Goal: Task Accomplishment & Management: Complete application form

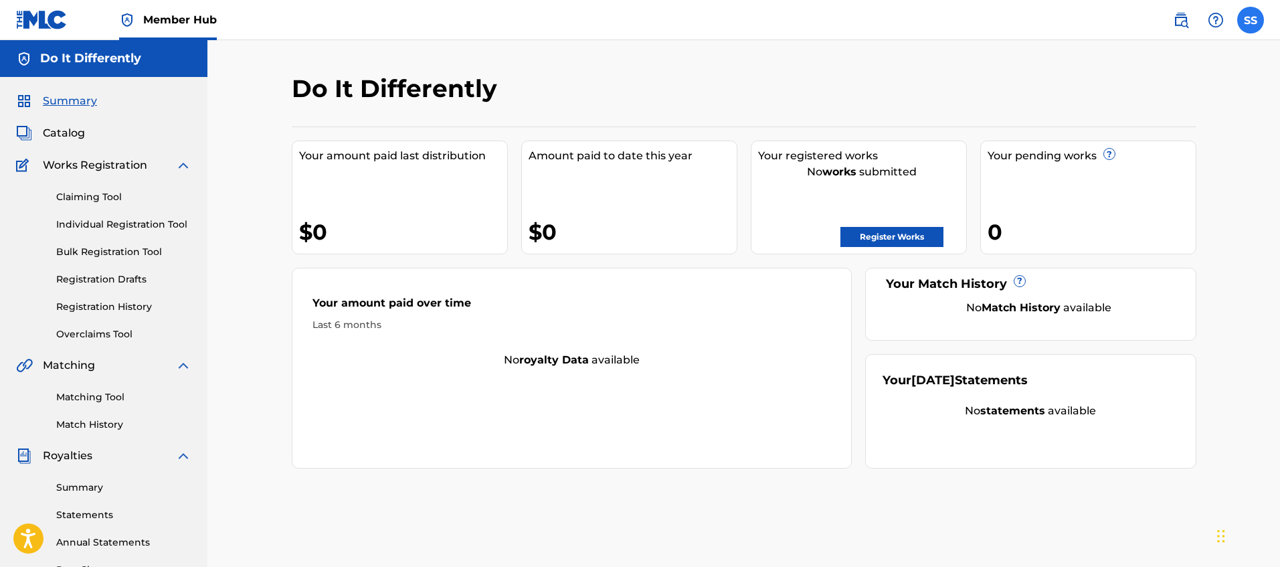
click at [1261, 16] on label at bounding box center [1250, 20] width 27 height 27
click at [1250, 20] on input "SS [PERSON_NAME] [EMAIL_ADDRESS][DOMAIN_NAME] Notification Preferences Profile …" at bounding box center [1250, 20] width 0 height 0
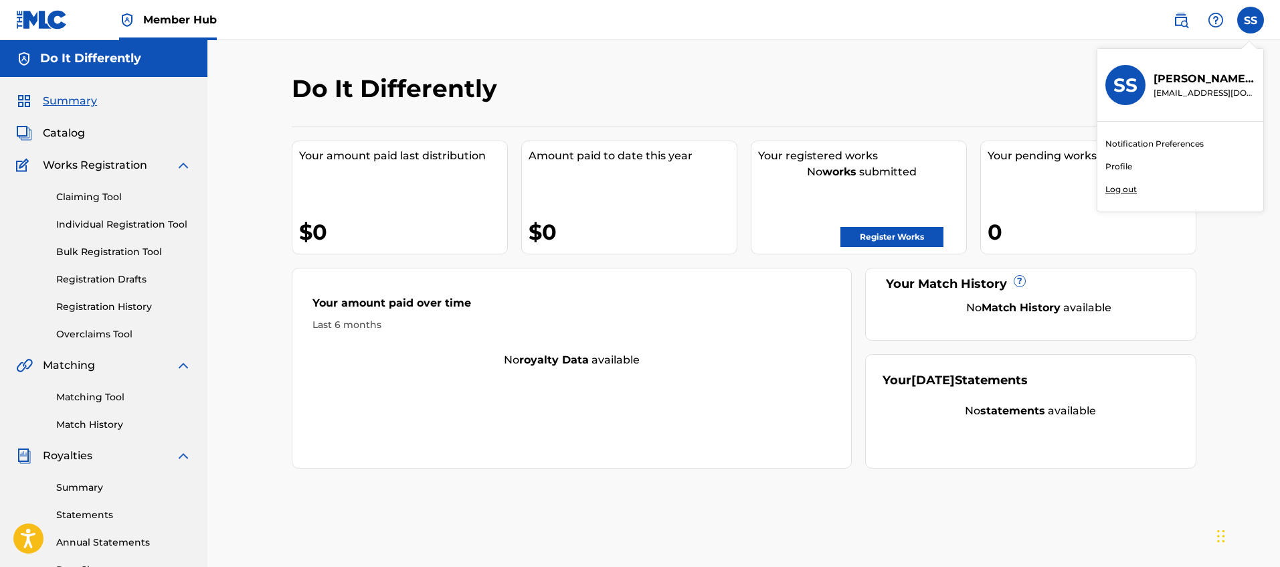
click at [1261, 16] on div "SS SS [PERSON_NAME] [EMAIL_ADDRESS][DOMAIN_NAME] Notification Preferences Profi…" at bounding box center [1250, 20] width 27 height 27
click at [58, 54] on h5 "Do It Differently" at bounding box center [90, 58] width 101 height 15
click at [37, 65] on div "Do It Differently" at bounding box center [103, 58] width 207 height 37
click at [24, 65] on img at bounding box center [24, 59] width 16 height 16
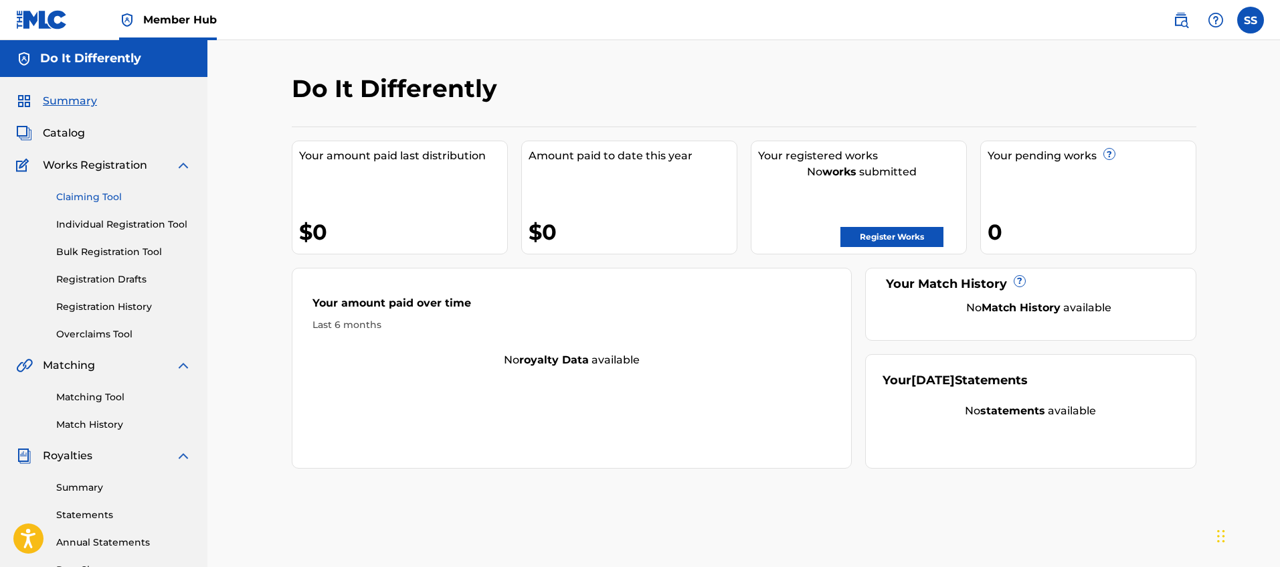
click at [91, 199] on link "Claiming Tool" at bounding box center [123, 197] width 135 height 14
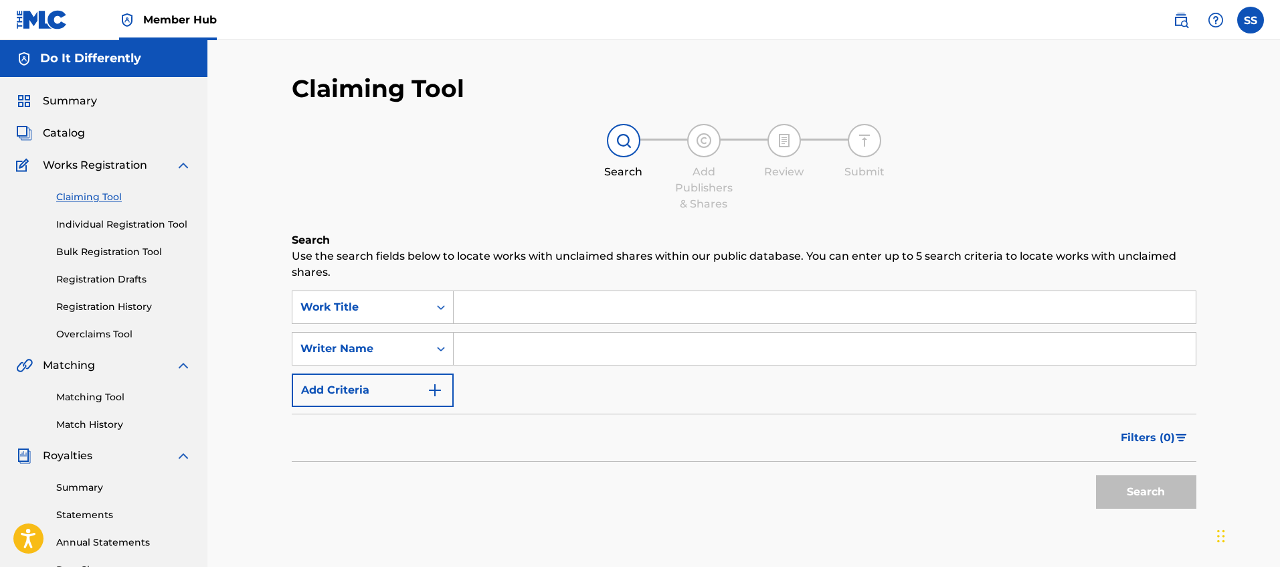
click at [691, 352] on input "Search Form" at bounding box center [825, 349] width 742 height 32
type input "[PERSON_NAME]"
click at [1096, 475] on button "Search" at bounding box center [1146, 491] width 100 height 33
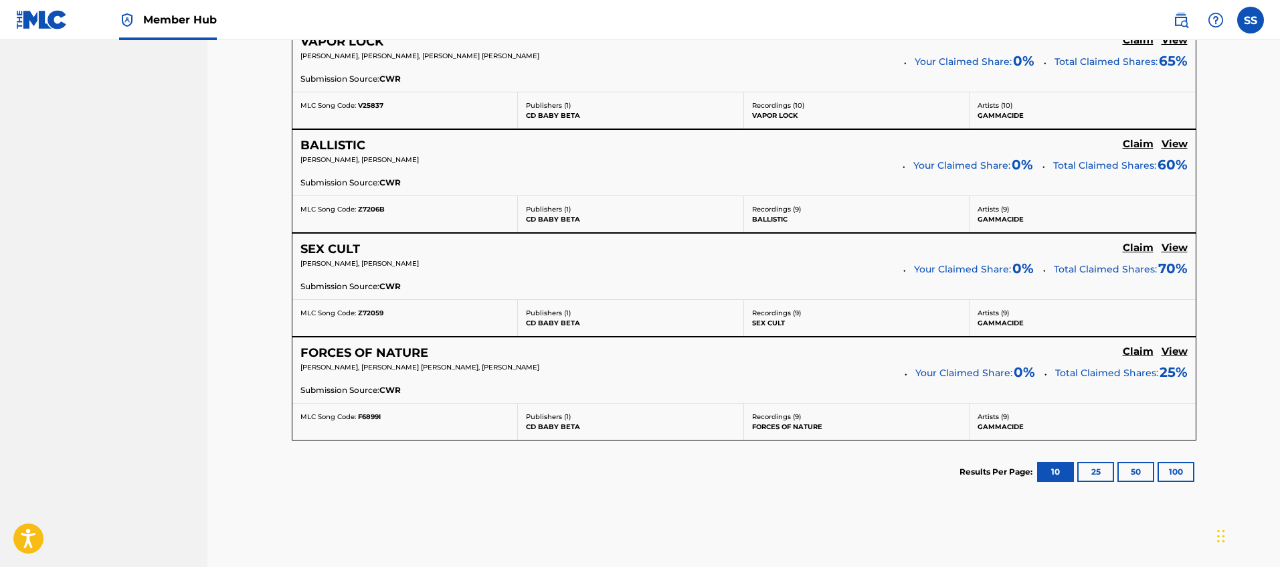
scroll to position [1030, 0]
click at [1095, 476] on button "25" at bounding box center [1095, 470] width 37 height 20
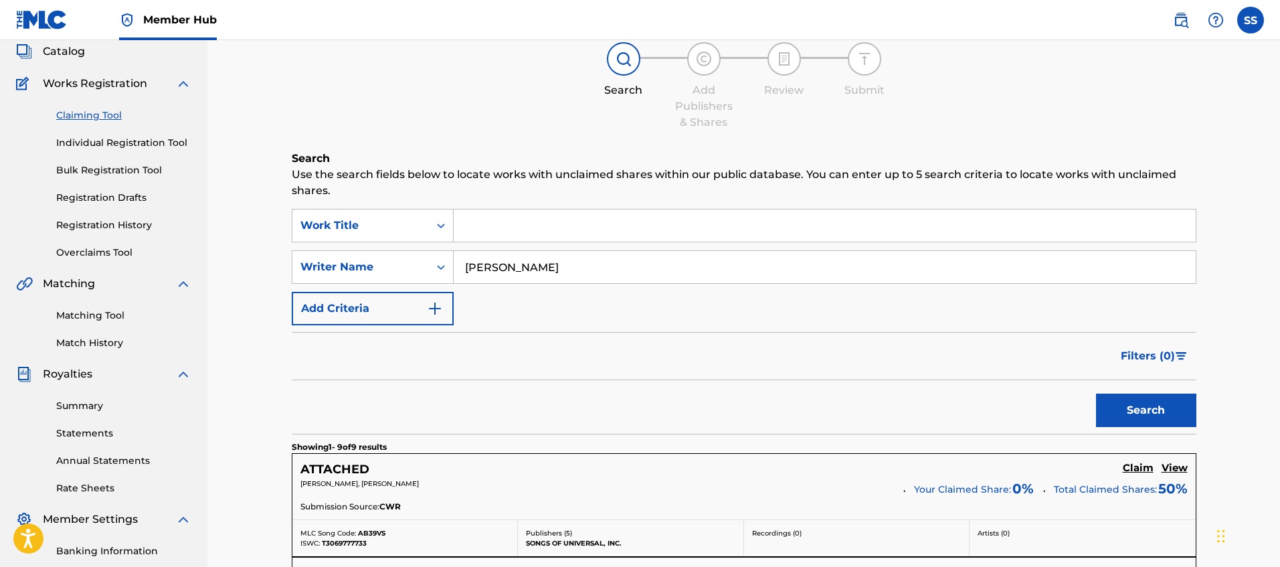
scroll to position [81, 0]
drag, startPoint x: 543, startPoint y: 270, endPoint x: 413, endPoint y: 229, distance: 136.1
click at [413, 229] on div "SearchWithCriteria96961cab-a7e4-423d-b89f-43a082d0acfd Work Title SearchWithCri…" at bounding box center [744, 267] width 905 height 116
click at [557, 212] on div "Search Form" at bounding box center [825, 225] width 743 height 33
click at [556, 221] on input "Search Form" at bounding box center [825, 226] width 742 height 32
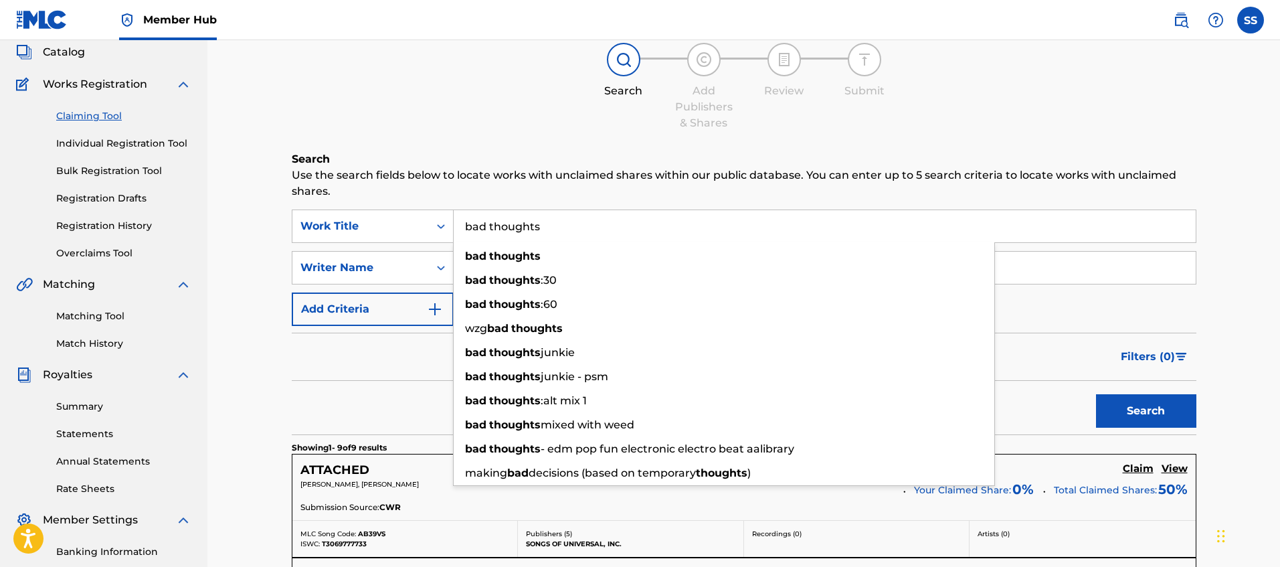
type input "bad thoughts"
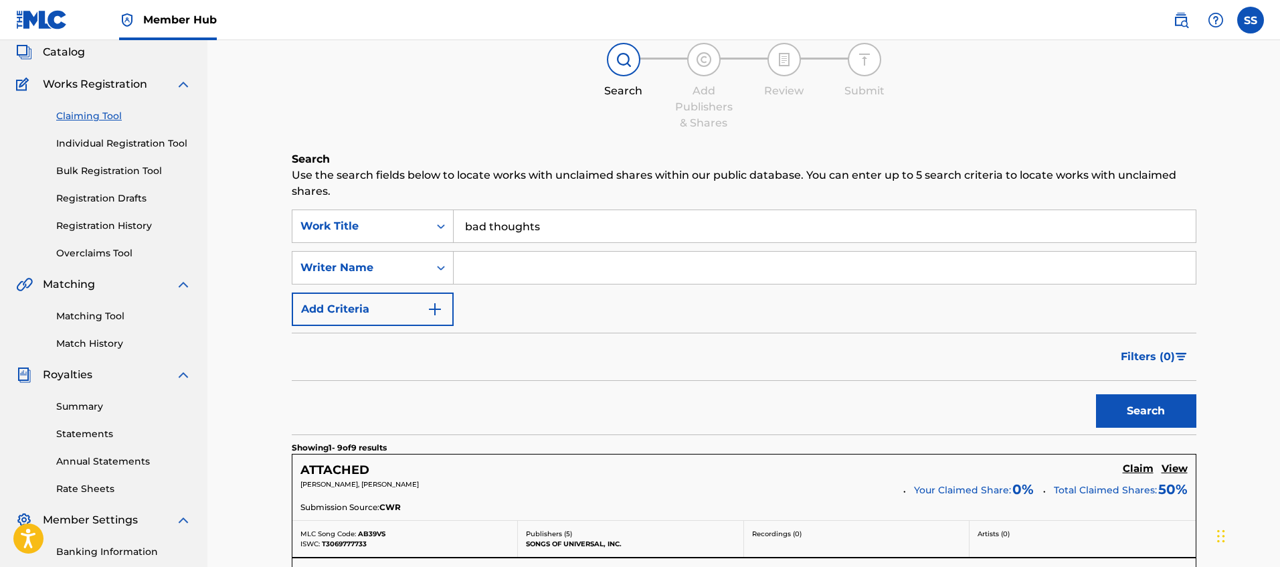
click at [521, 265] on input "Search Form" at bounding box center [825, 268] width 742 height 32
type input "shelby"
click at [1096, 394] on button "Search" at bounding box center [1146, 410] width 100 height 33
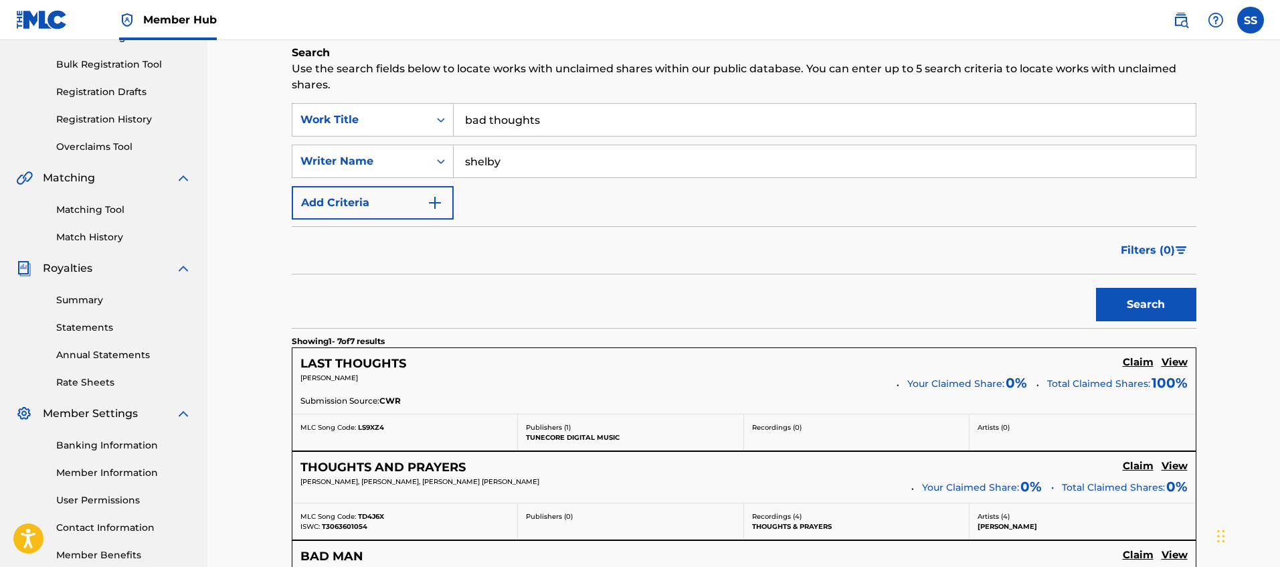
scroll to position [0, 0]
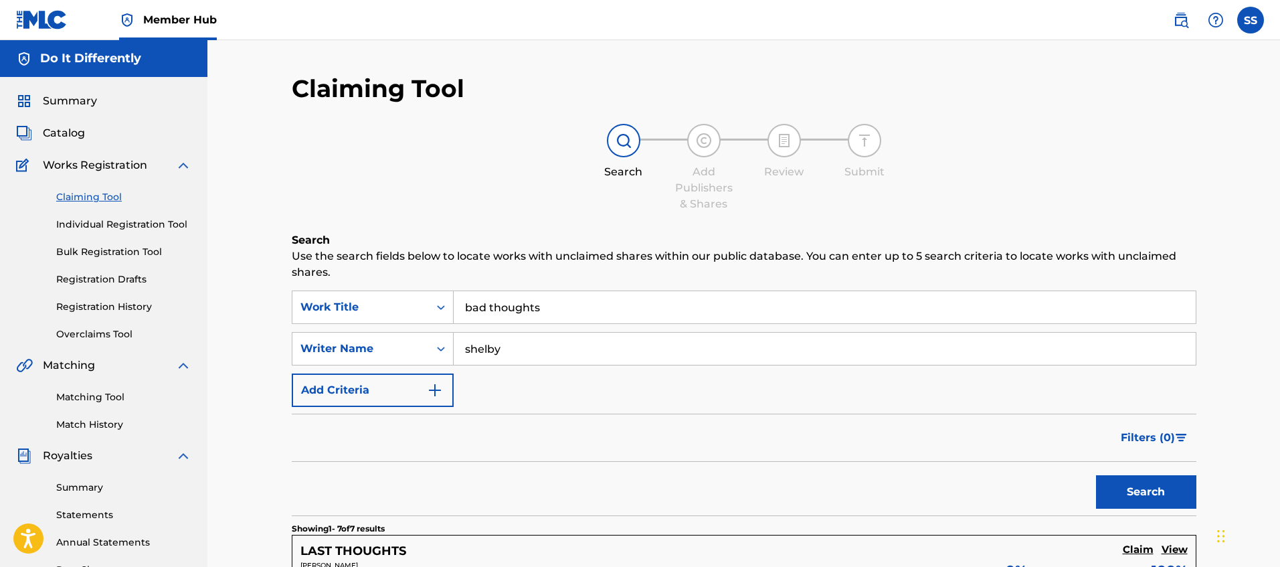
click at [21, 59] on img at bounding box center [24, 59] width 16 height 16
click at [25, 64] on img at bounding box center [24, 59] width 16 height 16
click at [1253, 26] on label at bounding box center [1250, 20] width 27 height 27
click at [1250, 20] on input "SS [PERSON_NAME] [EMAIL_ADDRESS][DOMAIN_NAME] Notification Preferences Profile …" at bounding box center [1250, 20] width 0 height 0
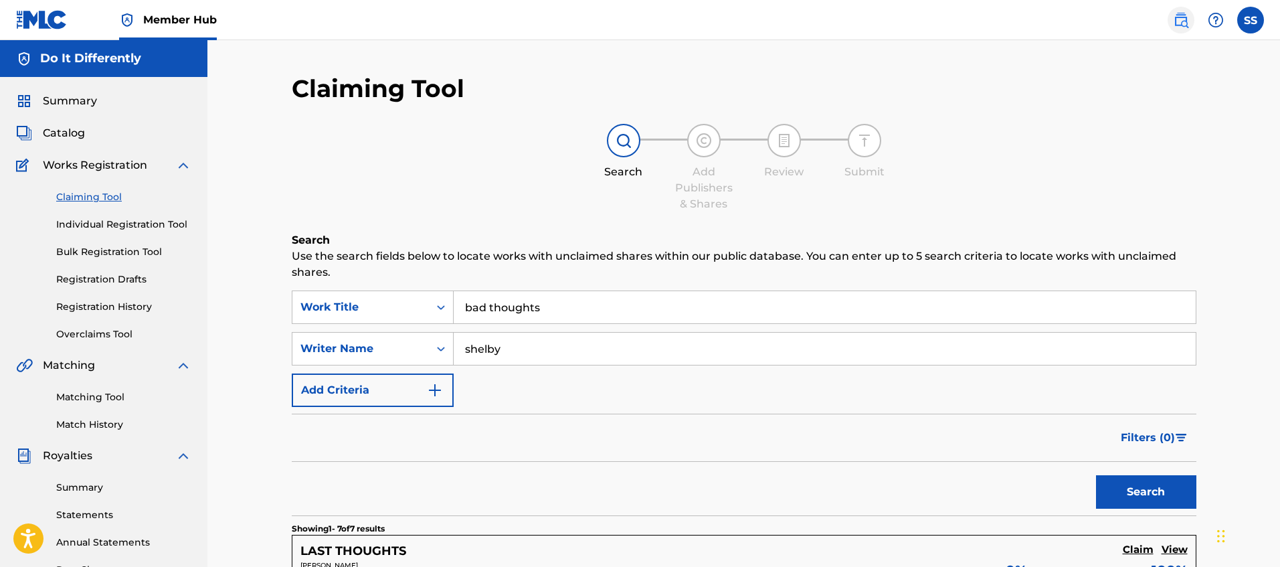
click at [1187, 17] on img at bounding box center [1181, 20] width 16 height 16
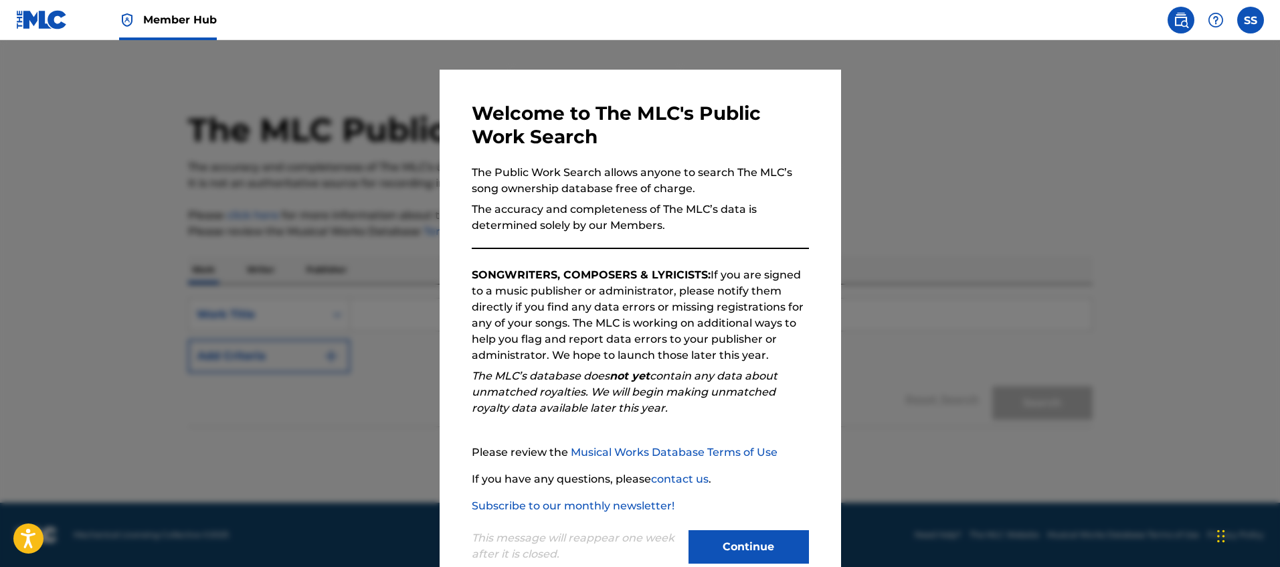
scroll to position [18, 0]
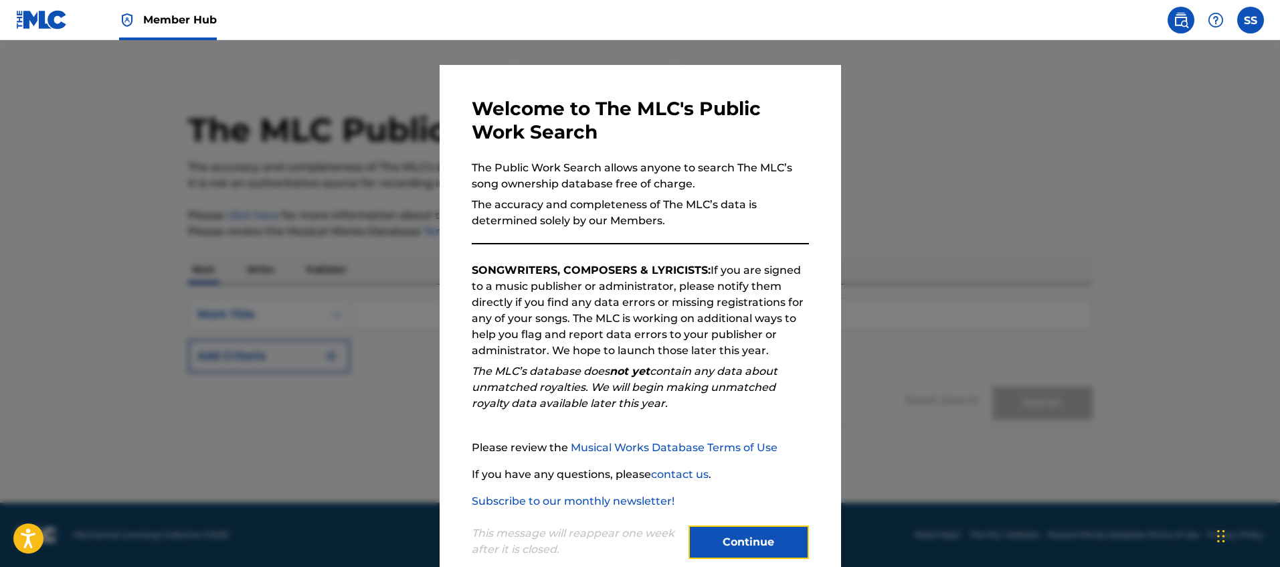
click at [790, 537] on button "Continue" at bounding box center [748, 541] width 120 height 33
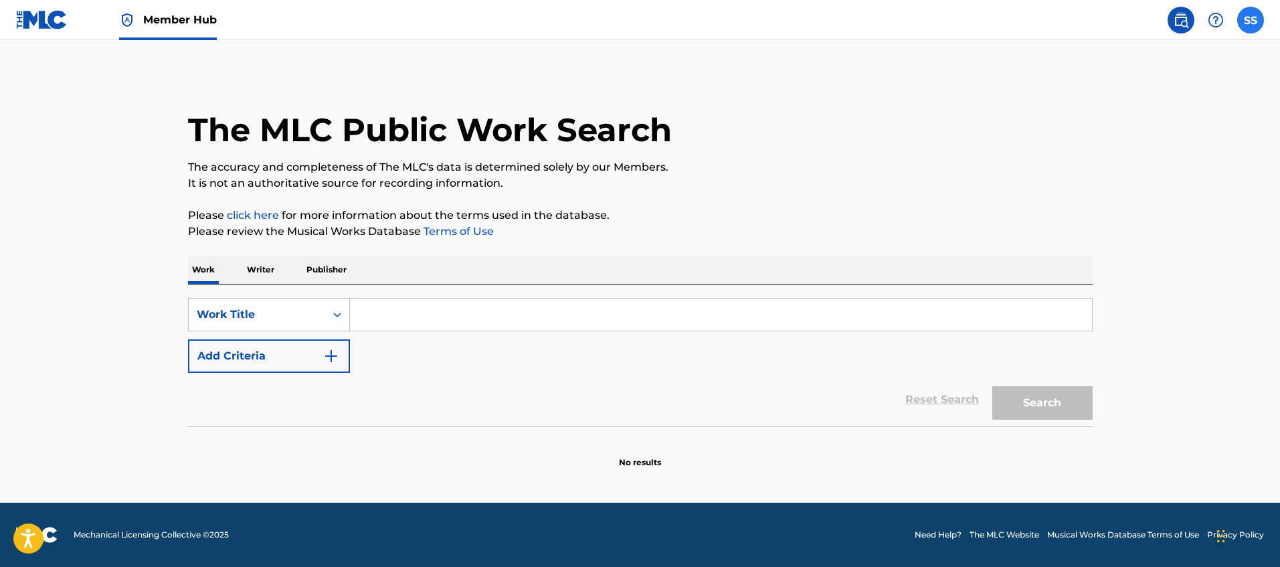
click at [1244, 19] on label at bounding box center [1250, 20] width 27 height 27
click at [1250, 20] on input "SS [PERSON_NAME] [EMAIL_ADDRESS][DOMAIN_NAME] Notification Preferences Profile …" at bounding box center [1250, 20] width 0 height 0
click at [41, 19] on img at bounding box center [42, 19] width 52 height 19
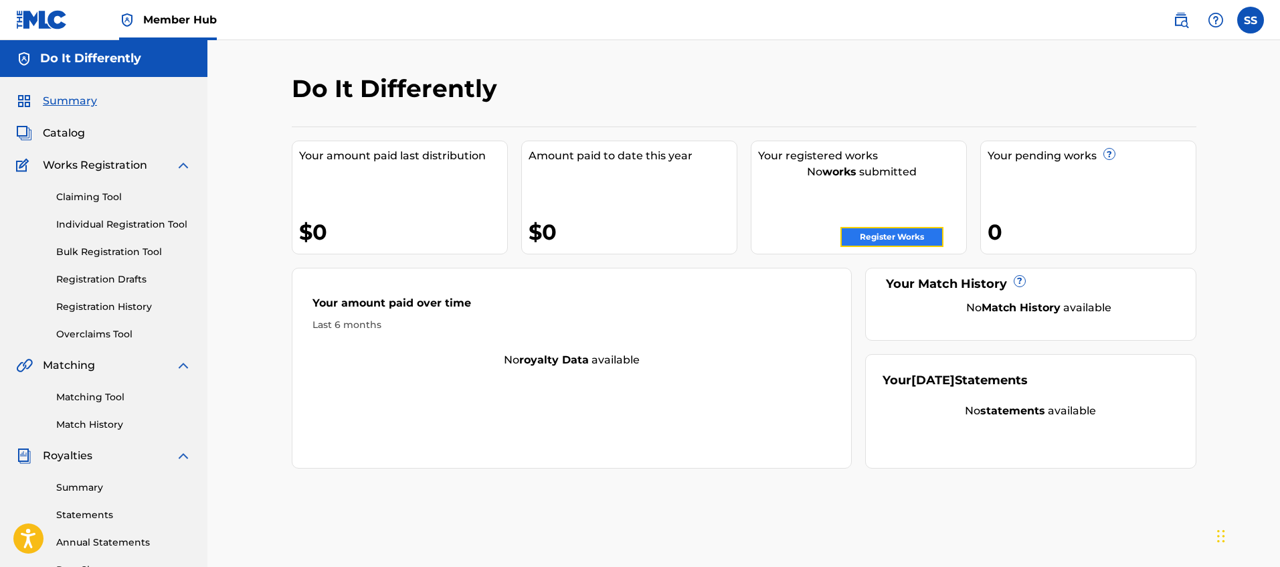
click at [872, 237] on link "Register Works" at bounding box center [891, 237] width 103 height 20
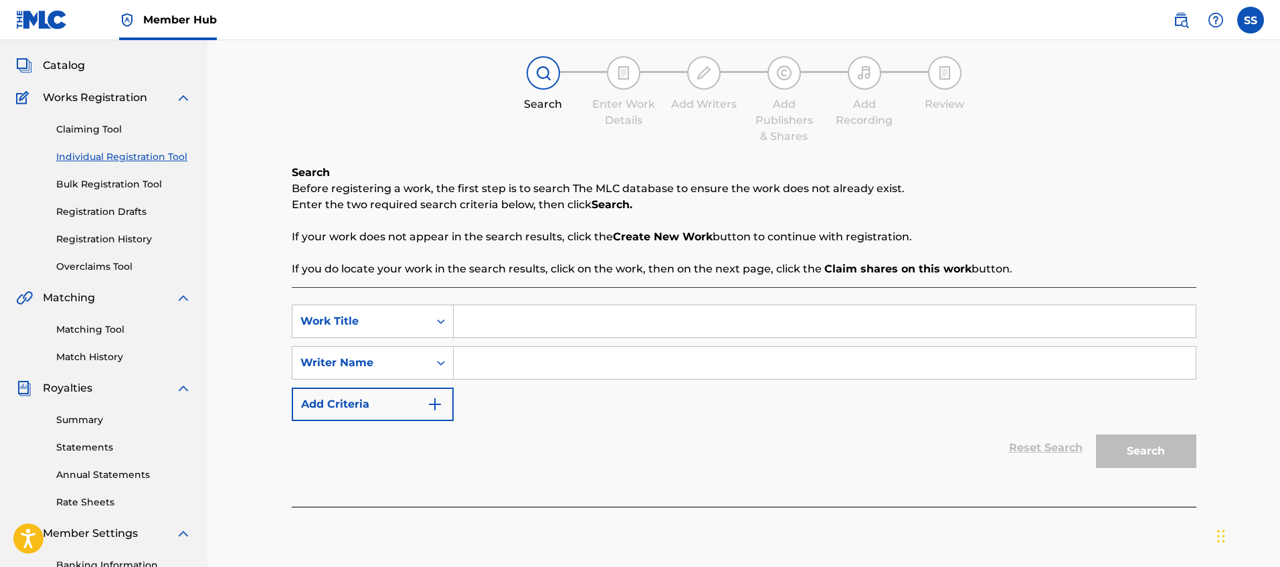
scroll to position [71, 0]
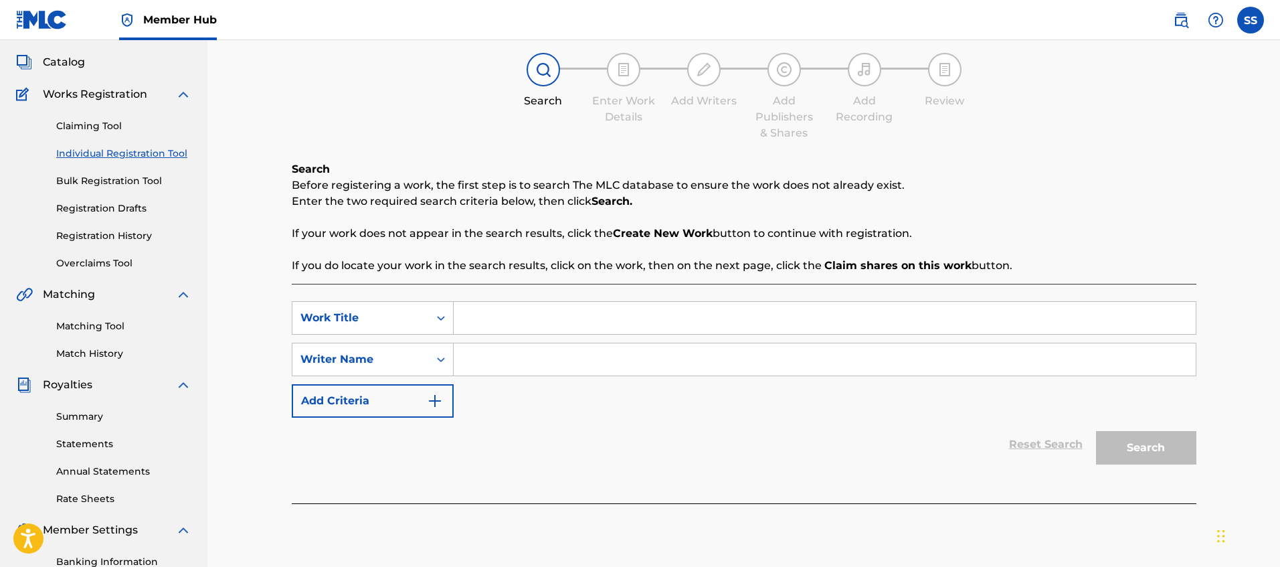
click at [678, 307] on input "Search Form" at bounding box center [825, 318] width 742 height 32
type input "bad thoughts"
click at [705, 366] on input "Search Form" at bounding box center [825, 359] width 742 height 32
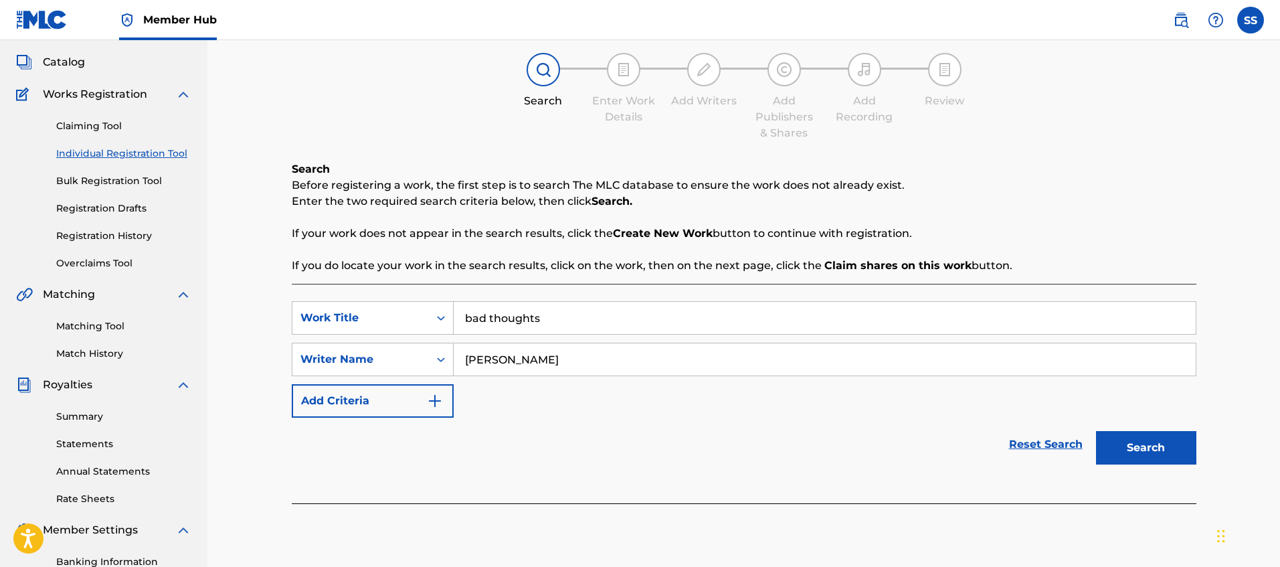
type input "[PERSON_NAME]"
click at [1096, 431] on button "Search" at bounding box center [1146, 447] width 100 height 33
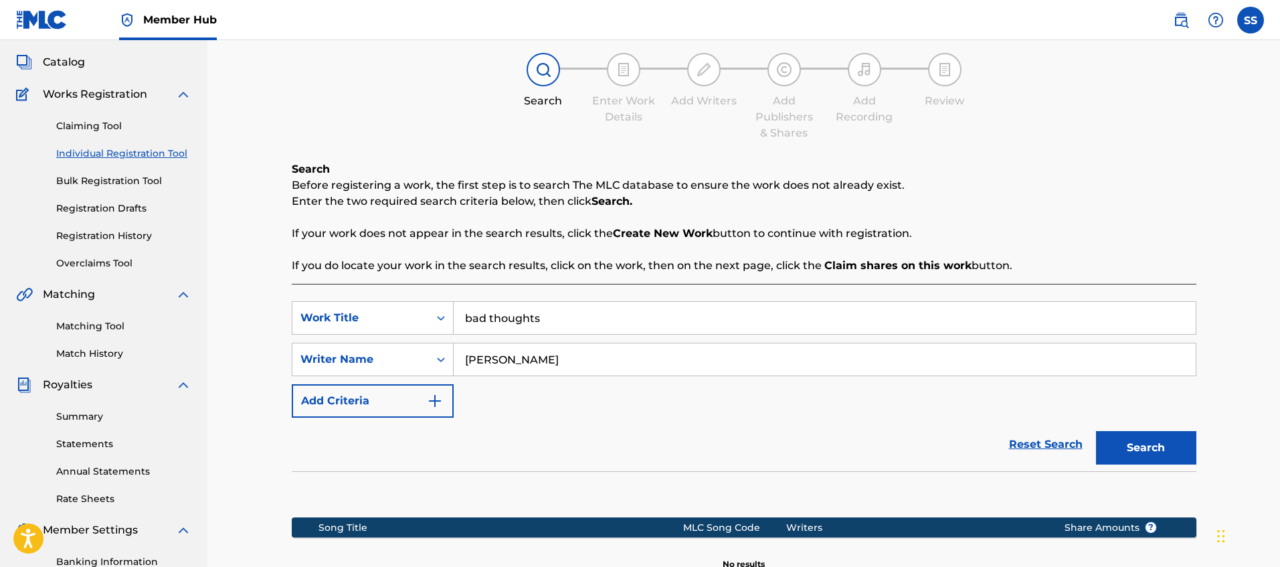
scroll to position [263, 0]
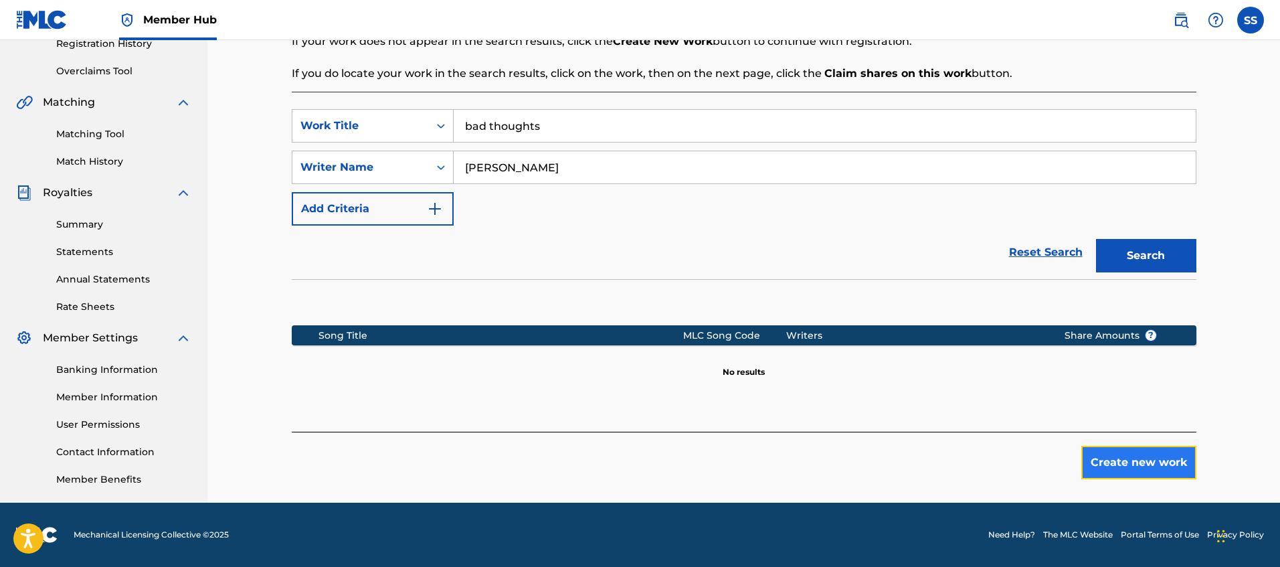
click at [1139, 460] on button "Create new work" at bounding box center [1138, 462] width 115 height 33
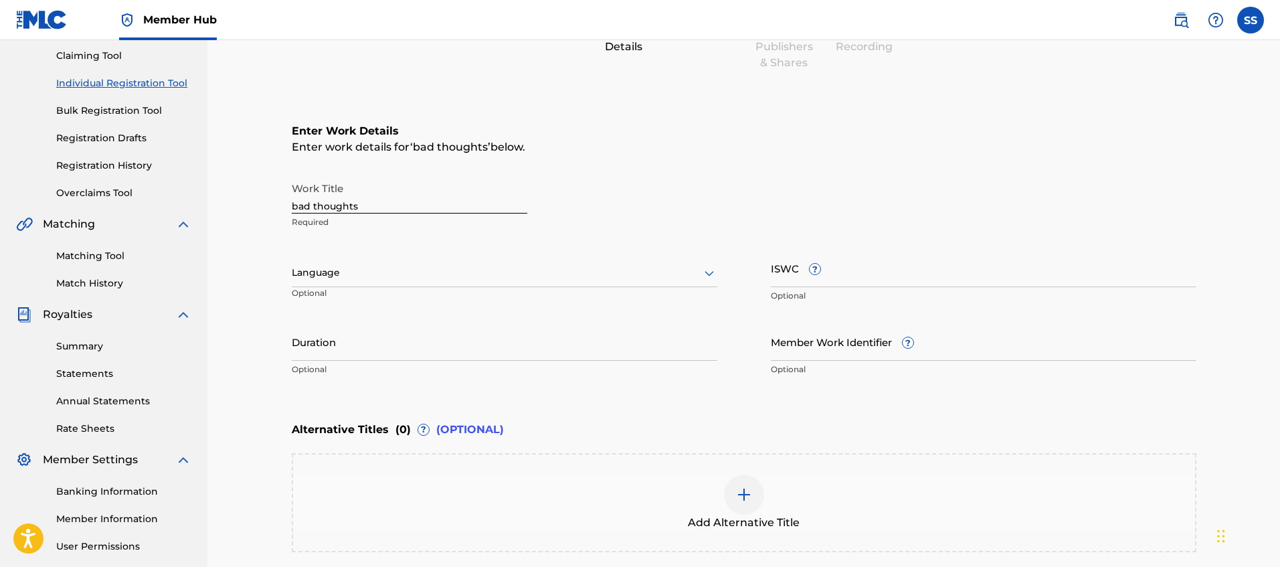
scroll to position [141, 0]
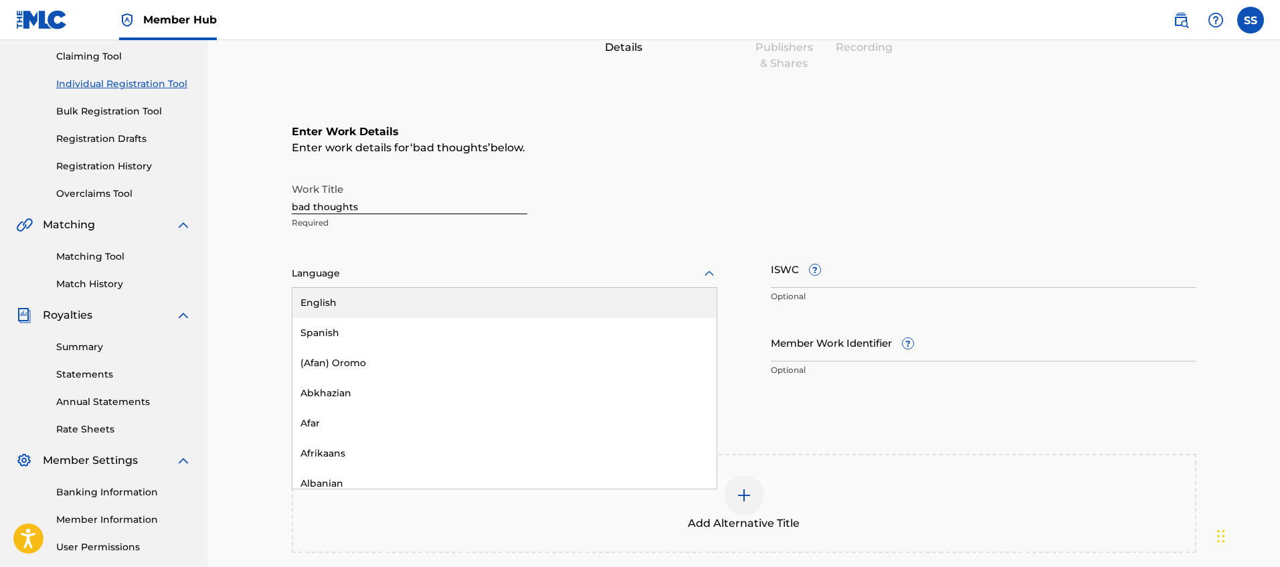
click at [638, 274] on div at bounding box center [505, 273] width 426 height 17
click at [587, 304] on div "English" at bounding box center [504, 303] width 424 height 30
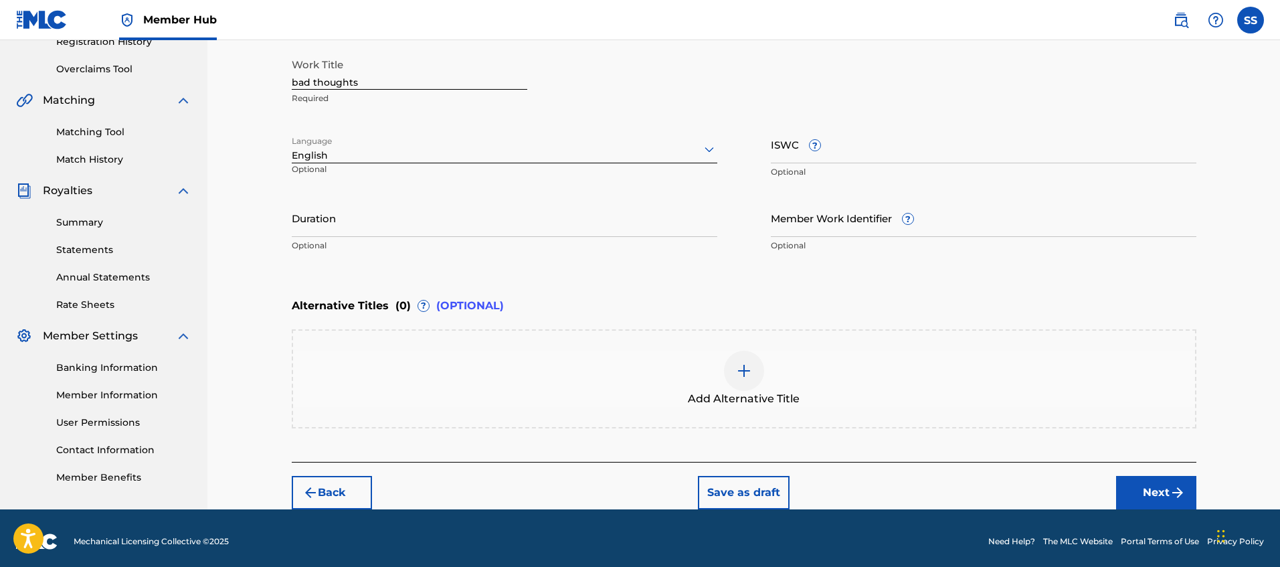
scroll to position [272, 0]
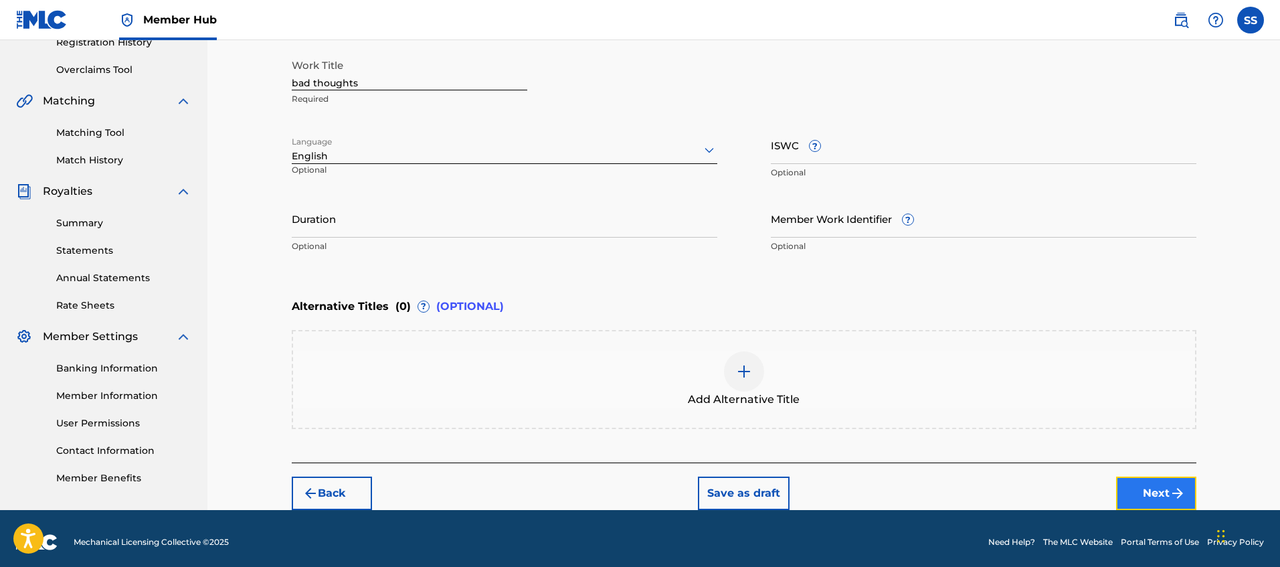
click at [1168, 501] on button "Next" at bounding box center [1156, 492] width 80 height 33
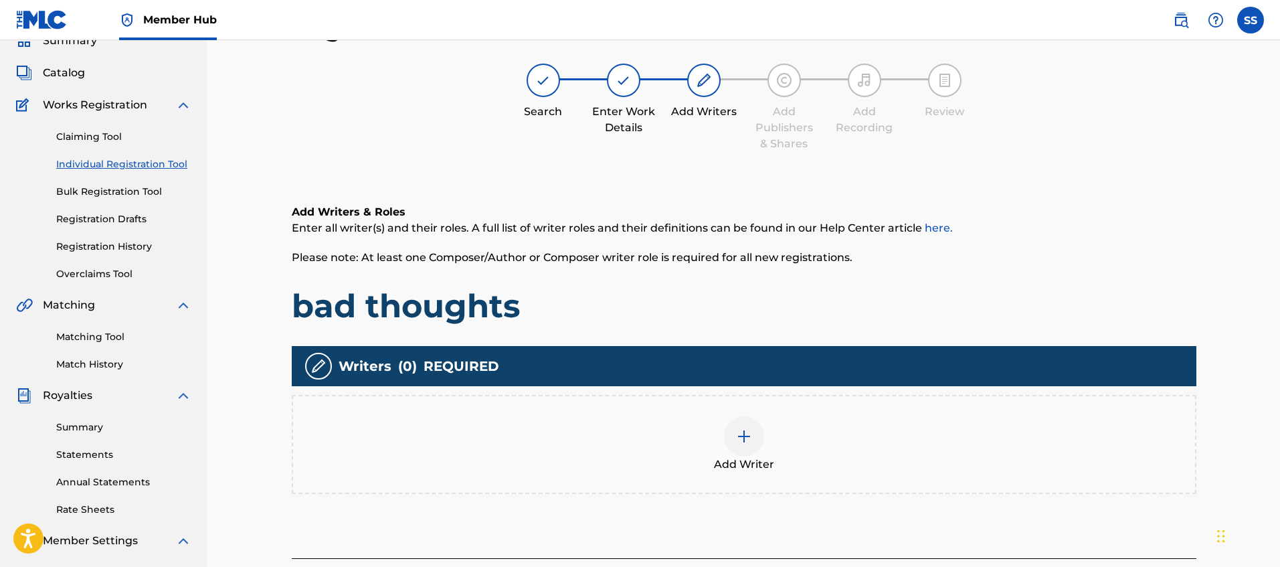
scroll to position [62, 0]
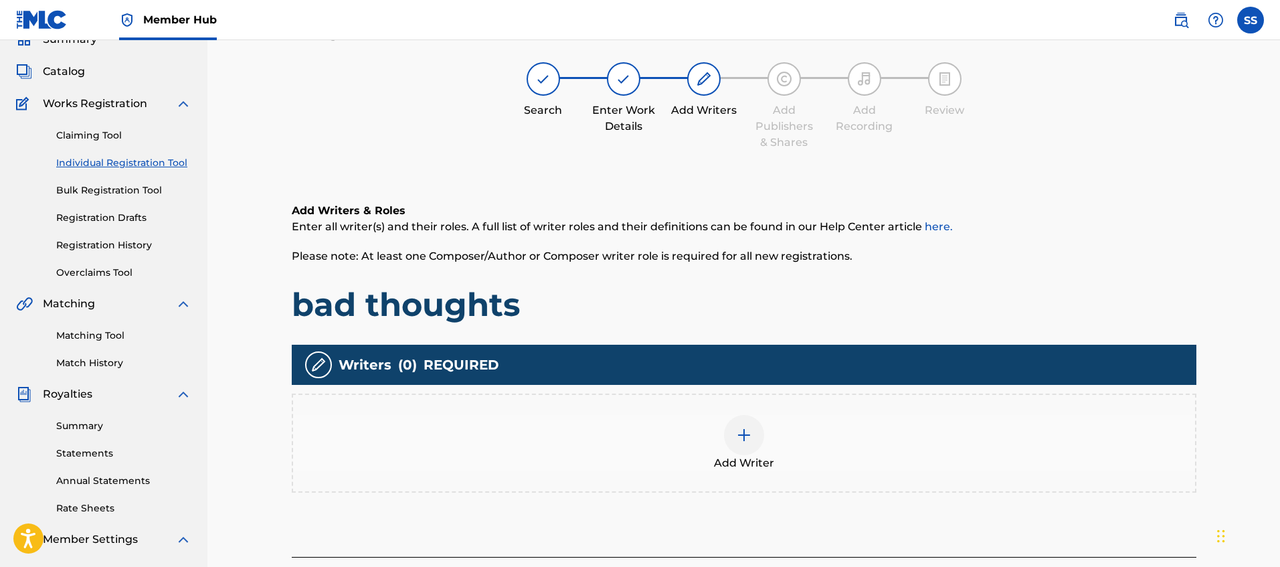
click at [755, 436] on div at bounding box center [744, 435] width 40 height 40
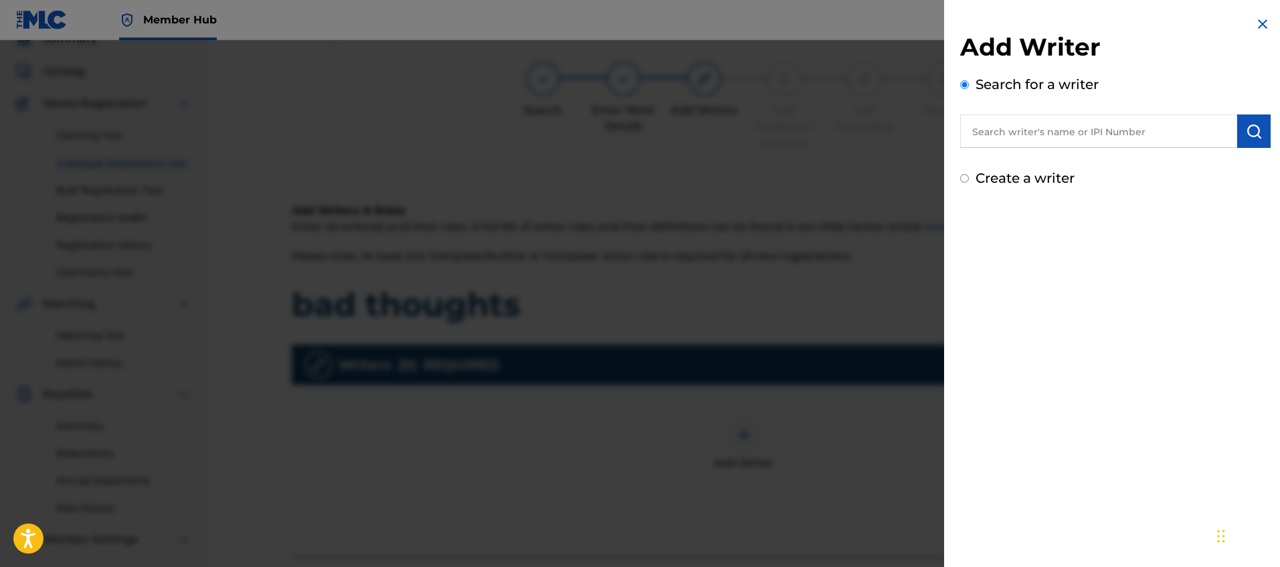
click at [1062, 130] on input "text" at bounding box center [1098, 130] width 277 height 33
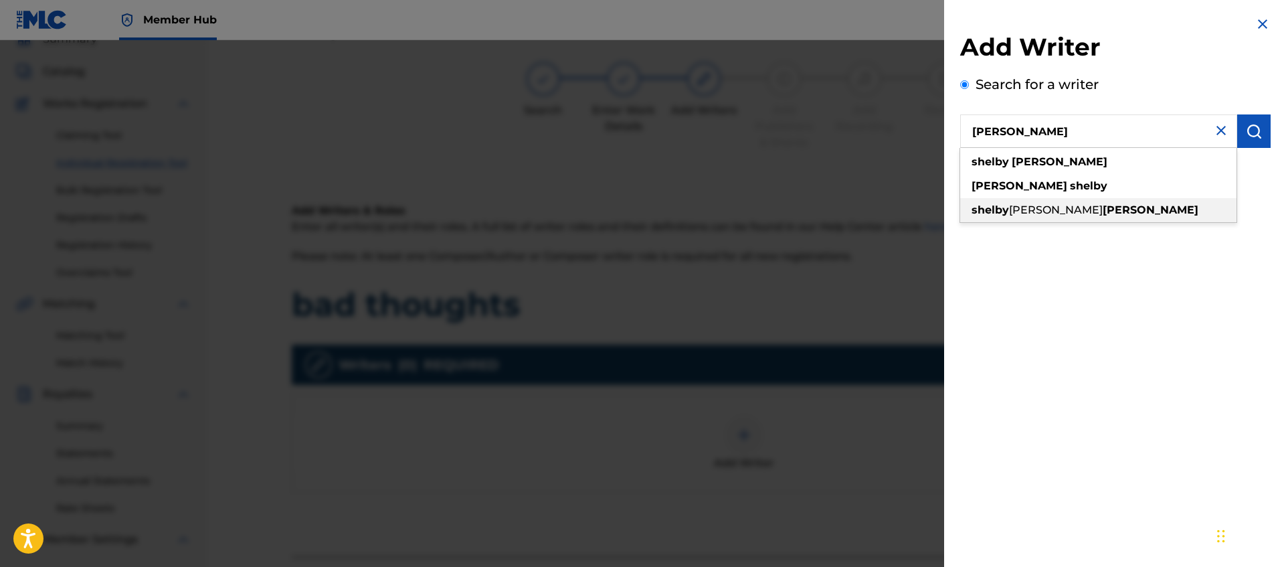
click at [1103, 209] on strong "[PERSON_NAME]" at bounding box center [1151, 209] width 96 height 13
type input "[PERSON_NAME] [PERSON_NAME]"
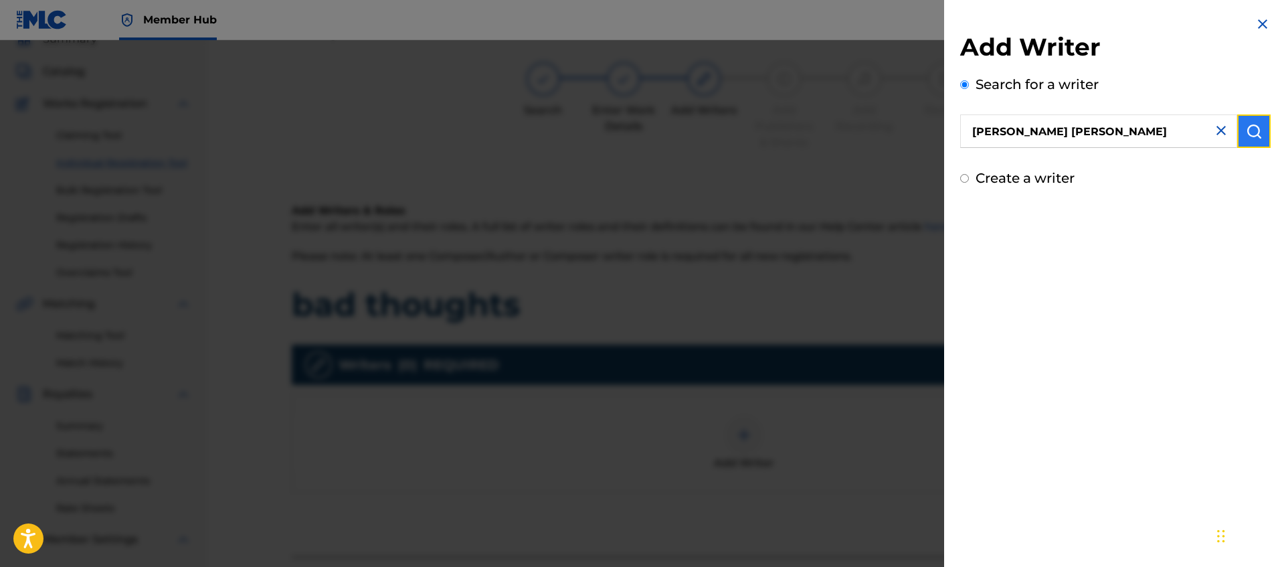
click at [1256, 125] on img "submit" at bounding box center [1254, 131] width 16 height 16
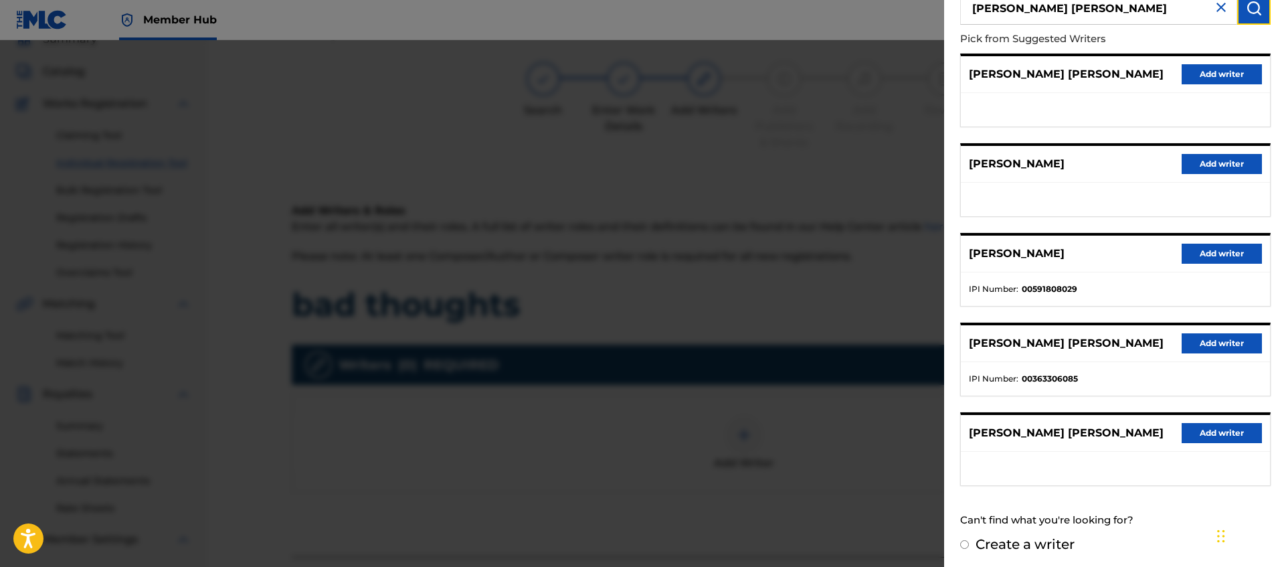
scroll to position [126, 0]
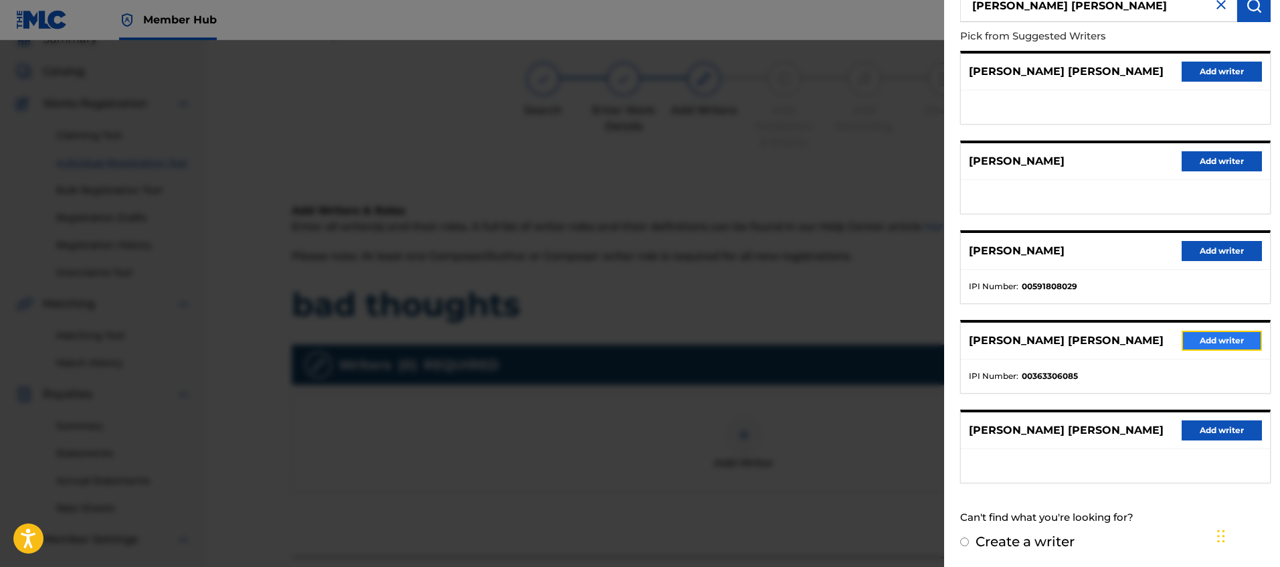
click at [1198, 335] on button "Add writer" at bounding box center [1222, 341] width 80 height 20
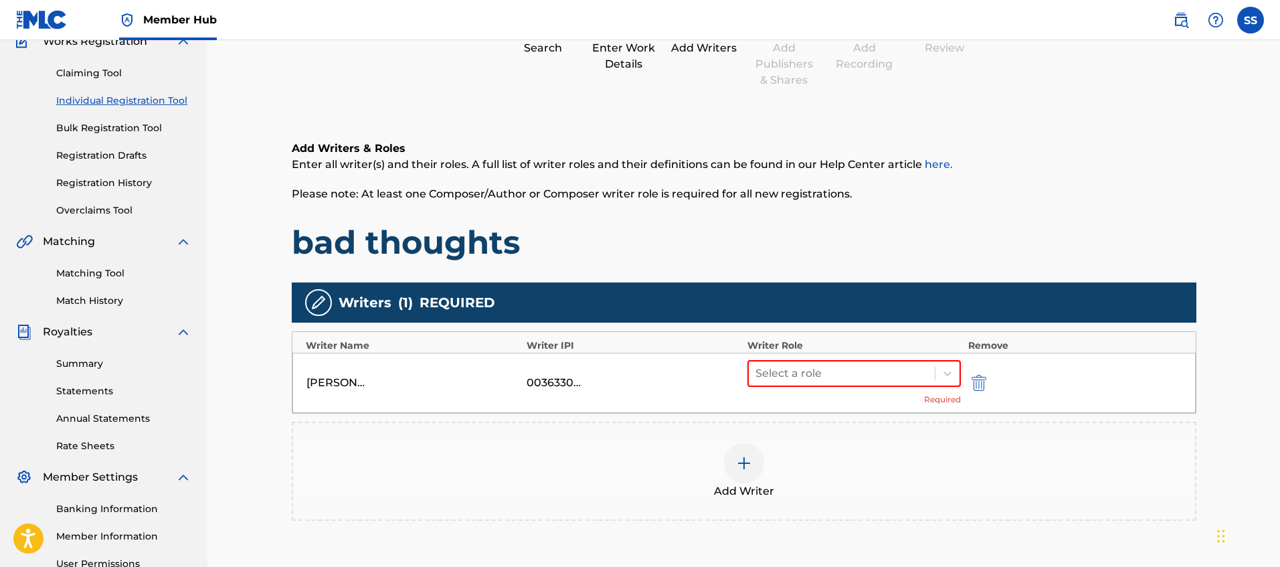
scroll to position [136, 0]
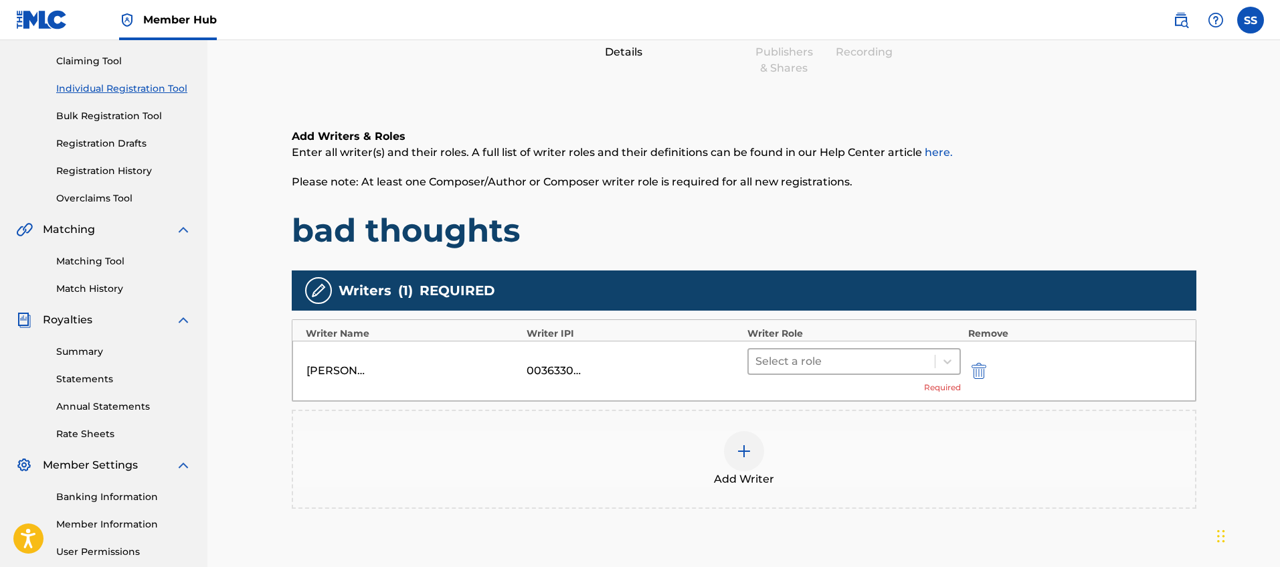
click at [860, 375] on div "Select a role Required" at bounding box center [854, 370] width 214 height 45
click at [859, 369] on div at bounding box center [841, 361] width 173 height 19
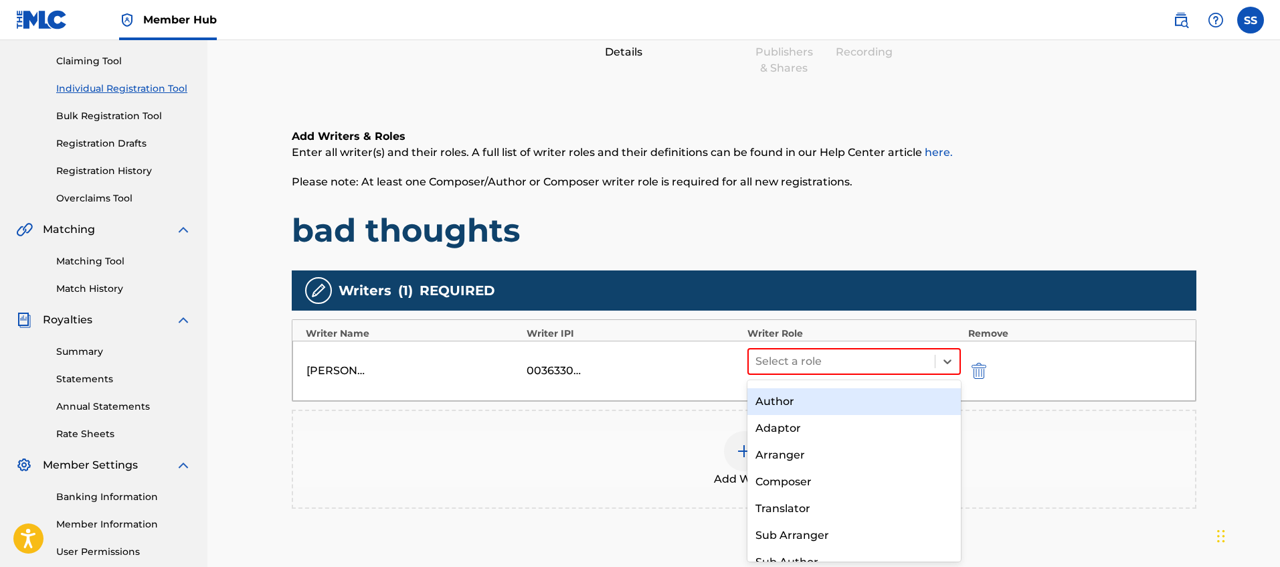
scroll to position [0, 0]
click at [842, 397] on div "Composer/Author" at bounding box center [854, 396] width 214 height 27
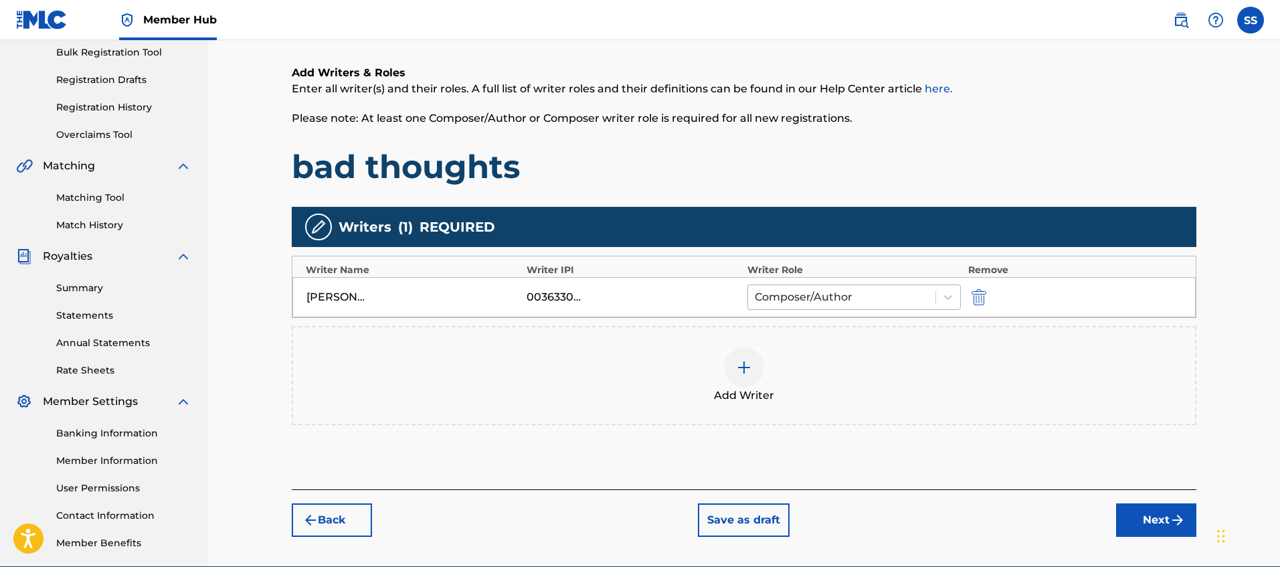
scroll to position [200, 0]
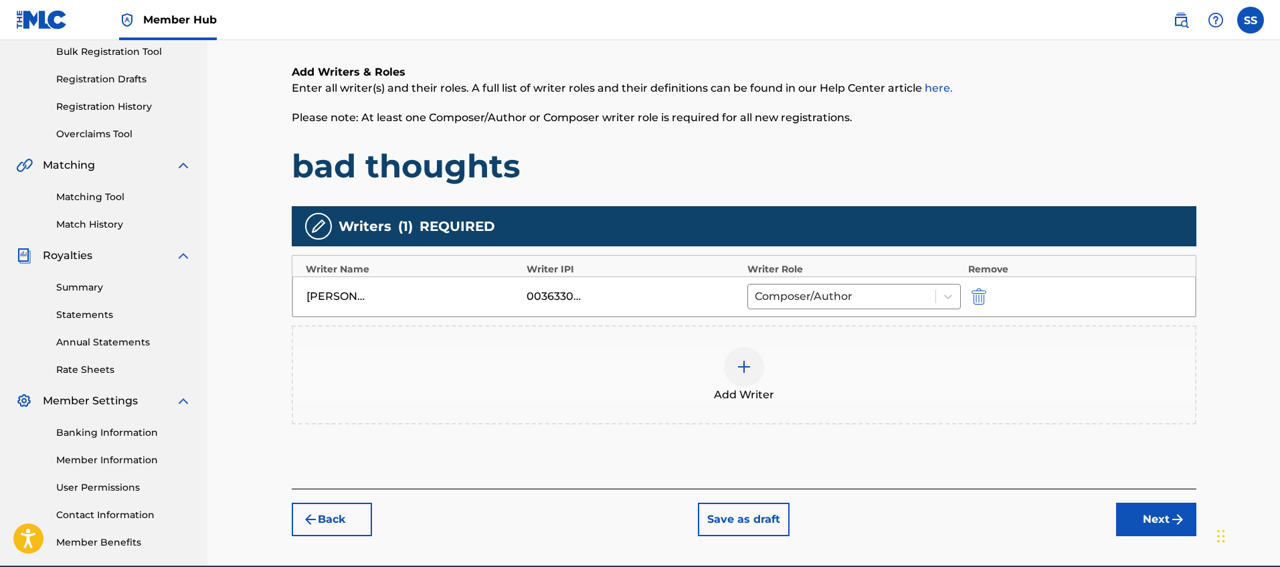
click at [736, 373] on img at bounding box center [744, 367] width 16 height 16
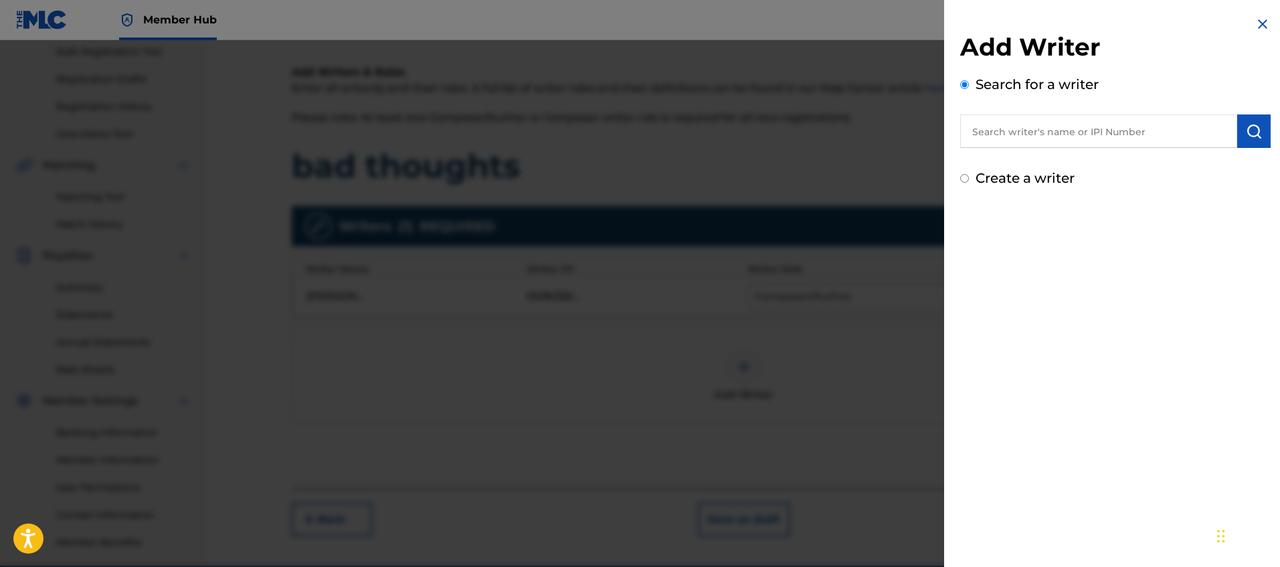
click at [1025, 134] on input "text" at bounding box center [1098, 130] width 277 height 33
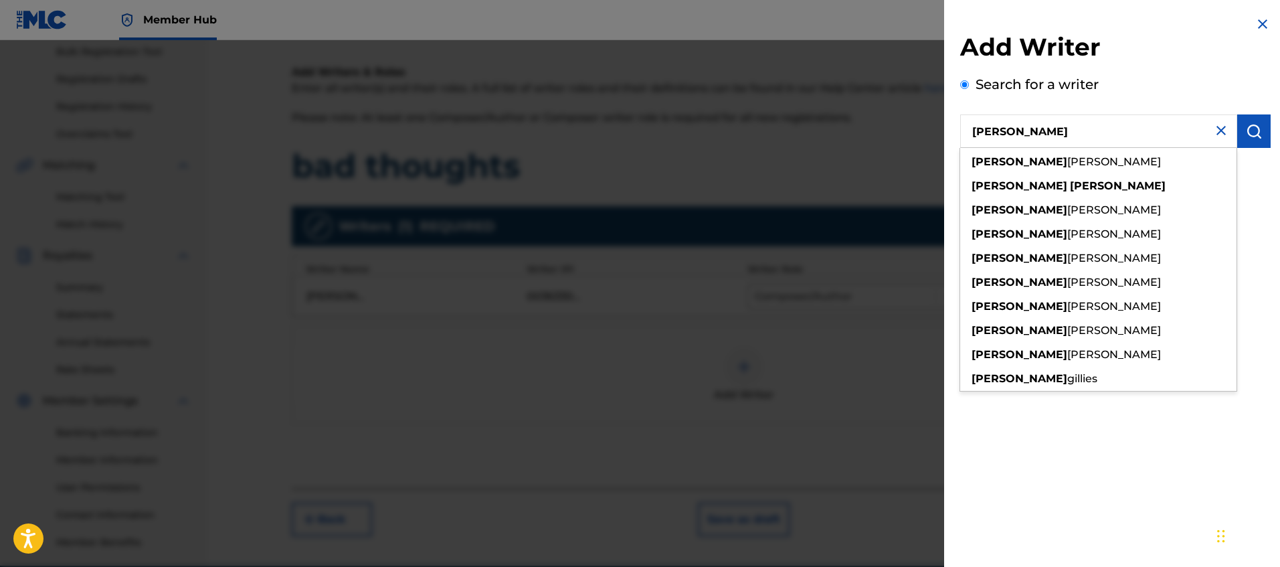
type input "[PERSON_NAME]"
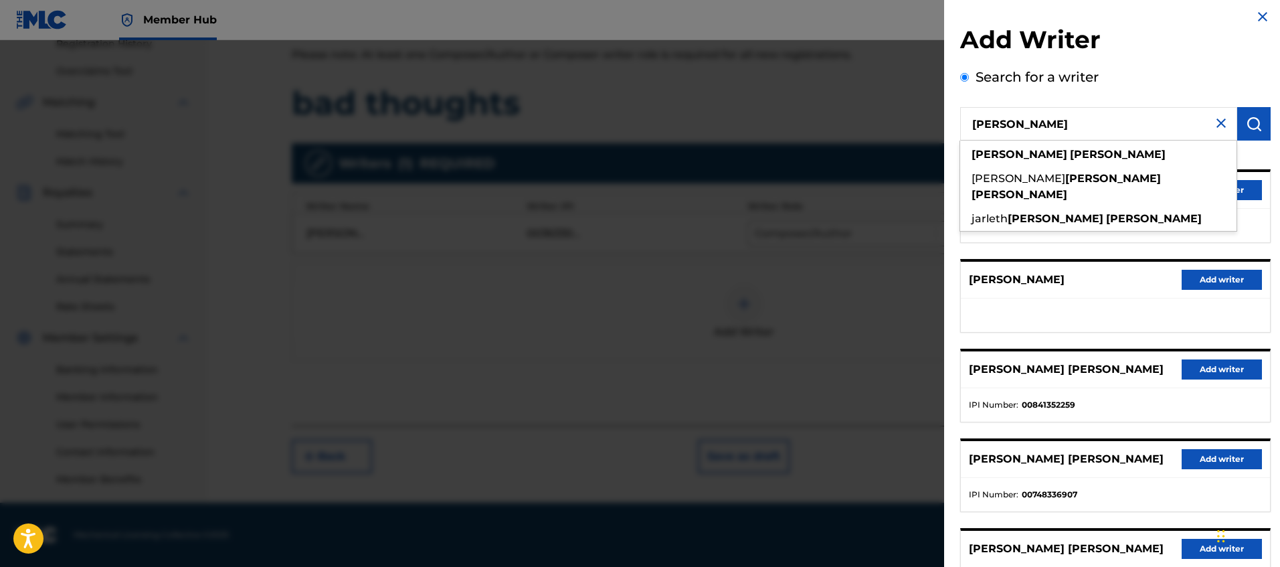
scroll to position [5, 0]
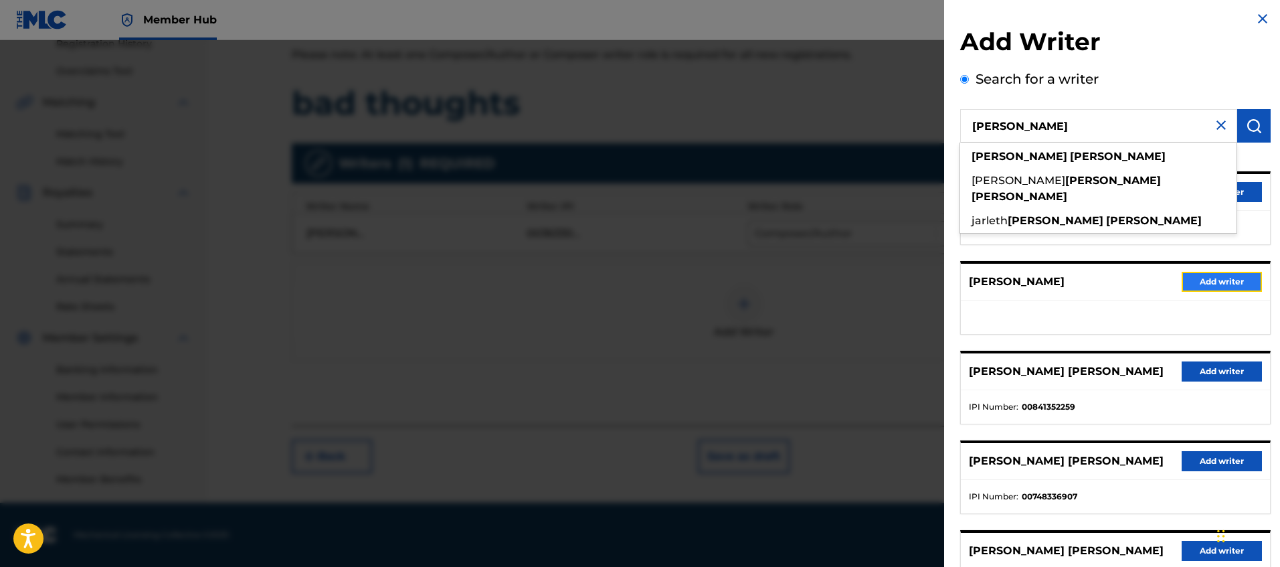
click at [1232, 284] on button "Add writer" at bounding box center [1222, 282] width 80 height 20
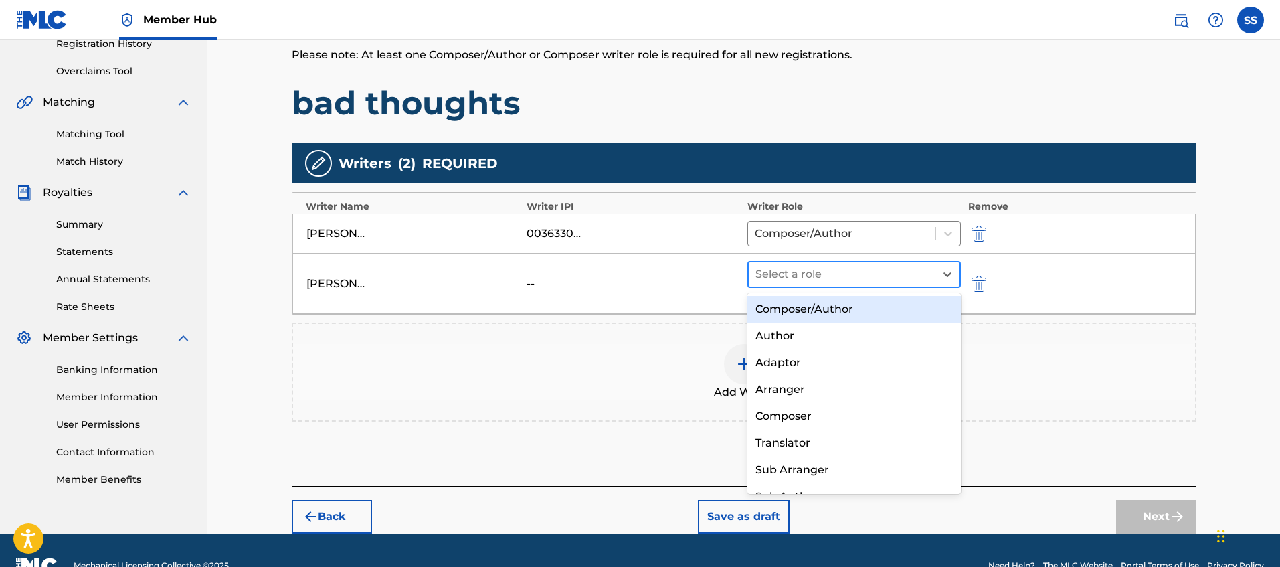
click at [828, 278] on div at bounding box center [841, 274] width 173 height 19
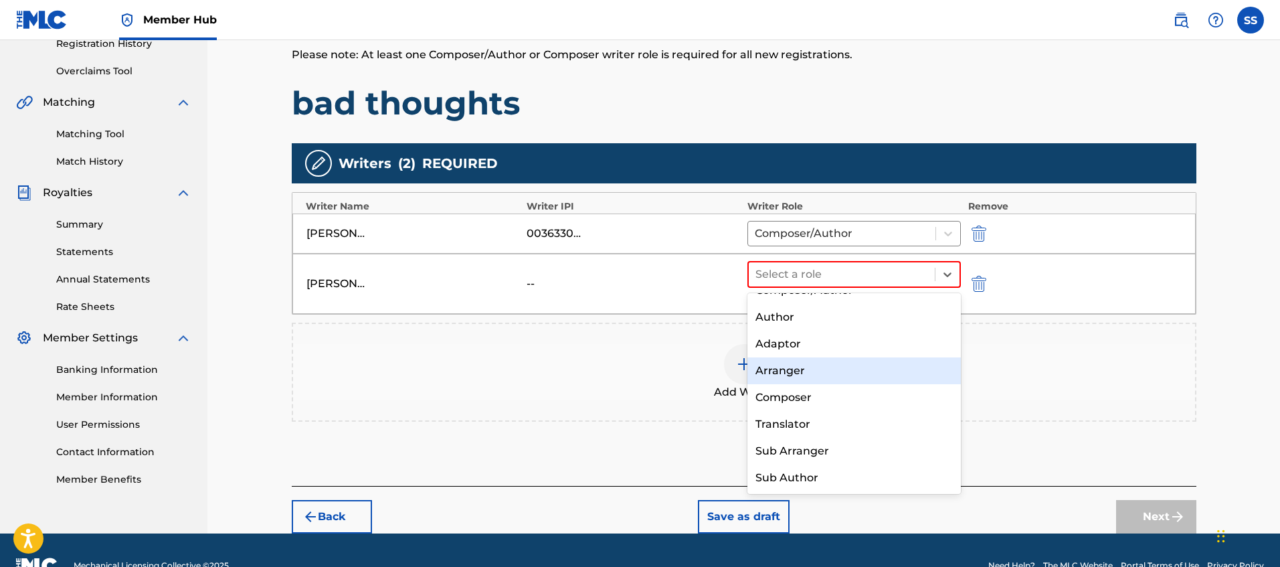
click at [825, 378] on div "Arranger" at bounding box center [854, 370] width 214 height 27
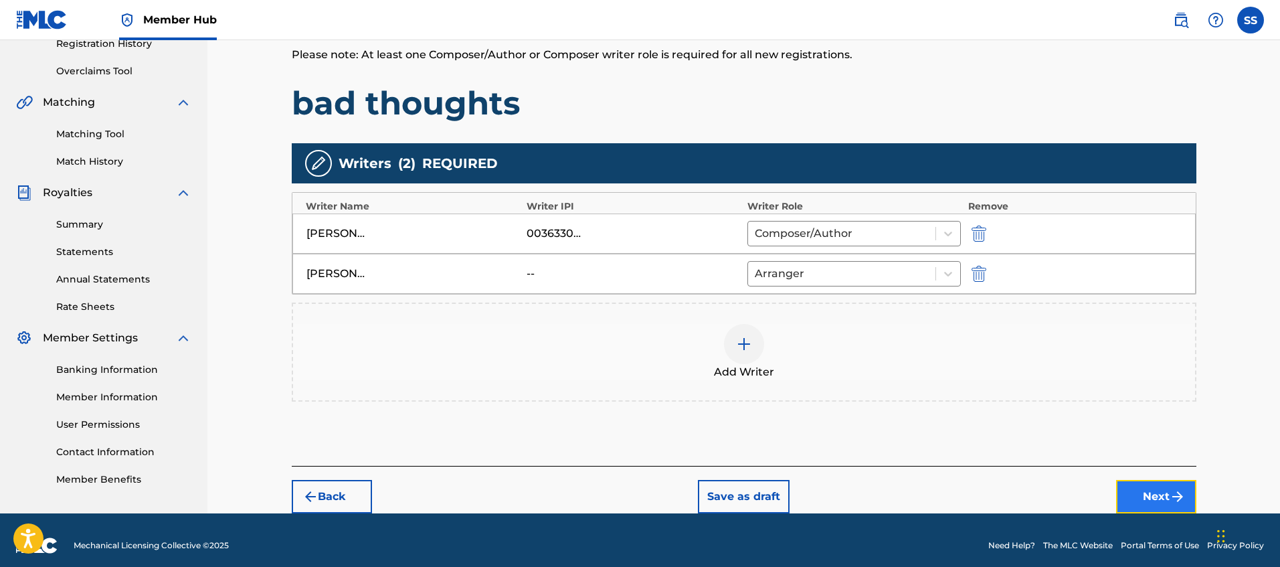
click at [1119, 490] on button "Next" at bounding box center [1156, 496] width 80 height 33
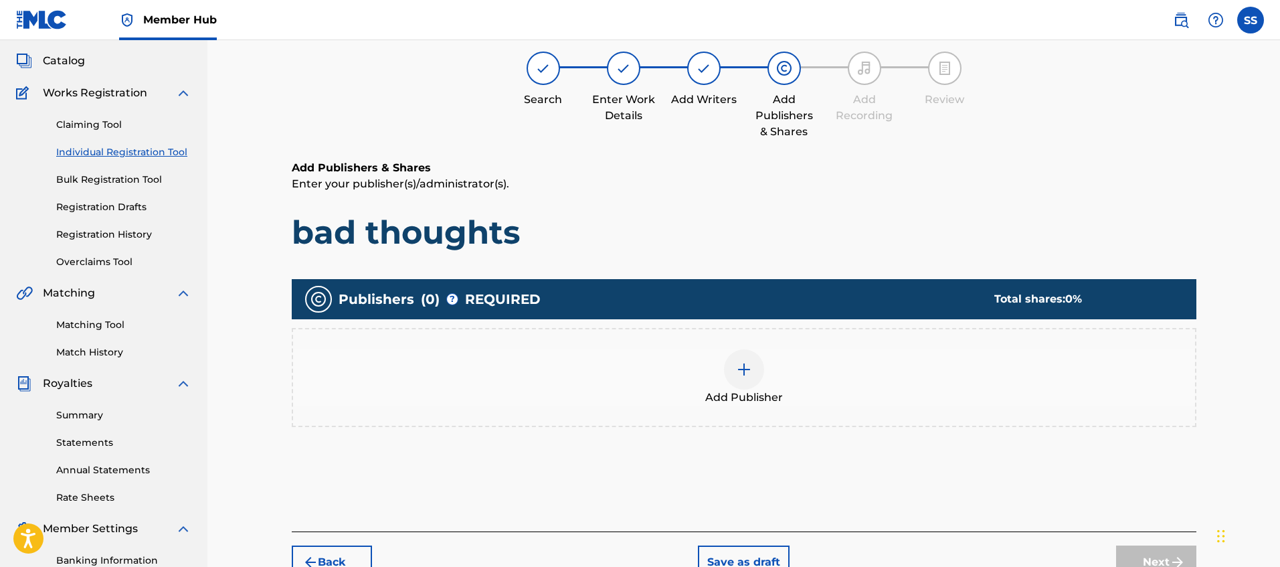
scroll to position [60, 0]
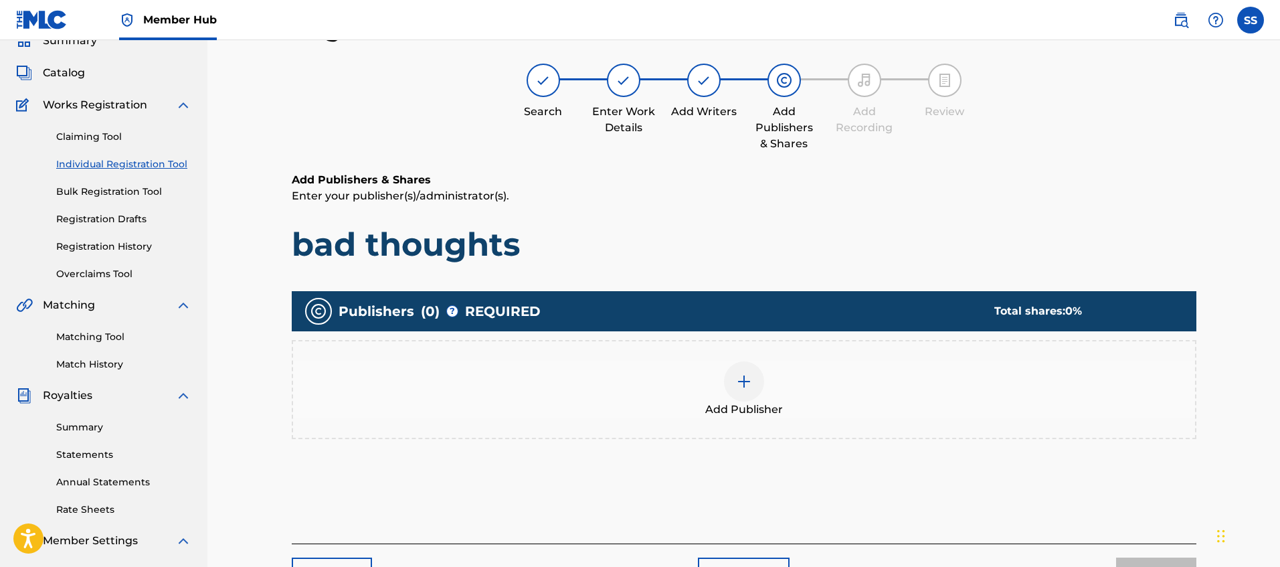
click at [750, 377] on img at bounding box center [744, 381] width 16 height 16
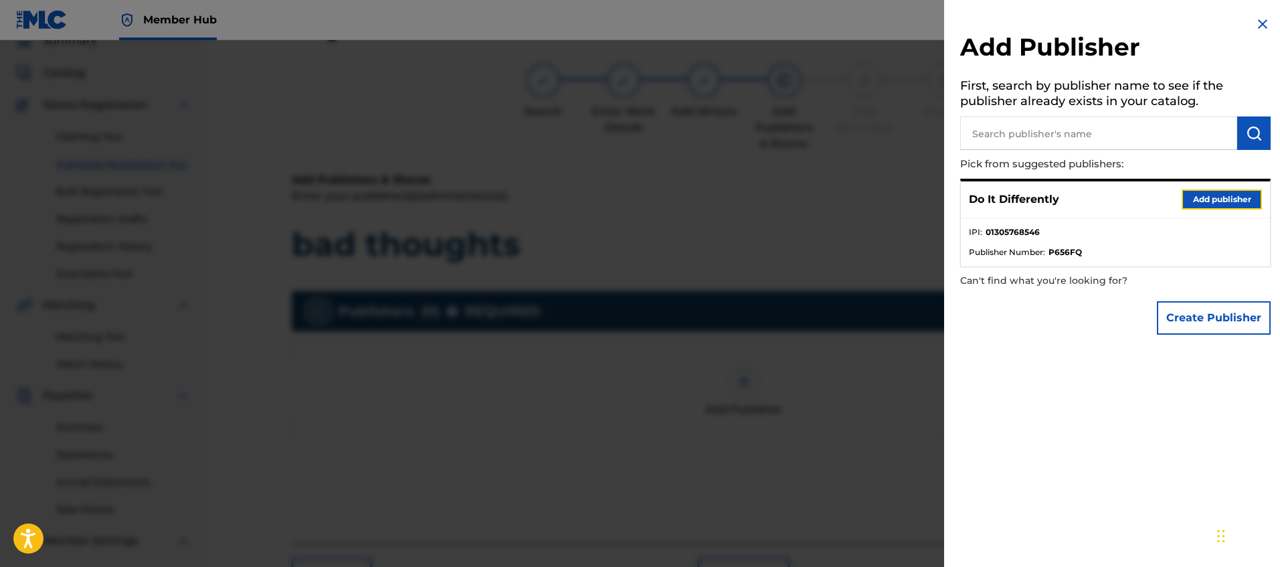
click at [1225, 203] on button "Add publisher" at bounding box center [1222, 199] width 80 height 20
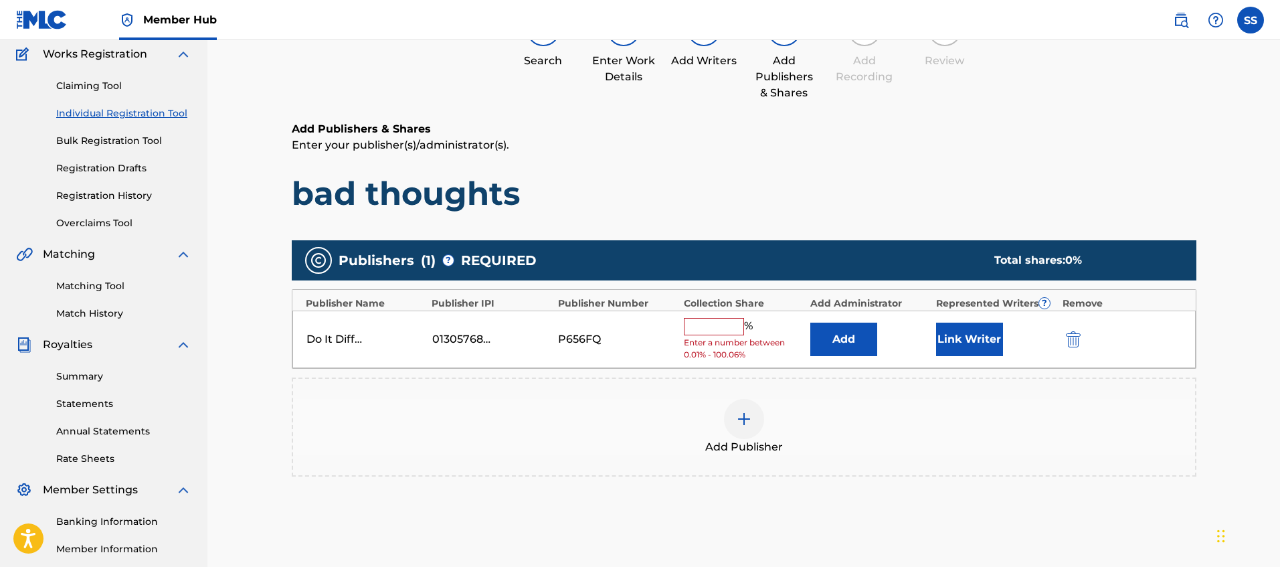
scroll to position [119, 0]
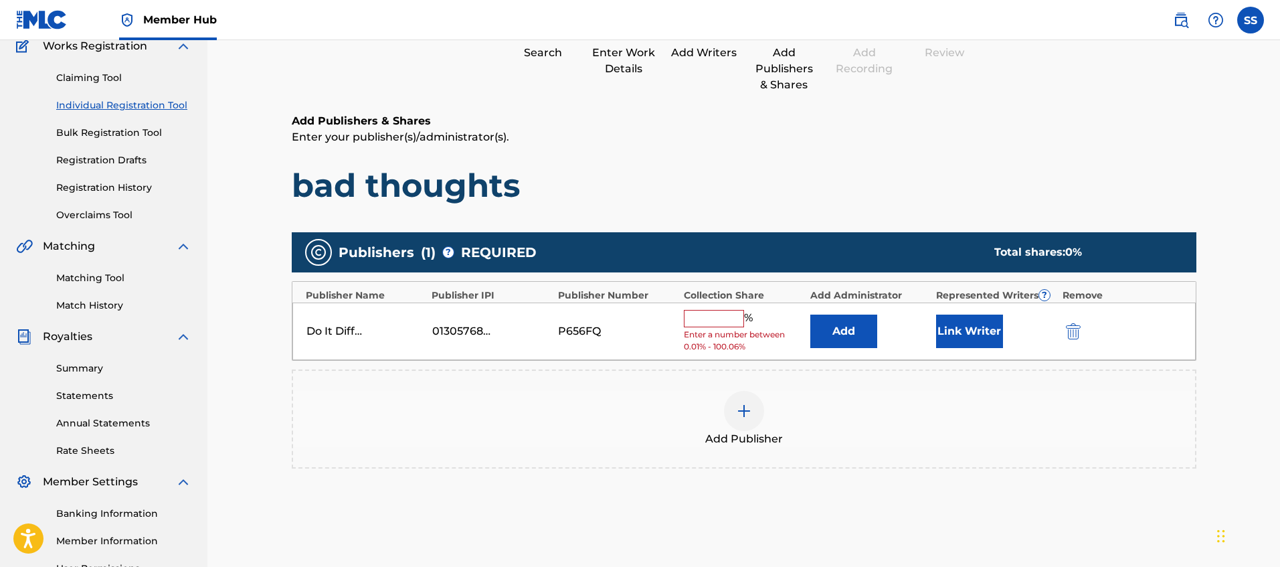
click at [720, 310] on input "text" at bounding box center [714, 318] width 60 height 17
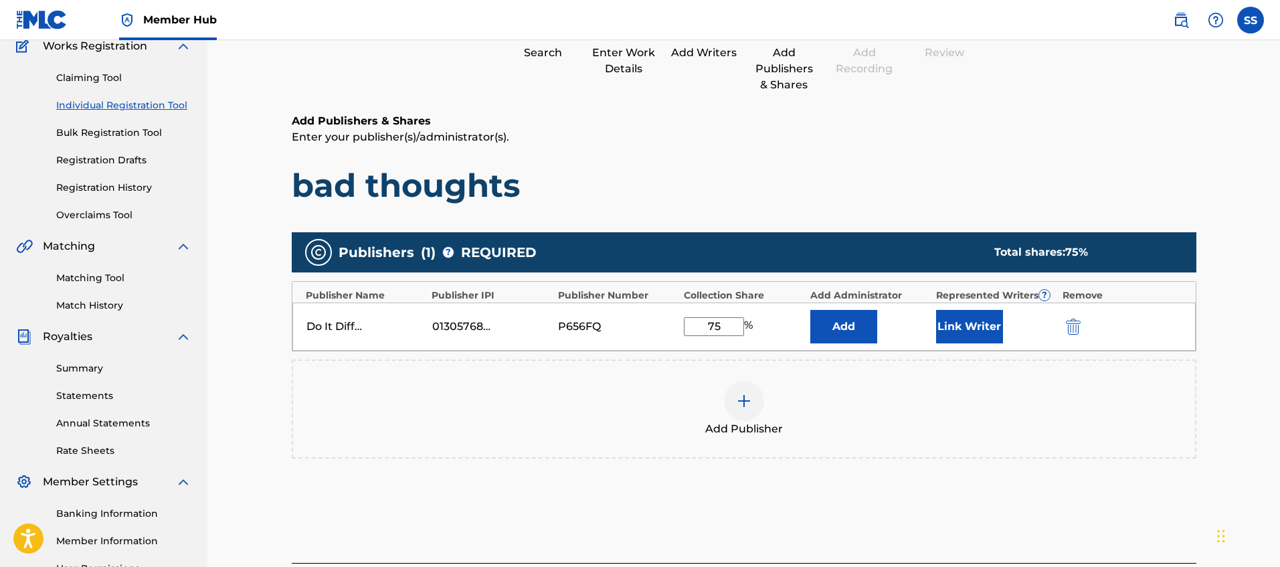
type input "7"
type input "100"
click at [1002, 410] on div "Add Publisher" at bounding box center [744, 409] width 902 height 56
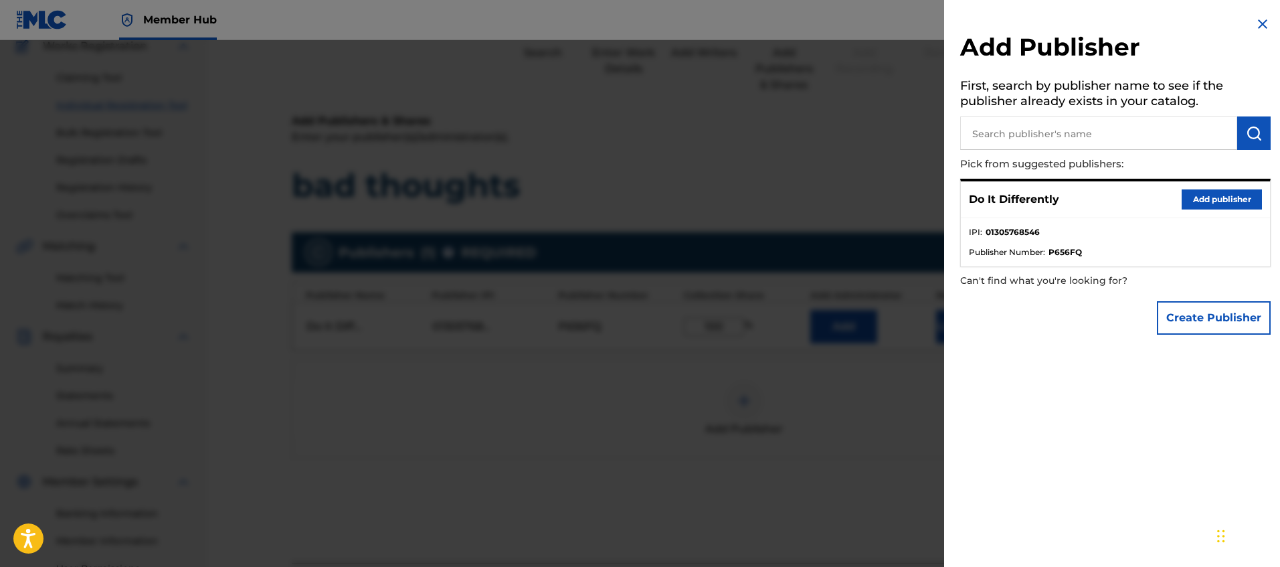
click at [1254, 19] on img at bounding box center [1262, 24] width 16 height 16
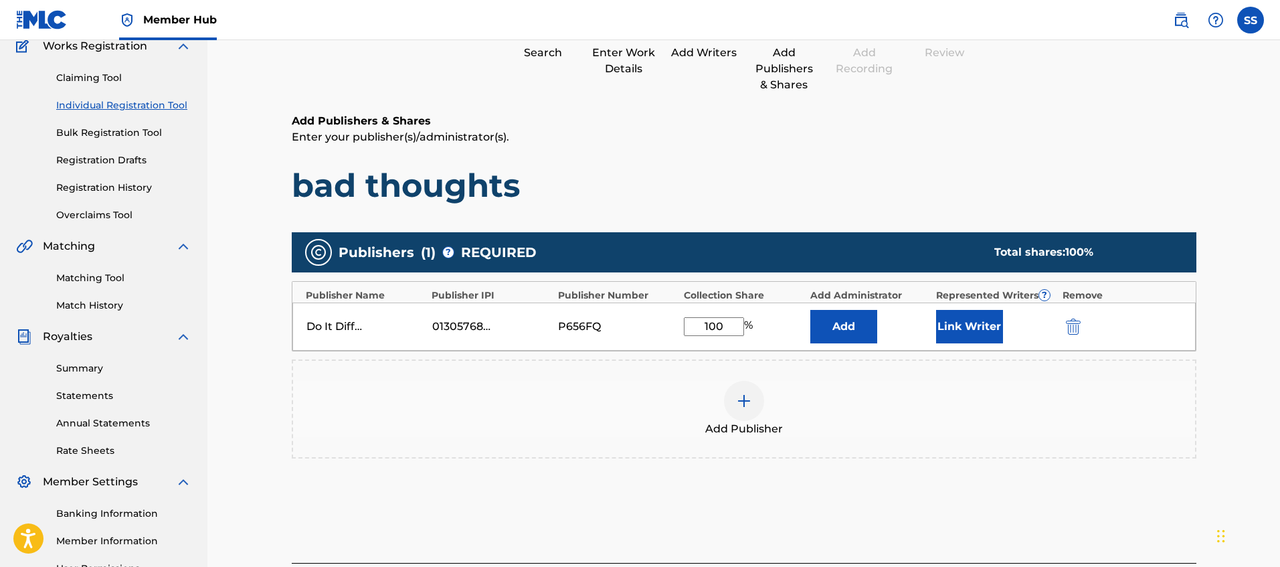
scroll to position [153, 0]
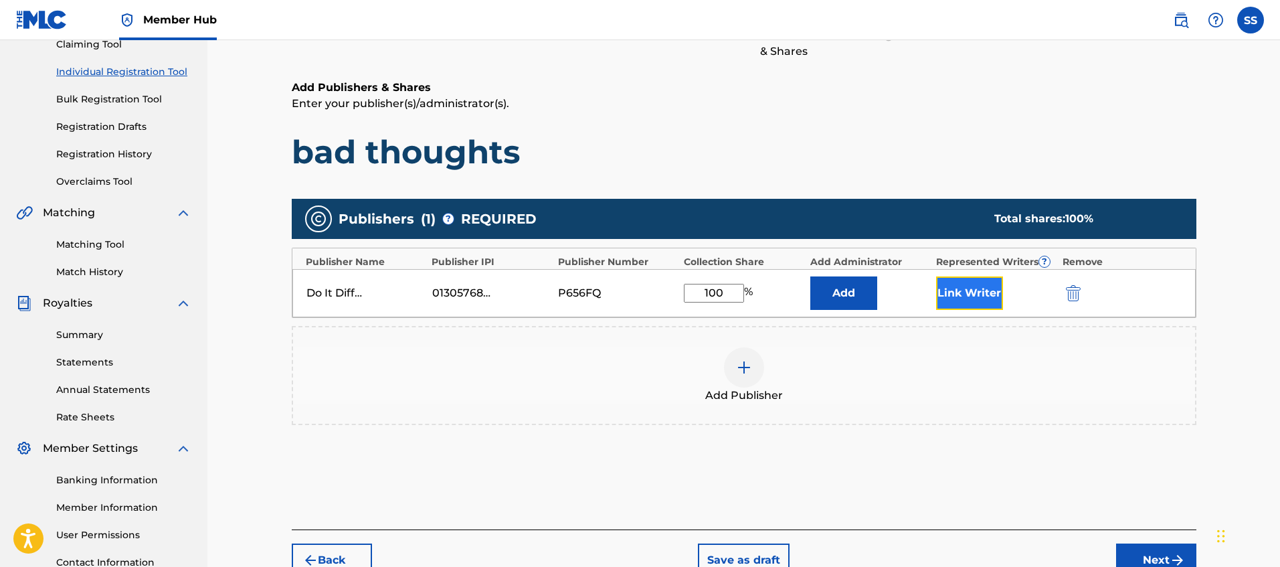
click at [969, 294] on button "Link Writer" at bounding box center [969, 292] width 67 height 33
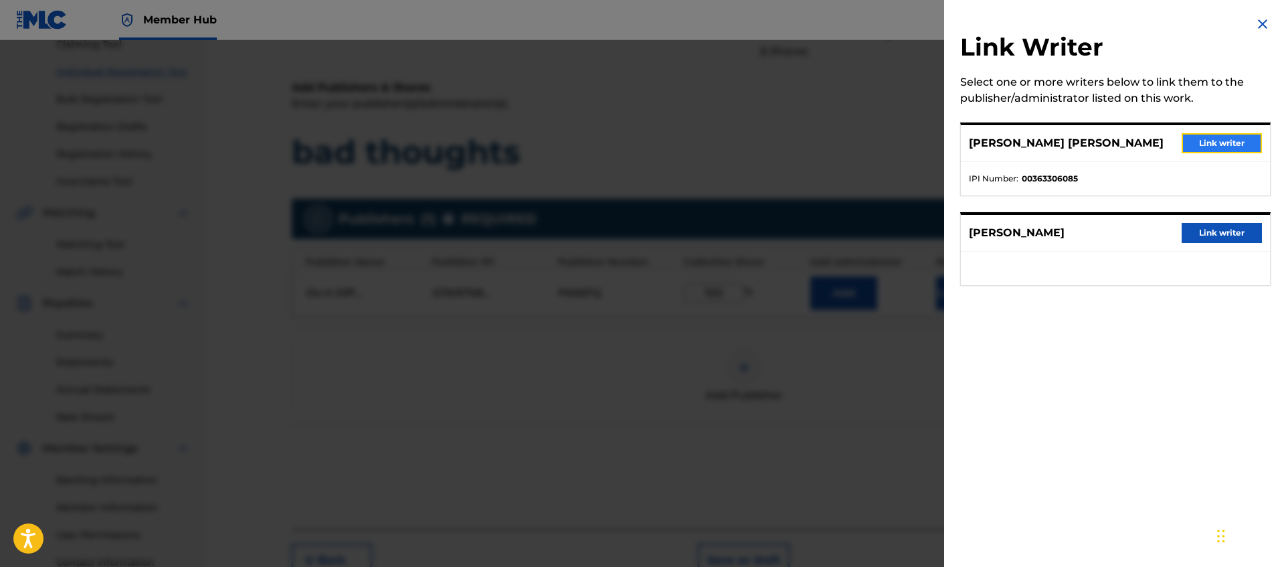
click at [1200, 141] on button "Link writer" at bounding box center [1222, 143] width 80 height 20
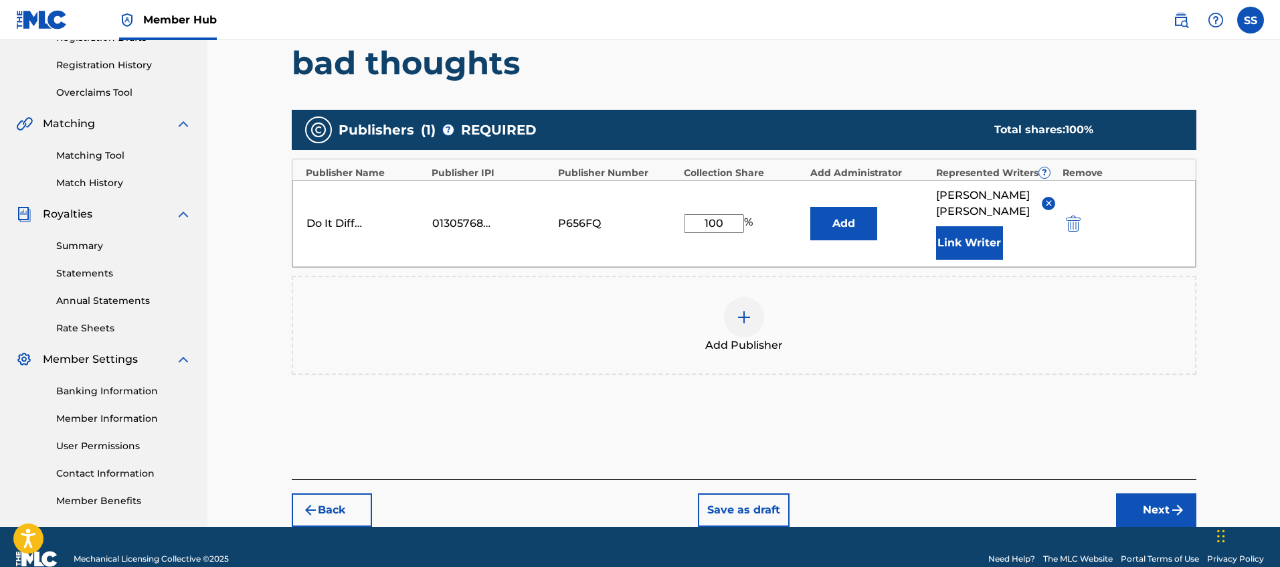
scroll to position [266, 0]
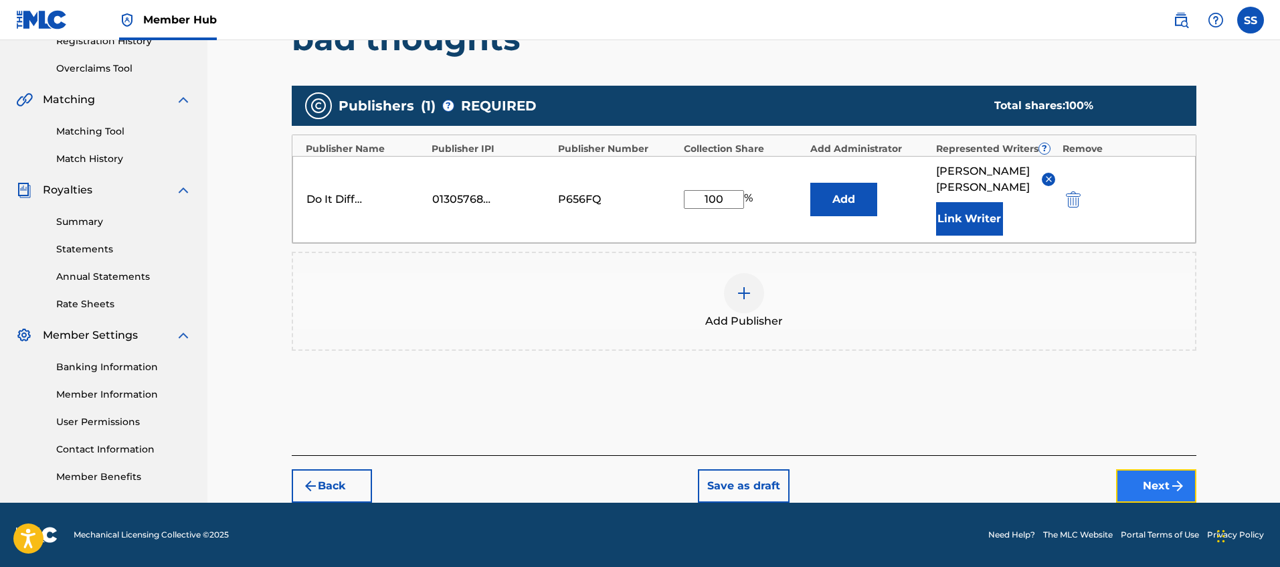
click at [1146, 480] on button "Next" at bounding box center [1156, 485] width 80 height 33
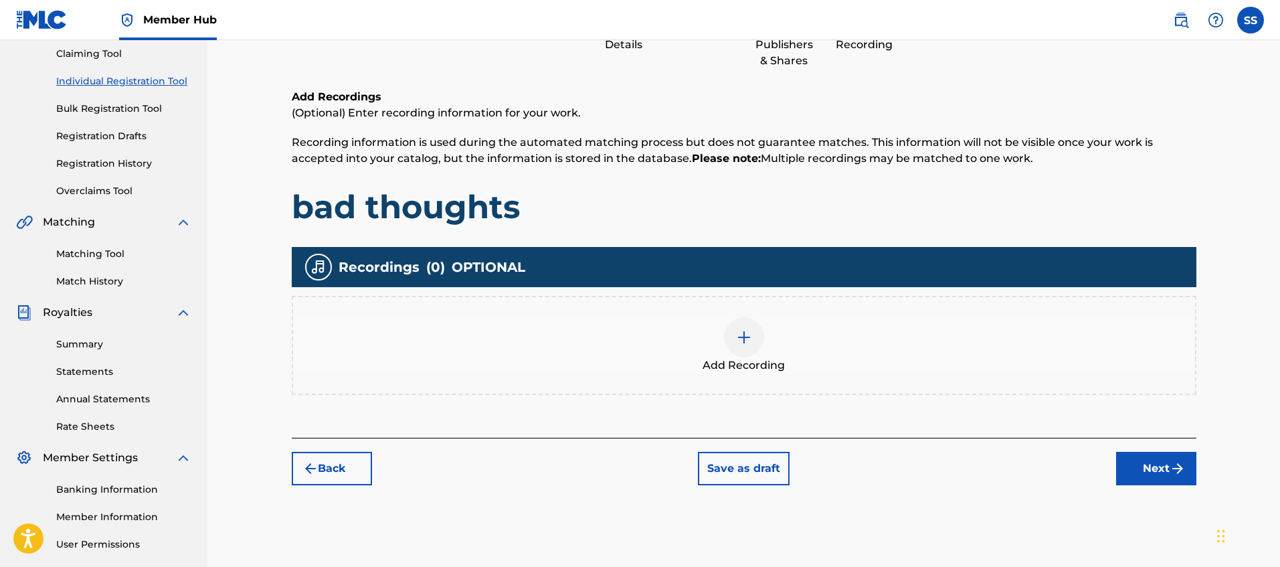
scroll to position [144, 0]
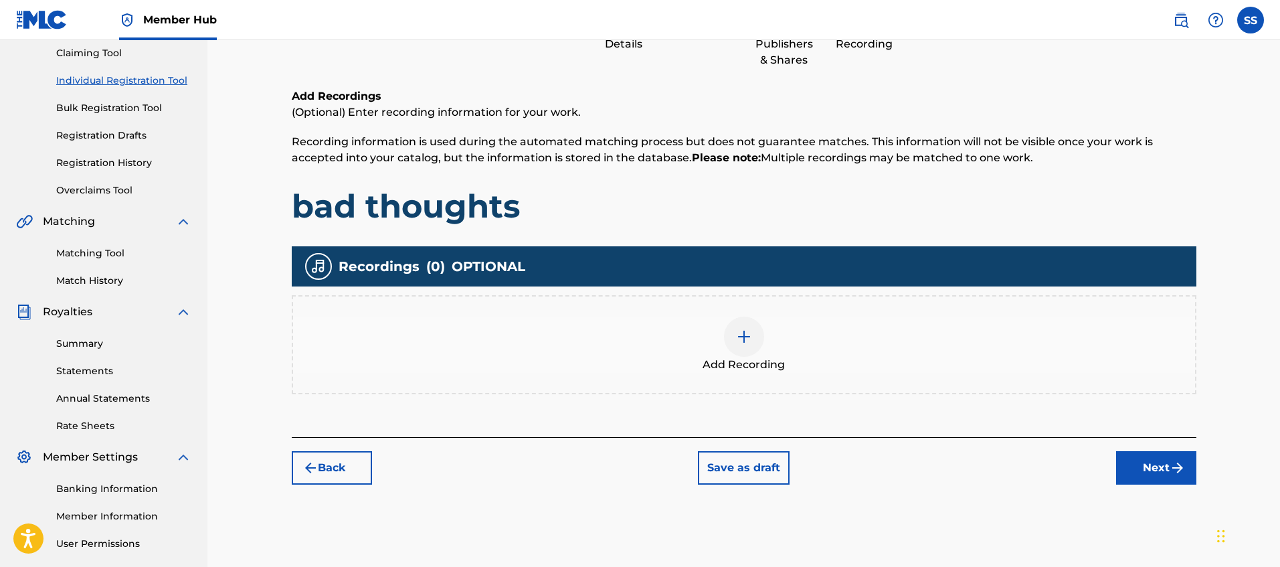
click at [753, 333] on div at bounding box center [744, 336] width 40 height 40
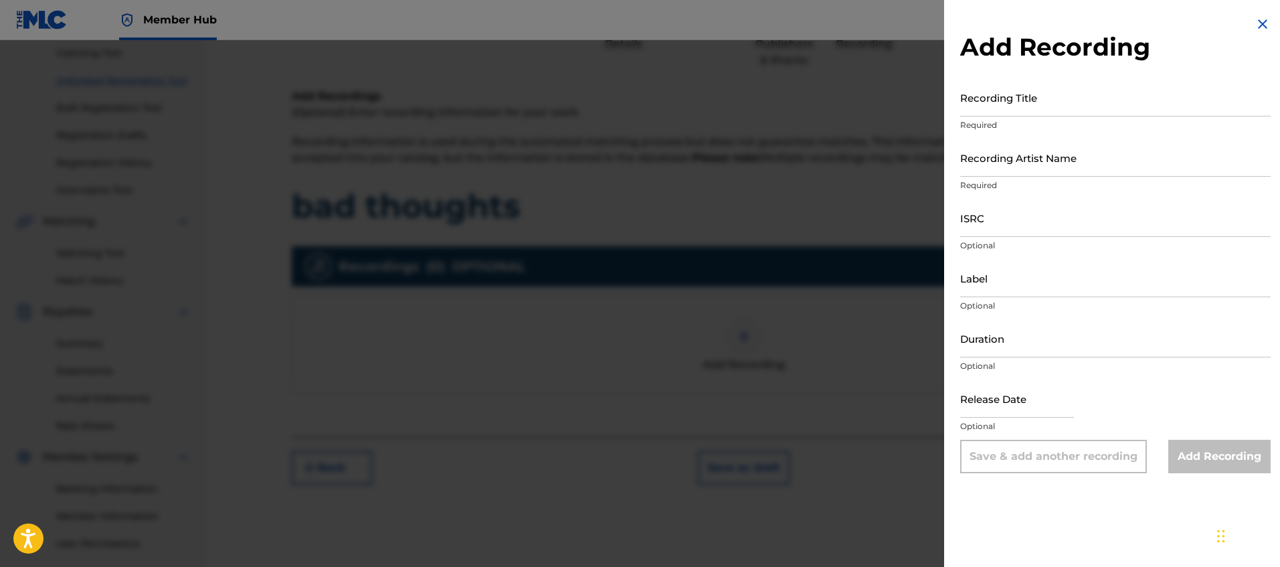
click at [777, 343] on div at bounding box center [640, 323] width 1280 height 567
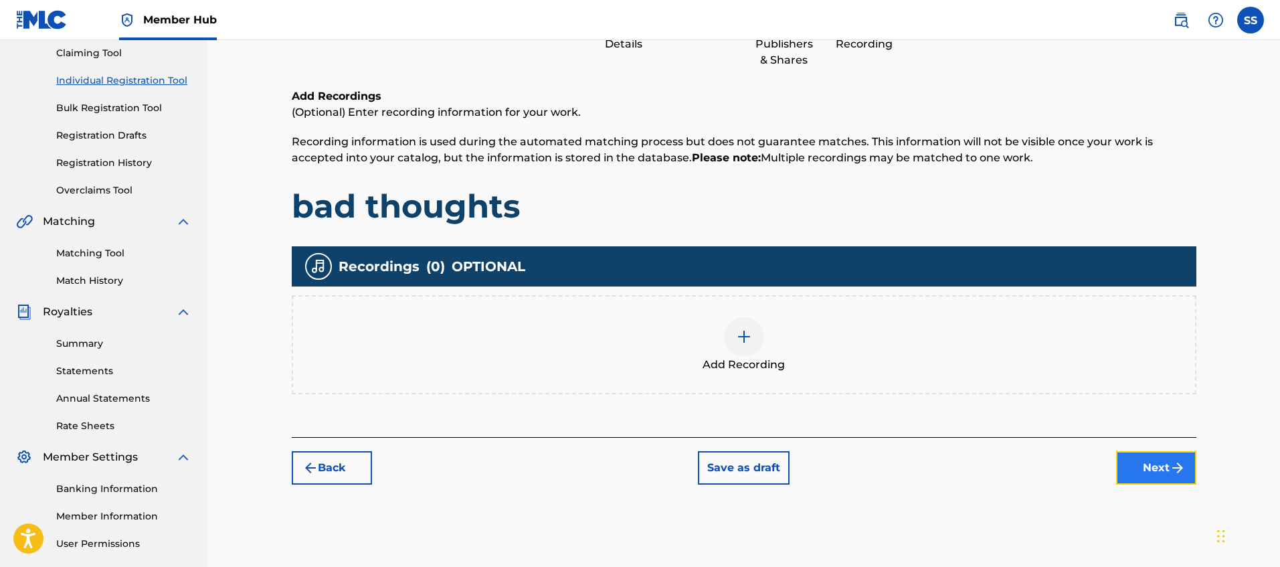
click at [1161, 462] on button "Next" at bounding box center [1156, 467] width 80 height 33
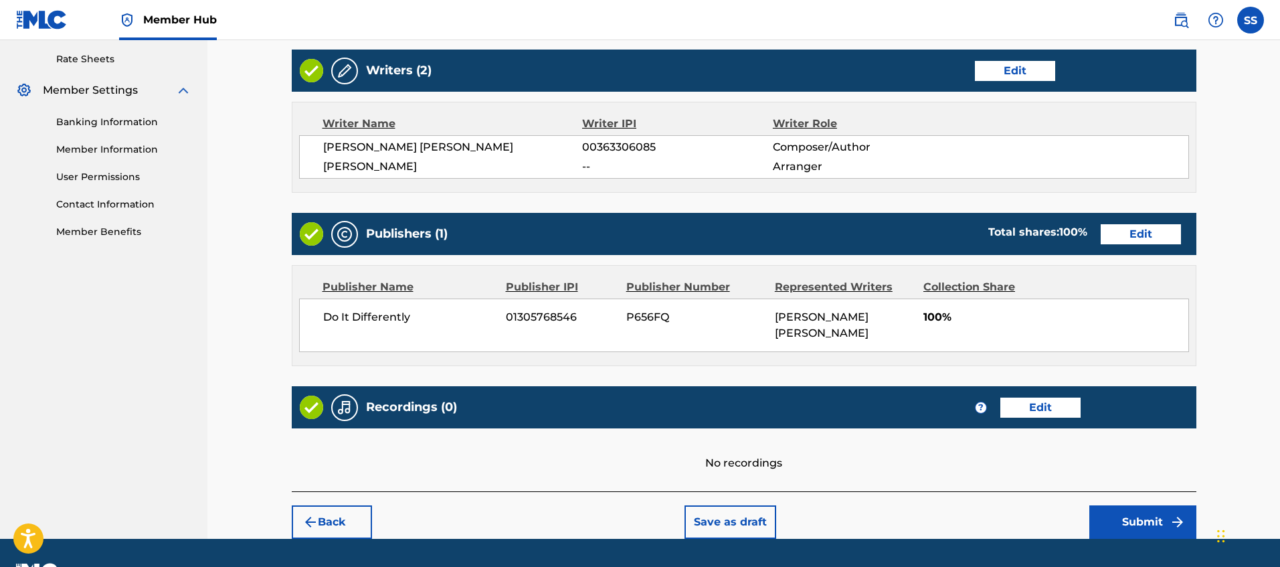
scroll to position [531, 0]
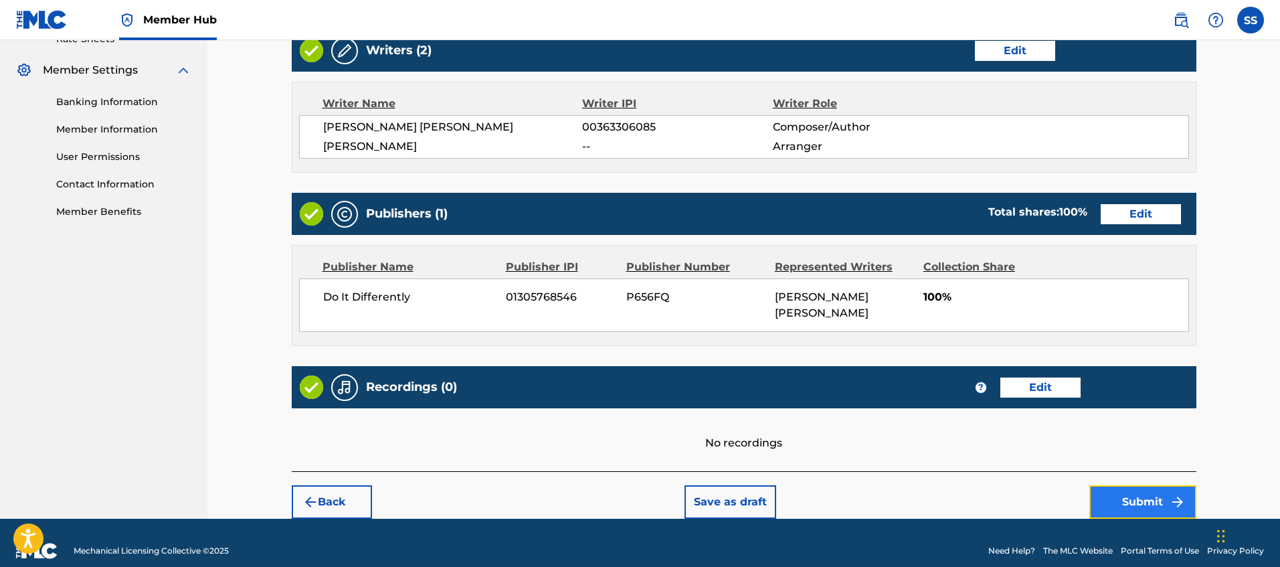
click at [1133, 489] on button "Submit" at bounding box center [1142, 501] width 107 height 33
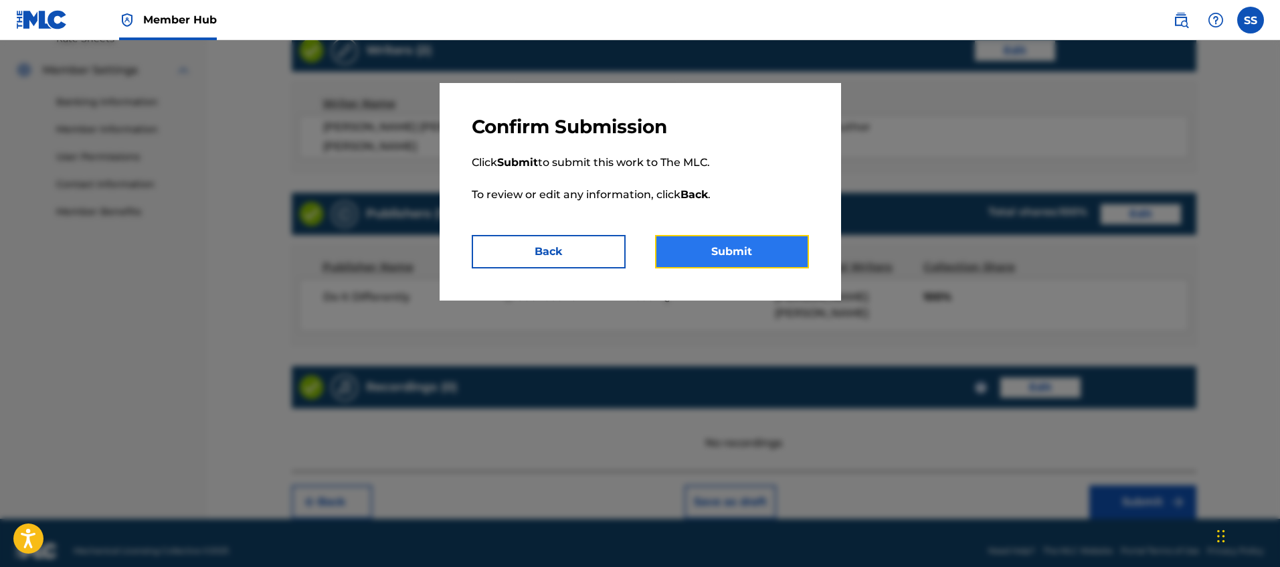
click at [773, 254] on button "Submit" at bounding box center [732, 251] width 154 height 33
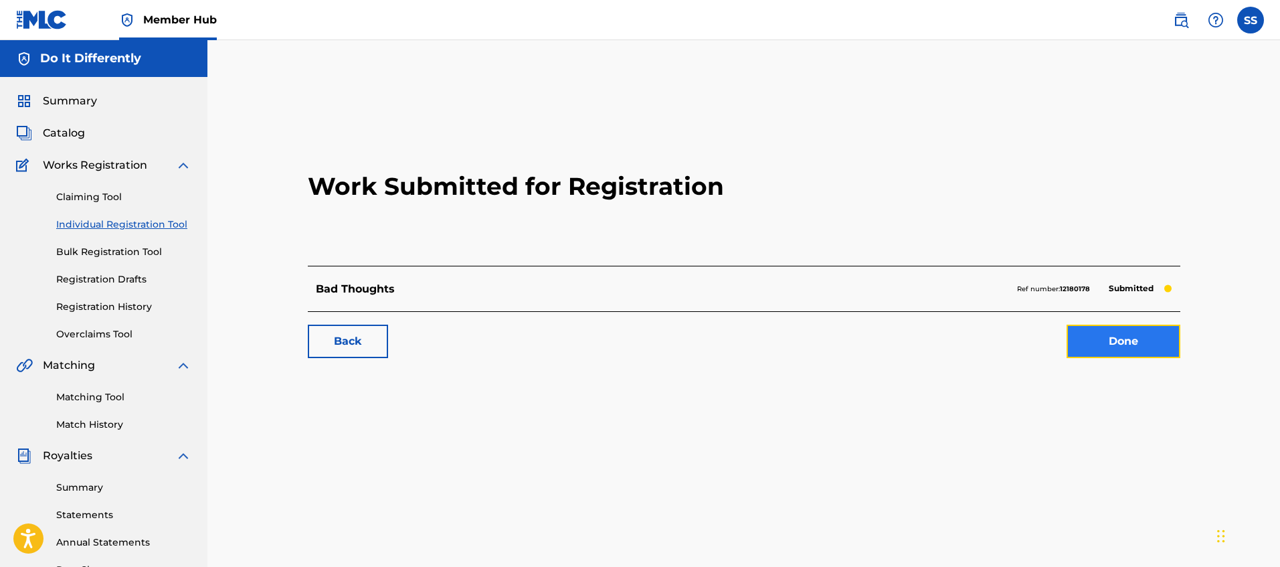
click at [1103, 344] on link "Done" at bounding box center [1123, 340] width 114 height 33
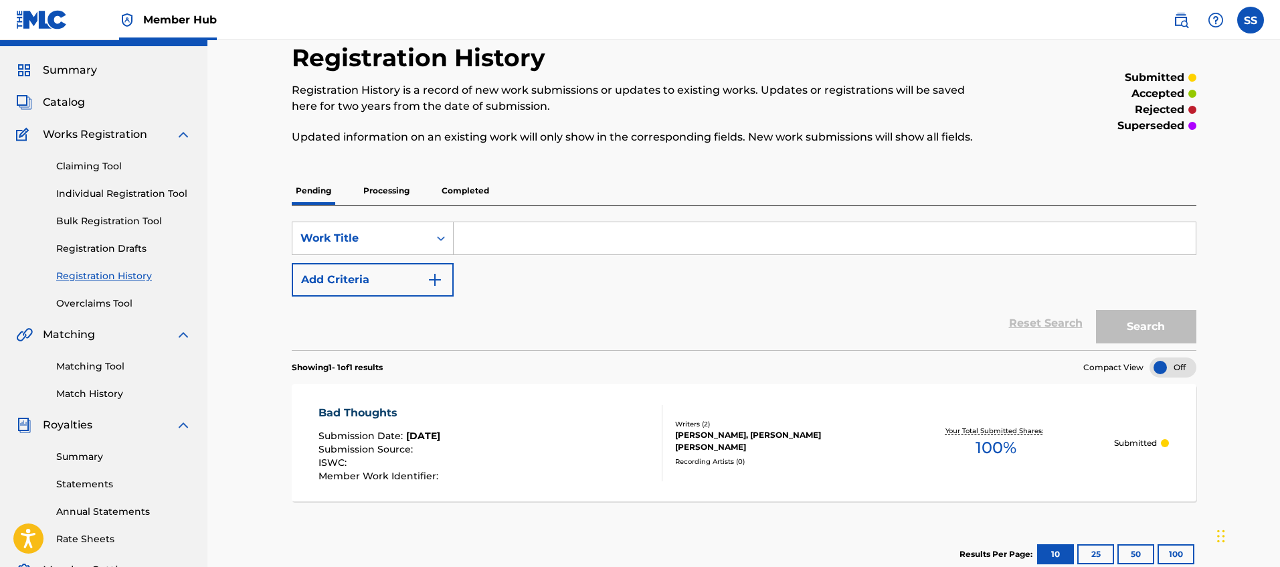
scroll to position [29, 0]
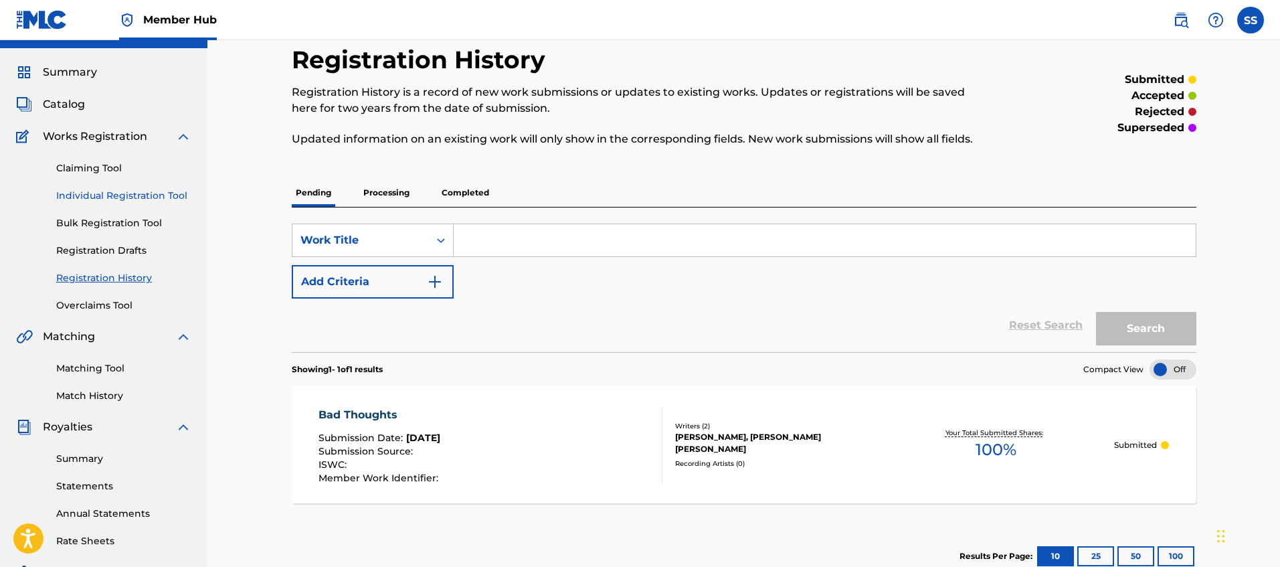
click at [104, 197] on link "Individual Registration Tool" at bounding box center [123, 196] width 135 height 14
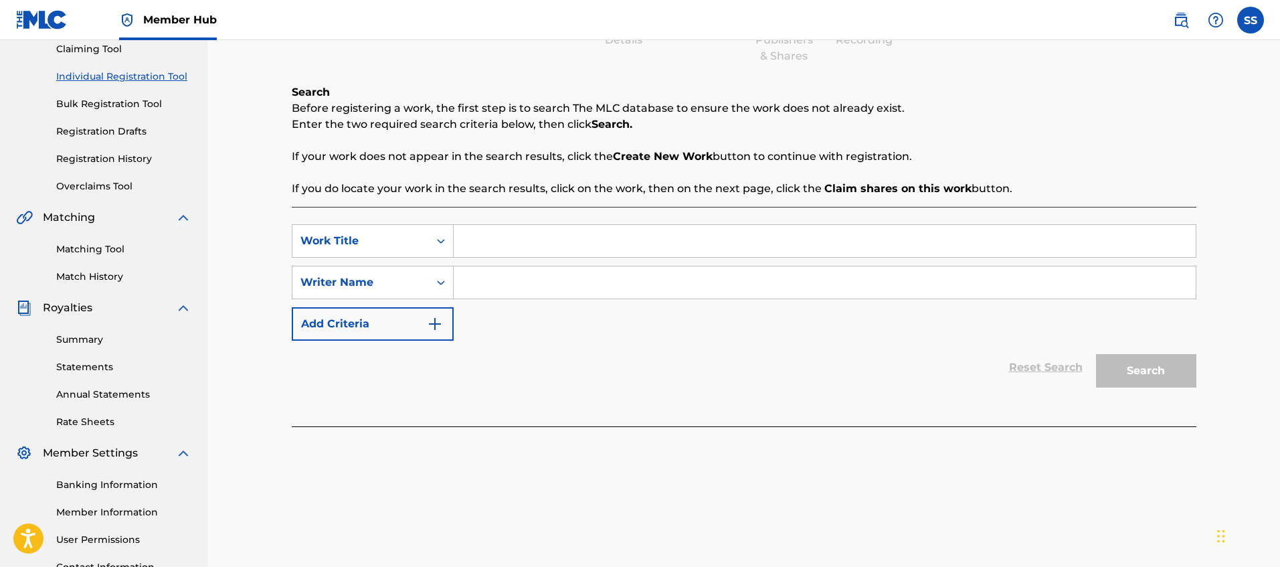
scroll to position [149, 0]
click at [574, 242] on input "Search Form" at bounding box center [825, 240] width 742 height 32
type input "For now"
click at [604, 281] on input "Search Form" at bounding box center [825, 282] width 742 height 32
type input "[PERSON_NAME]"
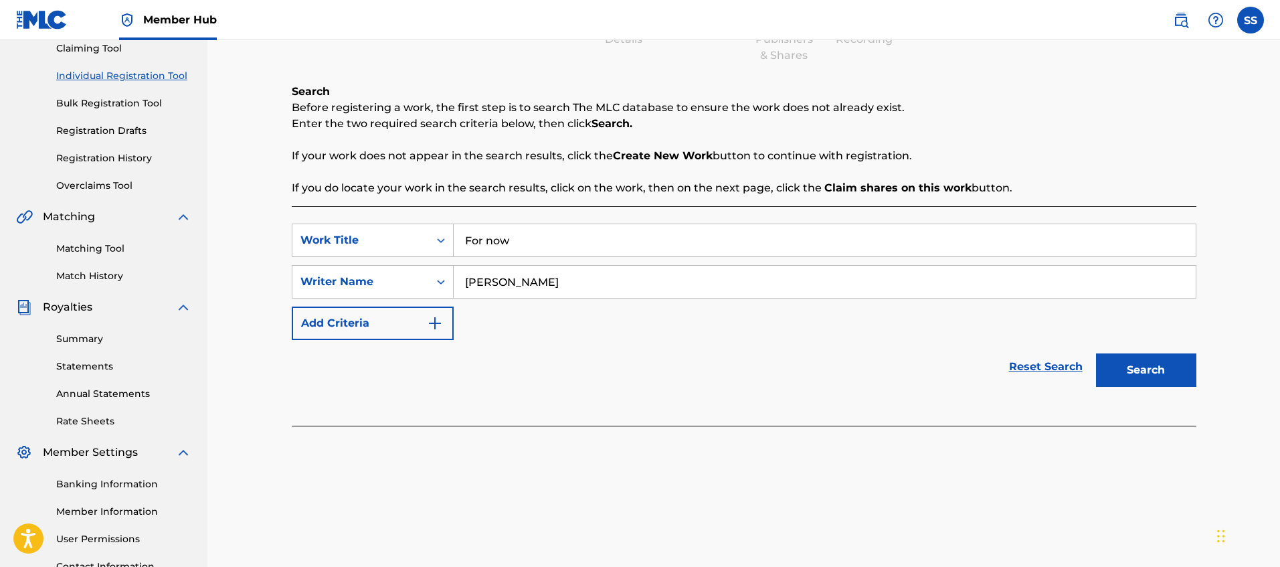
click at [1096, 353] on button "Search" at bounding box center [1146, 369] width 100 height 33
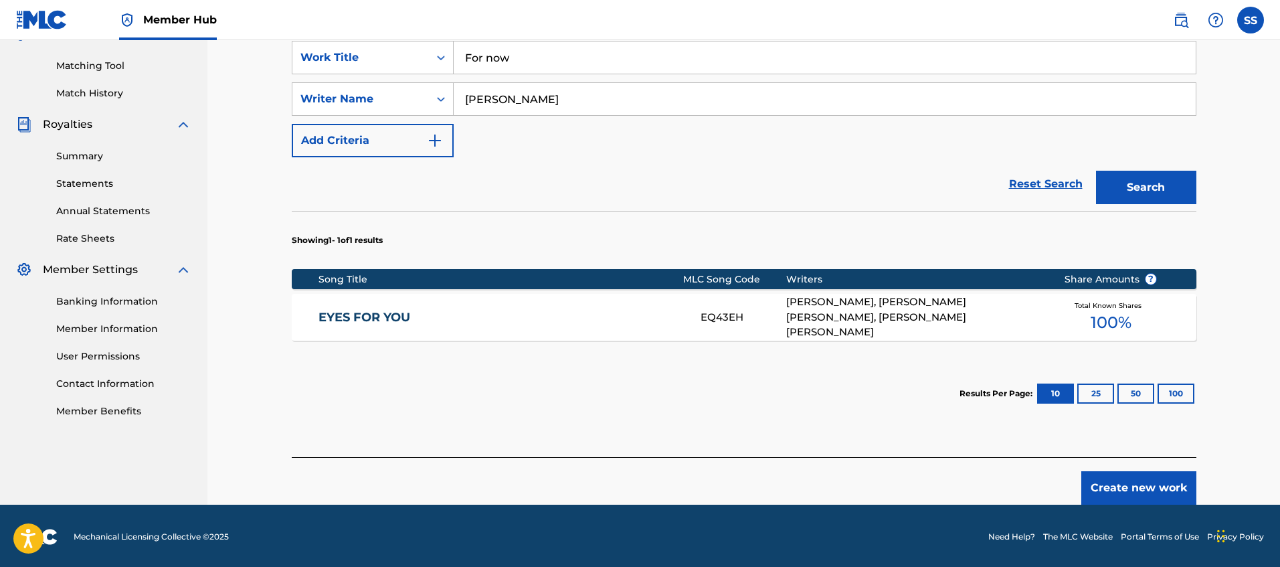
scroll to position [333, 0]
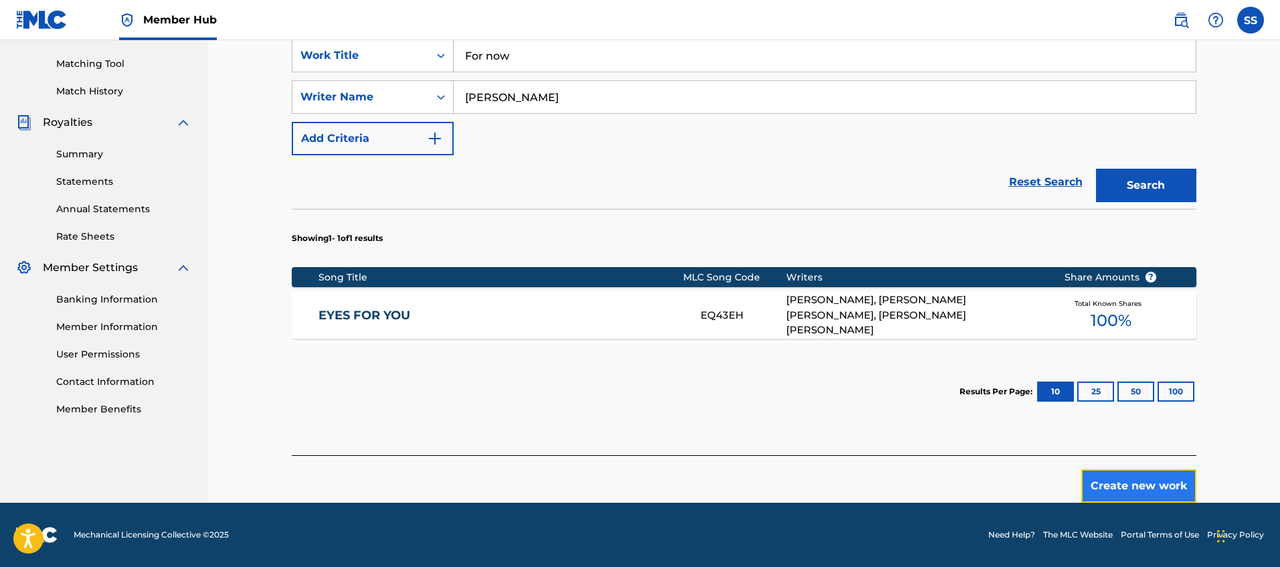
click at [1151, 491] on button "Create new work" at bounding box center [1138, 485] width 115 height 33
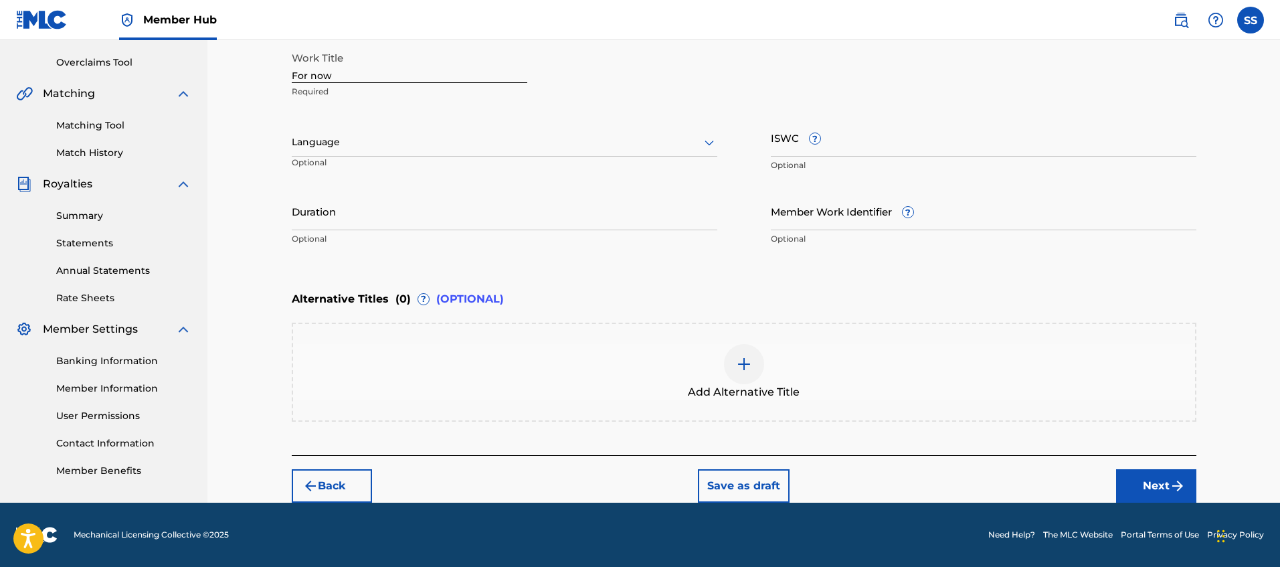
scroll to position [259, 0]
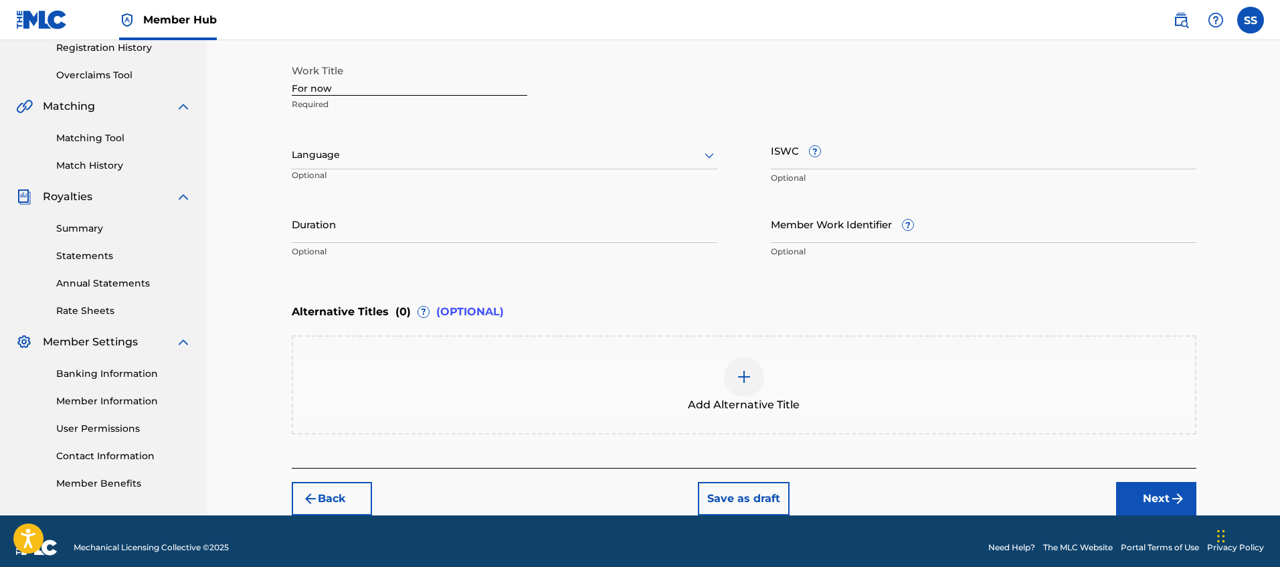
click at [315, 93] on input "For now" at bounding box center [410, 77] width 236 height 38
type input "For Now"
click at [395, 159] on div at bounding box center [505, 155] width 426 height 17
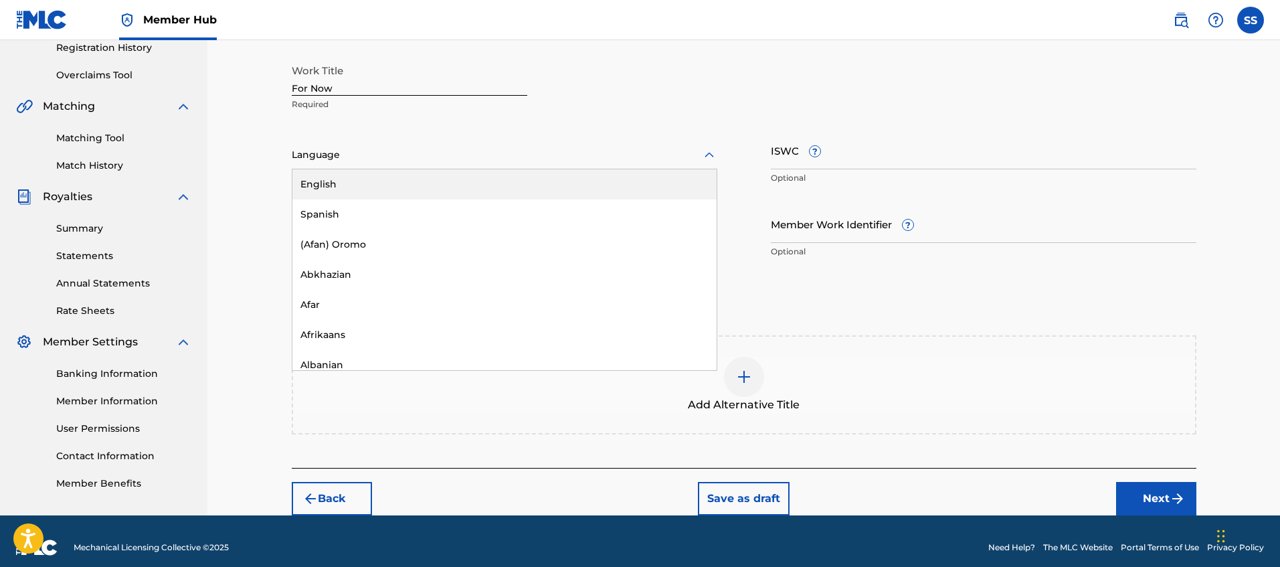
drag, startPoint x: 400, startPoint y: 191, endPoint x: 410, endPoint y: 191, distance: 10.0
click at [401, 191] on div "English" at bounding box center [504, 184] width 424 height 30
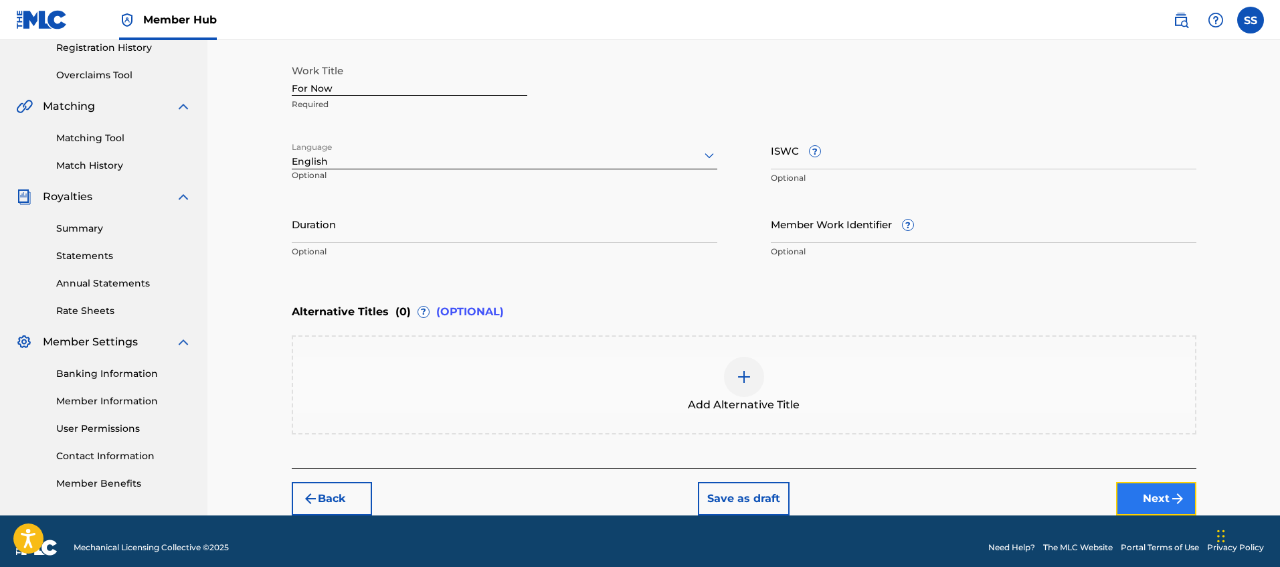
click at [1176, 496] on img "submit" at bounding box center [1178, 498] width 16 height 16
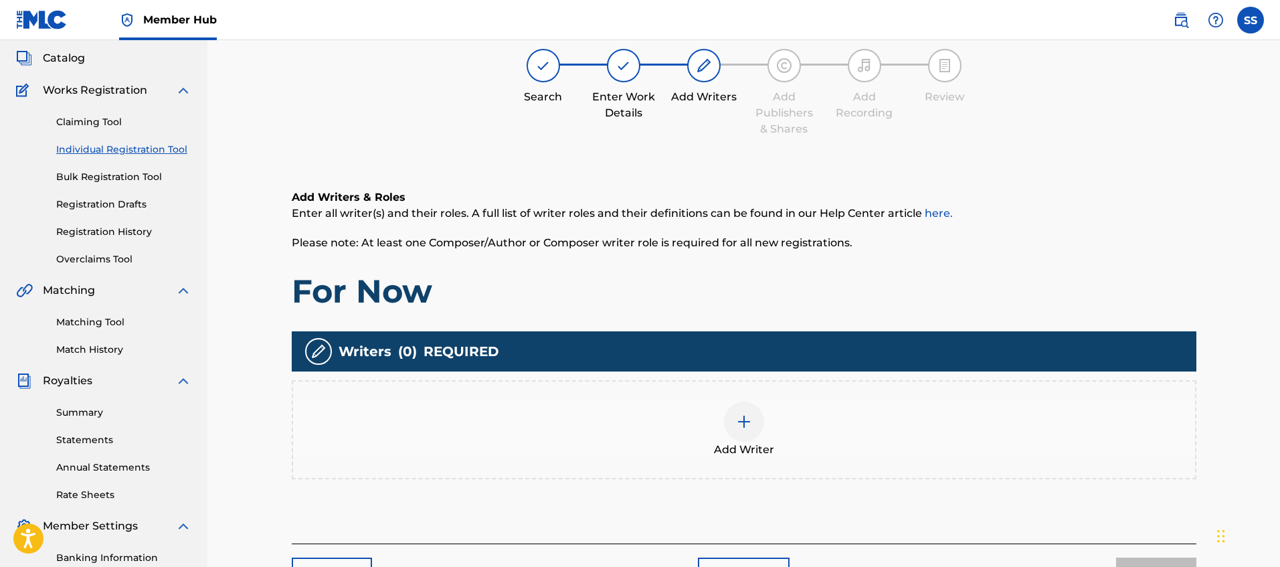
scroll to position [163, 0]
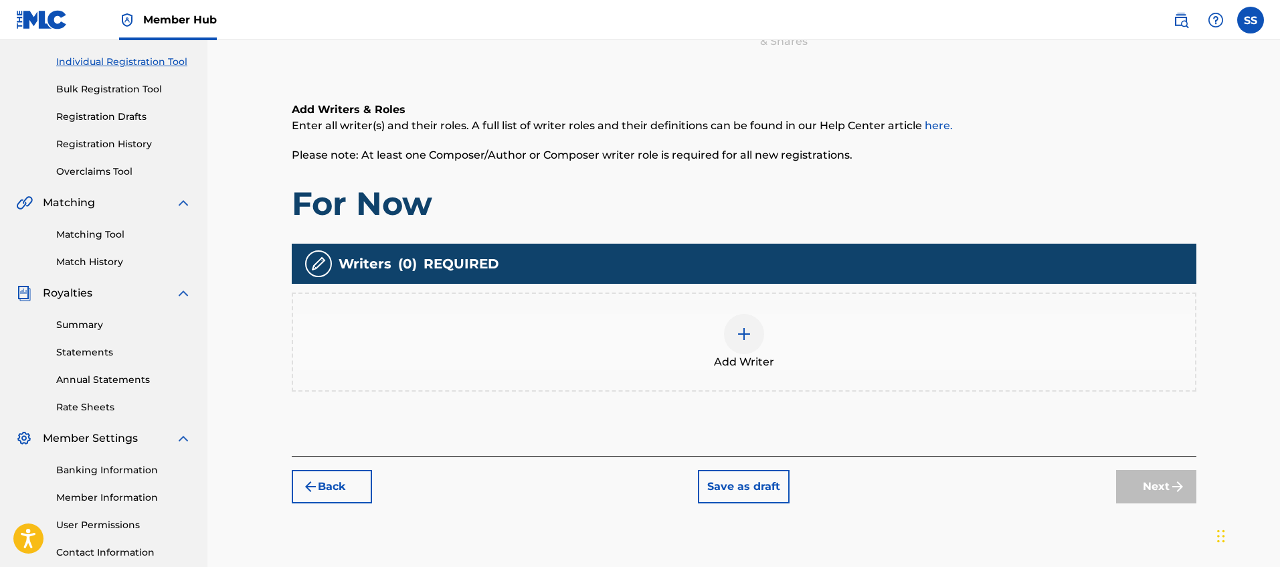
click at [734, 333] on div at bounding box center [744, 334] width 40 height 40
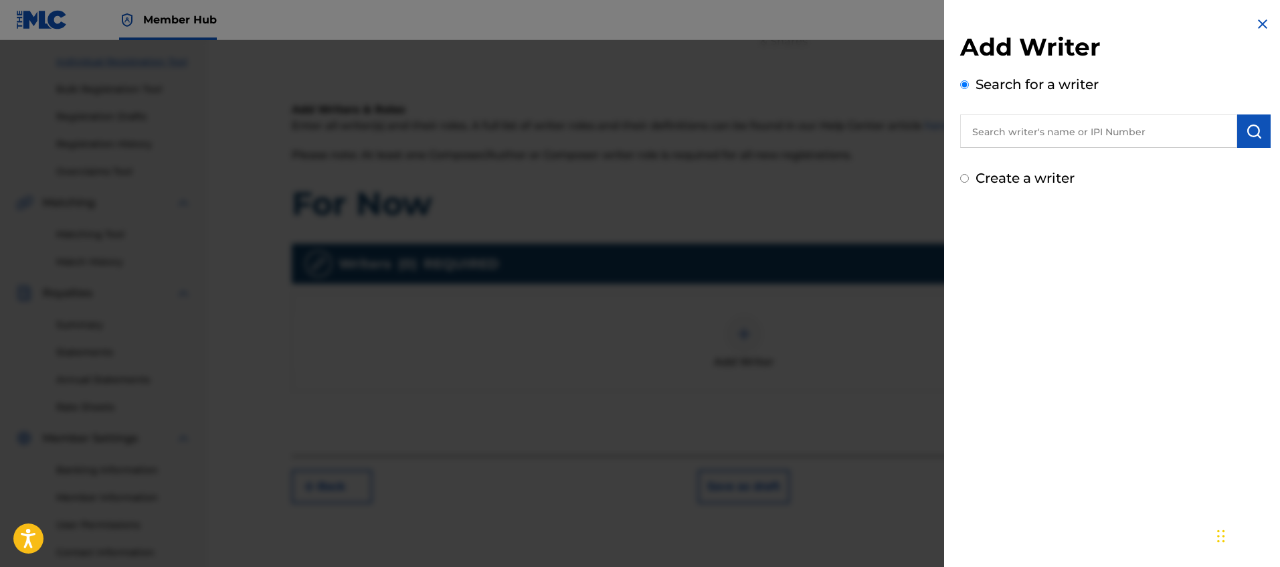
click at [1017, 130] on input "text" at bounding box center [1098, 130] width 277 height 33
type input "[PERSON_NAME] [PERSON_NAME]"
click at [1254, 132] on img "submit" at bounding box center [1254, 131] width 16 height 16
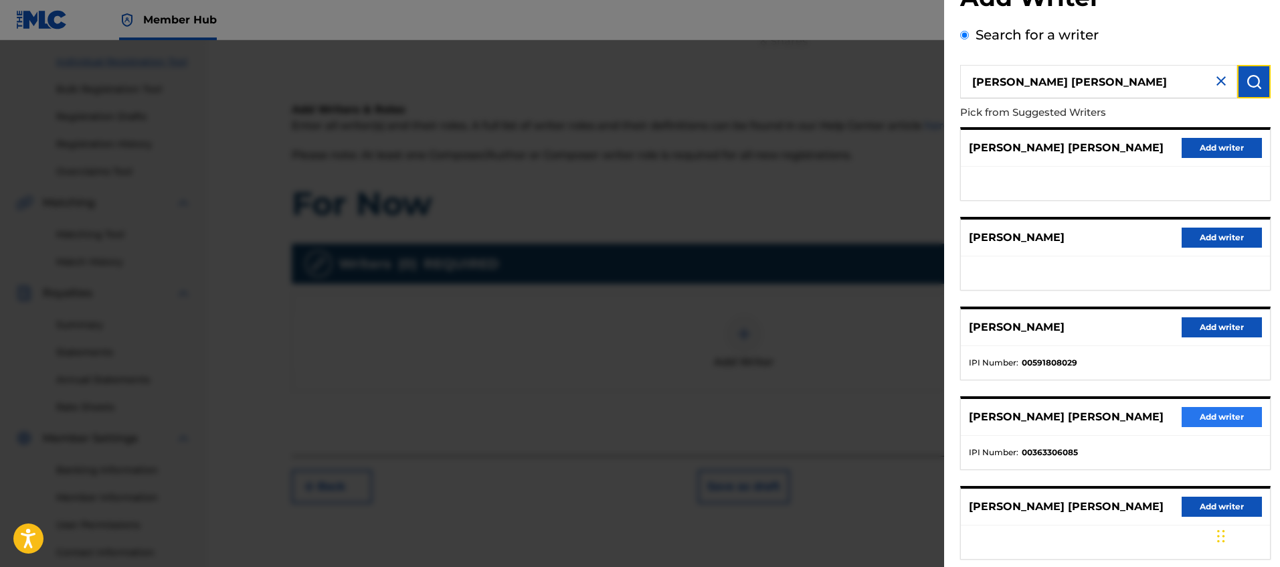
scroll to position [172, 0]
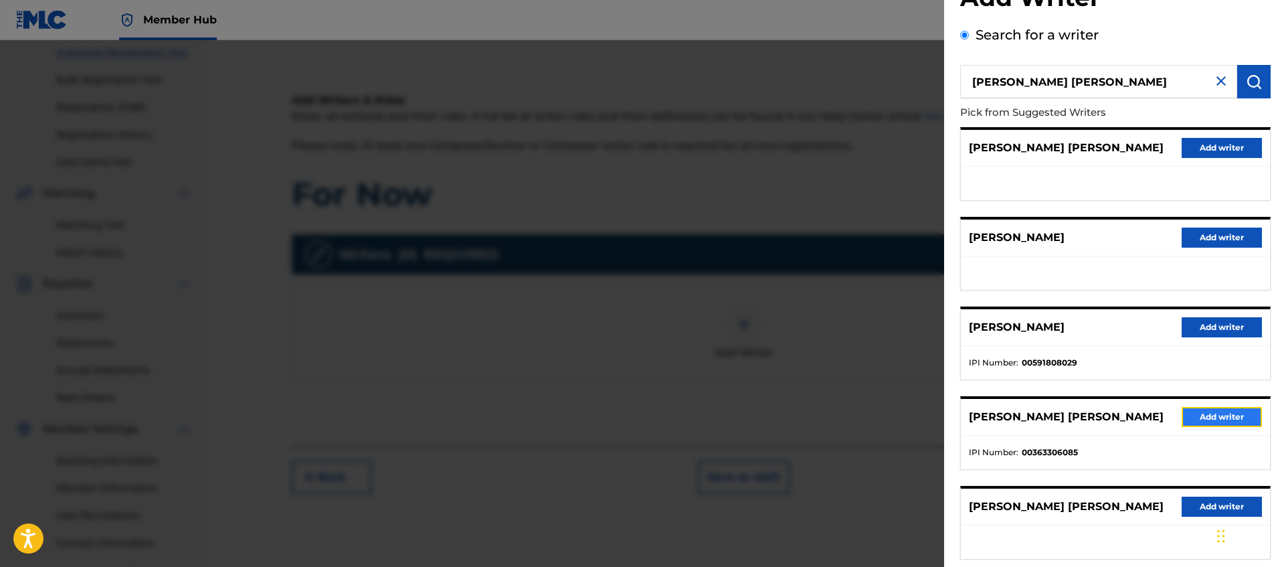
click at [1215, 411] on button "Add writer" at bounding box center [1222, 417] width 80 height 20
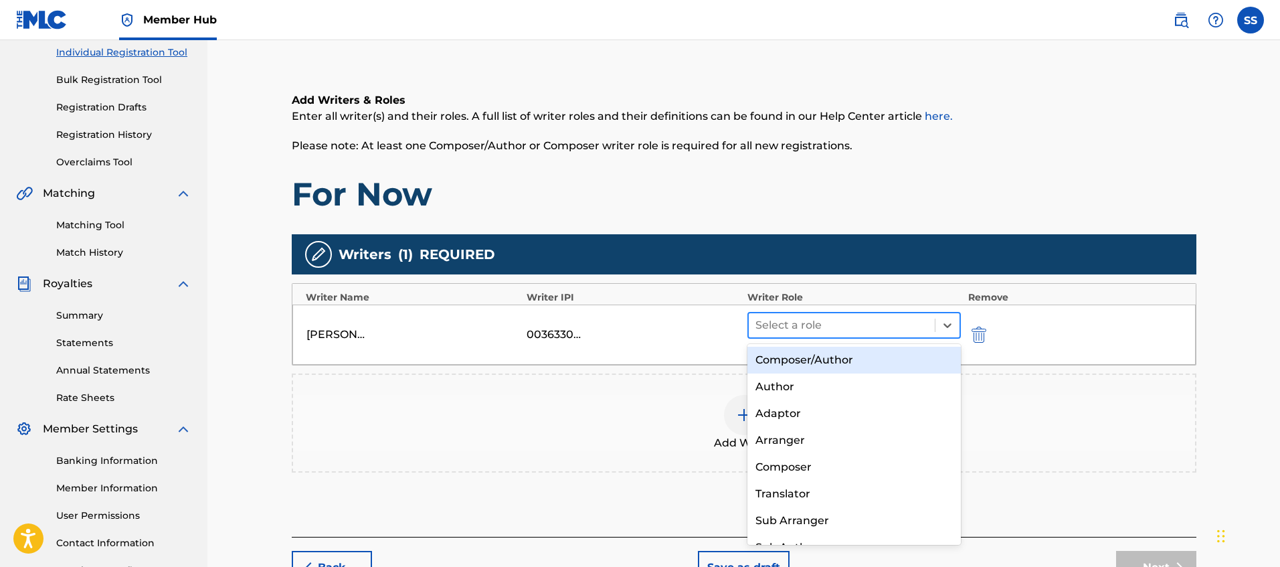
click at [833, 337] on div "Select a role" at bounding box center [854, 325] width 214 height 27
click at [856, 361] on div "Composer/Author" at bounding box center [854, 360] width 214 height 27
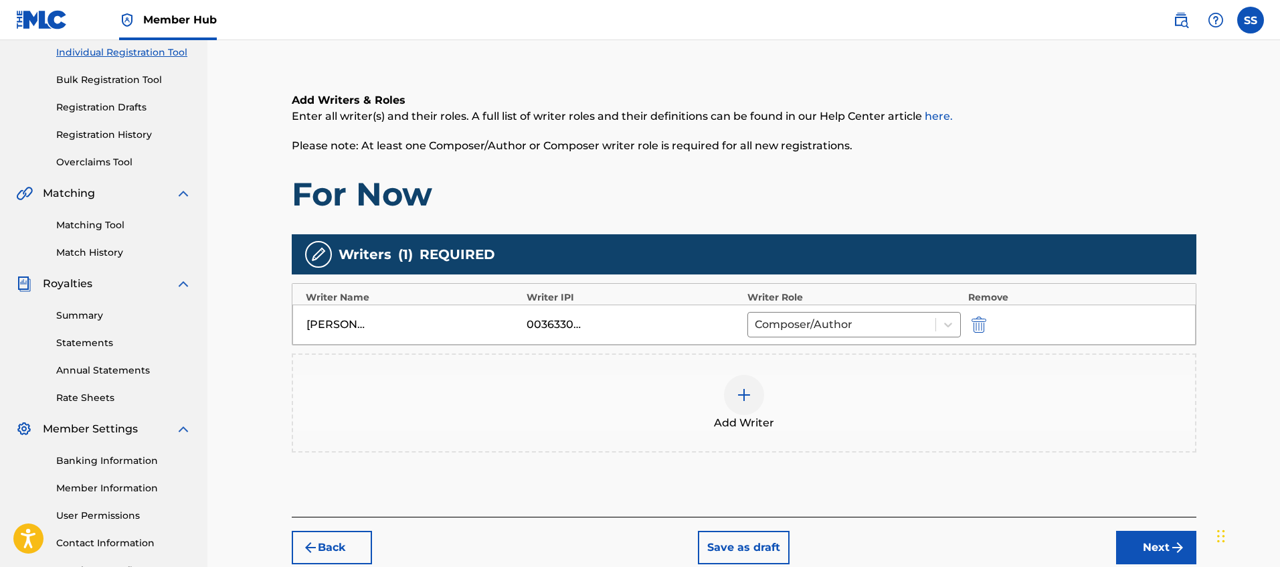
click at [742, 411] on div at bounding box center [744, 395] width 40 height 40
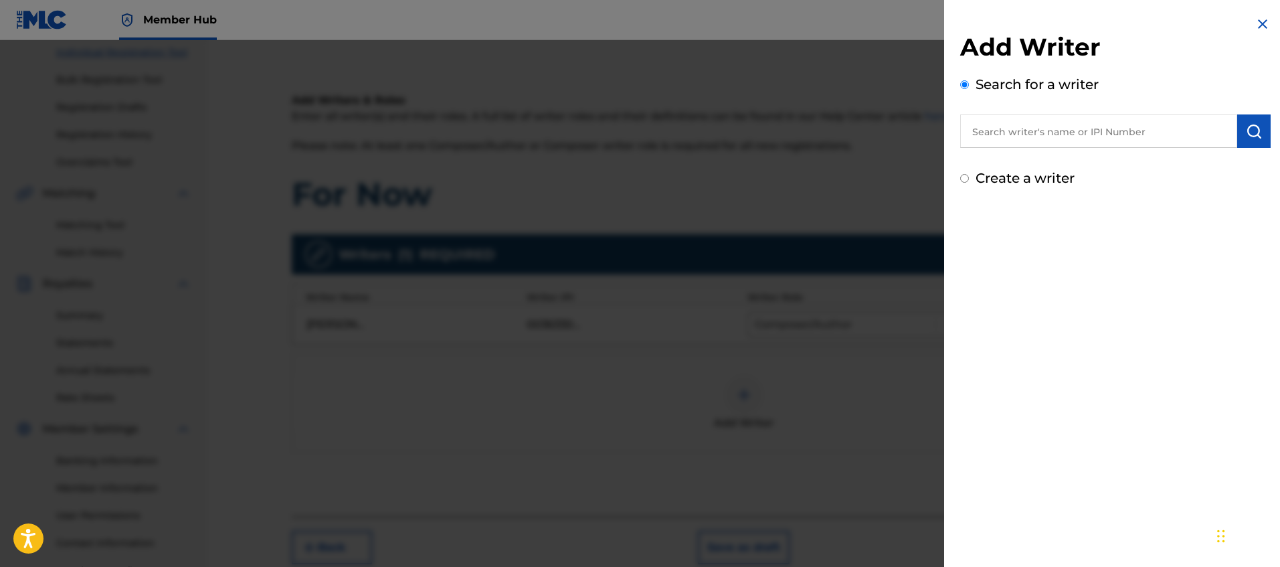
drag, startPoint x: 1264, startPoint y: 23, endPoint x: 1255, endPoint y: 27, distance: 9.9
click at [1264, 23] on img at bounding box center [1262, 24] width 16 height 16
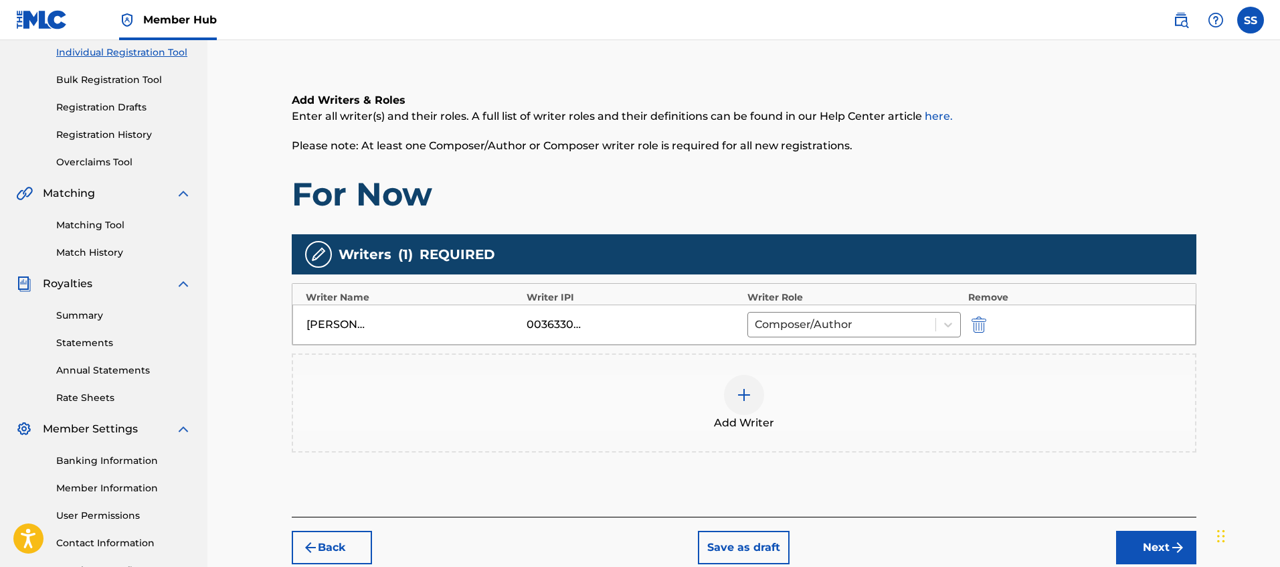
scroll to position [262, 0]
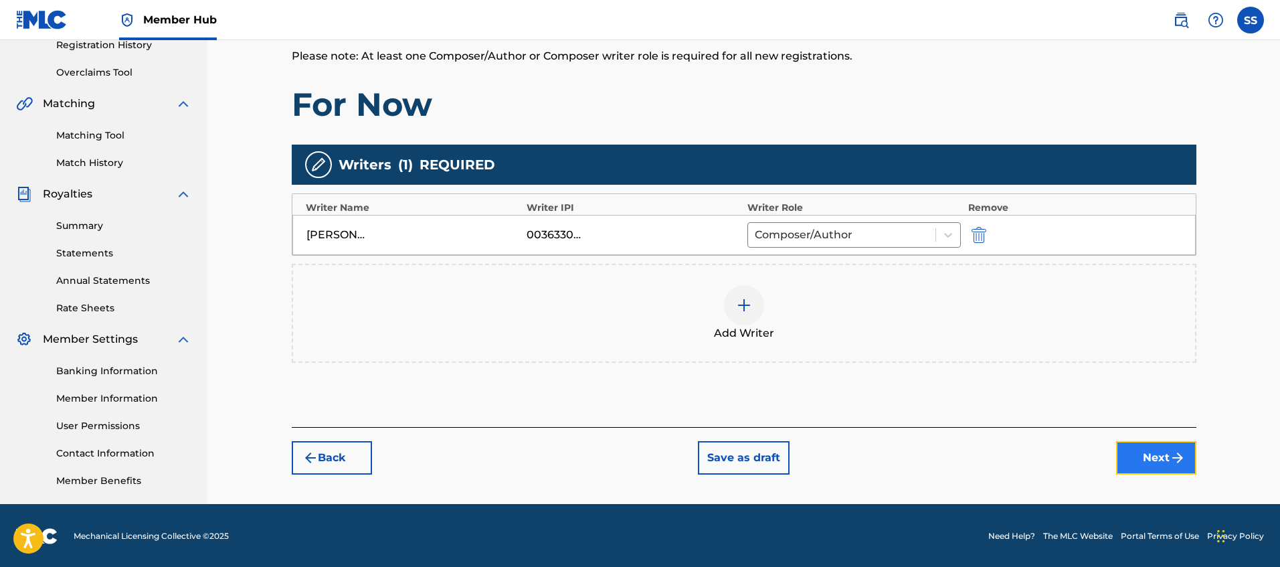
click at [1147, 464] on button "Next" at bounding box center [1156, 457] width 80 height 33
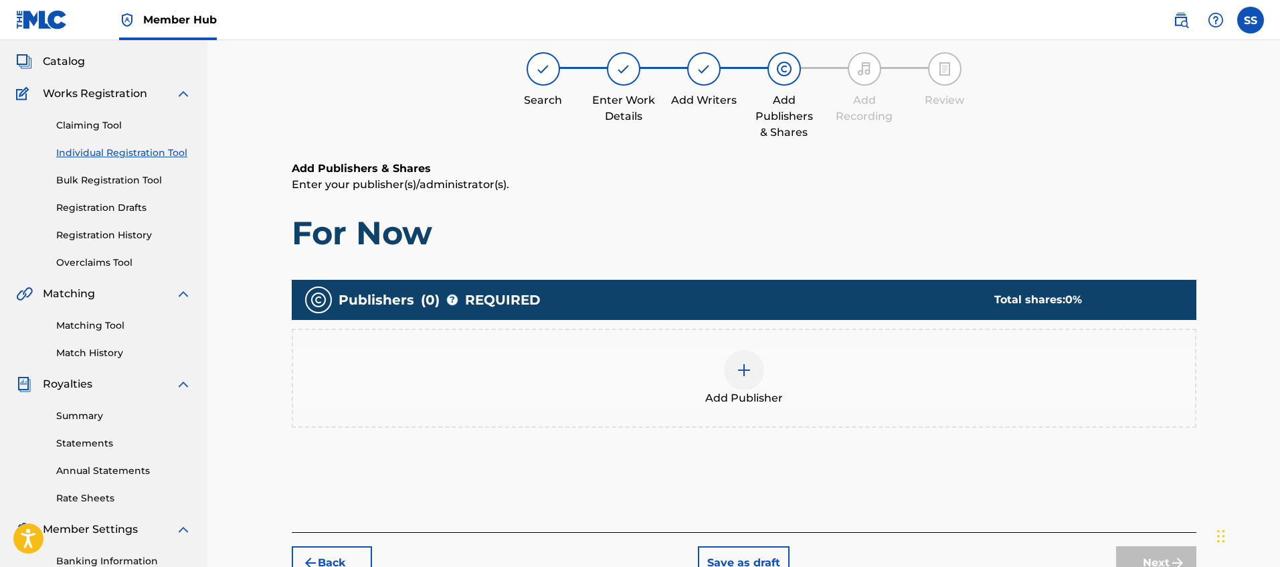
scroll to position [60, 0]
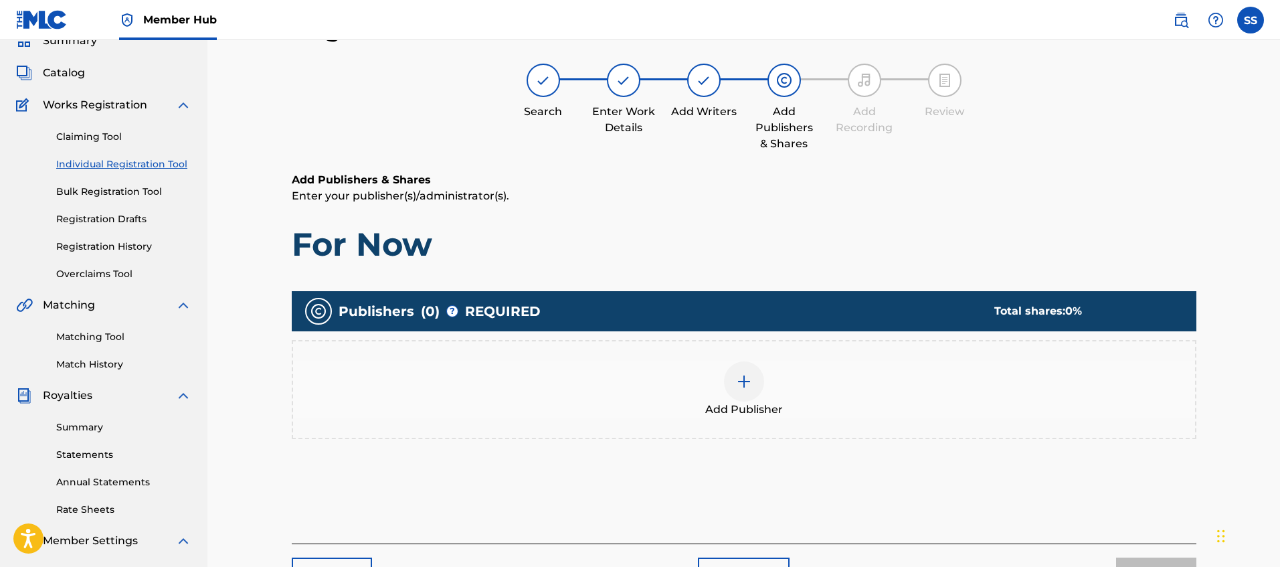
click at [716, 394] on div "Add Publisher" at bounding box center [744, 389] width 902 height 56
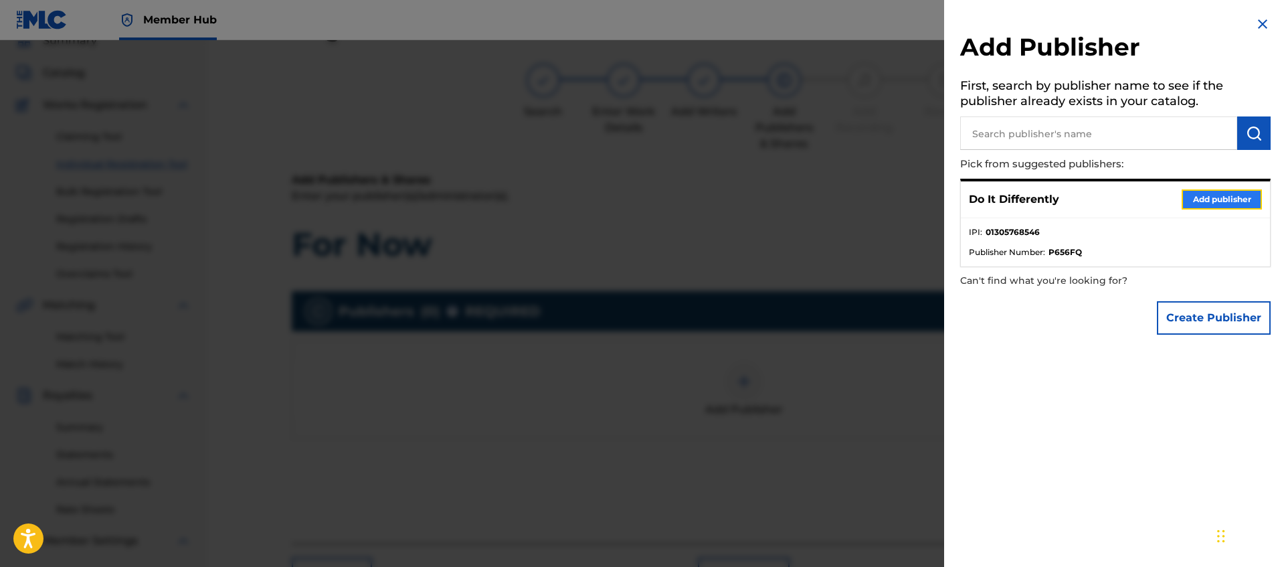
click at [1235, 197] on button "Add publisher" at bounding box center [1222, 199] width 80 height 20
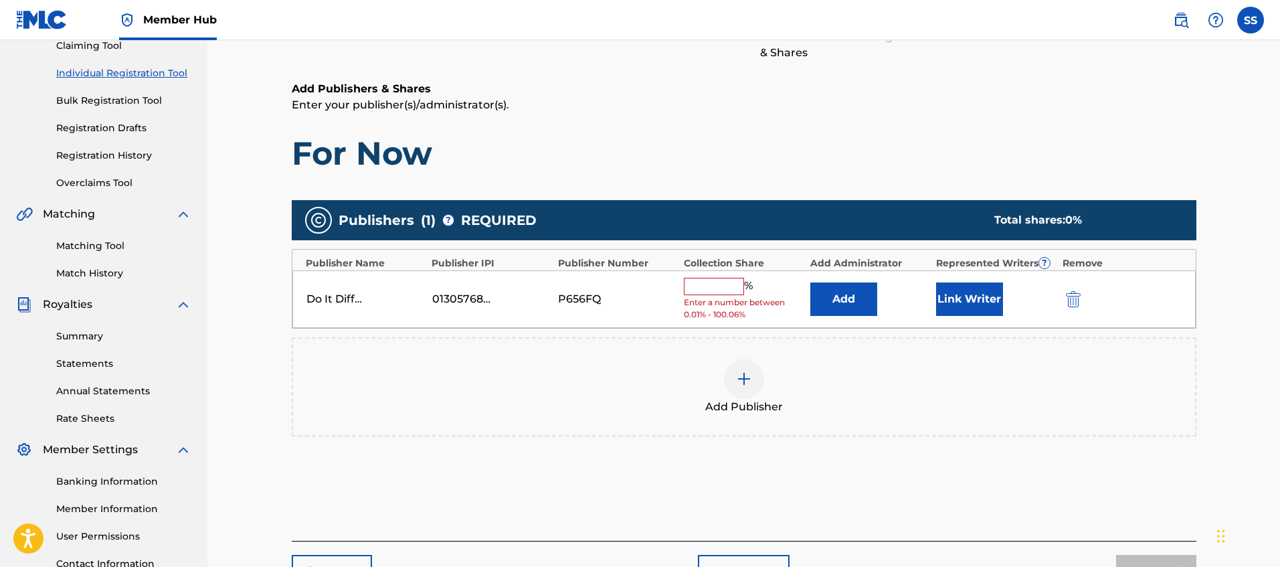
scroll to position [173, 0]
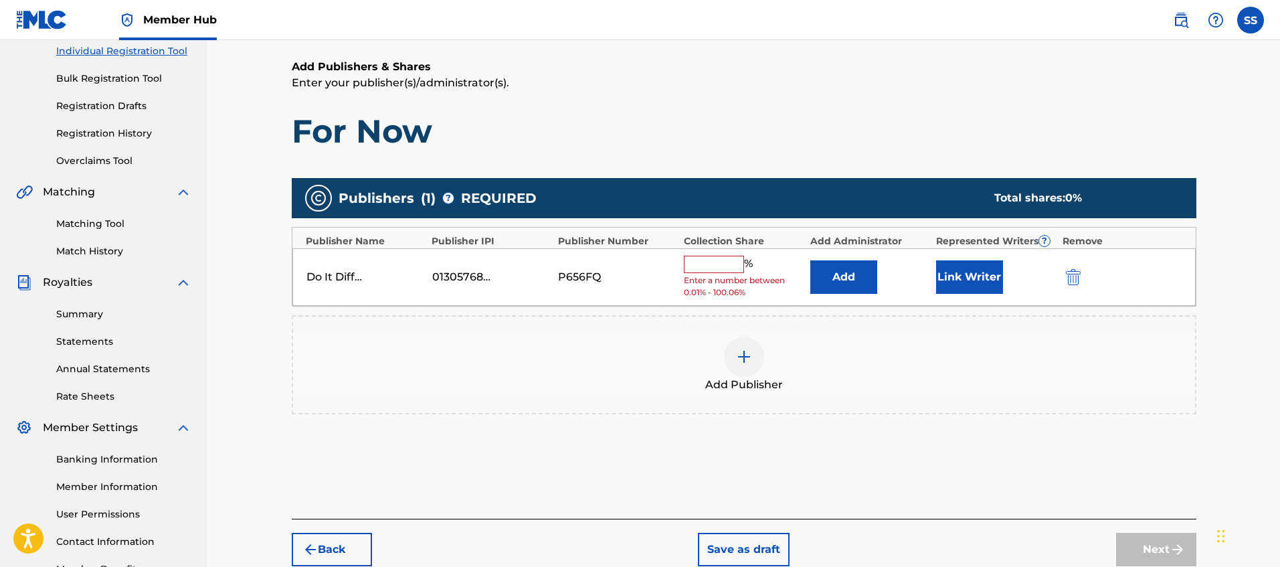
click at [719, 271] on input "text" at bounding box center [714, 264] width 60 height 17
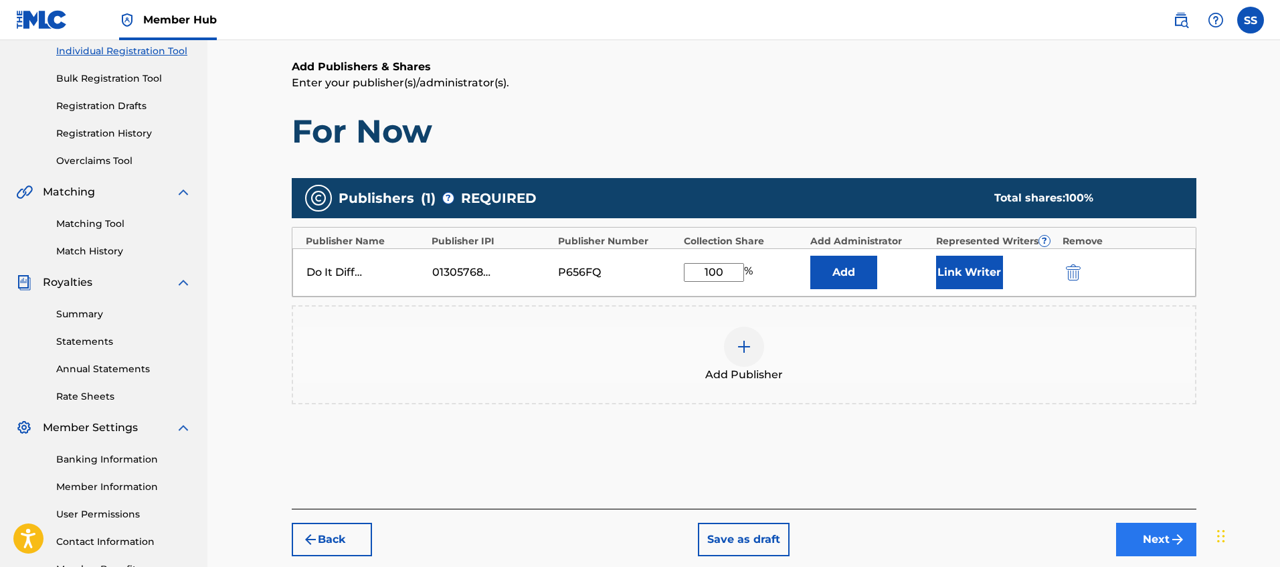
type input "100"
click at [1163, 531] on button "Next" at bounding box center [1156, 539] width 80 height 33
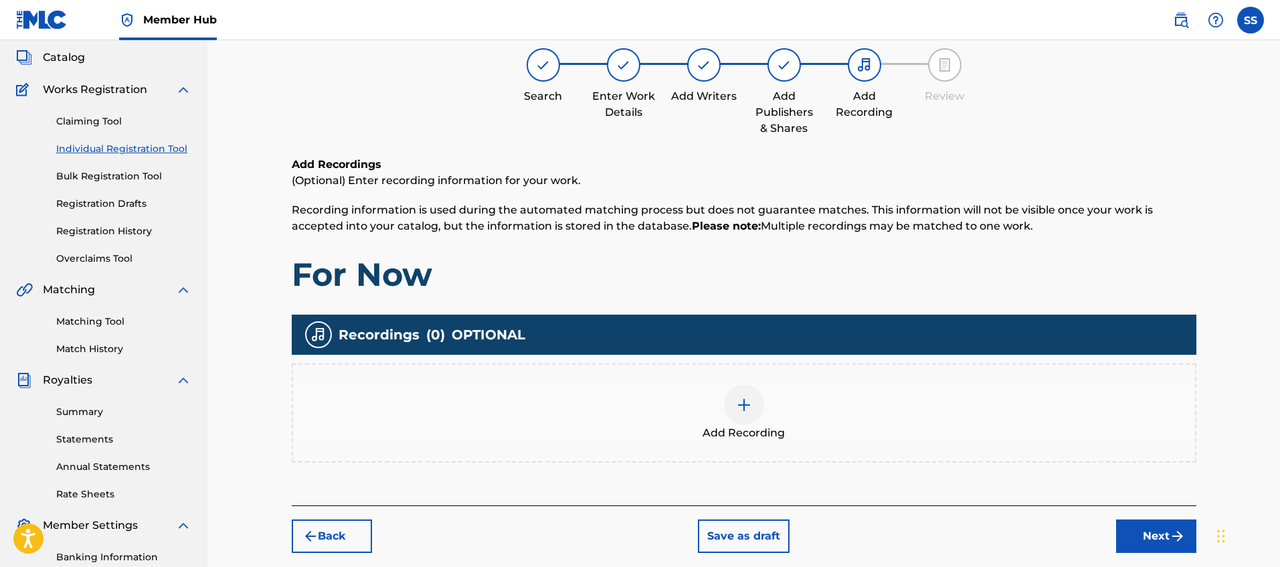
scroll to position [76, 0]
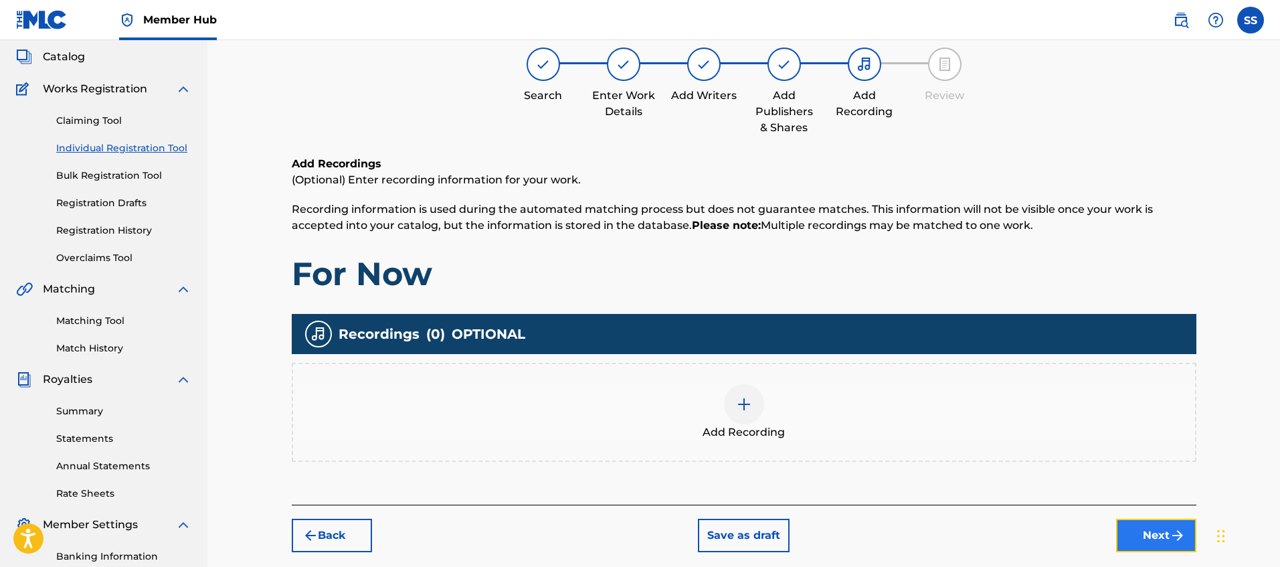
click at [1139, 534] on button "Next" at bounding box center [1156, 535] width 80 height 33
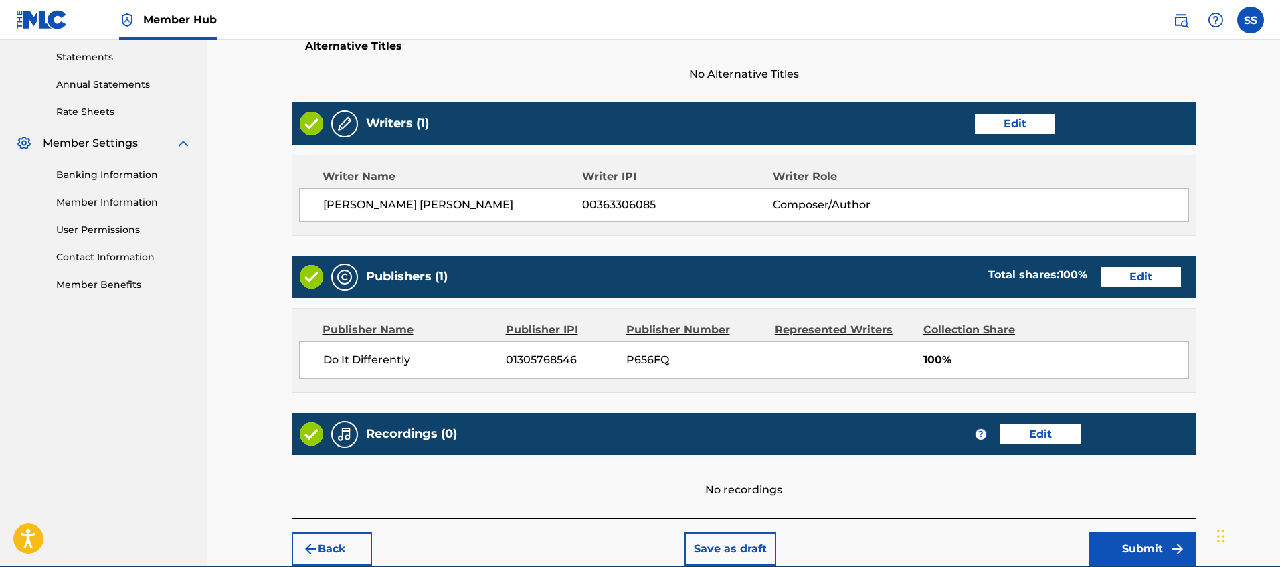
scroll to position [491, 0]
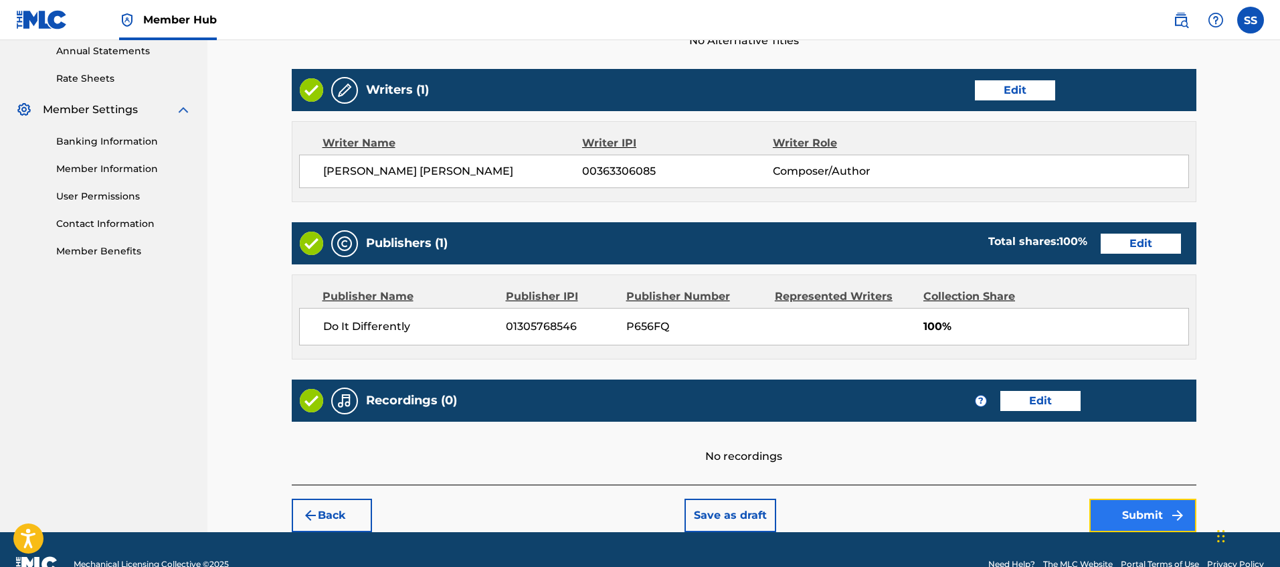
click at [1129, 512] on button "Submit" at bounding box center [1142, 514] width 107 height 33
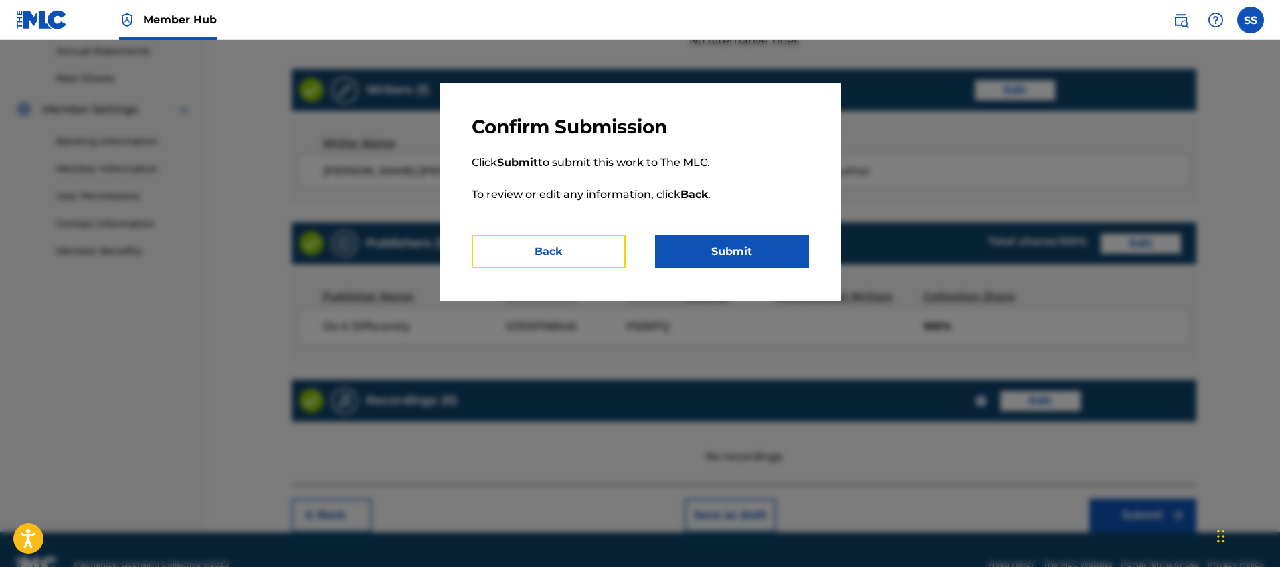
click at [572, 266] on button "Back" at bounding box center [549, 251] width 154 height 33
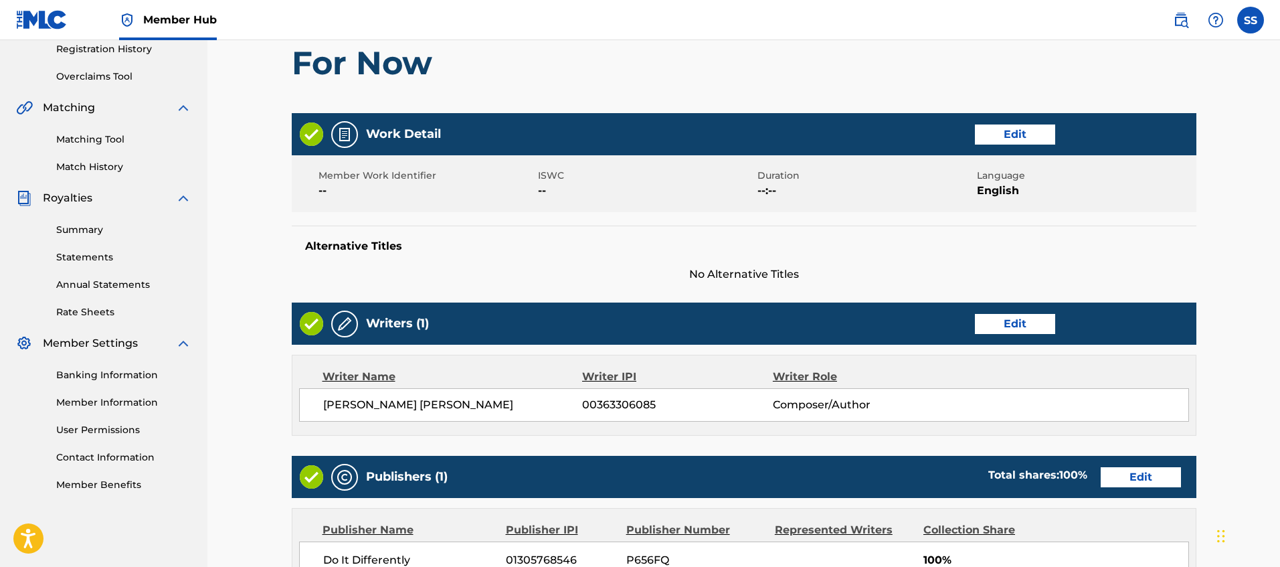
scroll to position [255, 0]
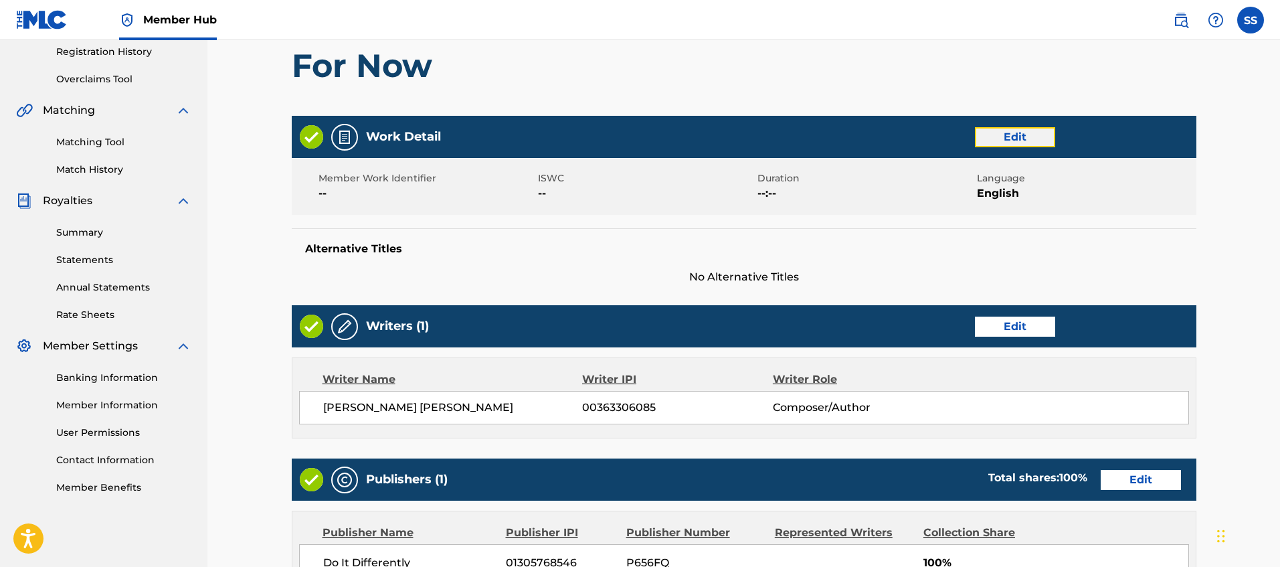
click at [1020, 143] on button "Edit" at bounding box center [1015, 137] width 80 height 20
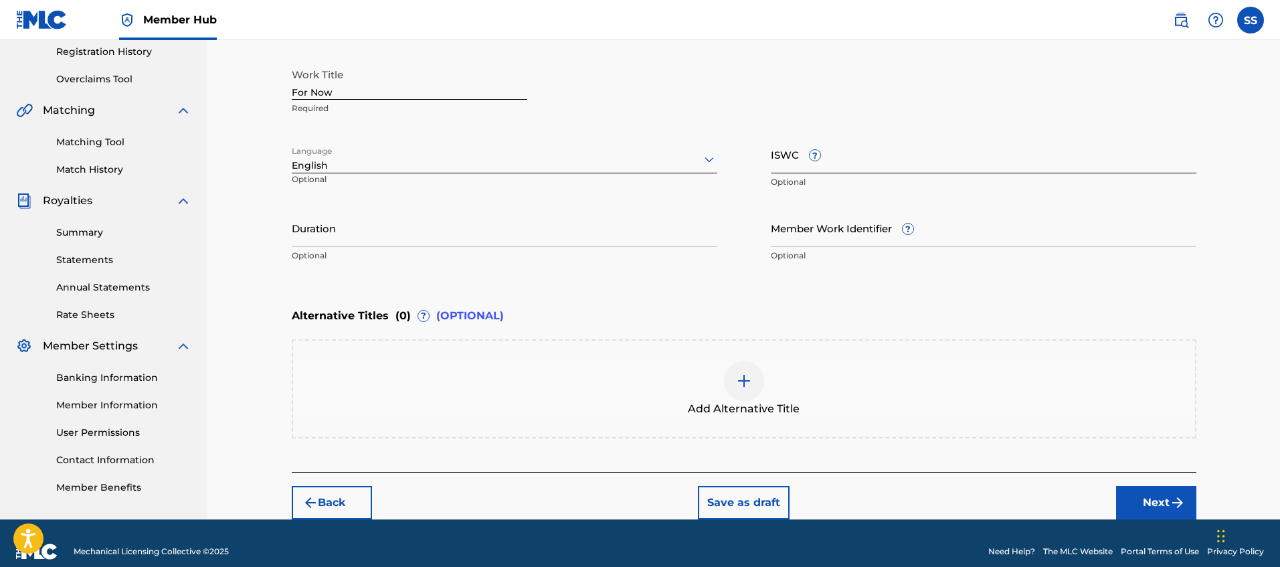
click at [893, 158] on input "ISWC ?" at bounding box center [984, 154] width 426 height 38
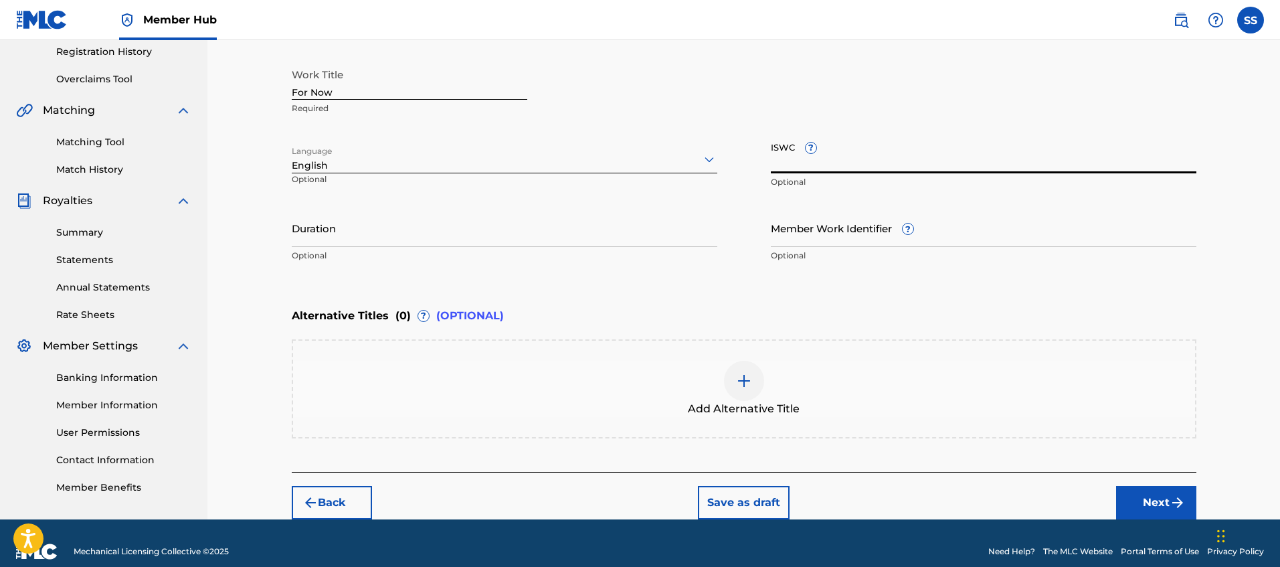
paste input "T-301.808.856-3"
type input "T-301.808.856-3"
click at [1180, 490] on button "Next" at bounding box center [1156, 502] width 80 height 33
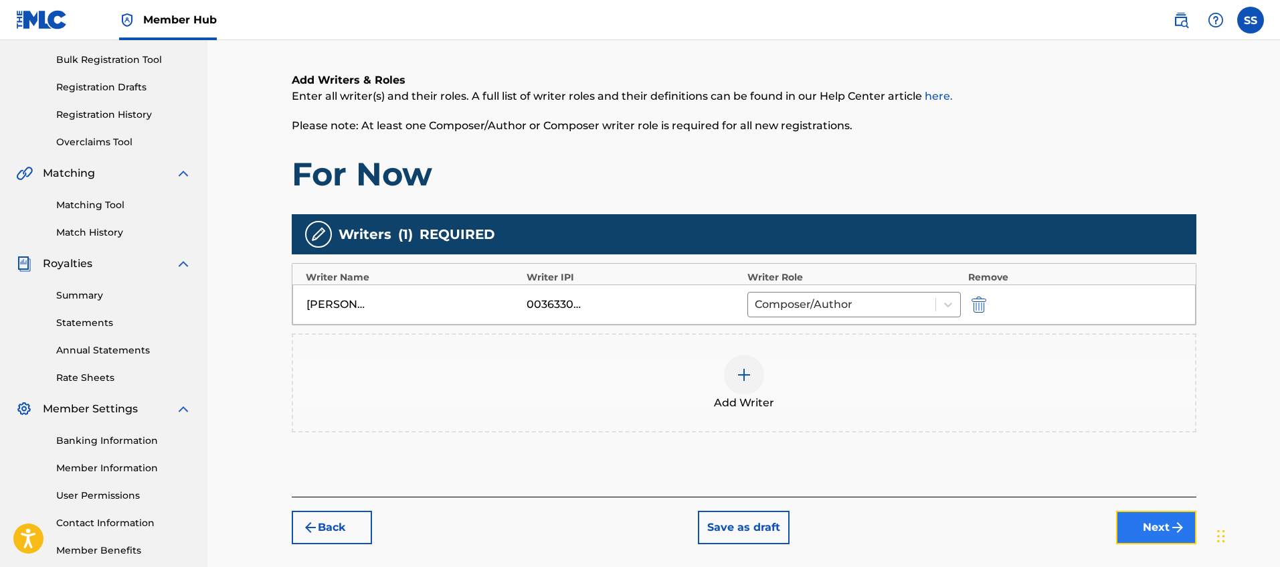
click at [1154, 528] on button "Next" at bounding box center [1156, 526] width 80 height 33
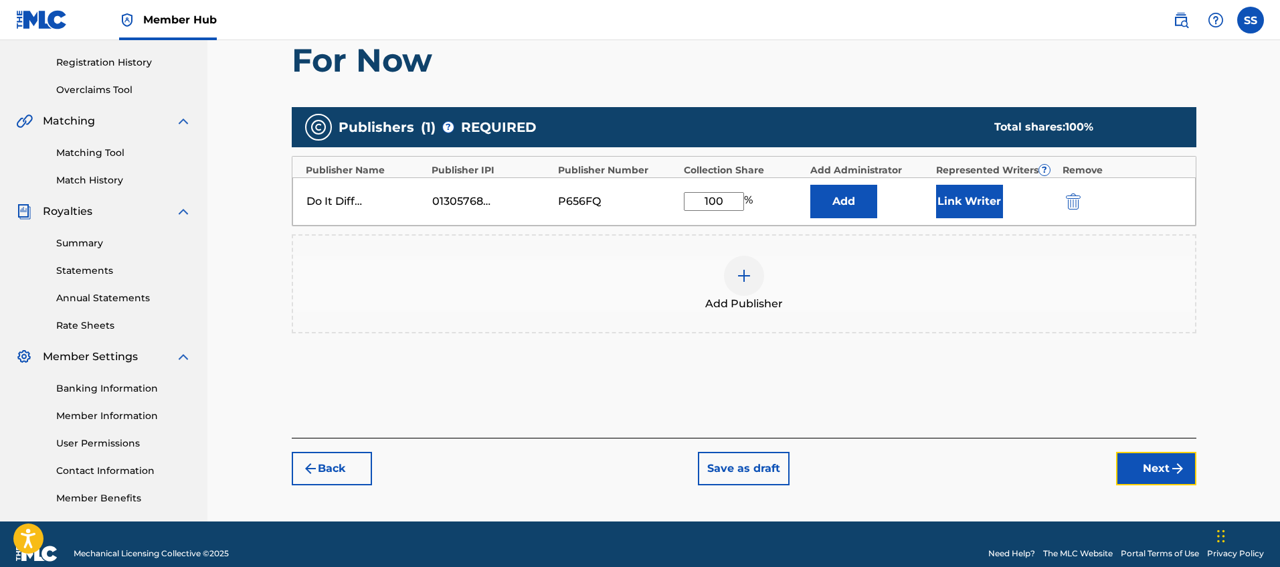
click at [1156, 464] on button "Next" at bounding box center [1156, 468] width 80 height 33
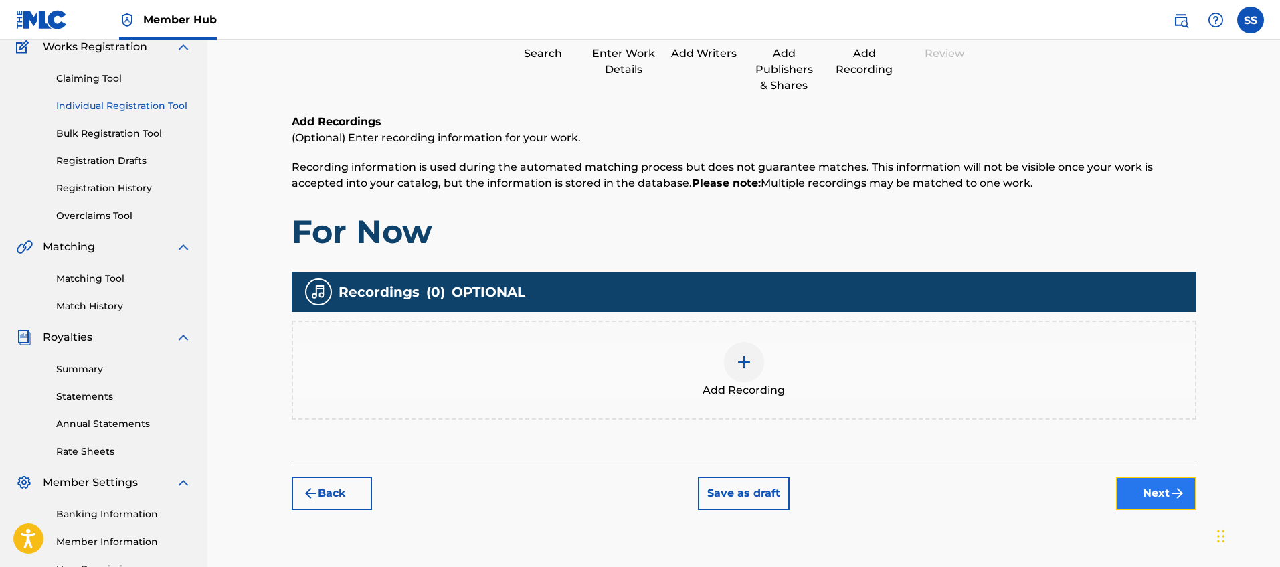
click at [1145, 498] on button "Next" at bounding box center [1156, 492] width 80 height 33
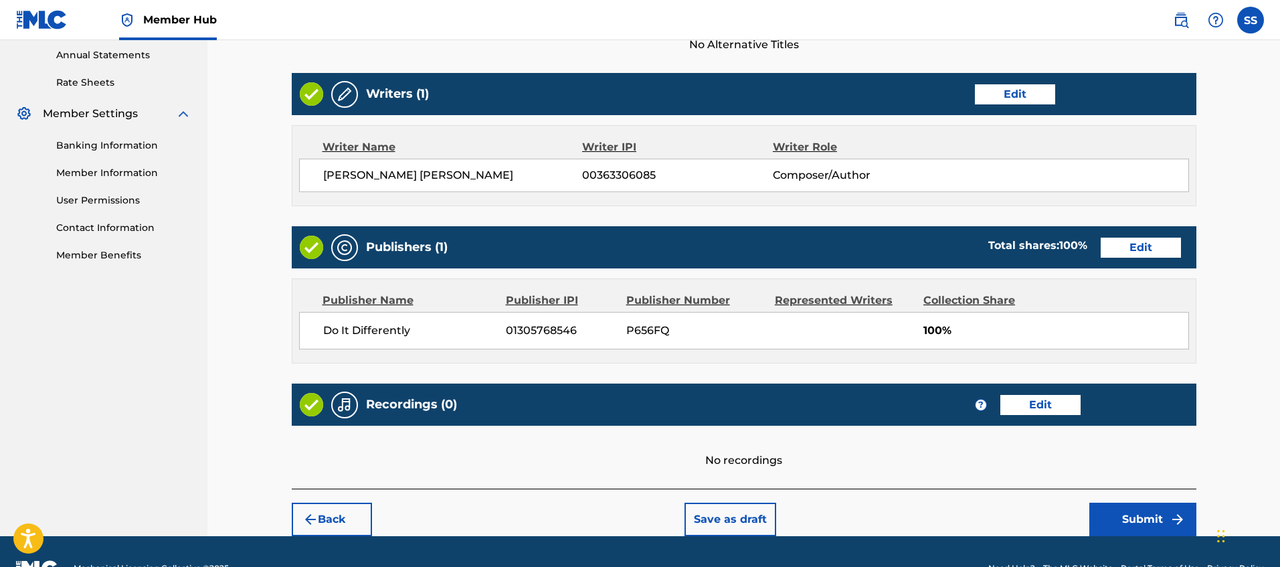
scroll to position [521, 0]
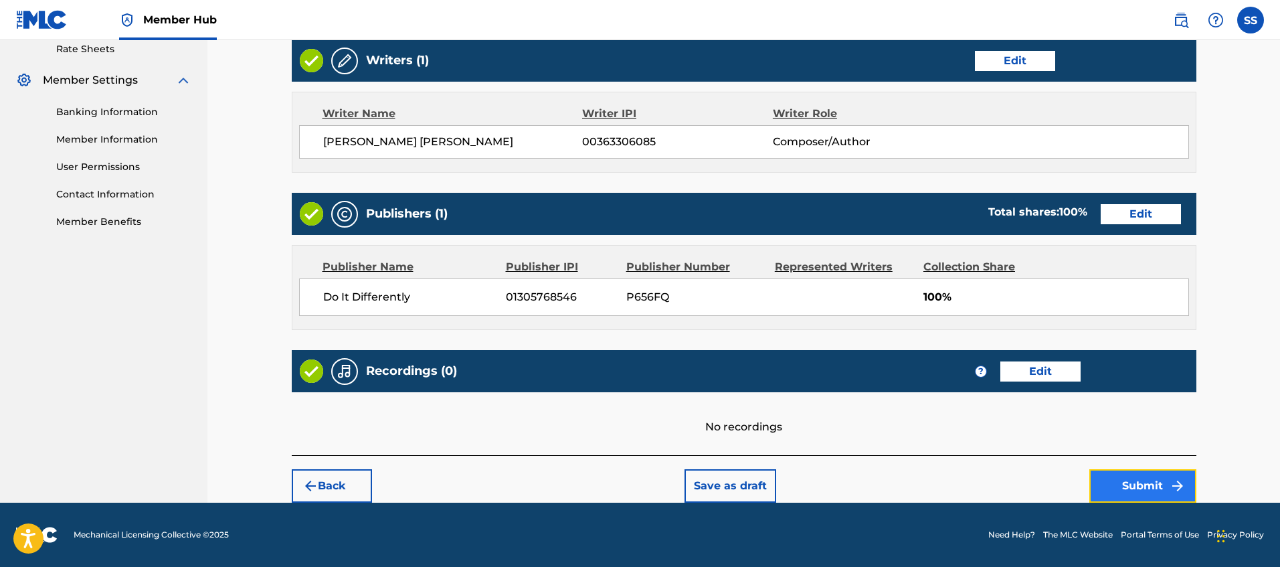
click at [1113, 480] on button "Submit" at bounding box center [1142, 485] width 107 height 33
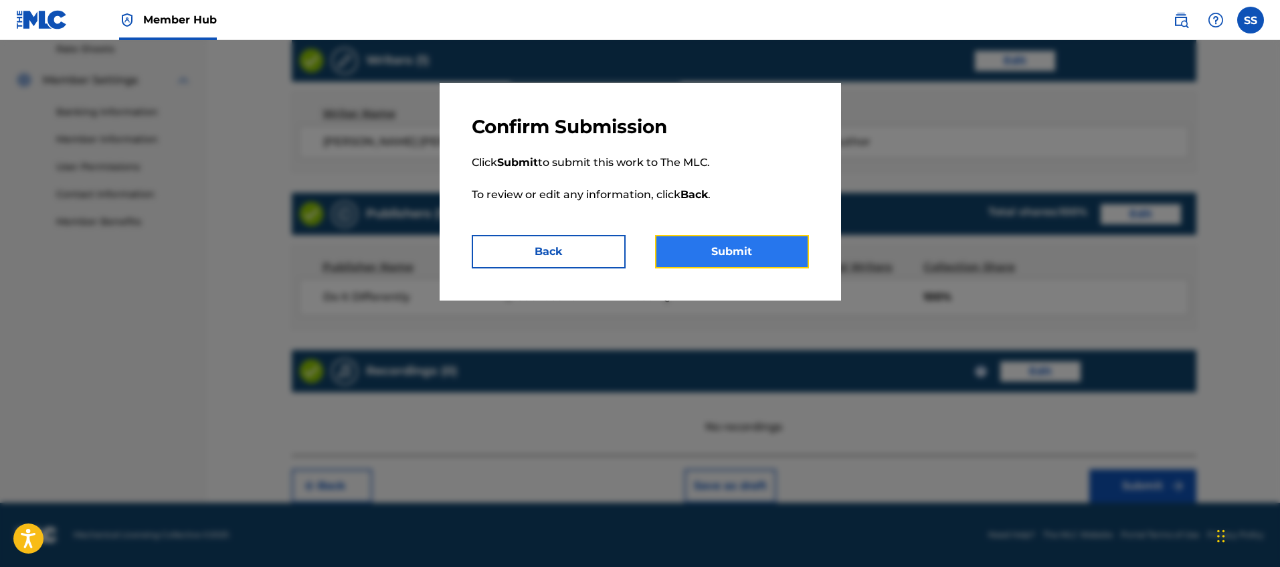
click at [750, 246] on button "Submit" at bounding box center [732, 251] width 154 height 33
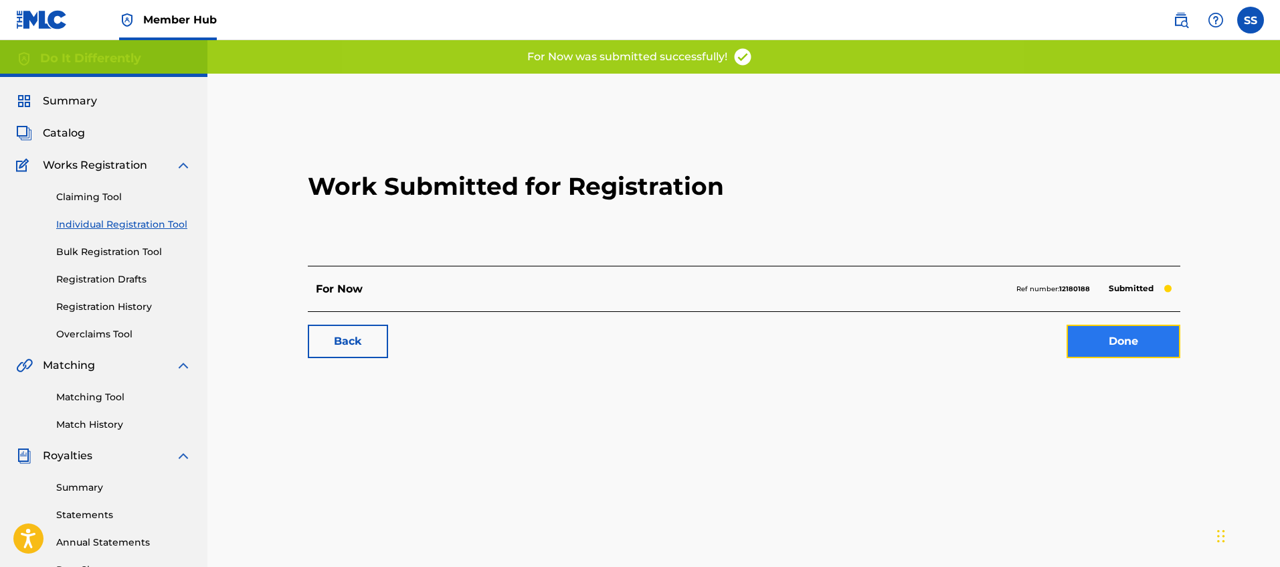
click at [1114, 333] on link "Done" at bounding box center [1123, 340] width 114 height 33
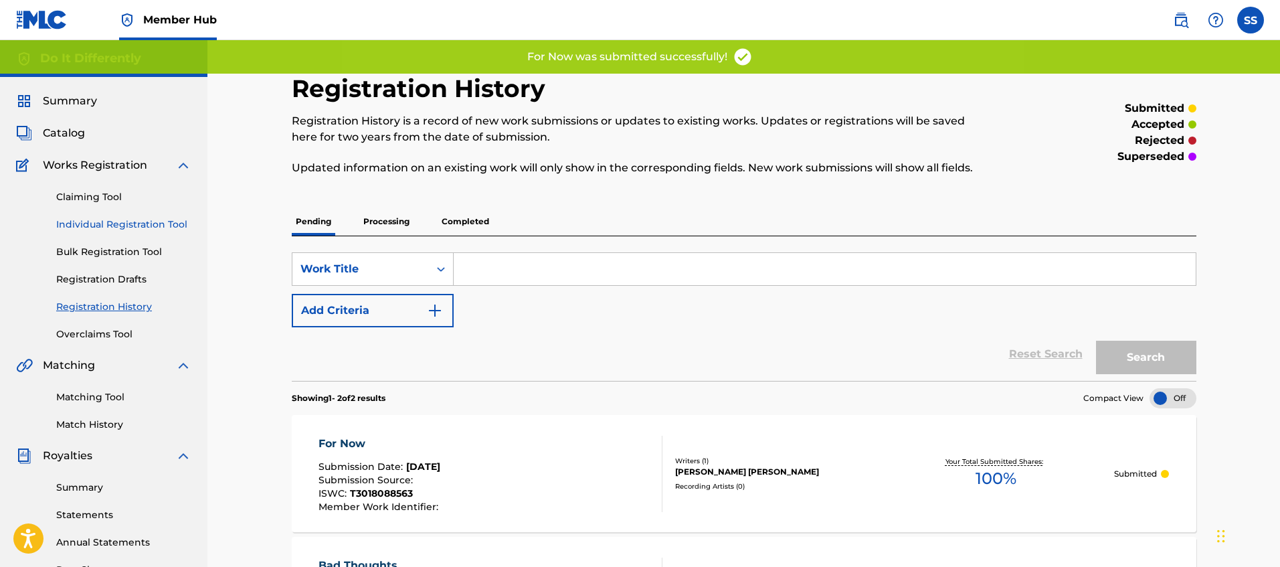
click at [184, 224] on link "Individual Registration Tool" at bounding box center [123, 224] width 135 height 14
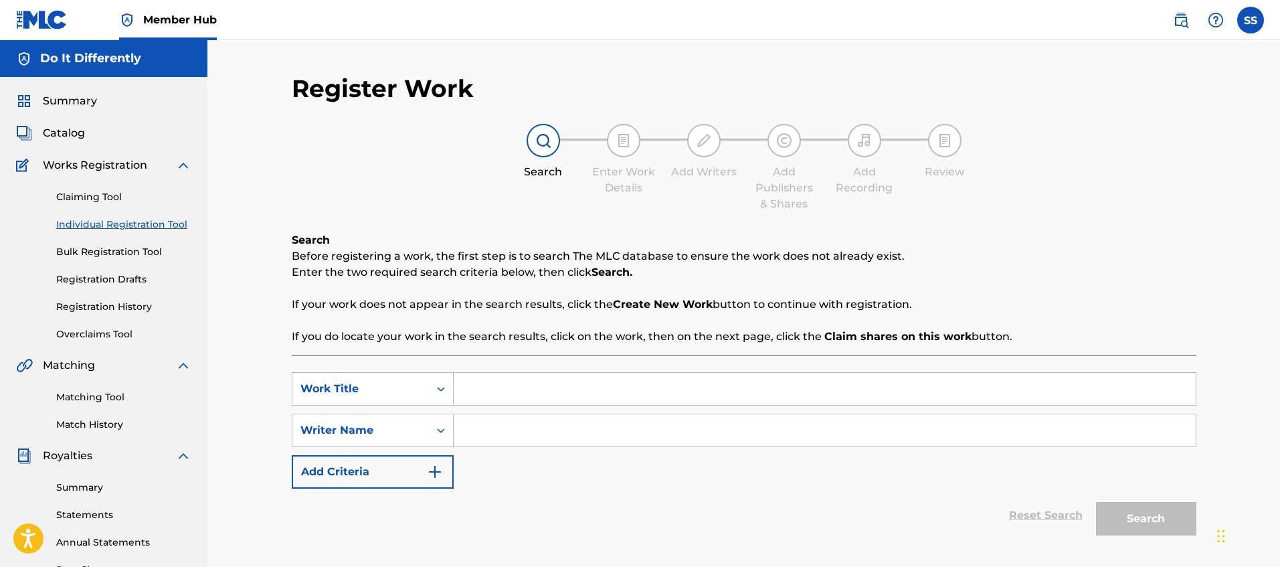
click at [603, 396] on input "Search Form" at bounding box center [825, 389] width 742 height 32
type input "please don't"
click at [636, 438] on input "Search Form" at bounding box center [825, 430] width 742 height 32
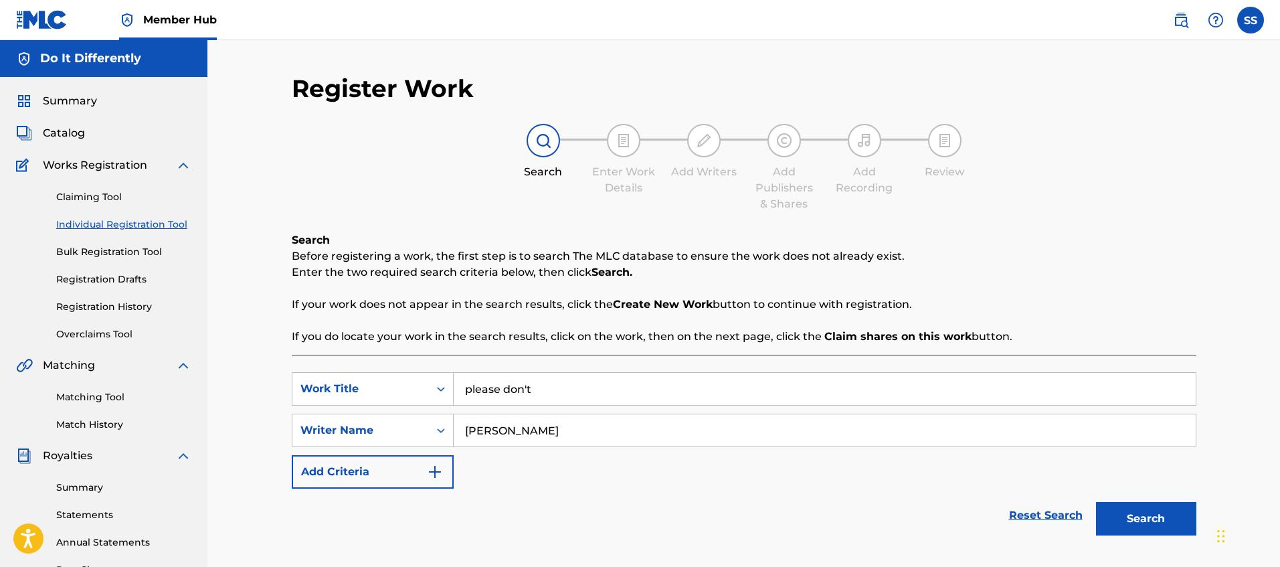
type input "[PERSON_NAME]"
click at [1096, 502] on button "Search" at bounding box center [1146, 518] width 100 height 33
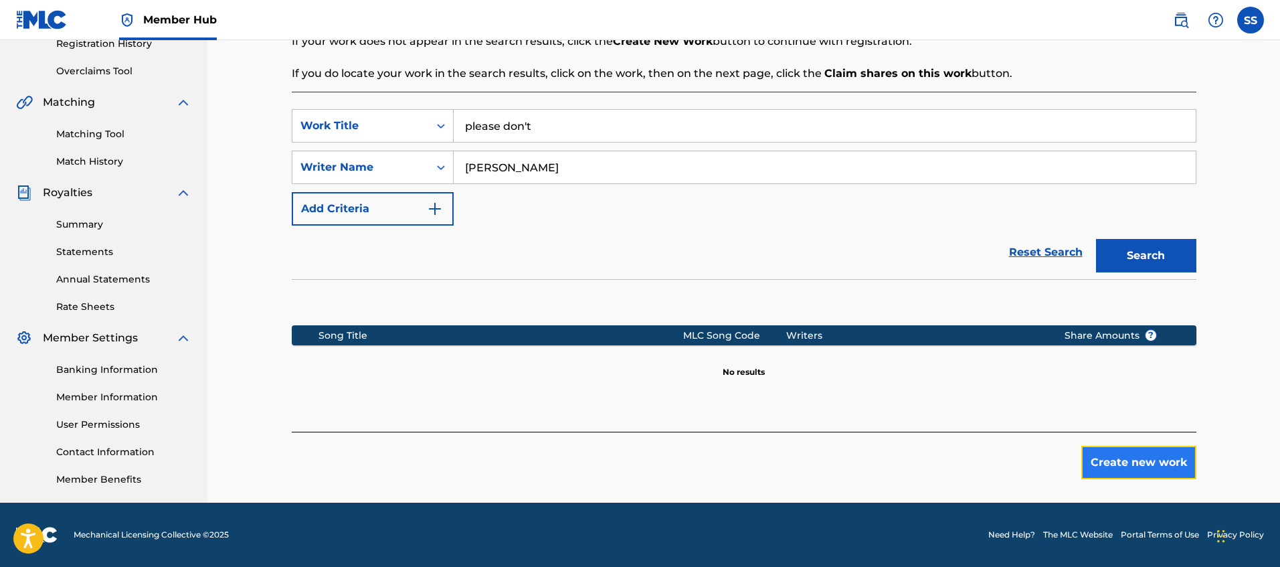
click at [1170, 477] on button "Create new work" at bounding box center [1138, 462] width 115 height 33
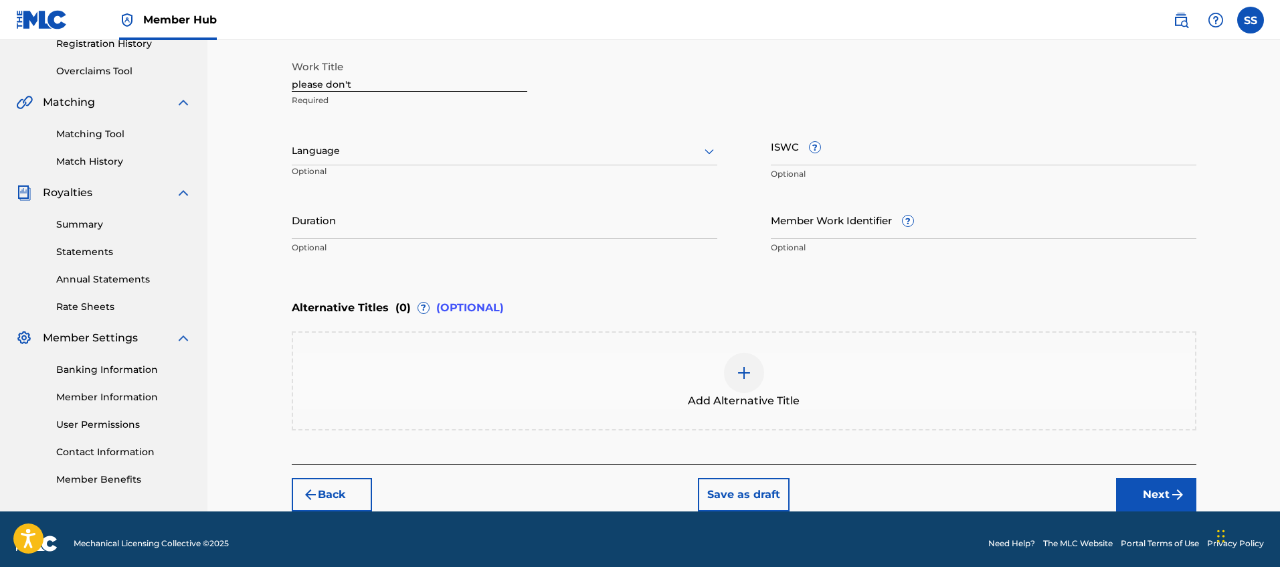
click at [296, 88] on input "please don't" at bounding box center [410, 73] width 236 height 38
click at [333, 88] on input "Please don't" at bounding box center [410, 73] width 236 height 38
type input "Please Don't"
drag, startPoint x: 777, startPoint y: 130, endPoint x: 802, endPoint y: 149, distance: 30.9
click at [777, 130] on input "ISWC ?" at bounding box center [984, 146] width 426 height 38
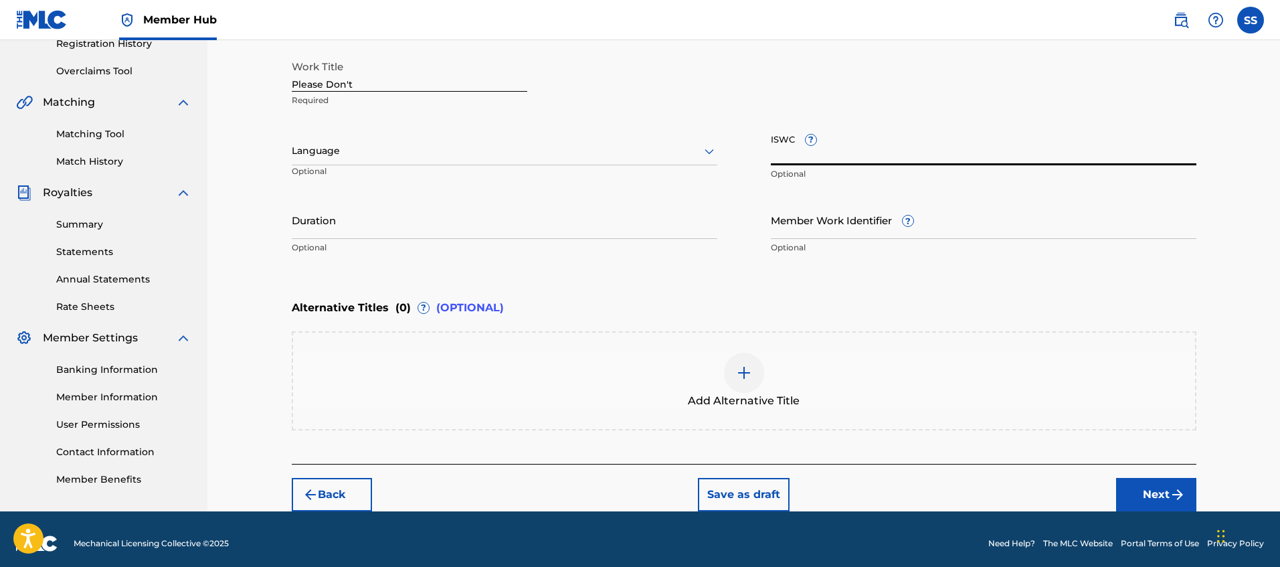
paste input "T-304.908.471-7"
type input "T-304.908.471-7"
click at [1131, 492] on button "Next" at bounding box center [1156, 494] width 80 height 33
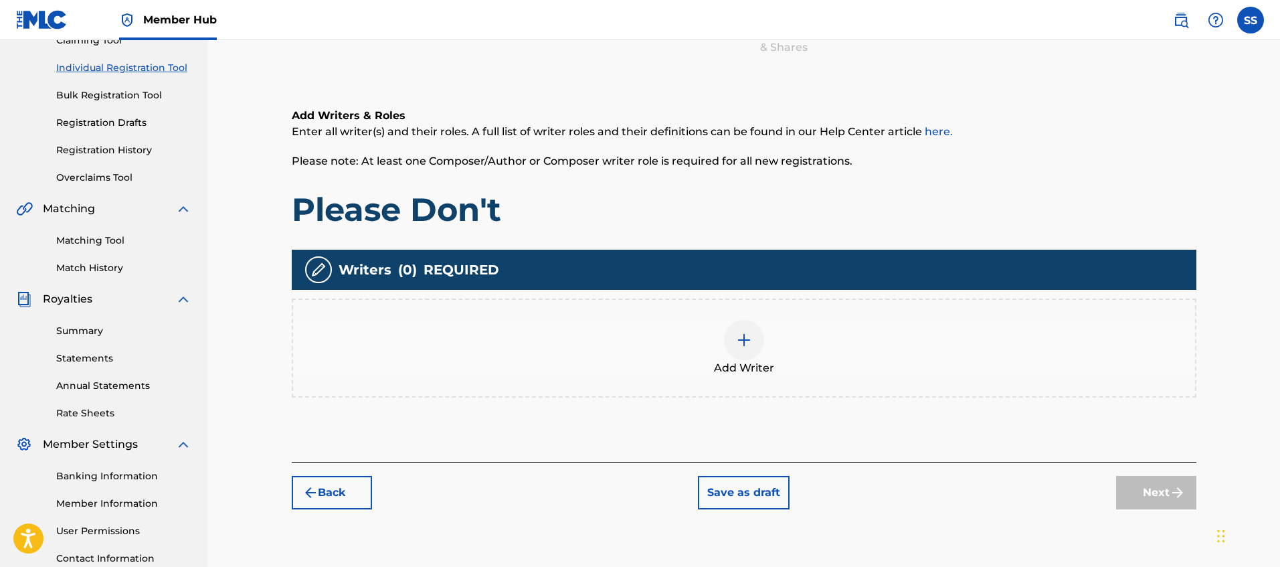
scroll to position [159, 0]
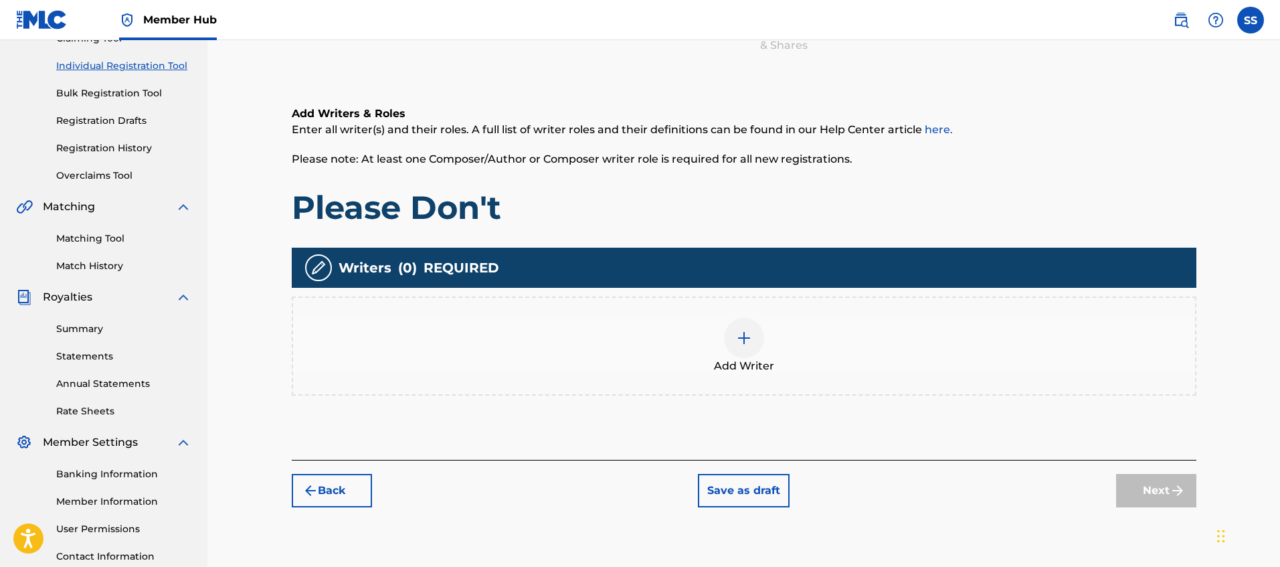
click at [696, 375] on div "Add Writer" at bounding box center [744, 345] width 905 height 99
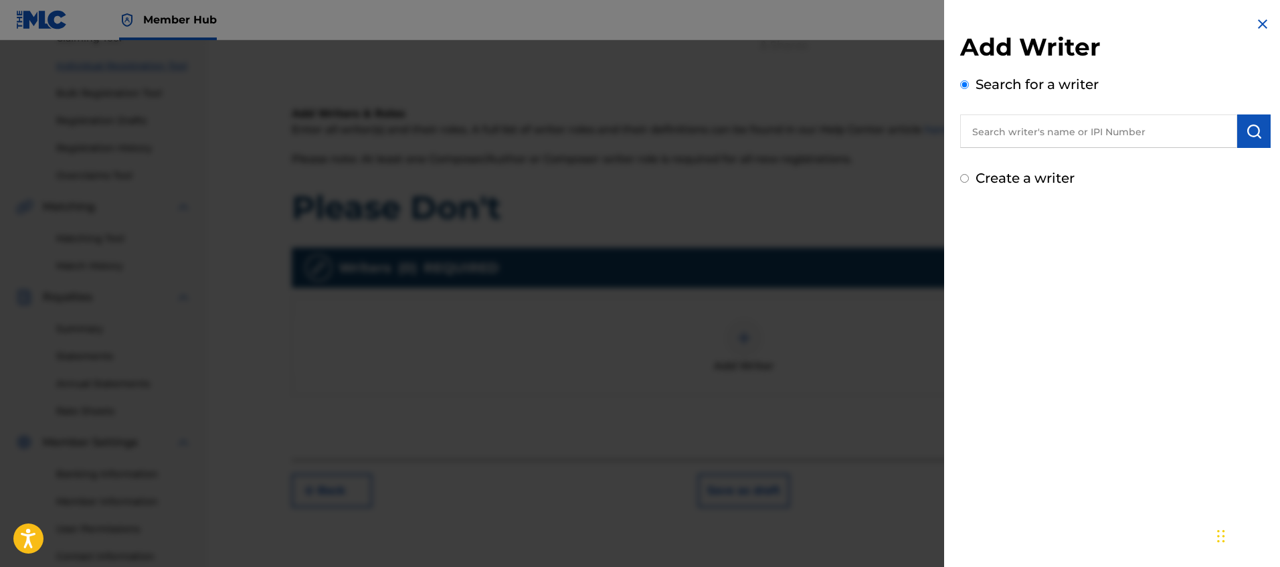
click at [1054, 133] on input "text" at bounding box center [1098, 130] width 277 height 33
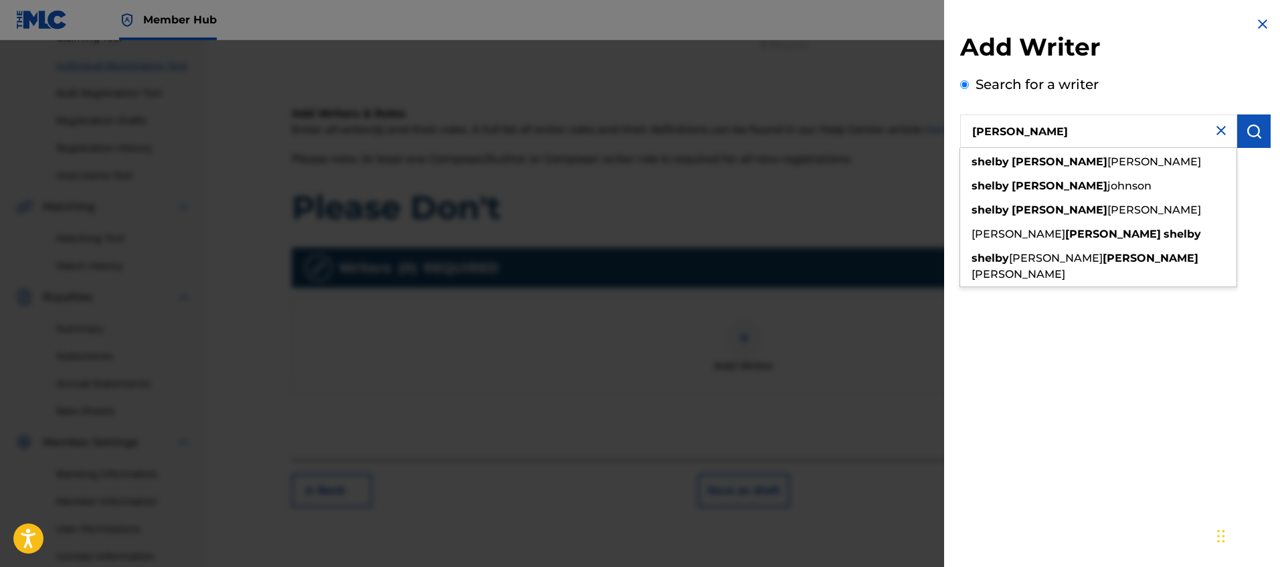
type input "[PERSON_NAME]"
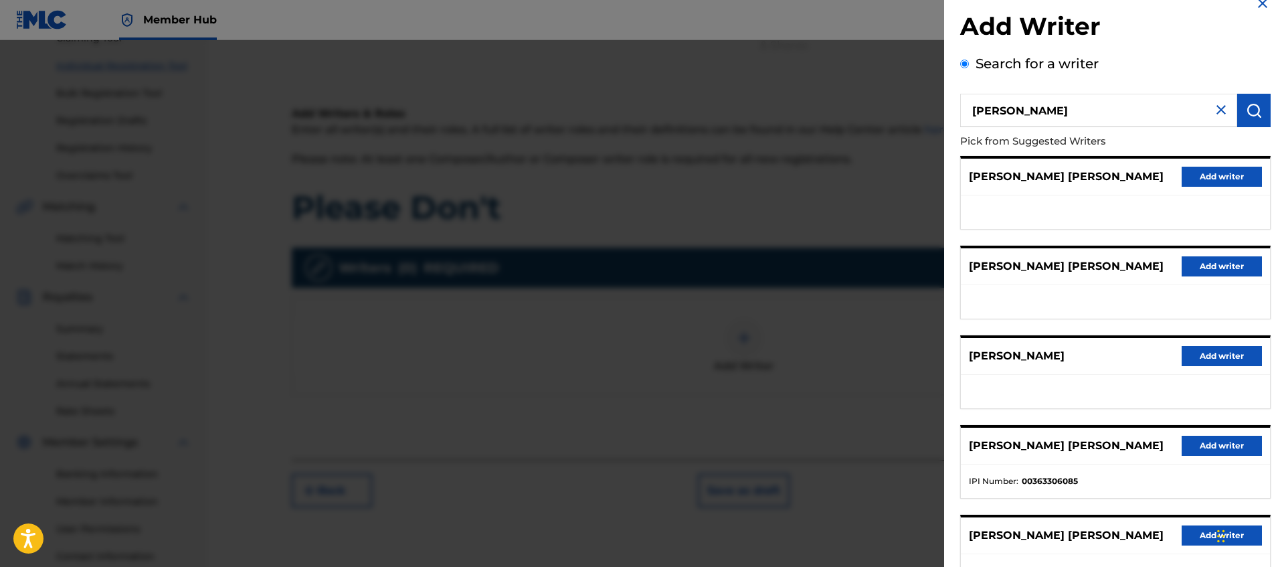
scroll to position [23, 0]
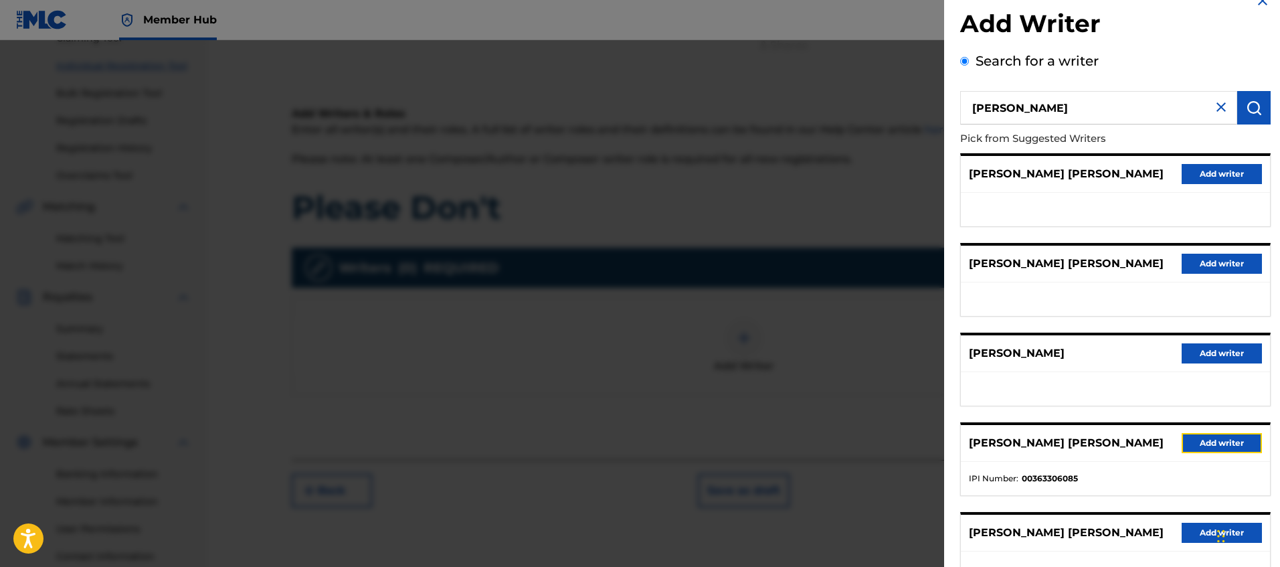
click at [1217, 440] on button "Add writer" at bounding box center [1222, 443] width 80 height 20
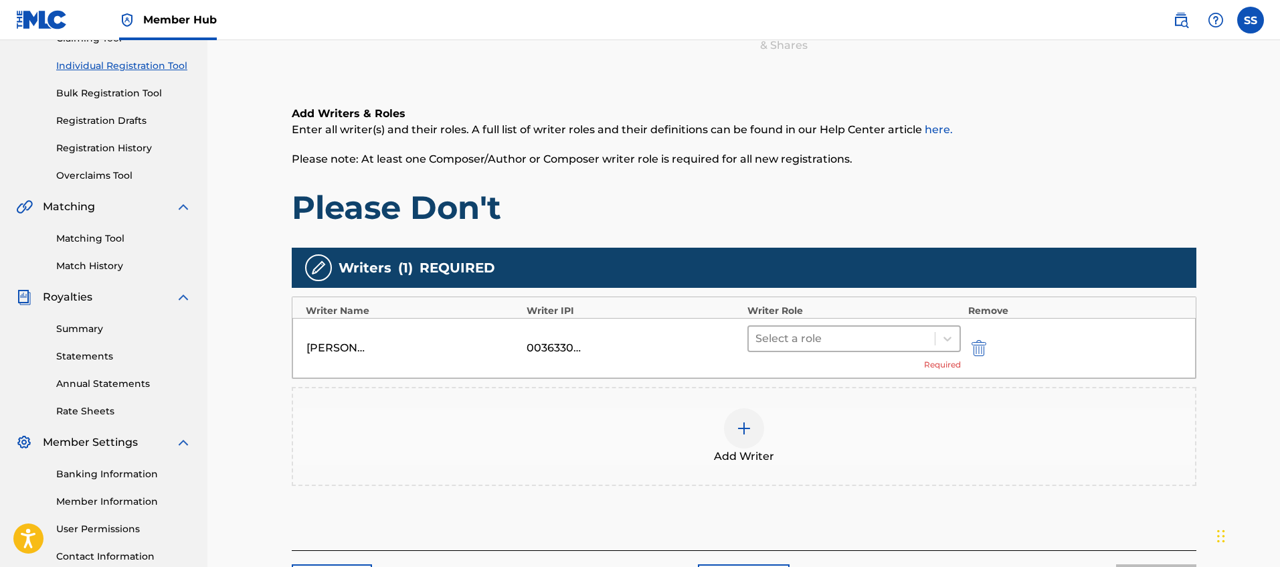
click at [905, 329] on div "Select a role" at bounding box center [842, 339] width 187 height 24
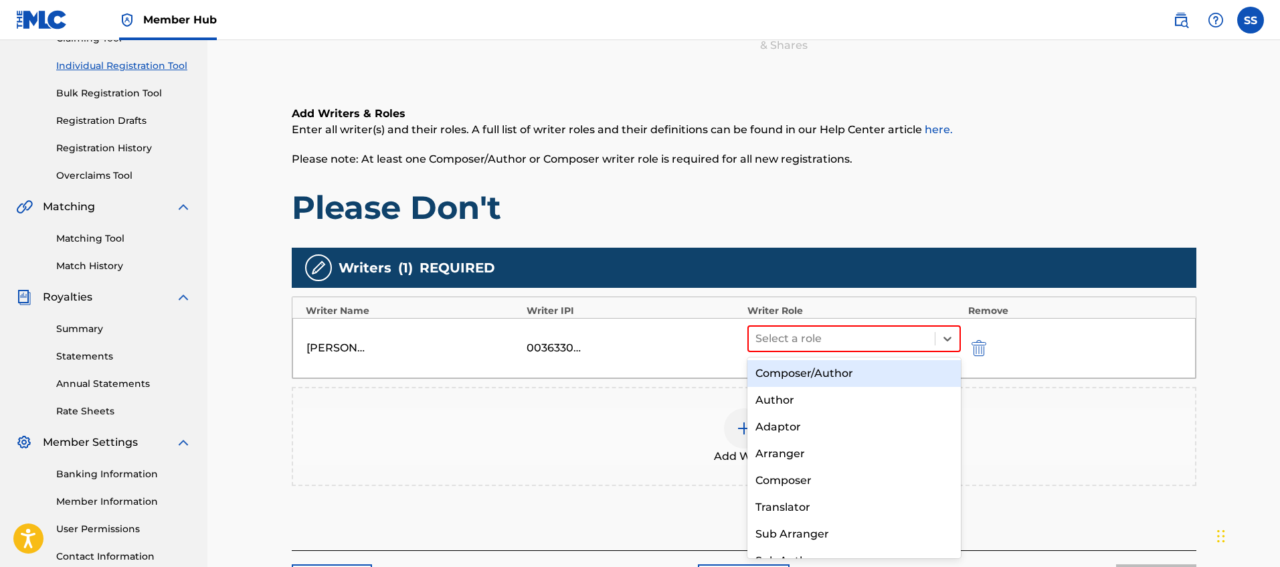
click at [883, 375] on div "Composer/Author" at bounding box center [854, 373] width 214 height 27
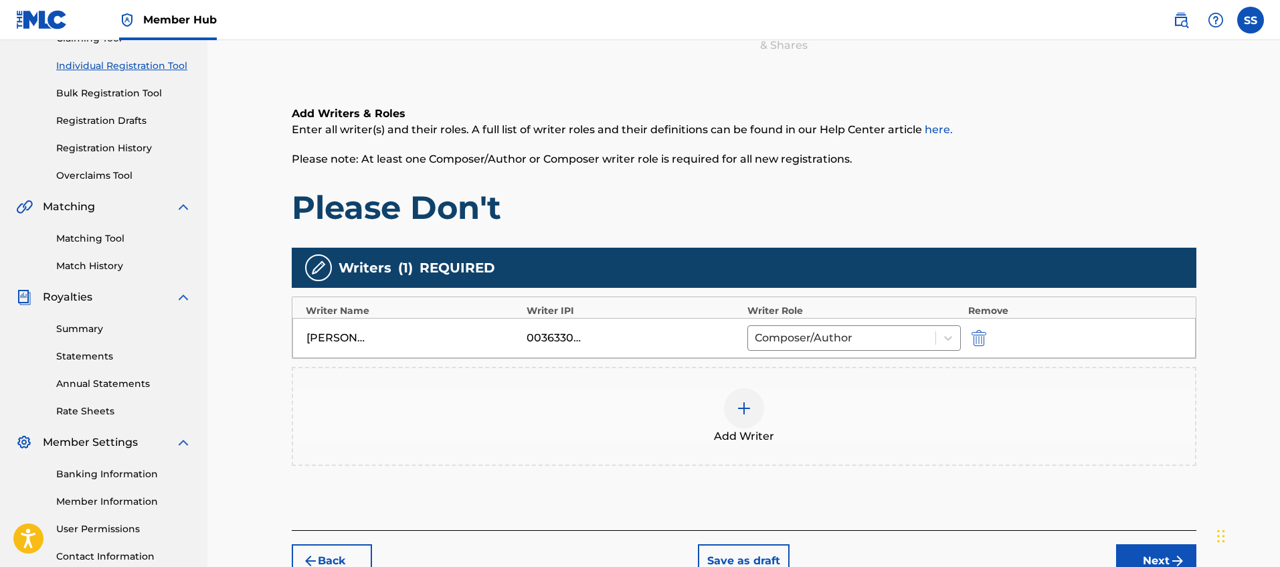
click at [737, 415] on img at bounding box center [744, 408] width 16 height 16
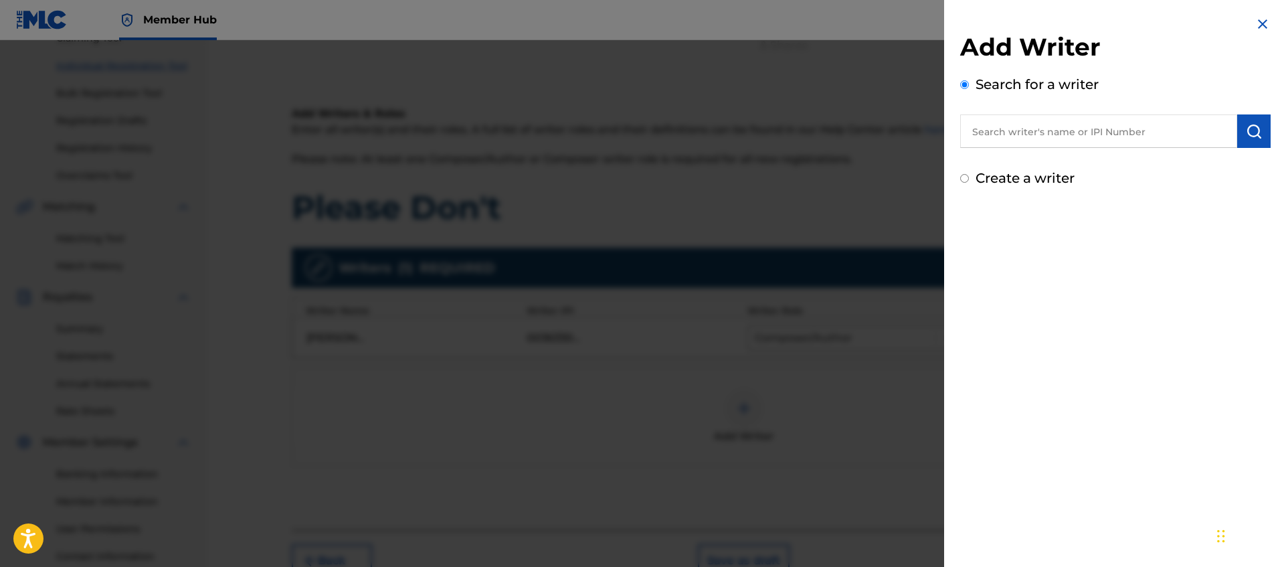
click at [999, 132] on input "text" at bounding box center [1098, 130] width 277 height 33
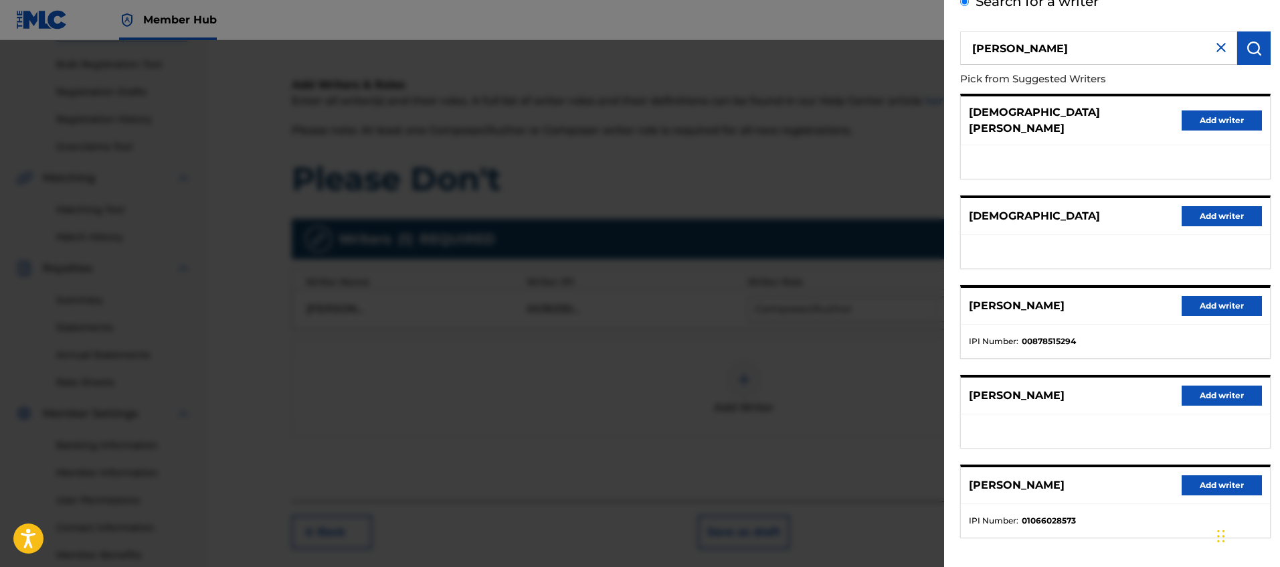
scroll to position [79, 0]
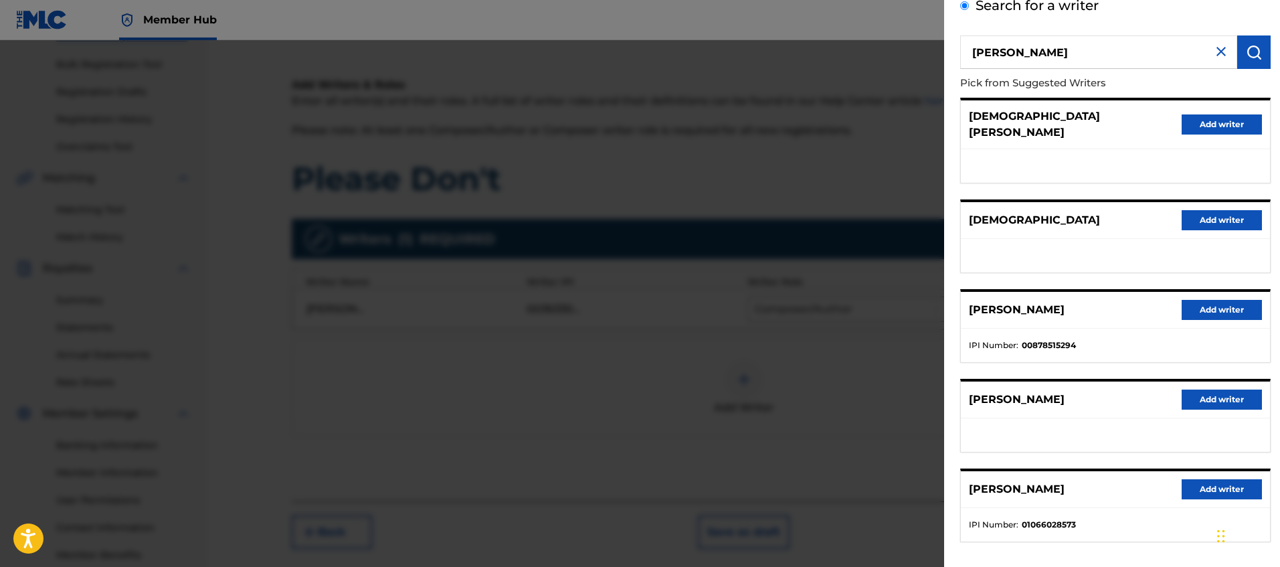
click at [1028, 52] on input "[PERSON_NAME]" at bounding box center [1098, 51] width 277 height 33
drag, startPoint x: 1119, startPoint y: 60, endPoint x: 1063, endPoint y: 56, distance: 56.3
click at [1063, 56] on input "[PERSON_NAME][DEMOGRAPHIC_DATA]" at bounding box center [1098, 51] width 277 height 33
type input "[PERSON_NAME]"
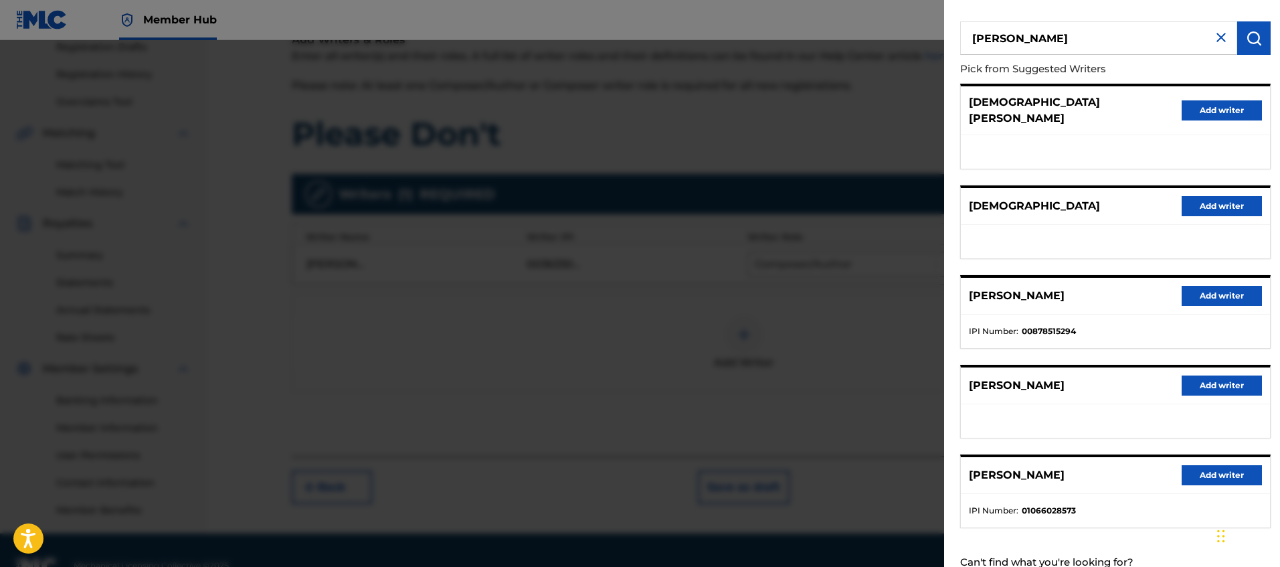
scroll to position [126, 0]
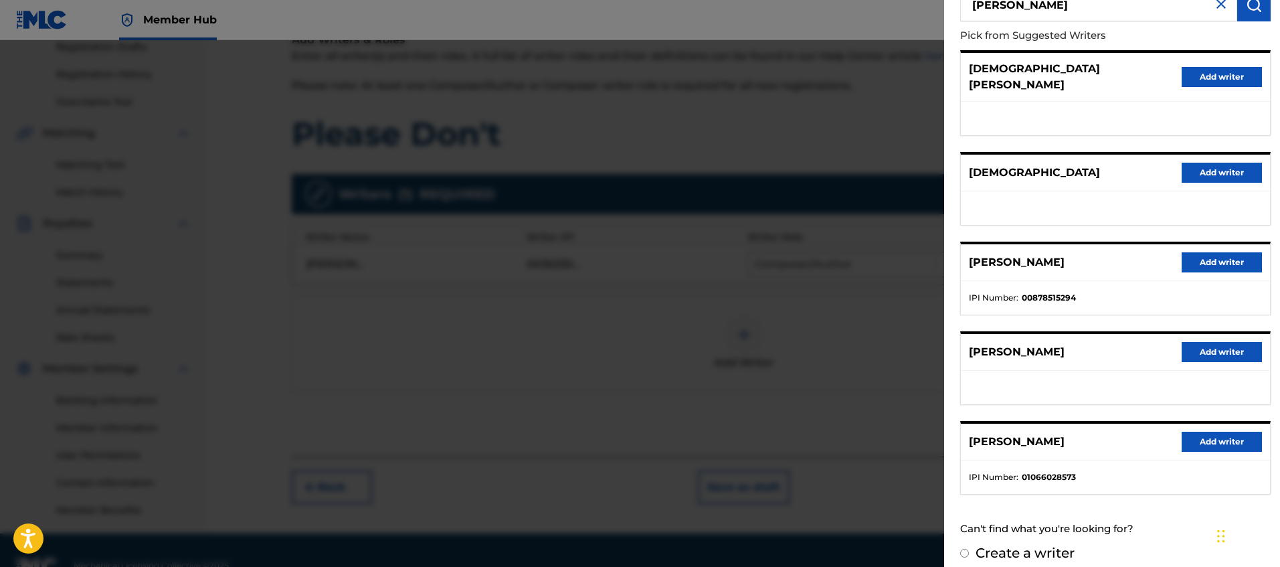
click at [1043, 545] on label "Create a writer" at bounding box center [1024, 553] width 99 height 16
radio input "true"
click at [969, 549] on input "Create a writer" at bounding box center [964, 553] width 9 height 9
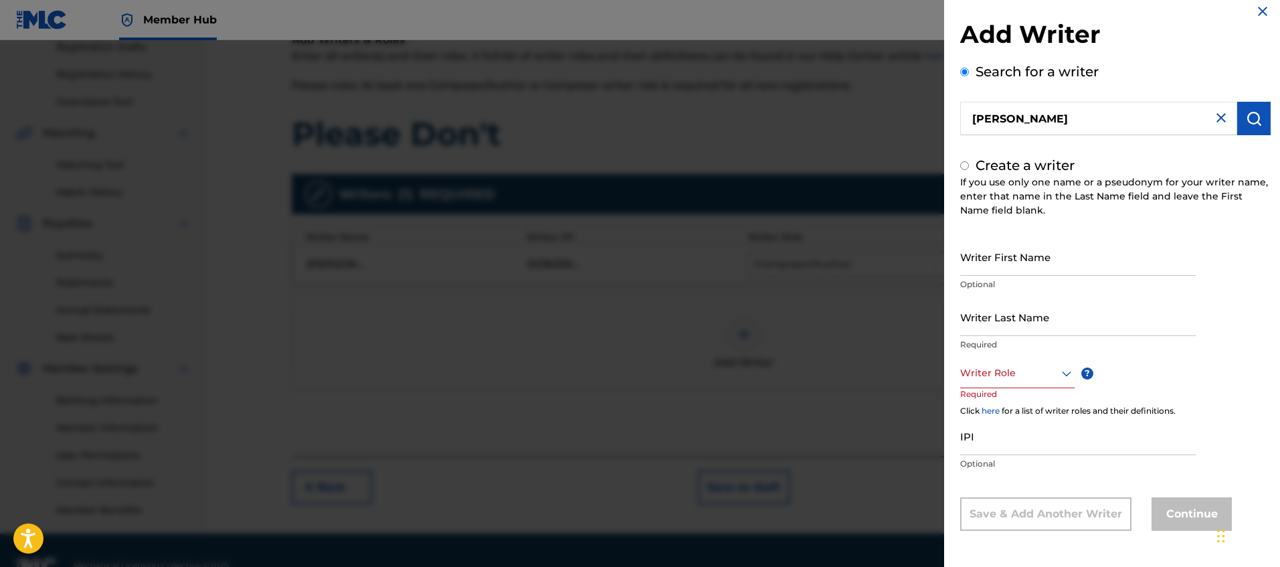
radio input "false"
radio input "true"
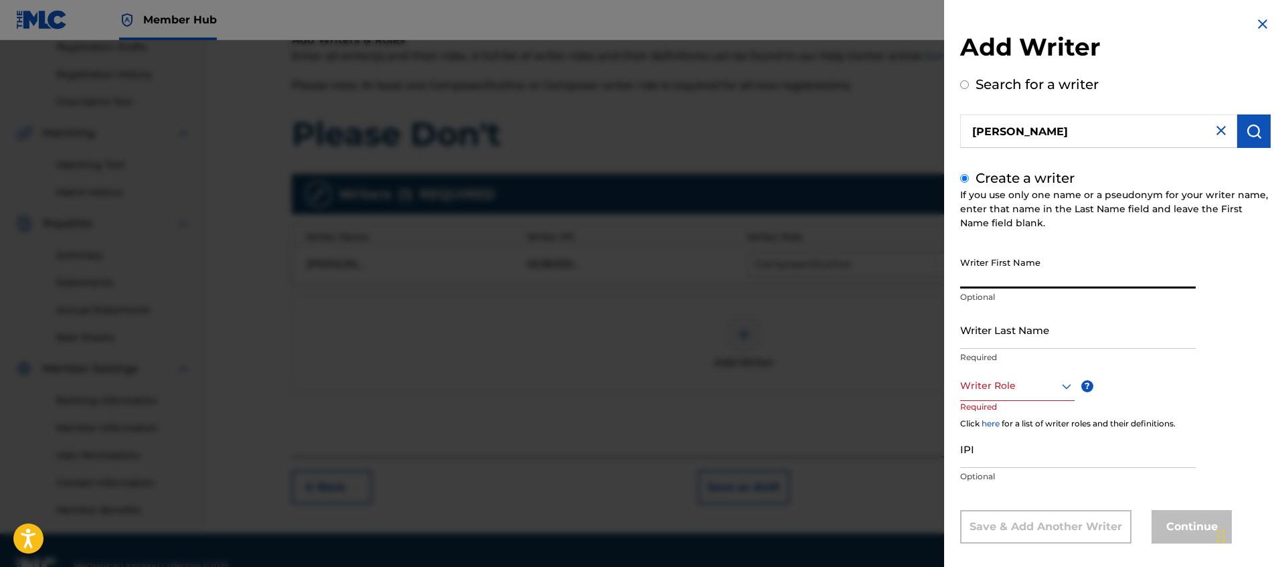
click at [1030, 274] on input "Writer First Name" at bounding box center [1078, 269] width 236 height 38
type input "[PERSON_NAME]"
click at [1123, 320] on input "Writer Last Name" at bounding box center [1078, 329] width 236 height 38
type input "Pagan"
click at [1024, 383] on div "Writer Role" at bounding box center [1017, 386] width 114 height 30
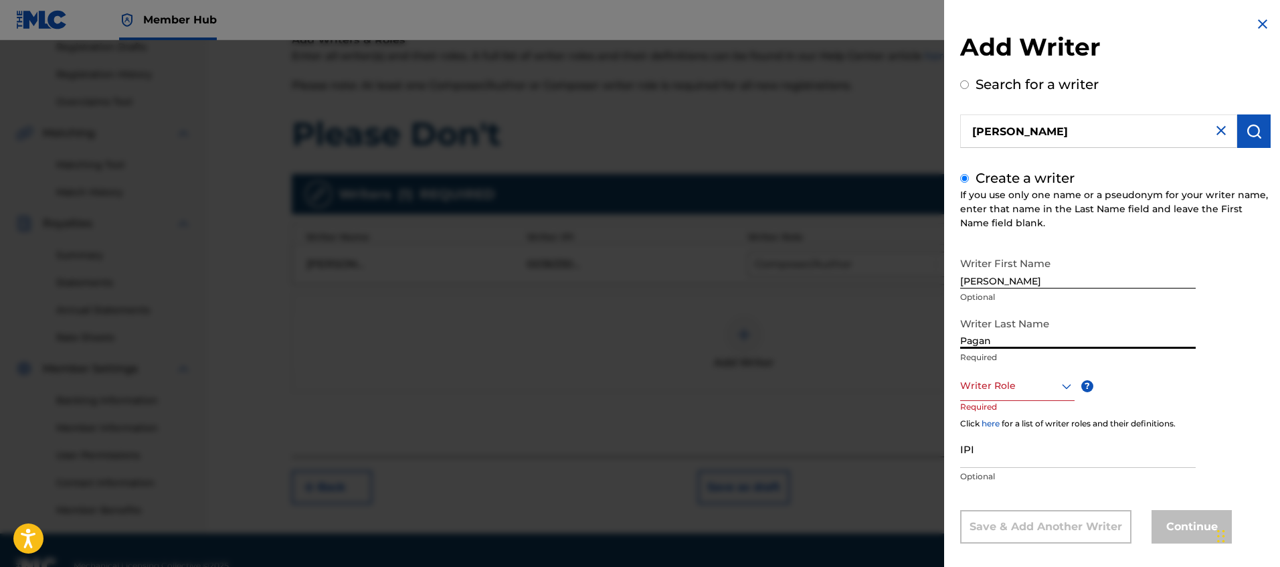
scroll to position [13, 0]
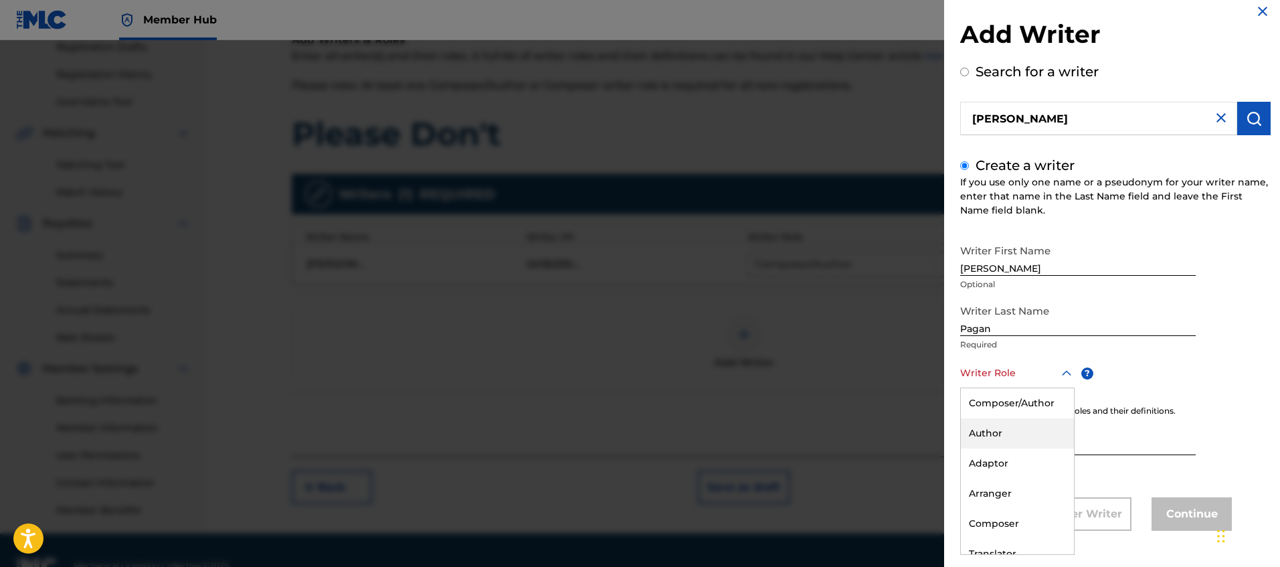
click at [1034, 440] on div "Author" at bounding box center [1017, 433] width 113 height 30
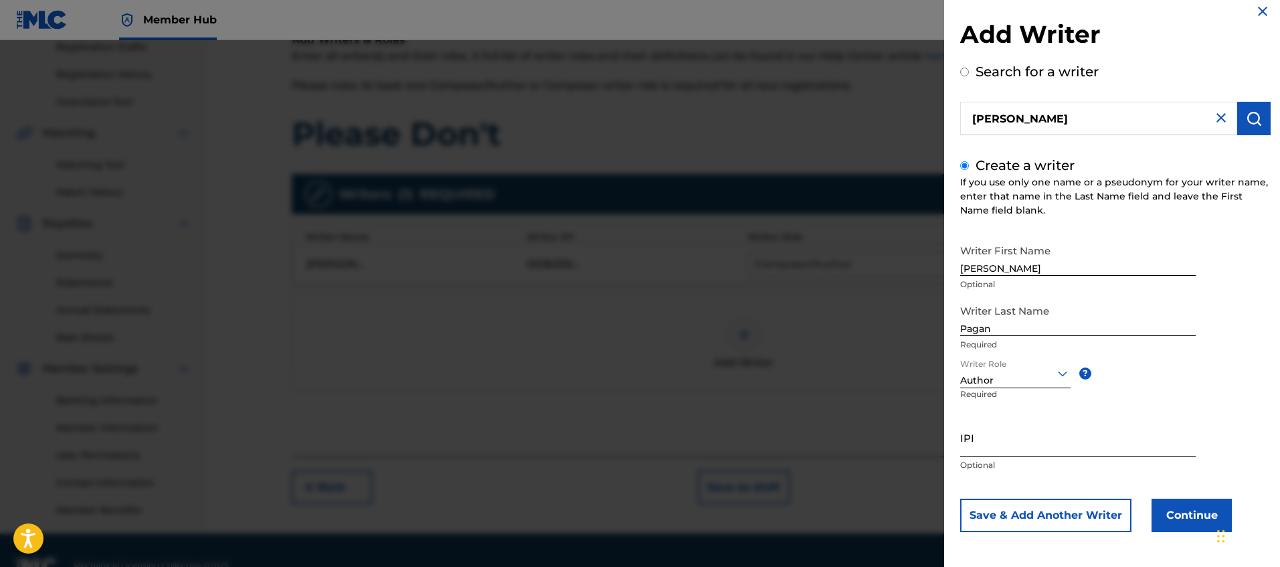
scroll to position [14, 0]
click at [1042, 444] on input "IPI" at bounding box center [1078, 436] width 236 height 38
paste input "00830041588"
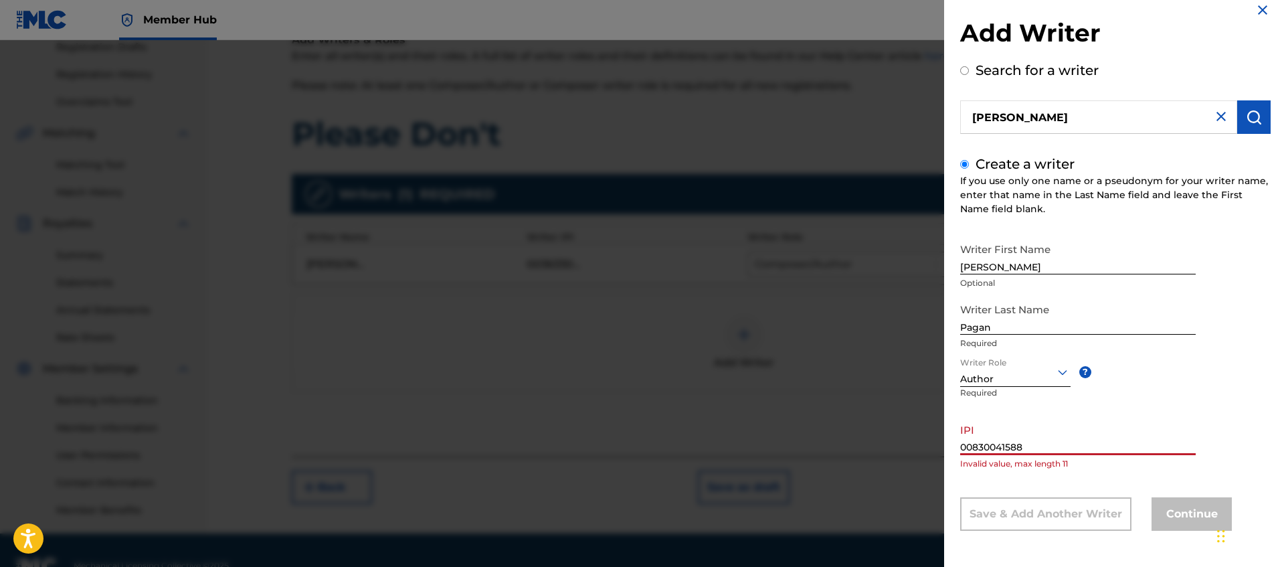
click at [1067, 447] on input "00830041588" at bounding box center [1078, 436] width 236 height 38
click at [1087, 462] on p "Invalid value, max length 11" at bounding box center [1078, 464] width 236 height 12
click at [1040, 444] on input "00830041588" at bounding box center [1078, 436] width 236 height 38
type input "00830041588"
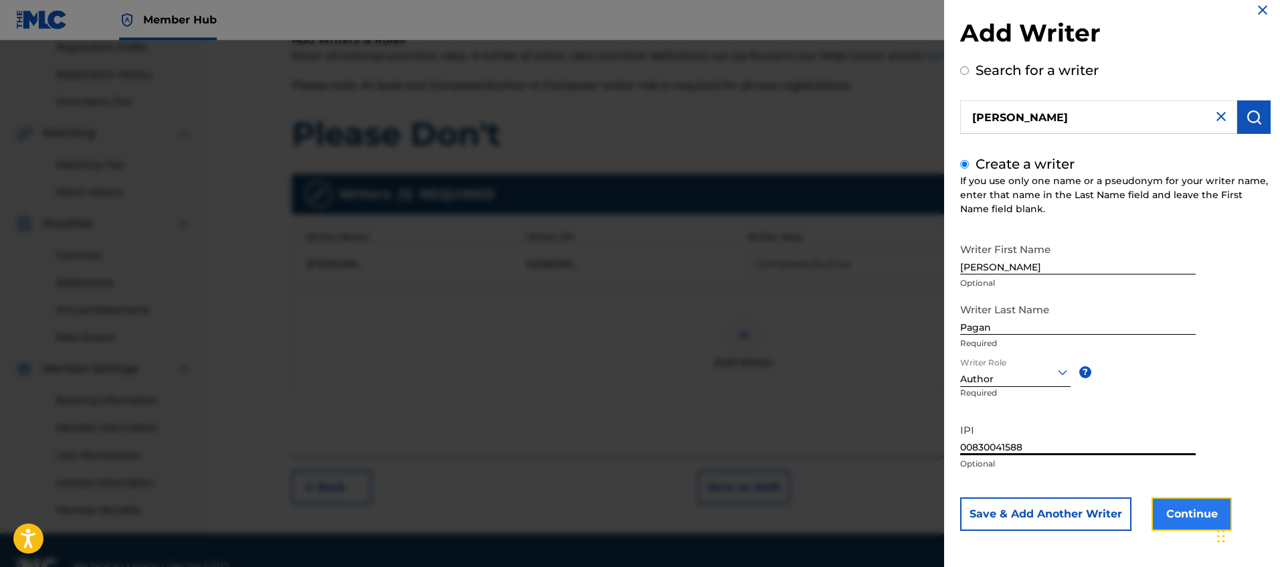
click at [1202, 506] on button "Continue" at bounding box center [1191, 513] width 80 height 33
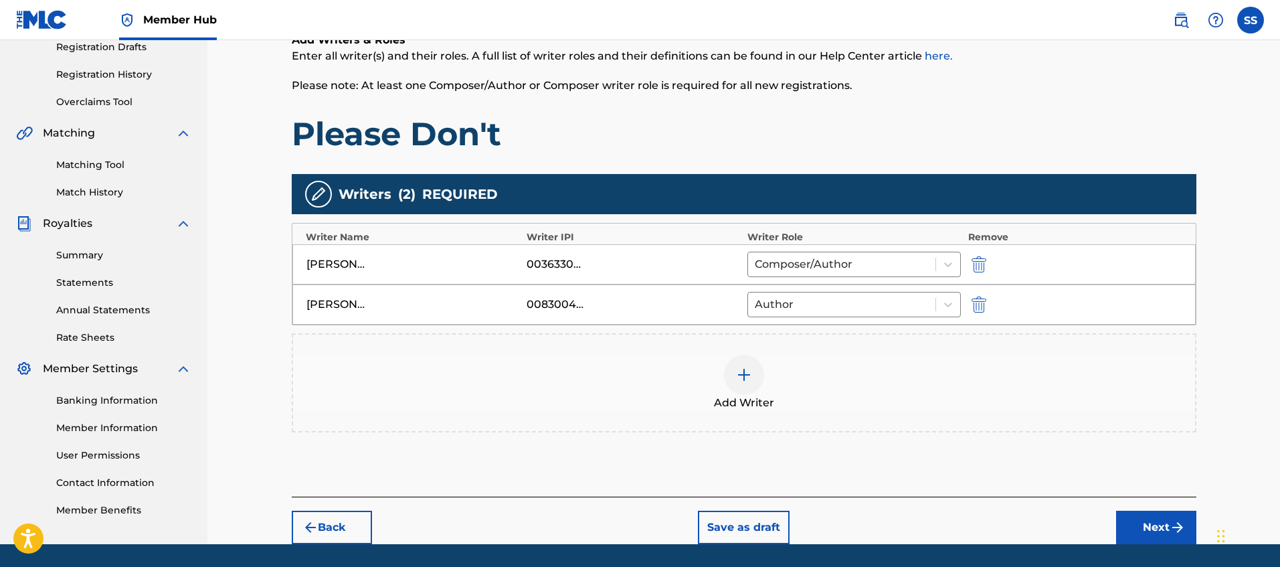
click at [739, 372] on img at bounding box center [744, 375] width 16 height 16
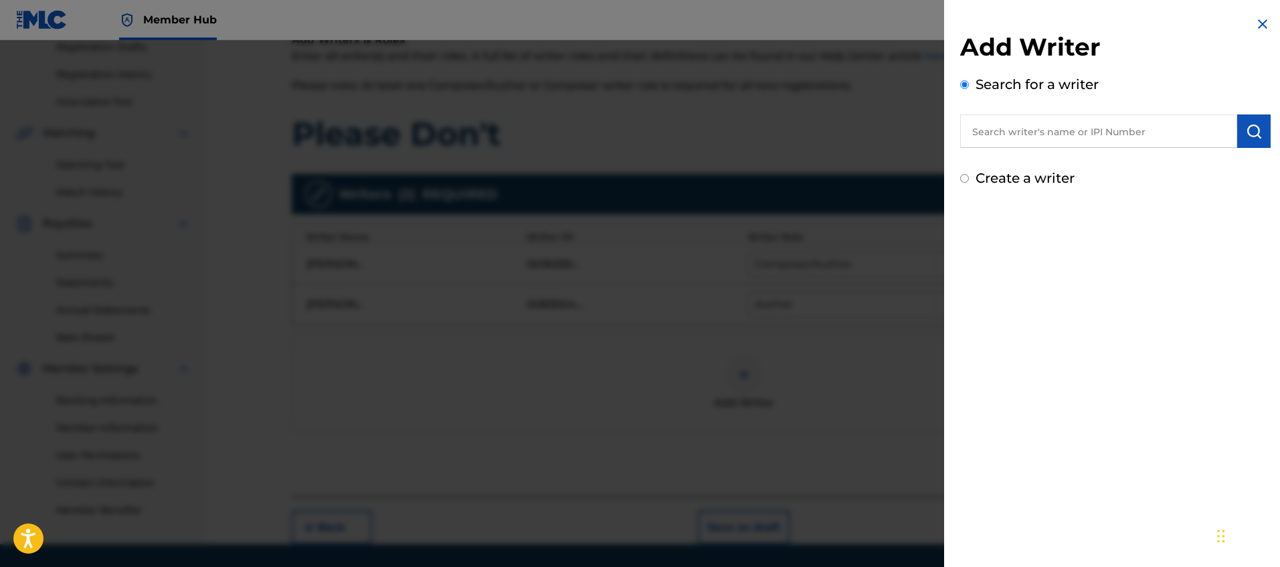
scroll to position [229, 0]
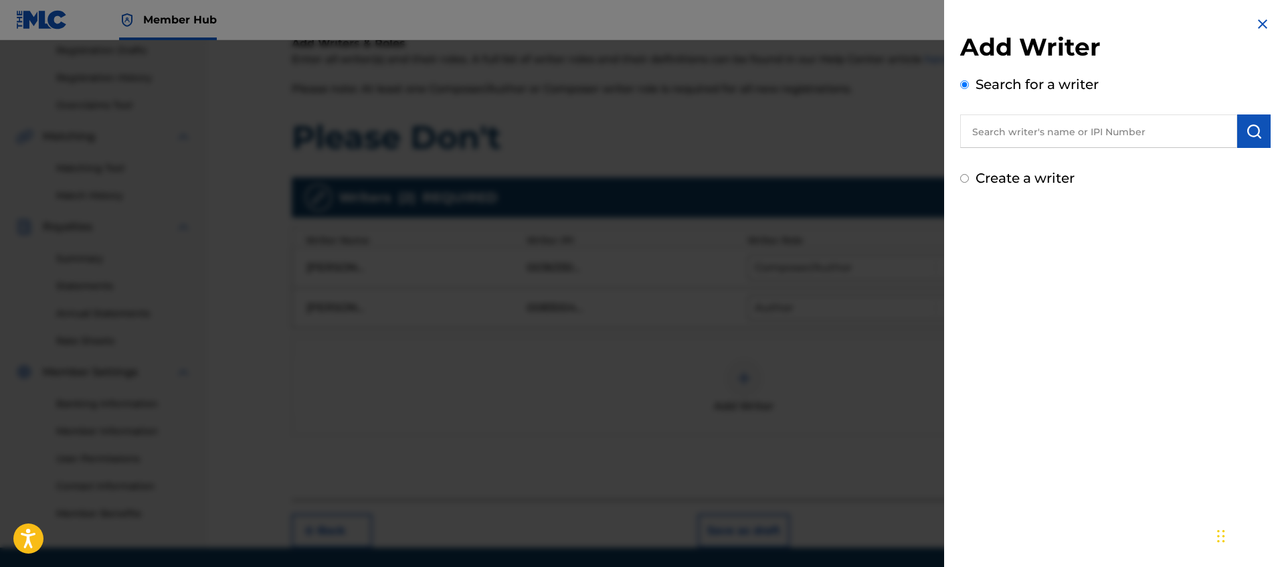
click at [1009, 138] on input "text" at bounding box center [1098, 130] width 277 height 33
paste input "[PERSON_NAME] [PERSON_NAME]"
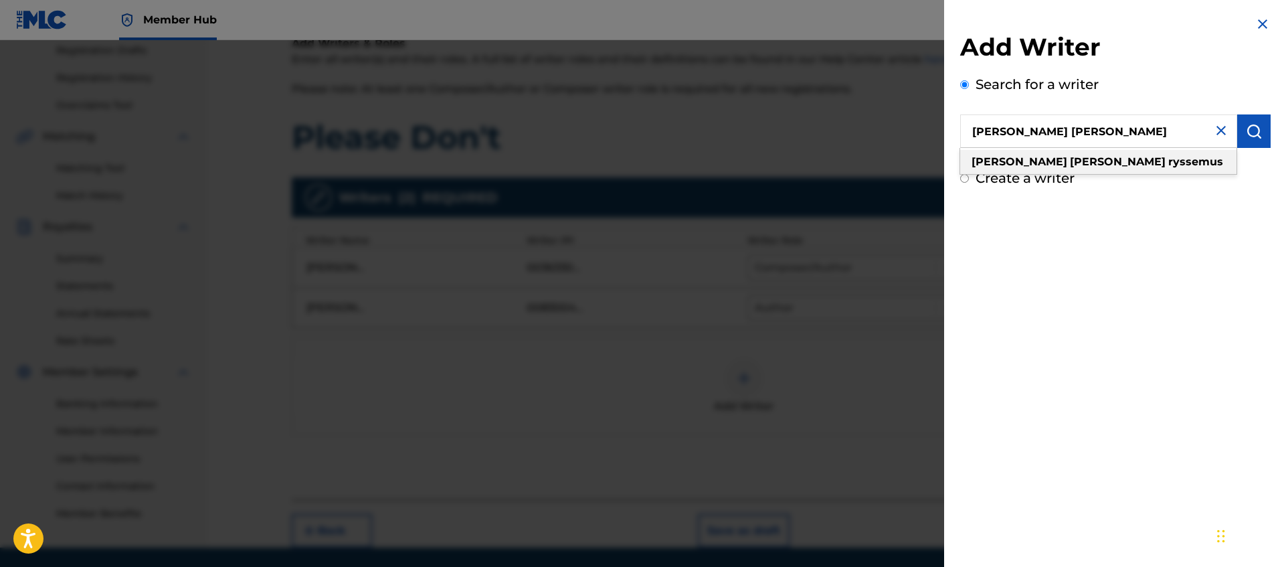
click at [1097, 169] on div "[PERSON_NAME]" at bounding box center [1098, 162] width 276 height 24
type input "[PERSON_NAME]"
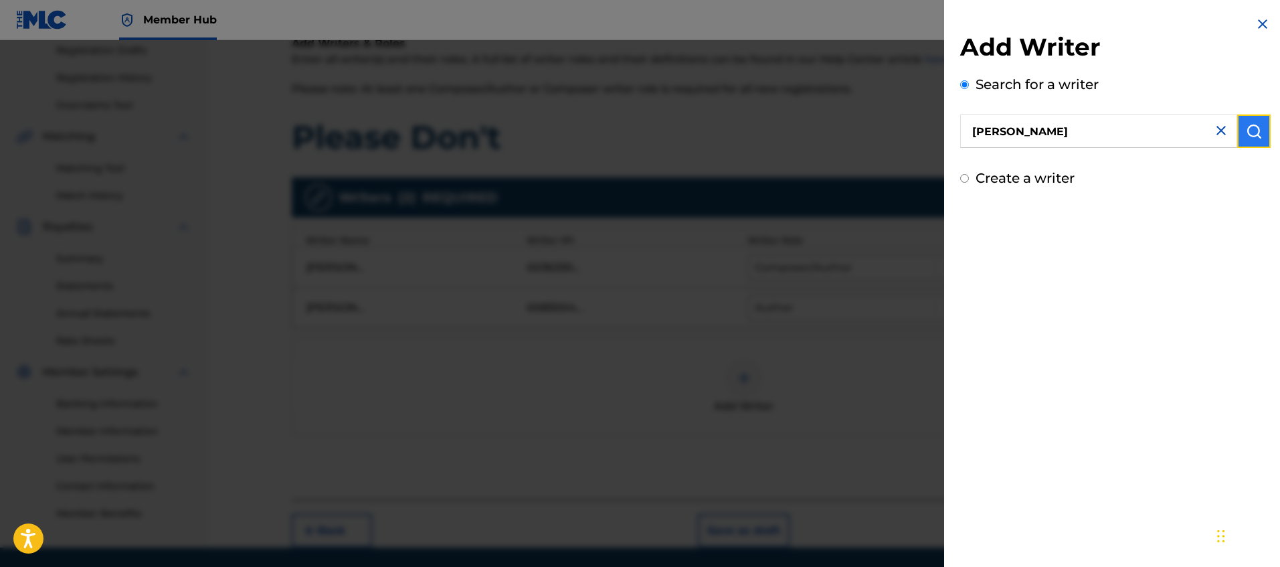
click at [1248, 126] on img "submit" at bounding box center [1254, 131] width 16 height 16
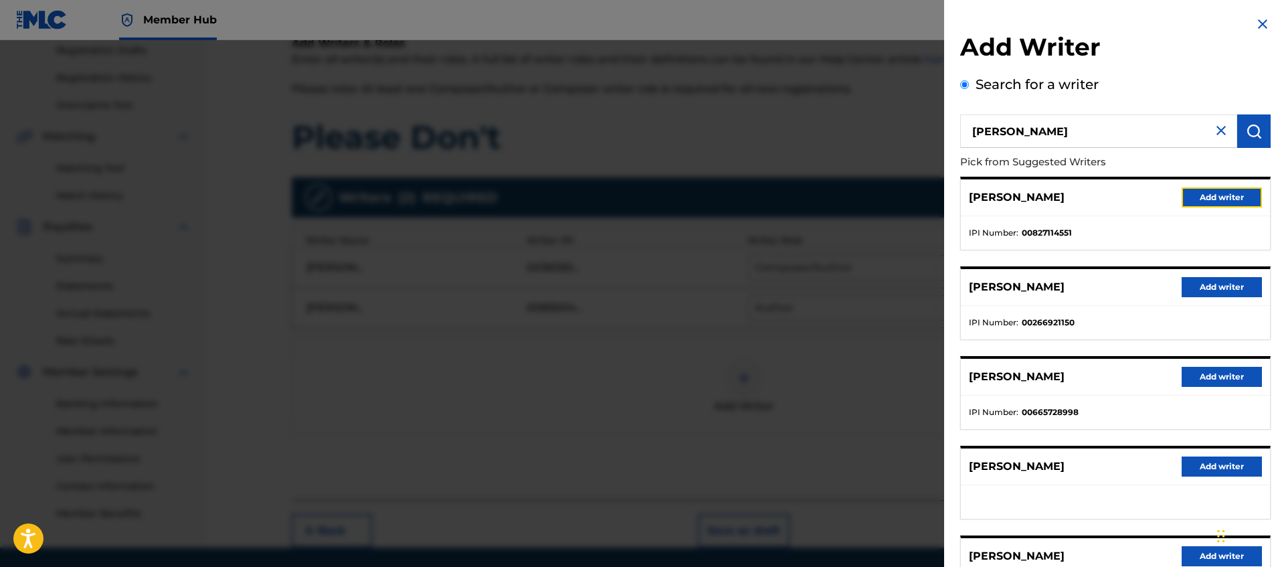
click at [1216, 198] on button "Add writer" at bounding box center [1222, 197] width 80 height 20
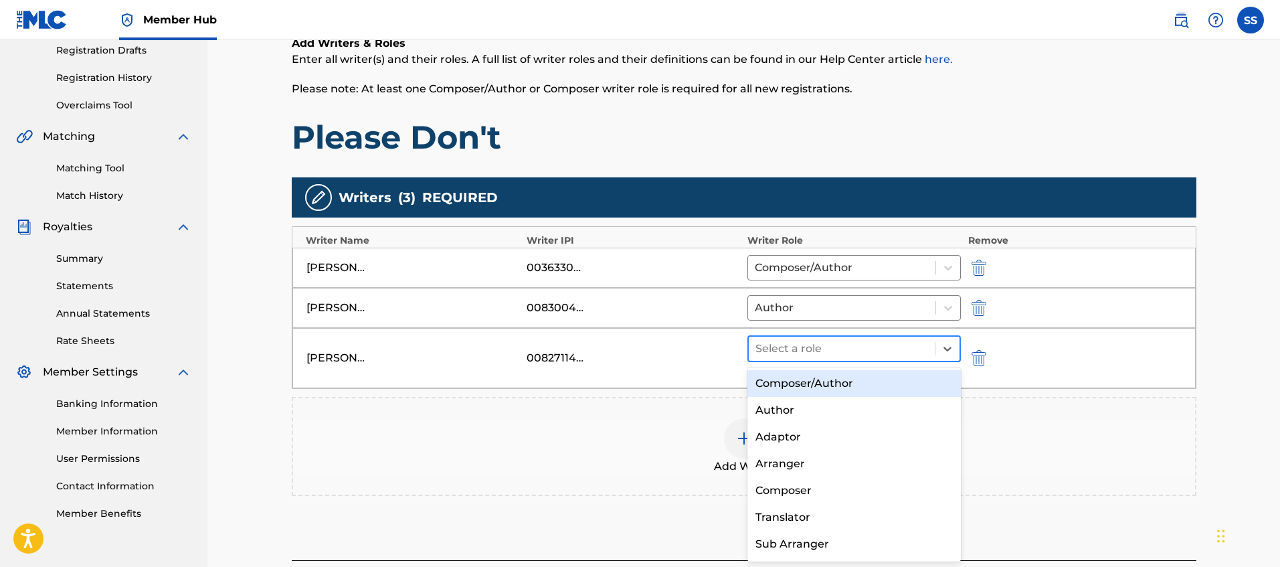
click at [775, 341] on div at bounding box center [841, 348] width 173 height 19
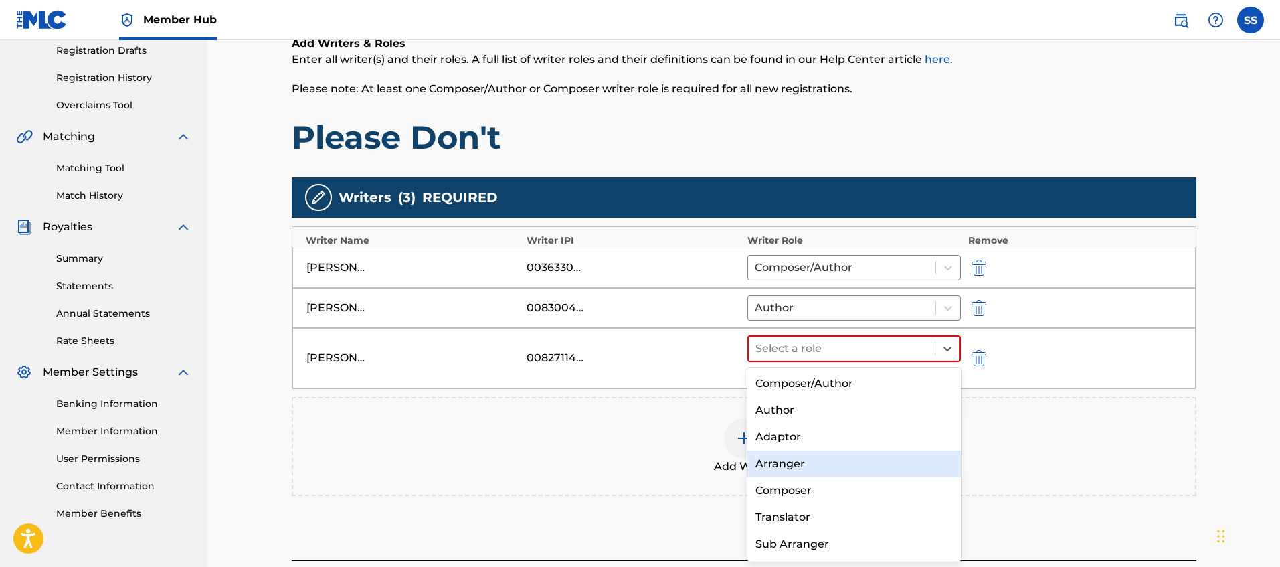
click at [863, 474] on div "Arranger" at bounding box center [854, 463] width 214 height 27
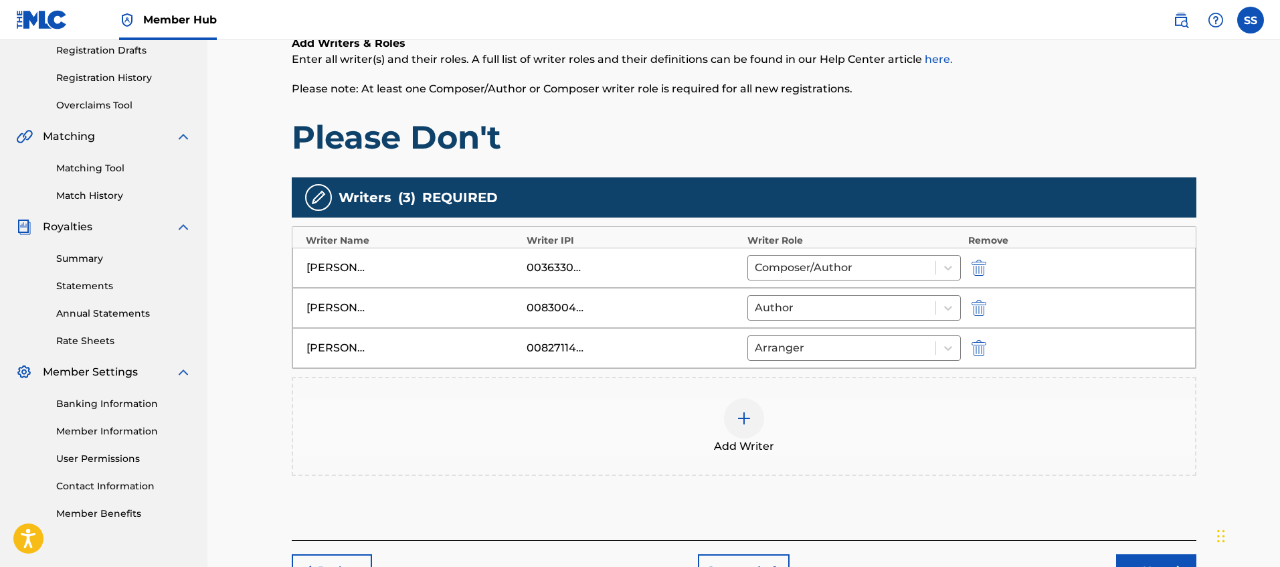
click at [1135, 470] on div "Add Writers & Roles Enter all writer(s) and their roles. A full list of writer …" at bounding box center [744, 271] width 905 height 537
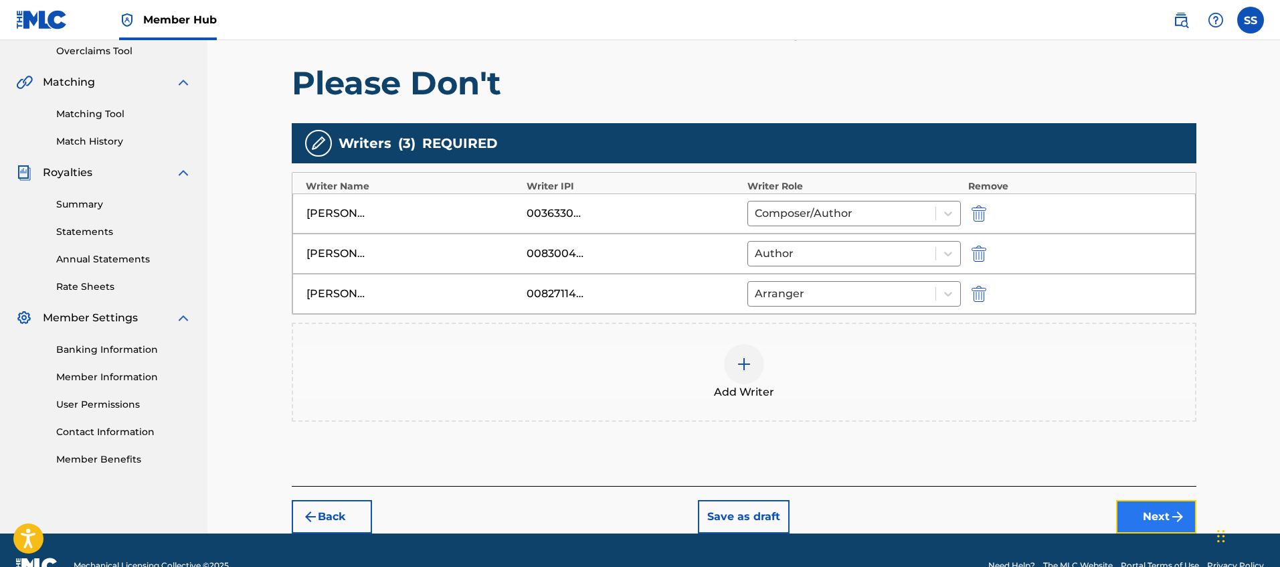
click at [1158, 519] on button "Next" at bounding box center [1156, 516] width 80 height 33
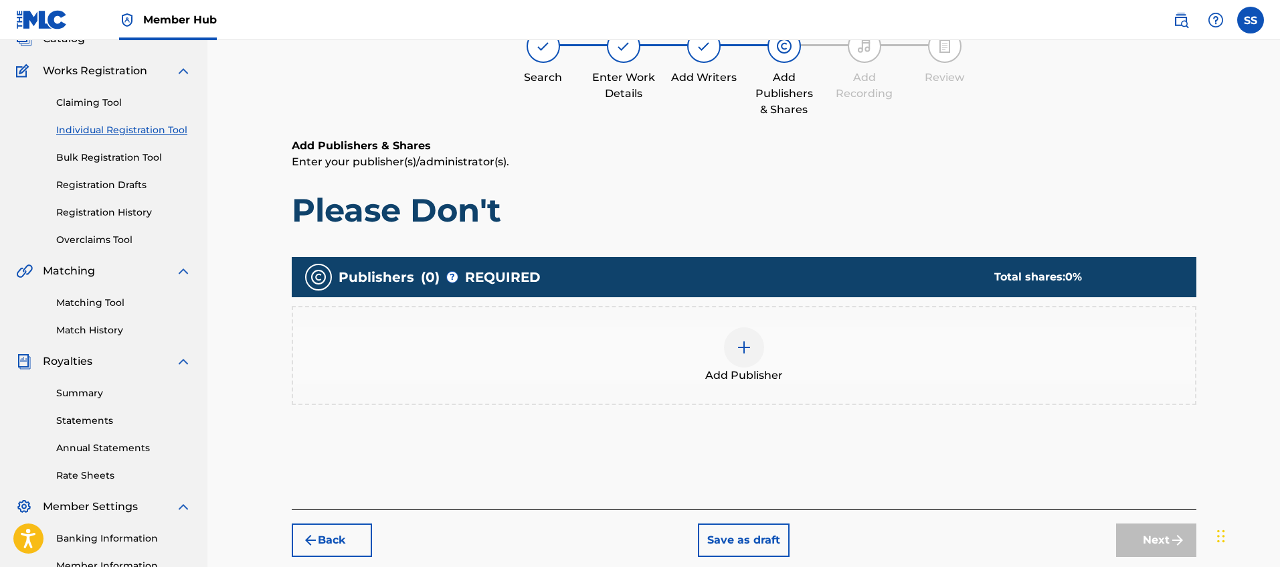
scroll to position [104, 0]
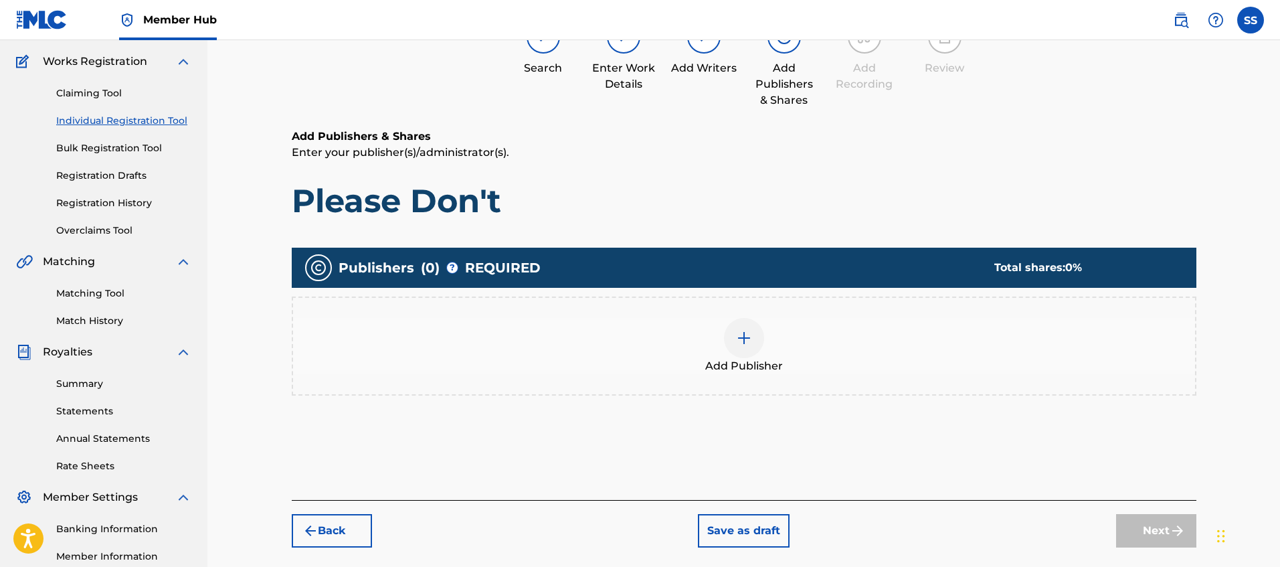
click at [745, 337] on img at bounding box center [744, 338] width 16 height 16
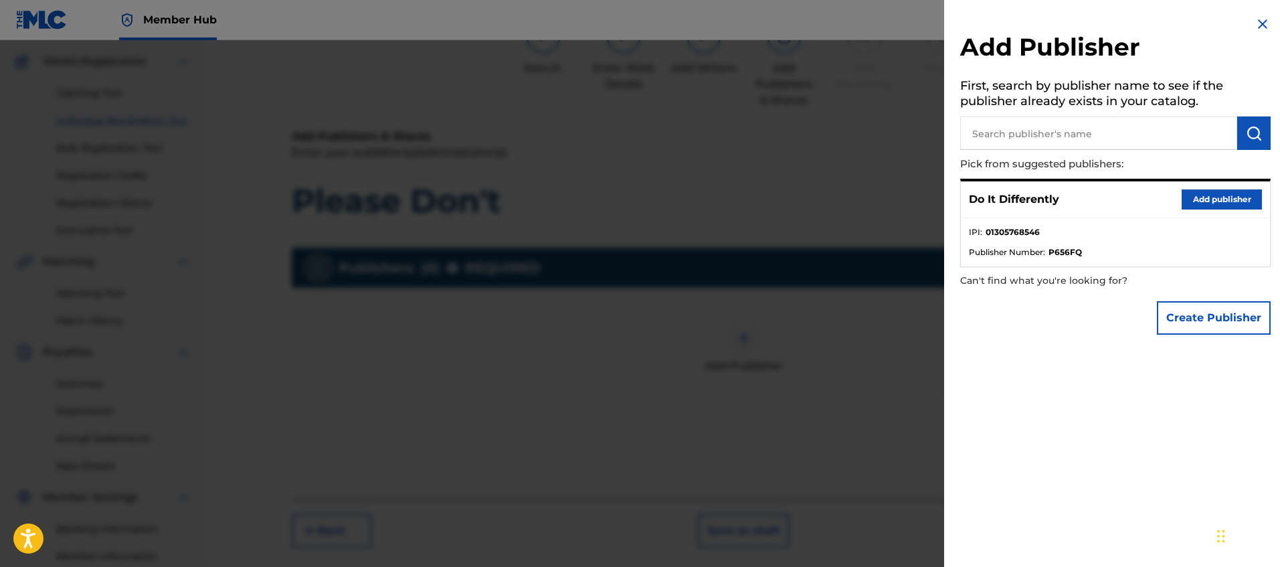
click at [1231, 217] on div "Do It Differently Add publisher IPI : 01305768546 Publisher Number : P656FQ" at bounding box center [1115, 223] width 310 height 88
click at [1222, 203] on button "Add publisher" at bounding box center [1222, 199] width 80 height 20
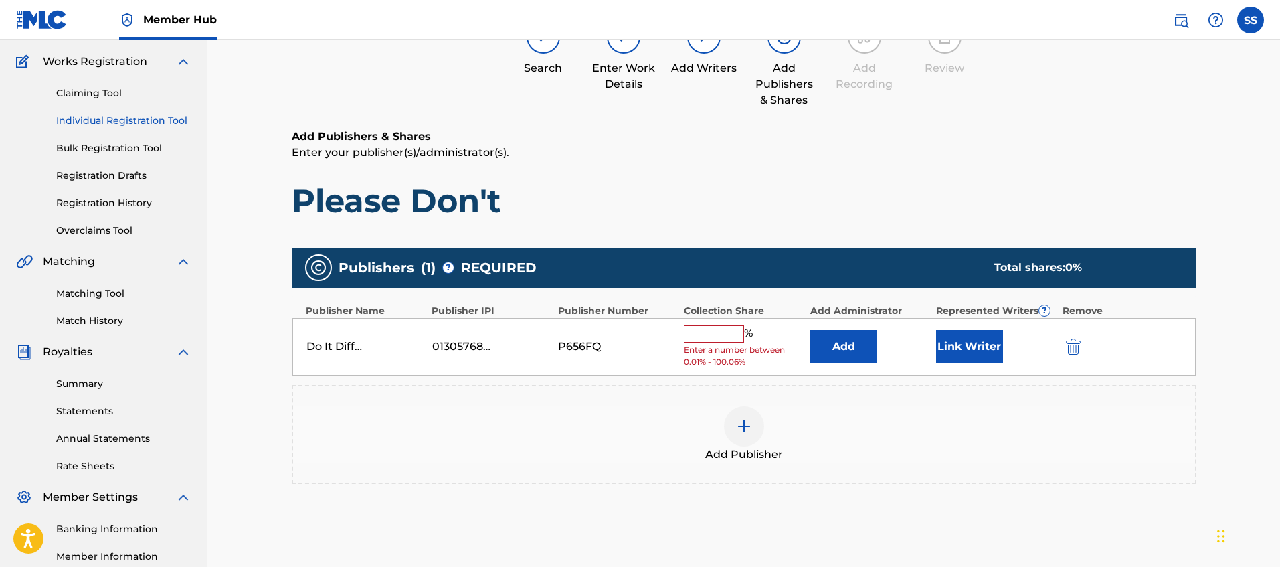
click at [711, 337] on input "text" at bounding box center [714, 333] width 60 height 17
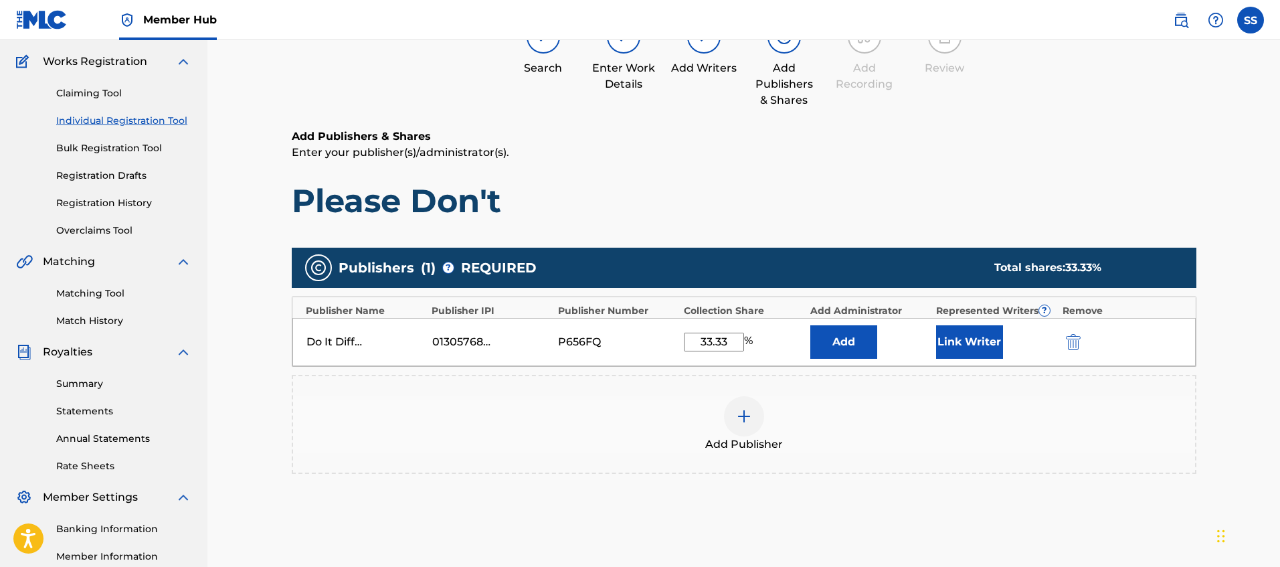
type input "33.33"
click at [816, 236] on div "Add Publishers & Shares Enter your publisher(s)/administrator(s). Please Don't …" at bounding box center [744, 353] width 905 height 450
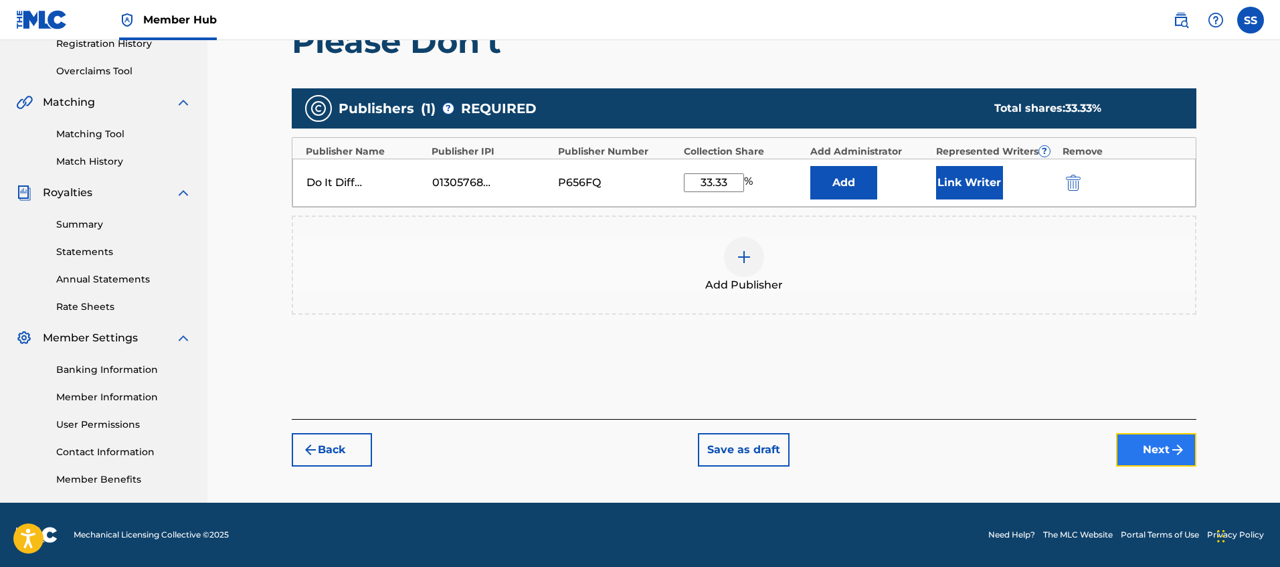
click at [1166, 444] on button "Next" at bounding box center [1156, 449] width 80 height 33
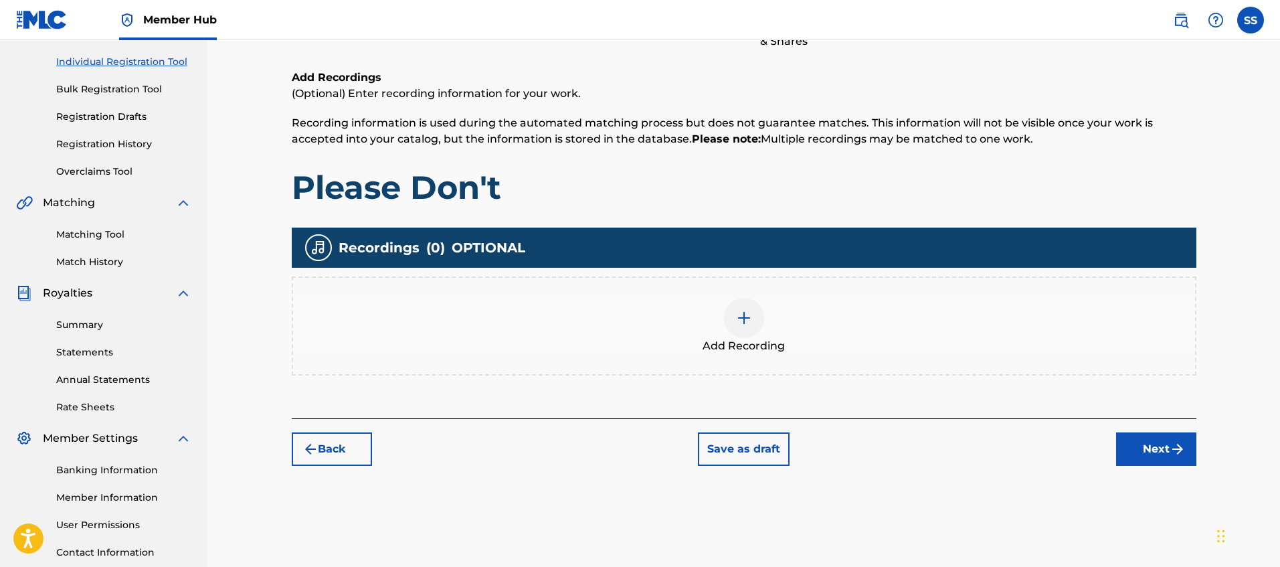
scroll to position [165, 0]
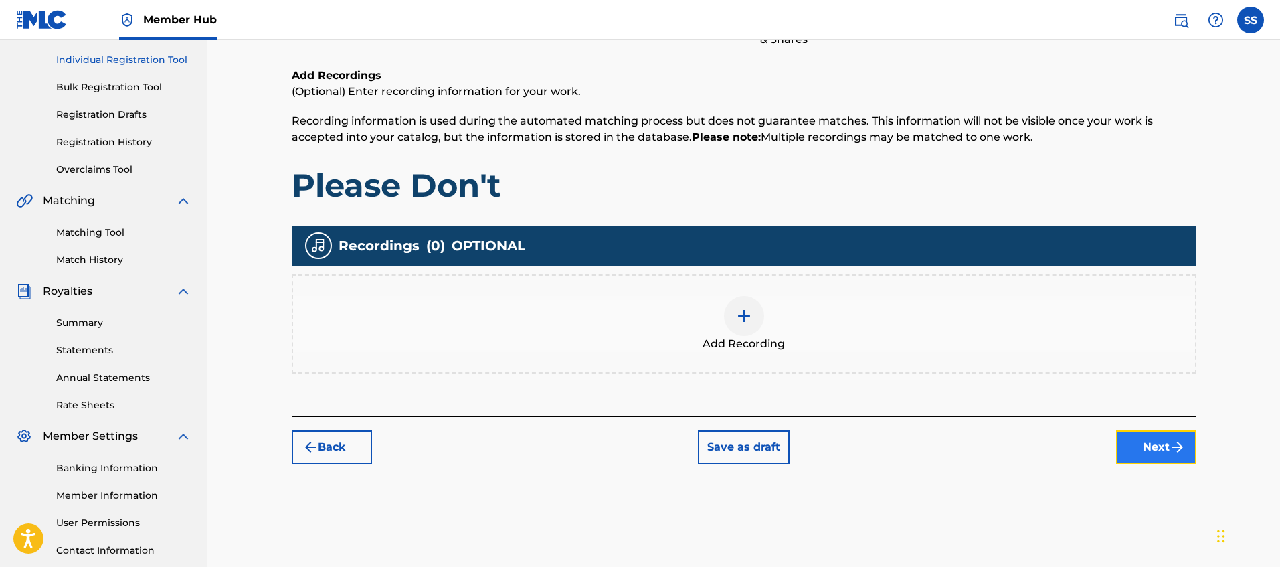
click at [1133, 445] on button "Next" at bounding box center [1156, 446] width 80 height 33
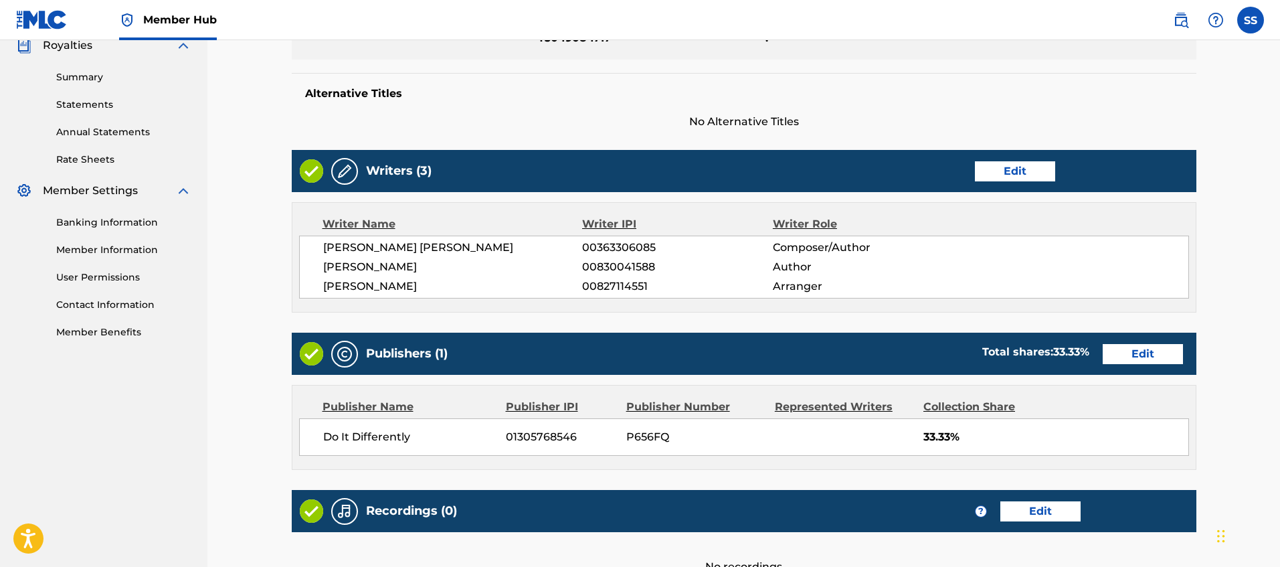
scroll to position [550, 0]
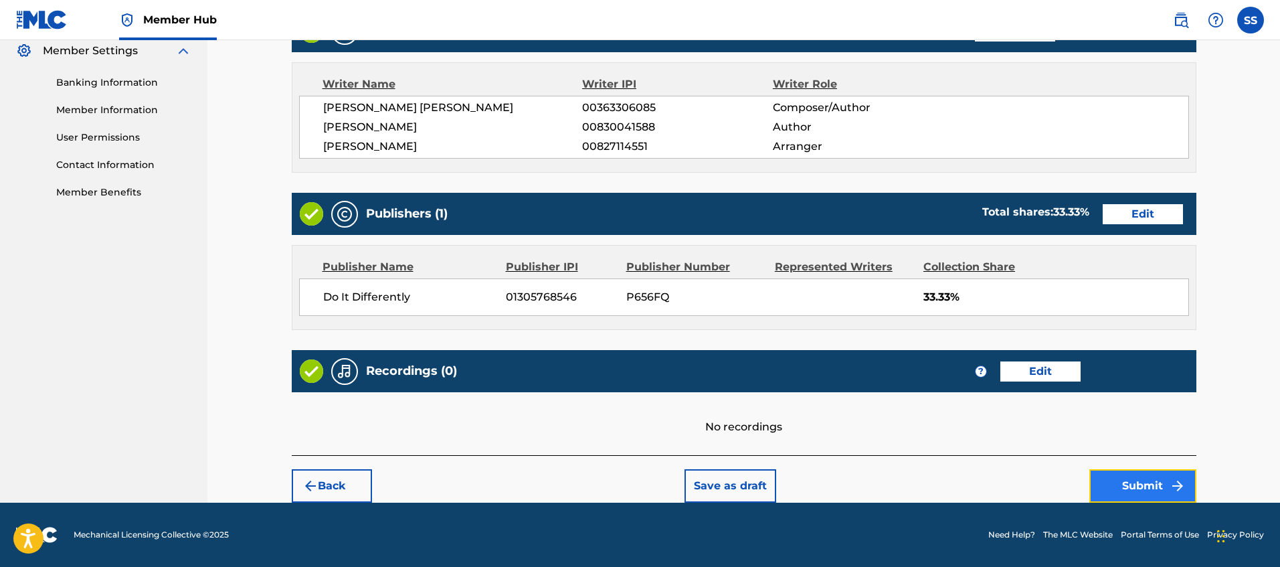
click at [1168, 488] on button "Submit" at bounding box center [1142, 485] width 107 height 33
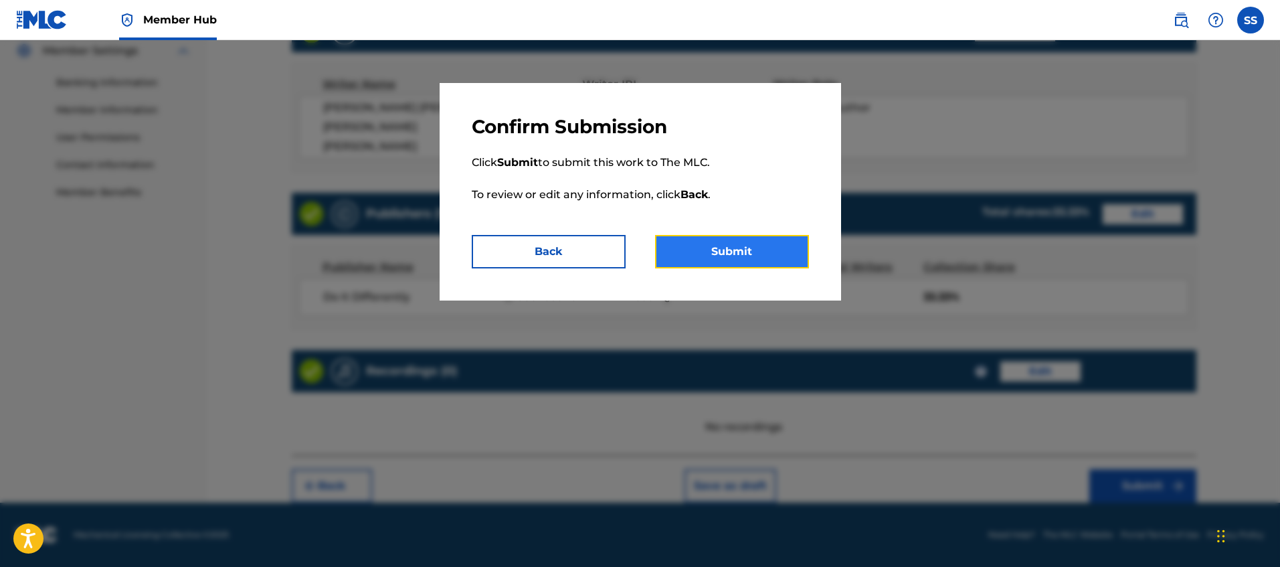
click at [717, 252] on button "Submit" at bounding box center [732, 251] width 154 height 33
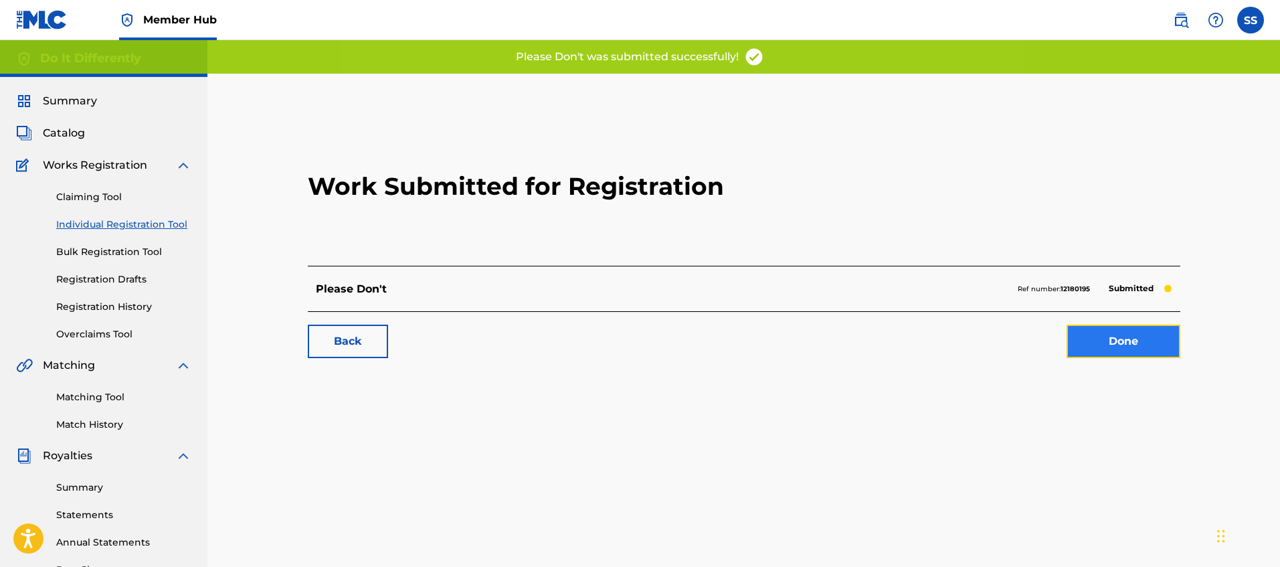
click at [1164, 340] on link "Done" at bounding box center [1123, 340] width 114 height 33
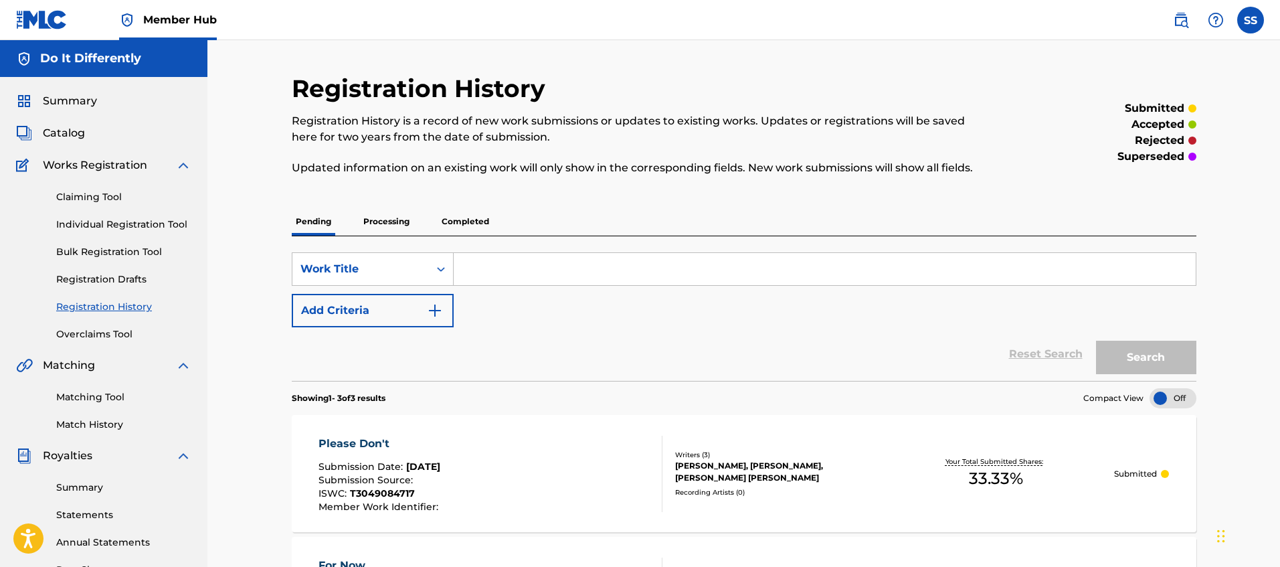
click at [731, 272] on input "Search Form" at bounding box center [825, 269] width 742 height 32
type input "top down"
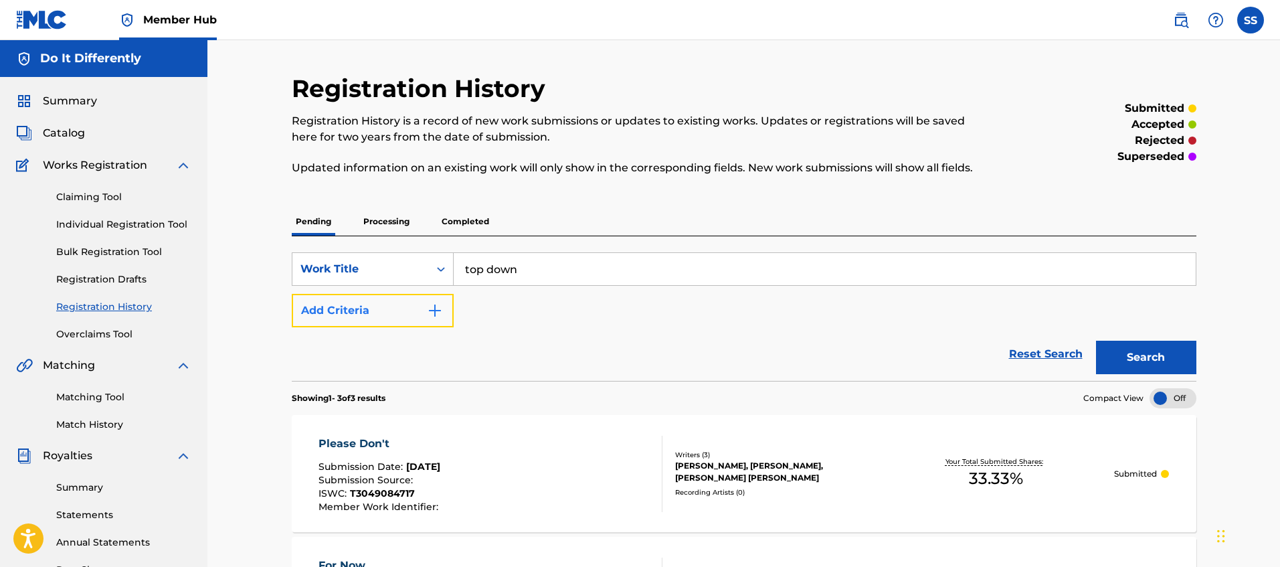
click at [424, 314] on button "Add Criteria" at bounding box center [373, 310] width 162 height 33
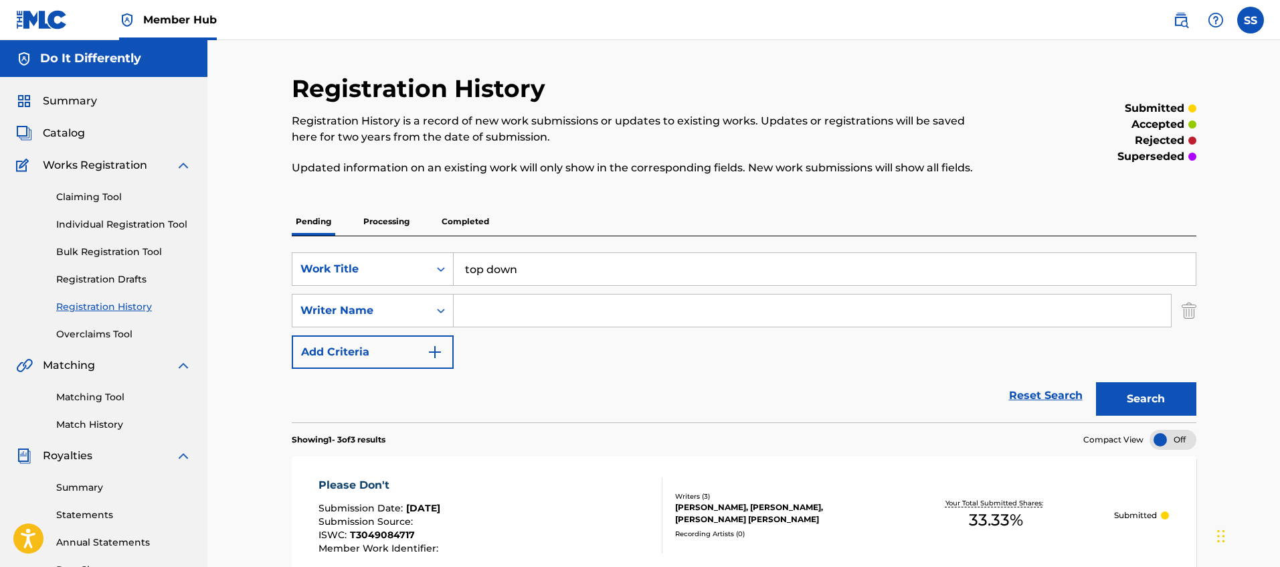
click at [523, 307] on input "Search Form" at bounding box center [812, 310] width 717 height 32
type input "okello"
click at [1096, 382] on button "Search" at bounding box center [1146, 398] width 100 height 33
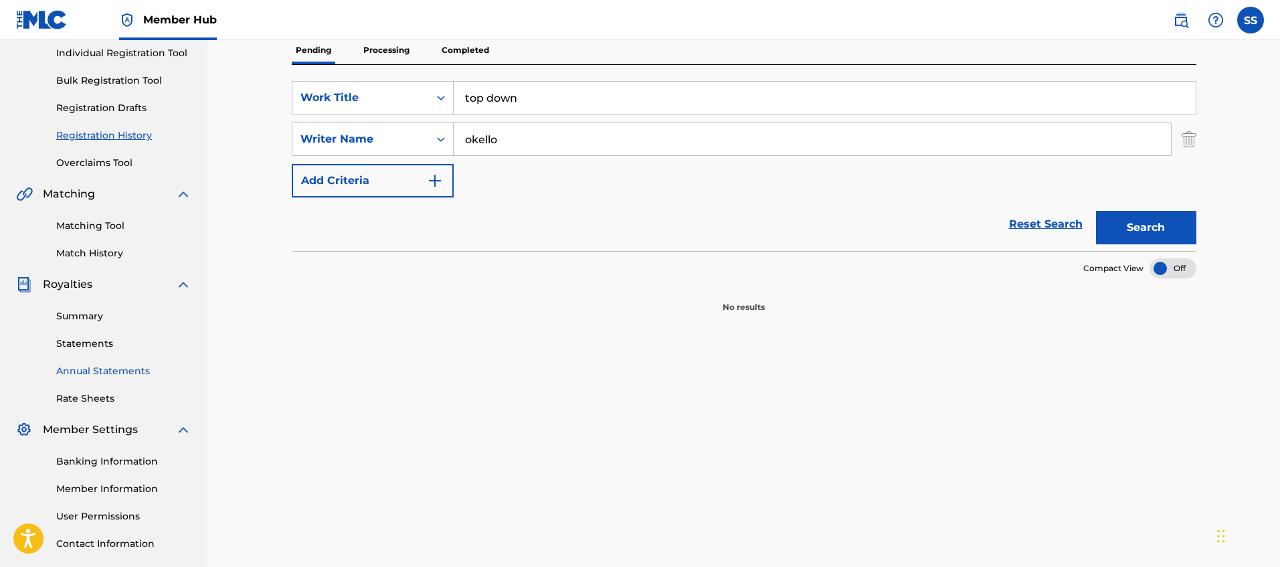
scroll to position [185, 0]
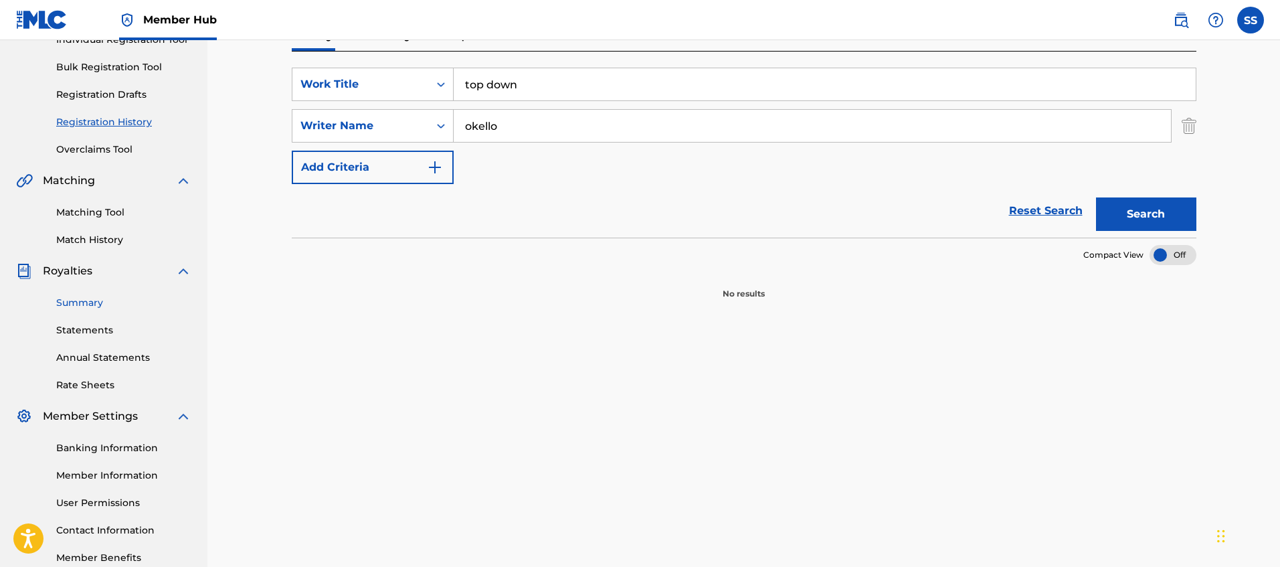
click at [75, 296] on link "Summary" at bounding box center [123, 303] width 135 height 14
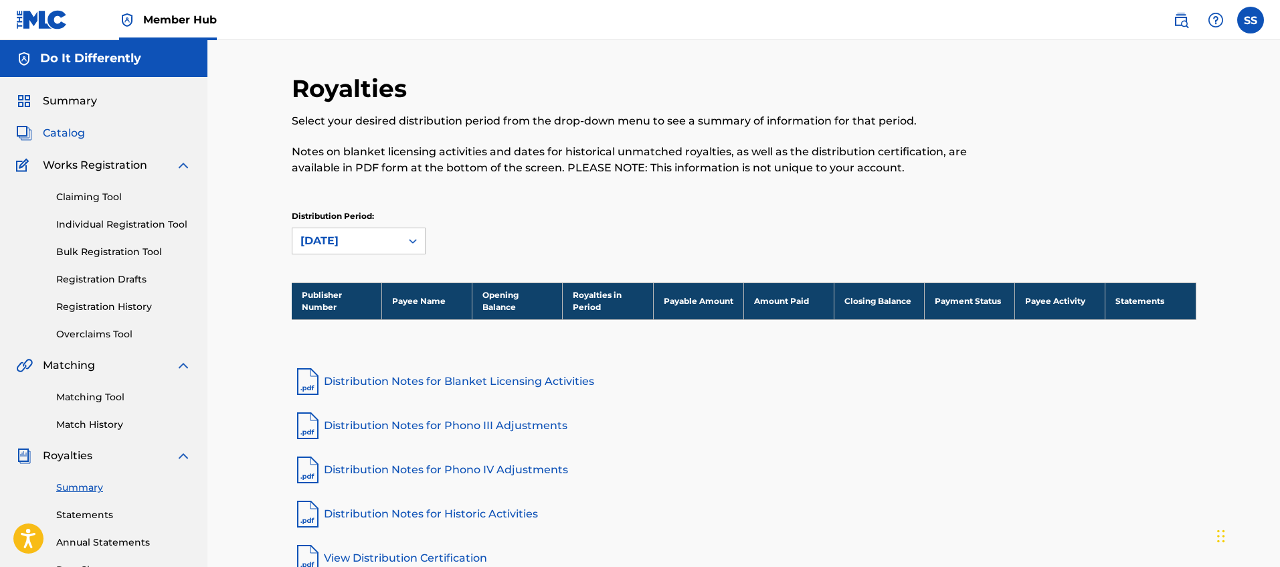
click at [83, 136] on span "Catalog" at bounding box center [64, 133] width 42 height 16
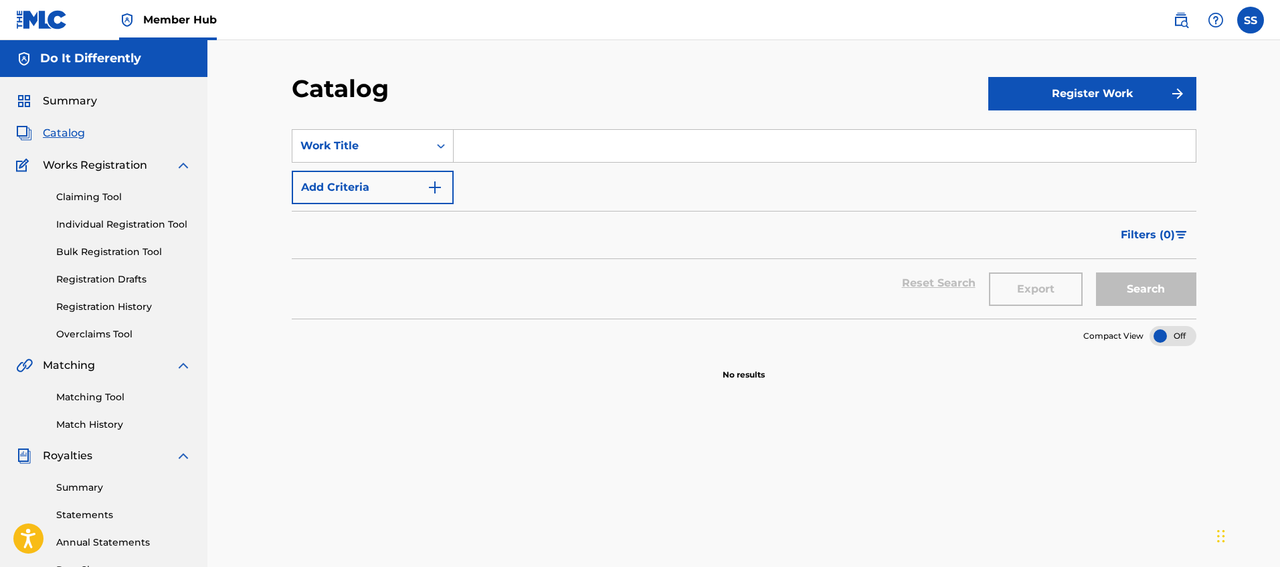
click at [60, 134] on span "Catalog" at bounding box center [64, 133] width 42 height 16
click at [97, 200] on link "Claiming Tool" at bounding box center [123, 197] width 135 height 14
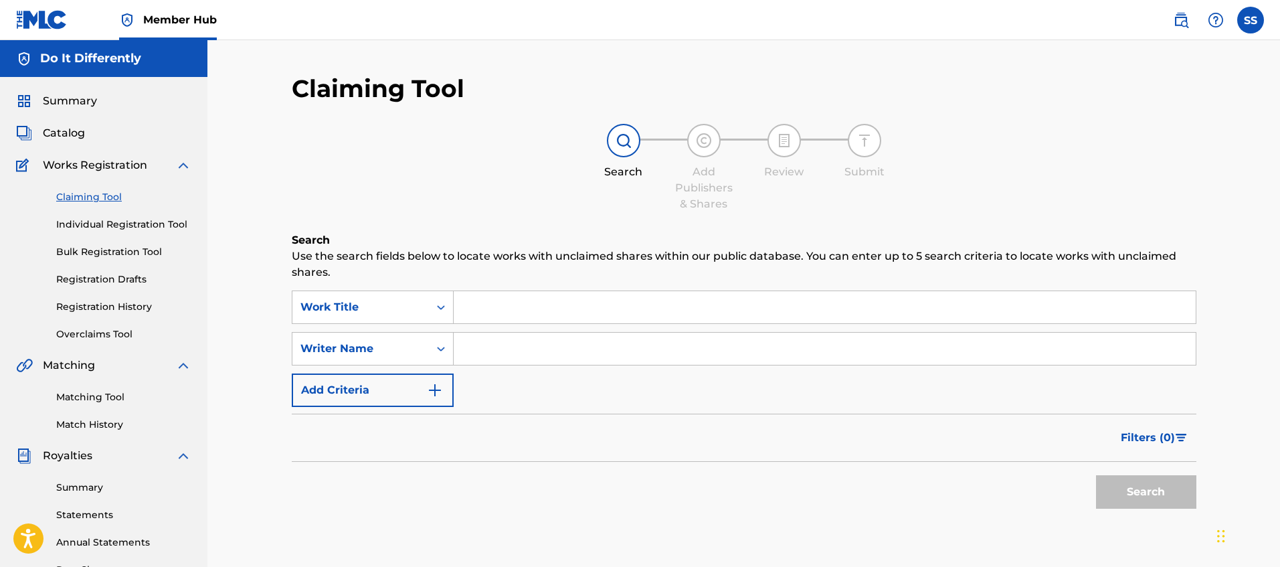
click at [538, 320] on input "Search Form" at bounding box center [825, 307] width 742 height 32
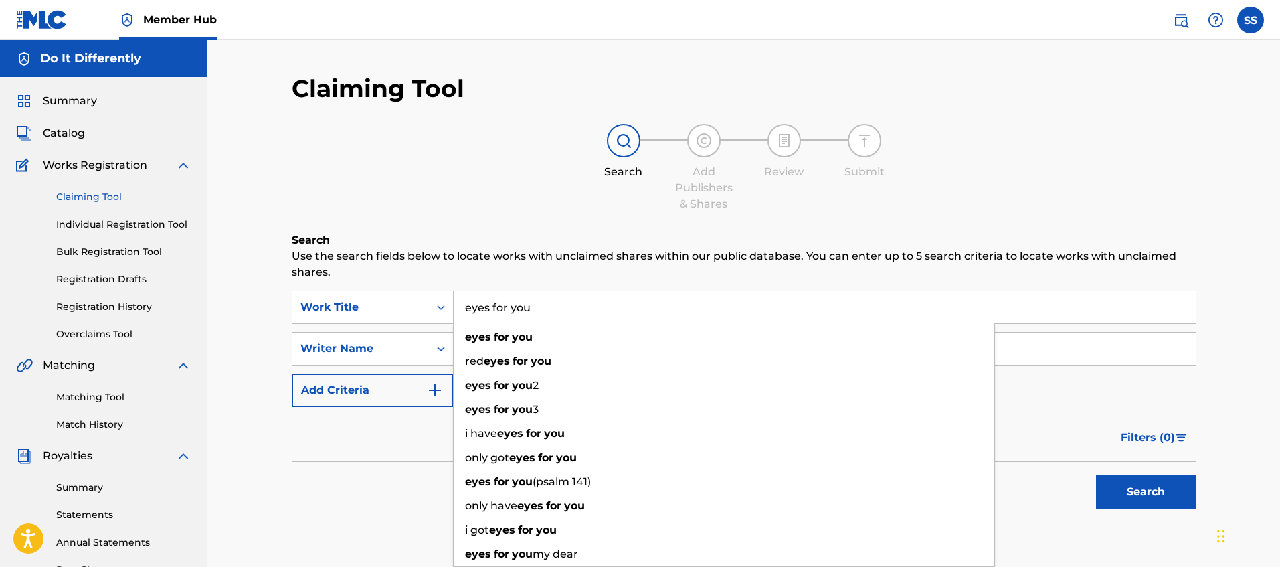
type input "eyes for you"
click at [496, 232] on h6 "Search" at bounding box center [744, 240] width 905 height 16
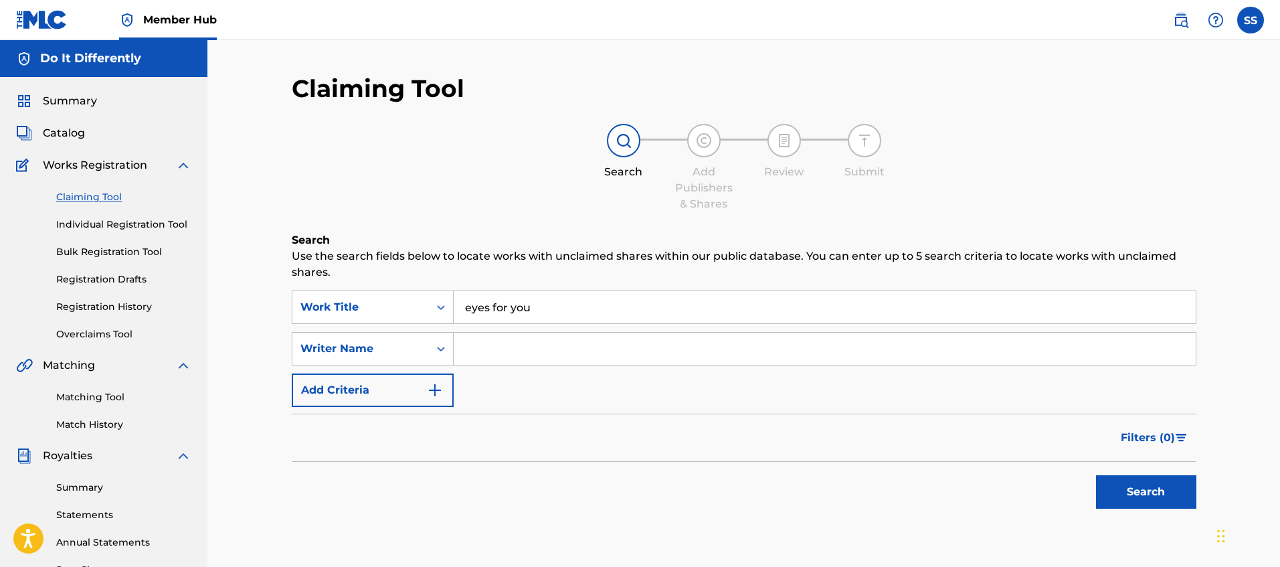
click at [526, 349] on input "Search Form" at bounding box center [825, 349] width 742 height 32
type input "bethia"
click at [1096, 475] on button "Search" at bounding box center [1146, 491] width 100 height 33
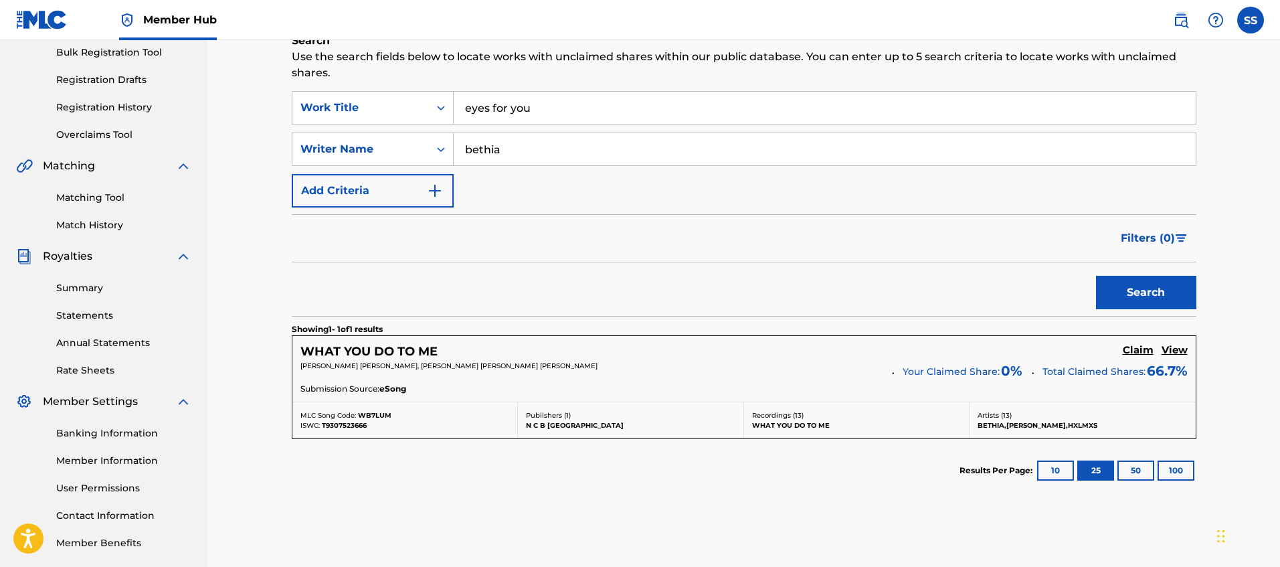
scroll to position [195, 0]
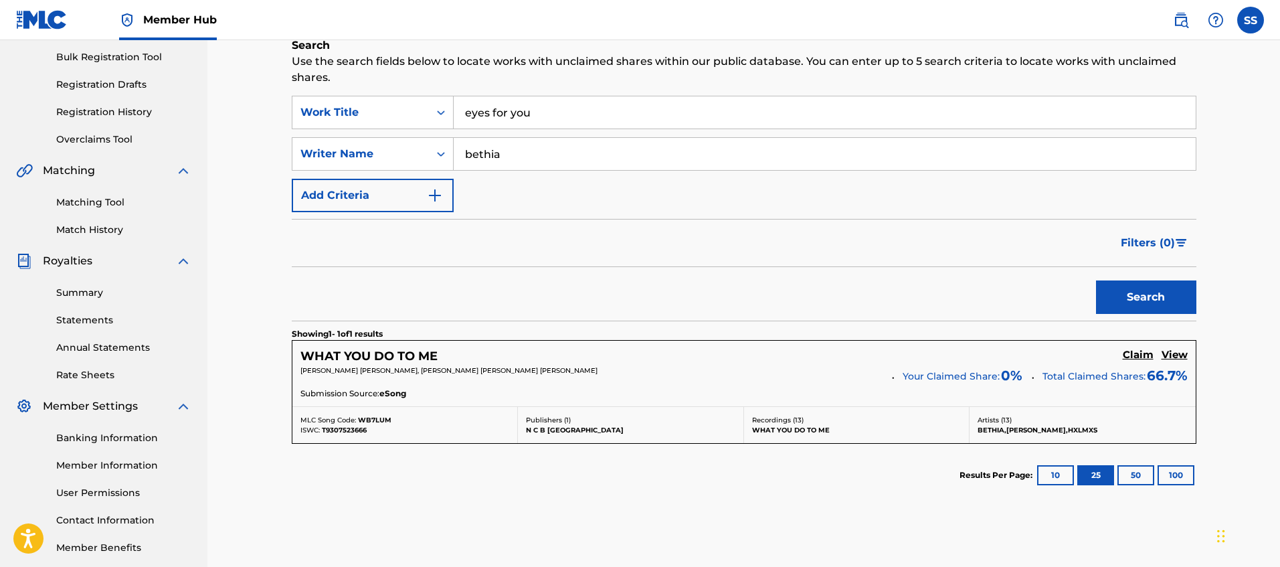
drag, startPoint x: 510, startPoint y: 155, endPoint x: 448, endPoint y: 131, distance: 66.5
click at [448, 131] on div "SearchWithCriteria96961cab-a7e4-423d-b89f-43a082d0acfd Work Title eyes for you …" at bounding box center [744, 154] width 905 height 116
click at [1096, 280] on button "Search" at bounding box center [1146, 296] width 100 height 33
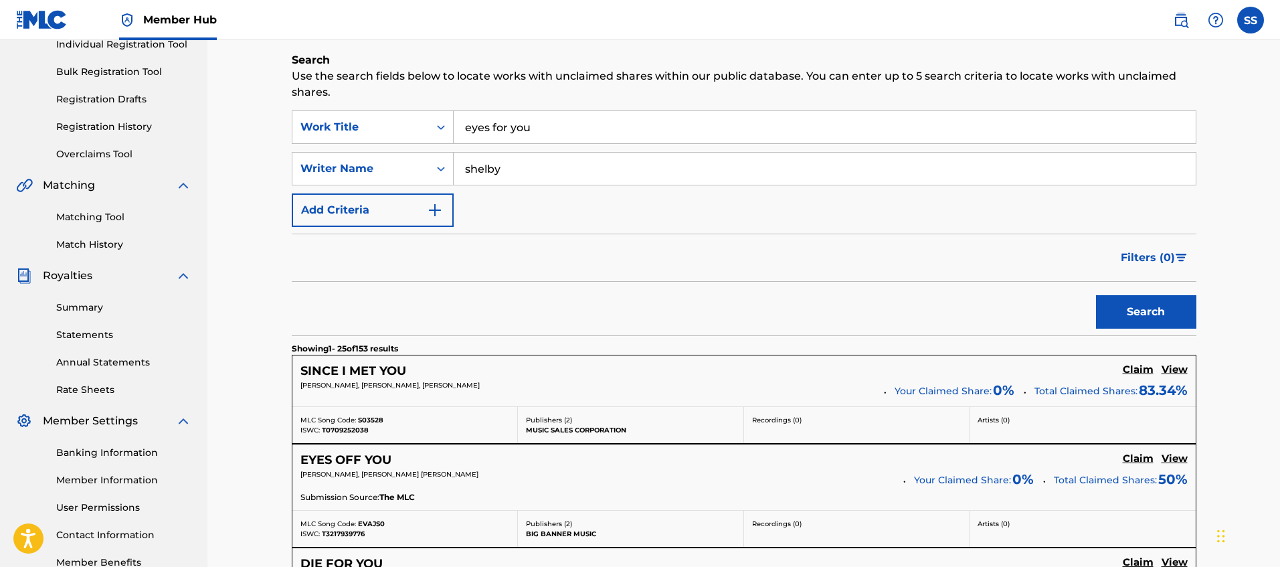
scroll to position [0, 0]
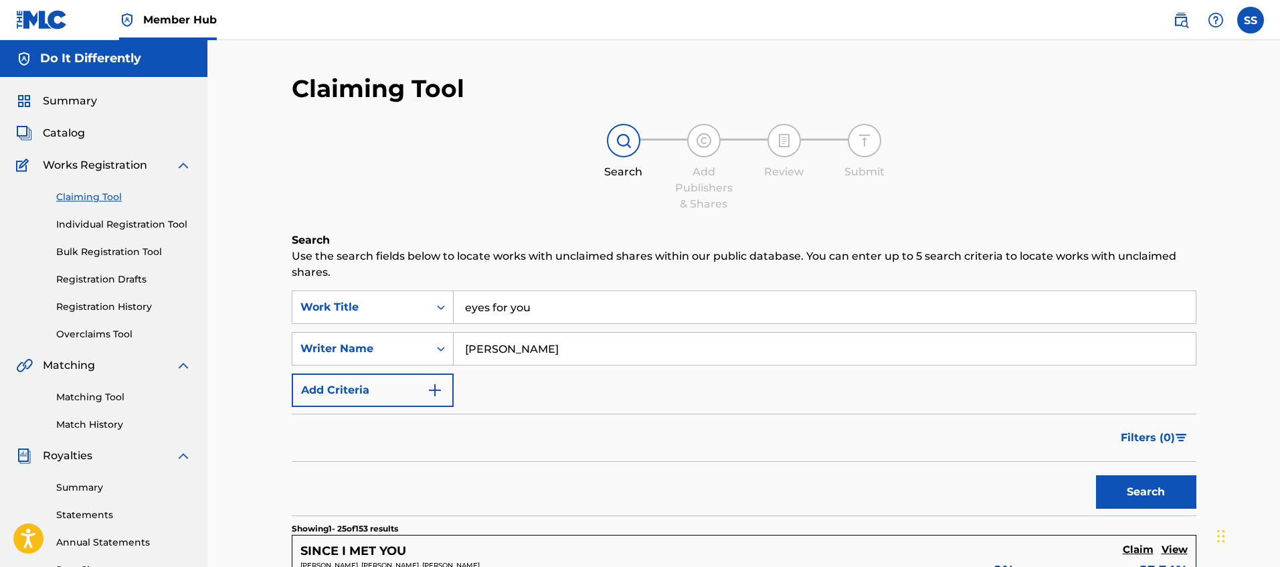
type input "[PERSON_NAME]"
click at [1096, 475] on button "Search" at bounding box center [1146, 491] width 100 height 33
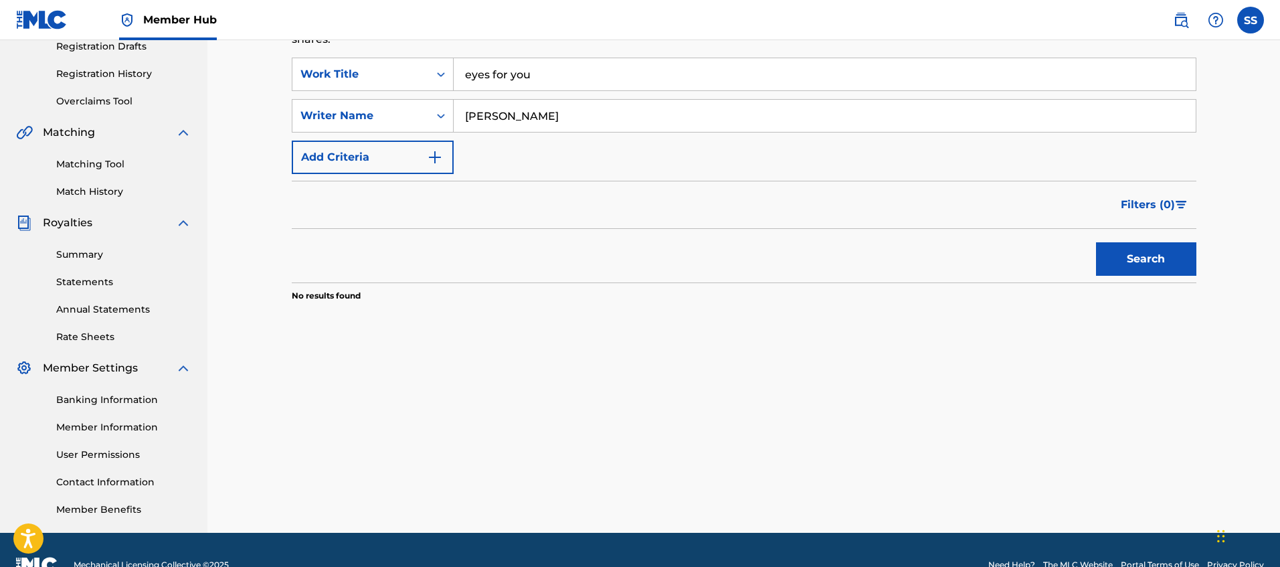
scroll to position [205, 0]
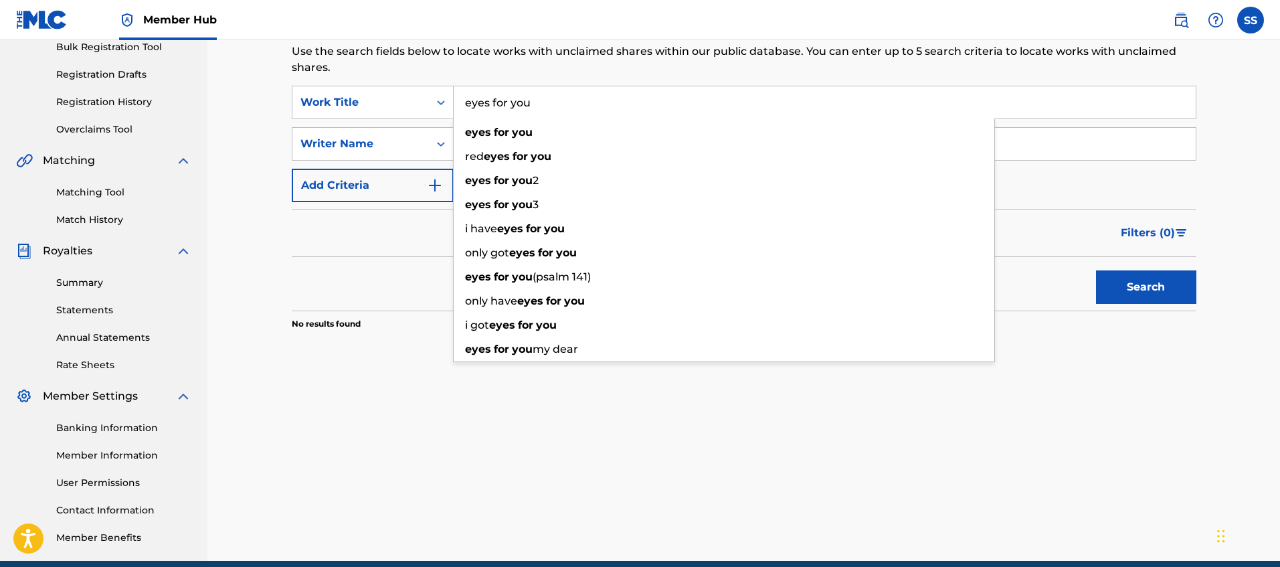
drag, startPoint x: 539, startPoint y: 104, endPoint x: 522, endPoint y: 155, distance: 53.5
click at [489, 103] on input "eyes for you" at bounding box center [825, 102] width 742 height 32
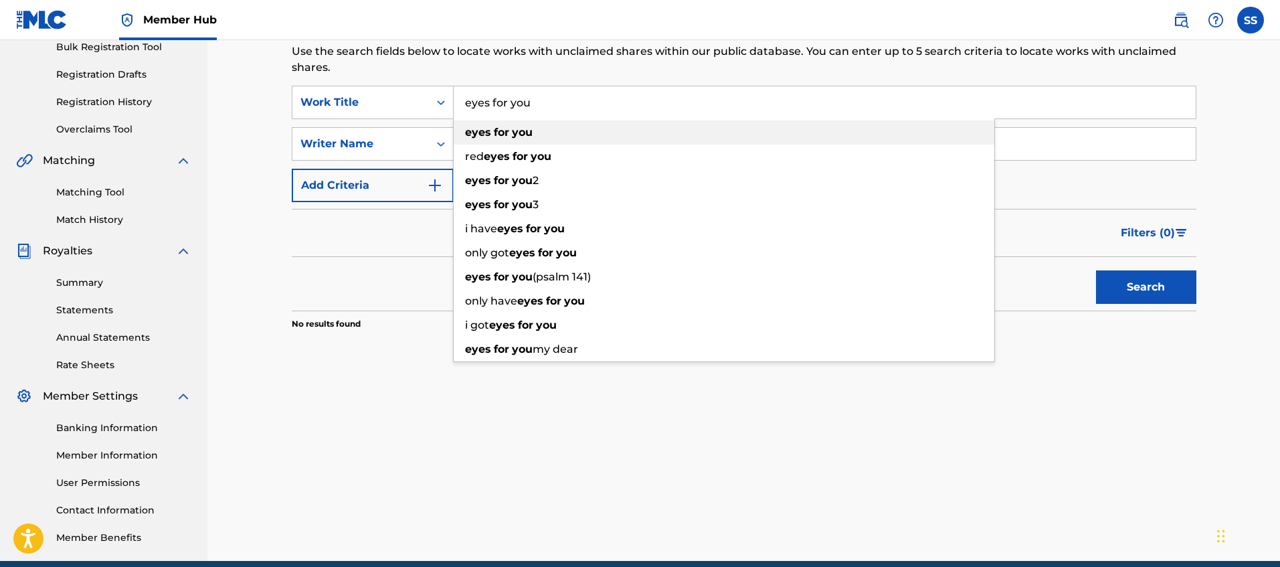
click at [513, 136] on strong "you" at bounding box center [522, 132] width 21 height 13
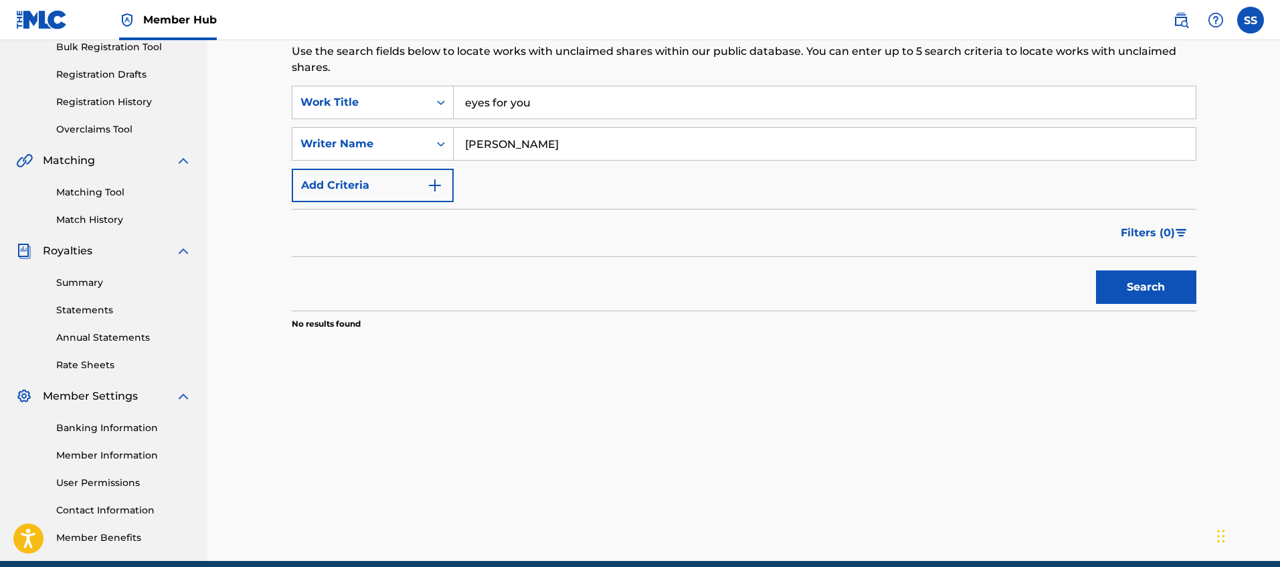
scroll to position [204, 0]
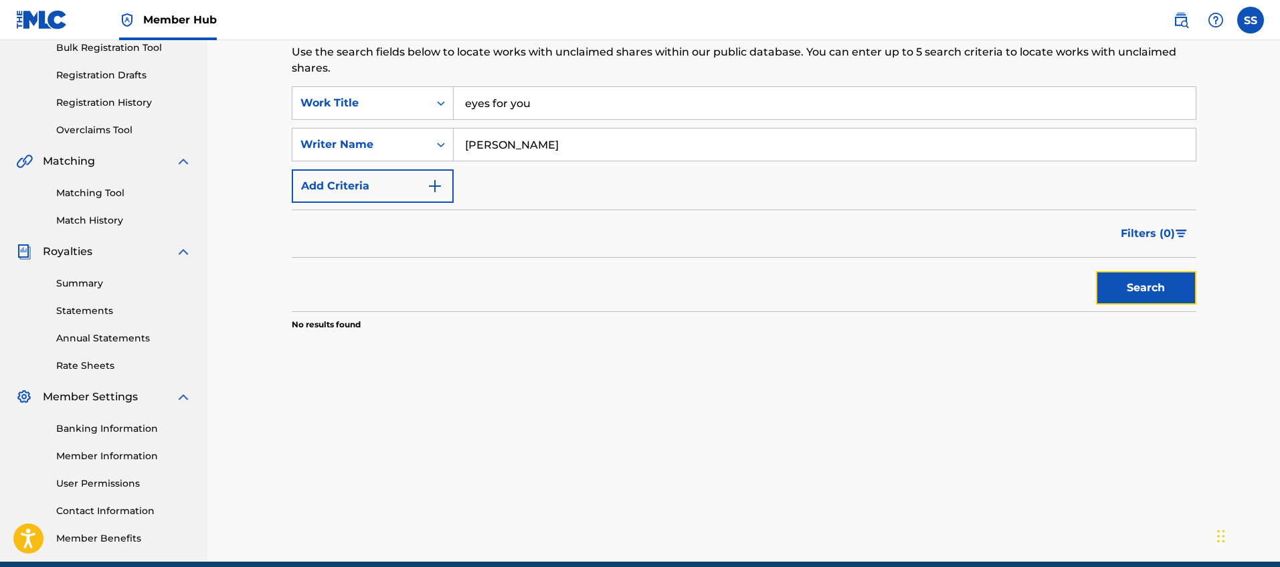
click at [1127, 290] on button "Search" at bounding box center [1146, 287] width 100 height 33
drag, startPoint x: 519, startPoint y: 97, endPoint x: 452, endPoint y: 73, distance: 71.1
click at [455, 74] on div "Search Use the search fields below to locate works with unclaimed shares within…" at bounding box center [744, 212] width 905 height 369
click at [509, 139] on input "[PERSON_NAME]" at bounding box center [825, 144] width 742 height 32
type input "s"
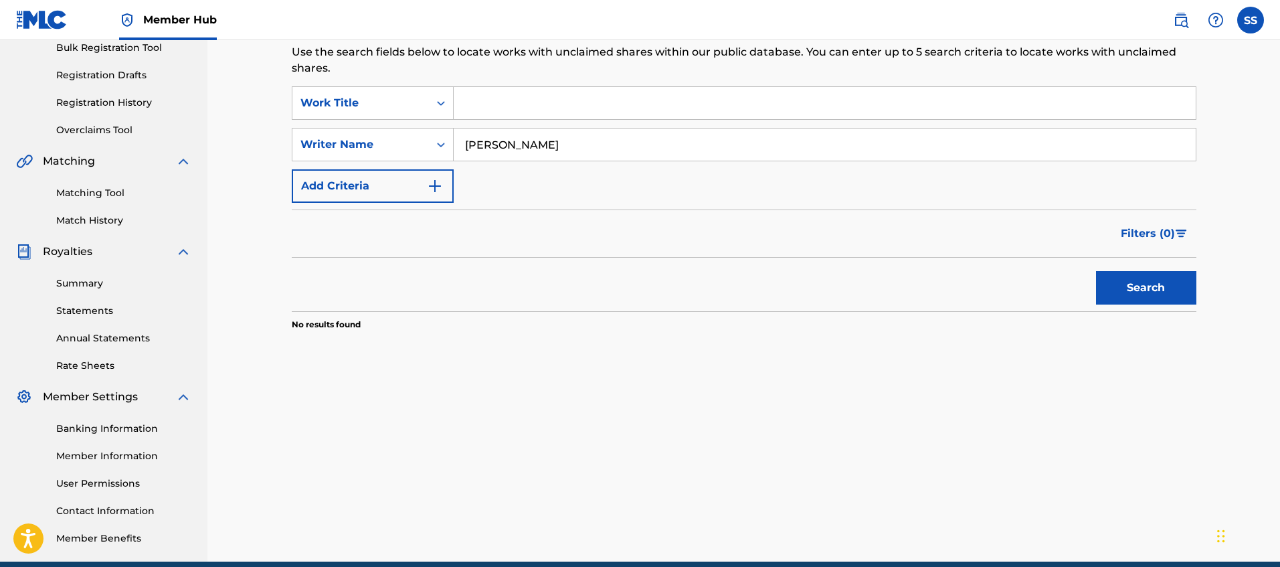
type input "[PERSON_NAME]"
click at [1096, 271] on button "Search" at bounding box center [1146, 287] width 100 height 33
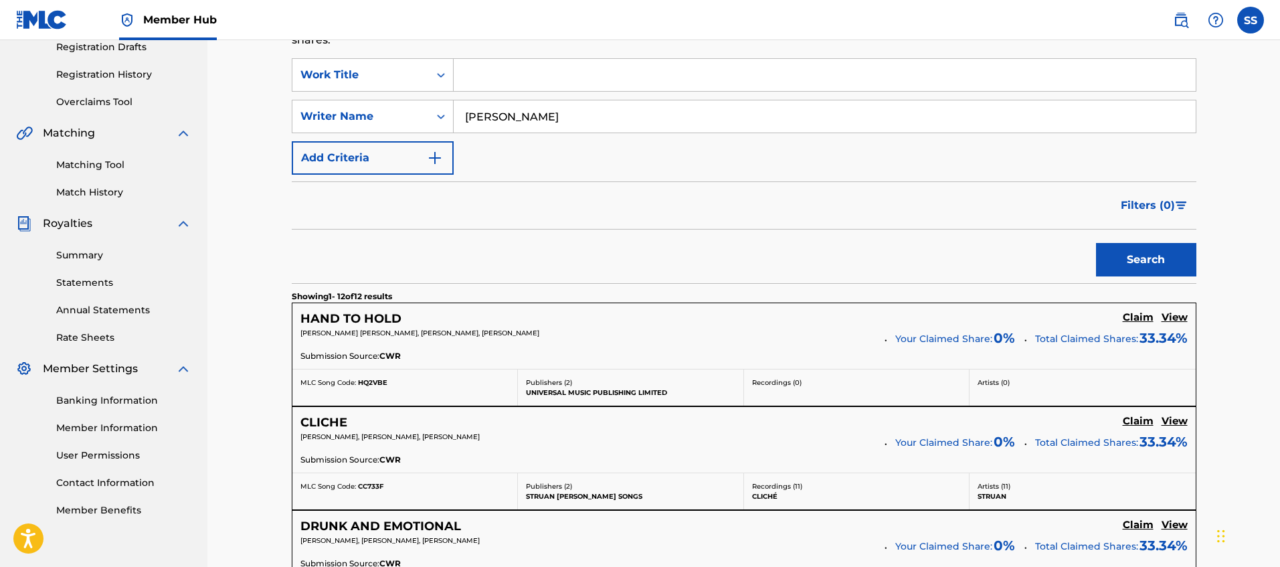
scroll to position [0, 0]
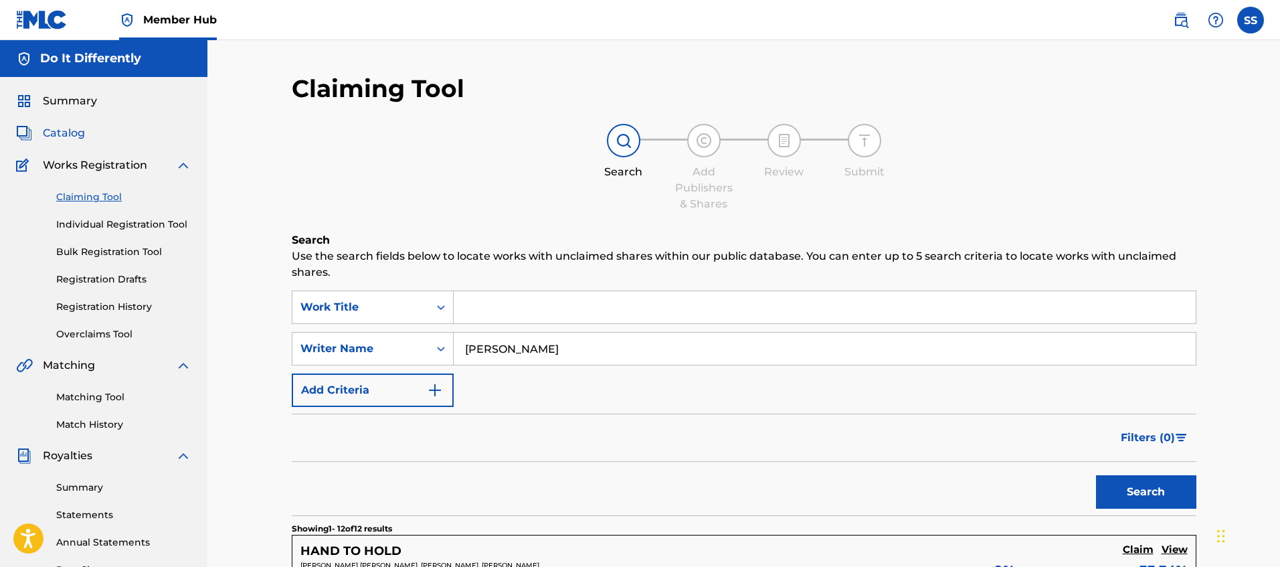
click at [70, 134] on span "Catalog" at bounding box center [64, 133] width 42 height 16
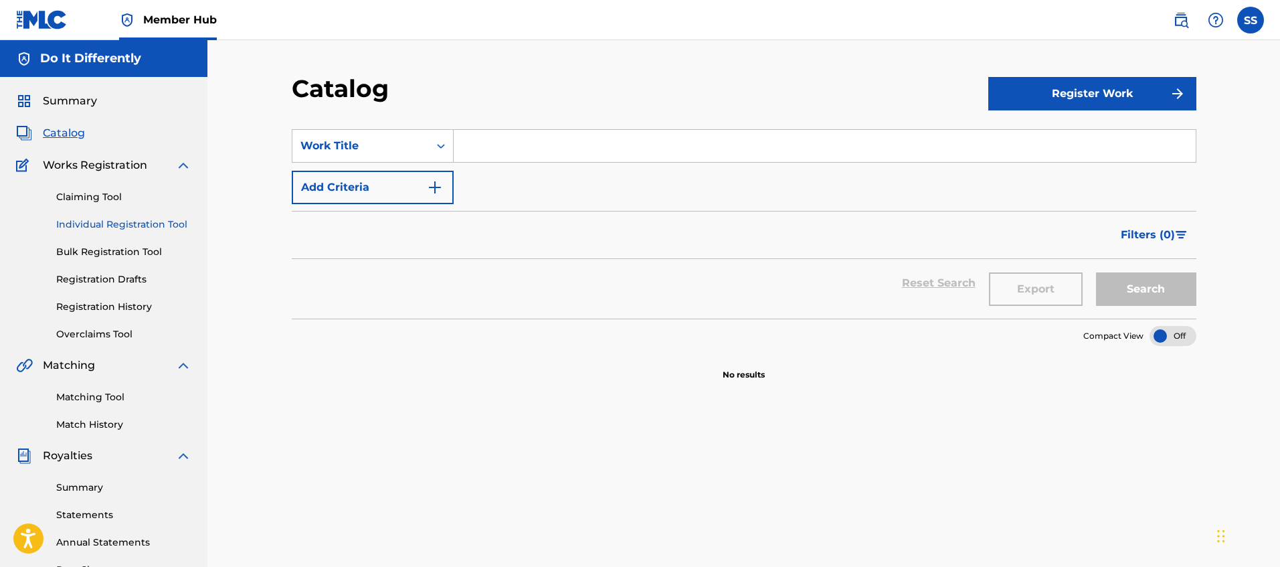
click at [137, 229] on link "Individual Registration Tool" at bounding box center [123, 224] width 135 height 14
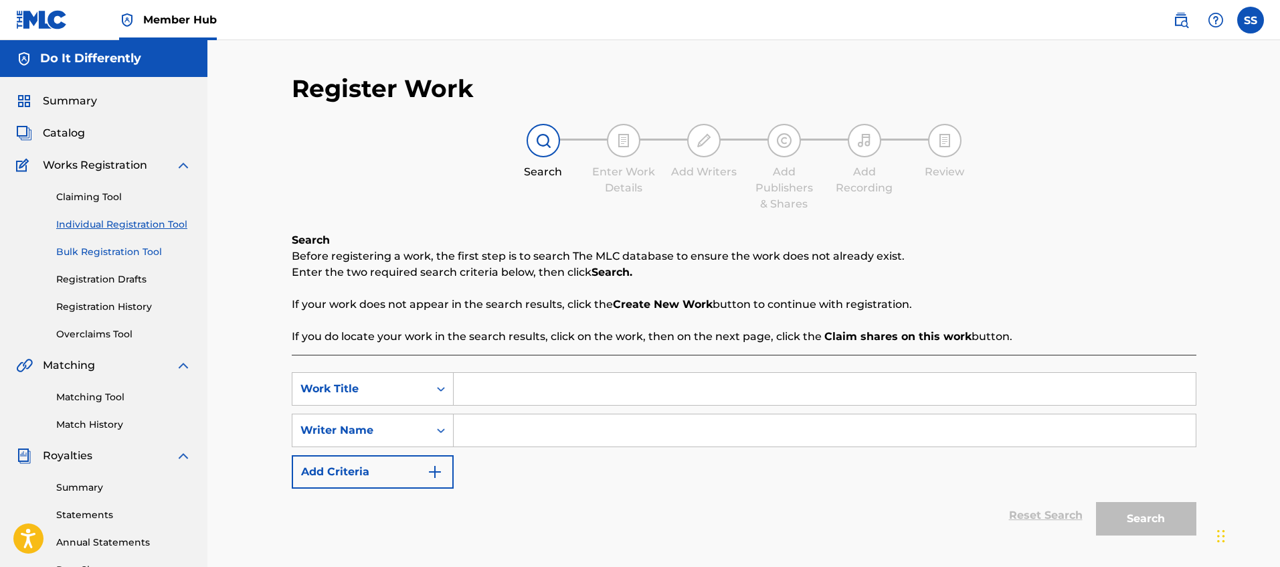
click at [128, 255] on link "Bulk Registration Tool" at bounding box center [123, 252] width 135 height 14
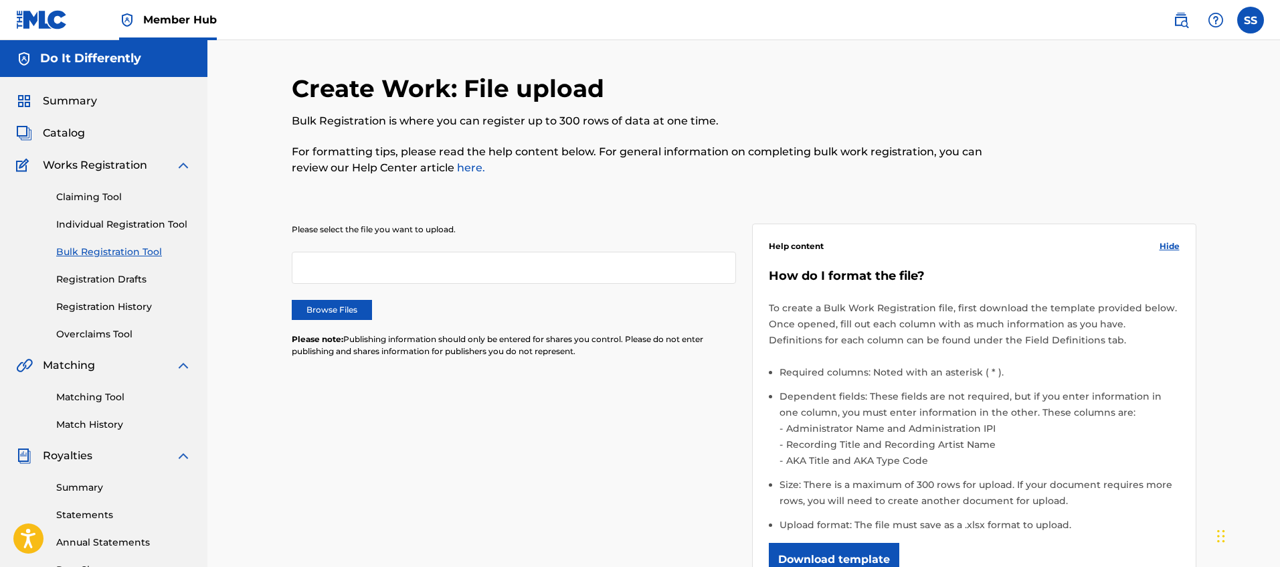
click at [121, 288] on div "Claiming Tool Individual Registration Tool Bulk Registration Tool Registration …" at bounding box center [103, 257] width 175 height 168
click at [108, 274] on link "Registration Drafts" at bounding box center [123, 279] width 135 height 14
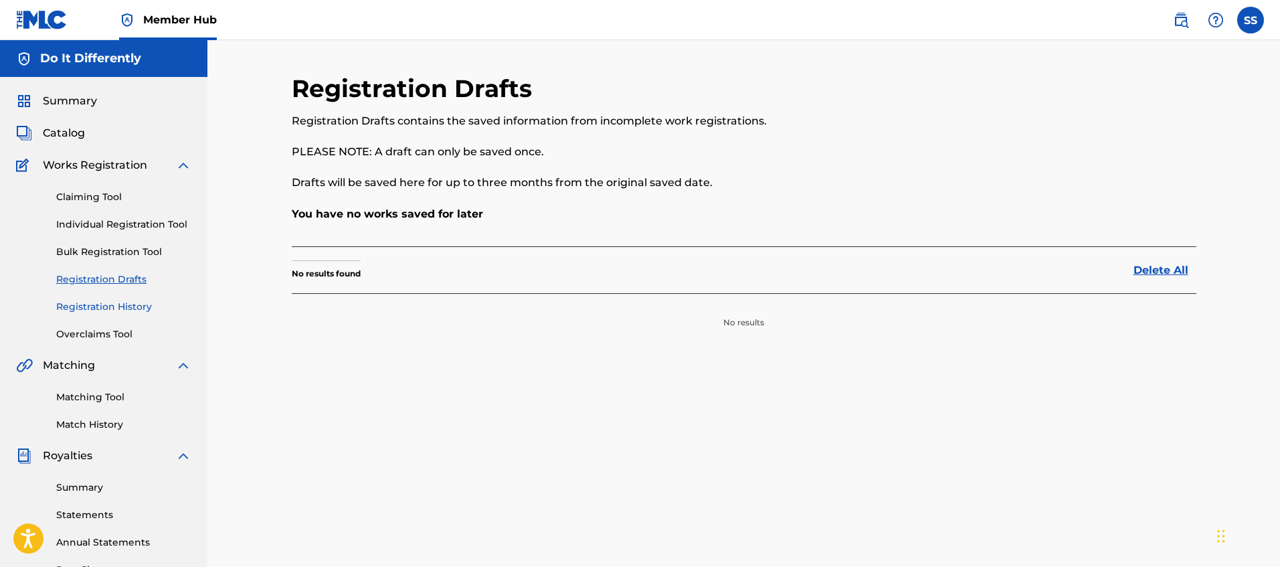
click at [114, 300] on link "Registration History" at bounding box center [123, 307] width 135 height 14
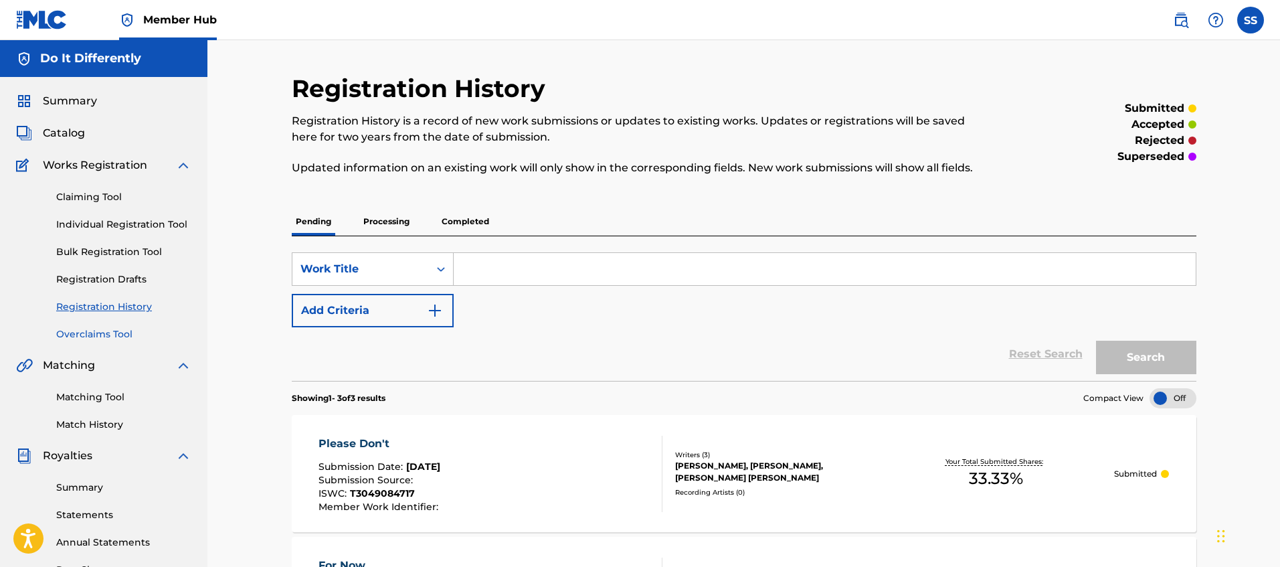
click at [112, 329] on link "Overclaims Tool" at bounding box center [123, 334] width 135 height 14
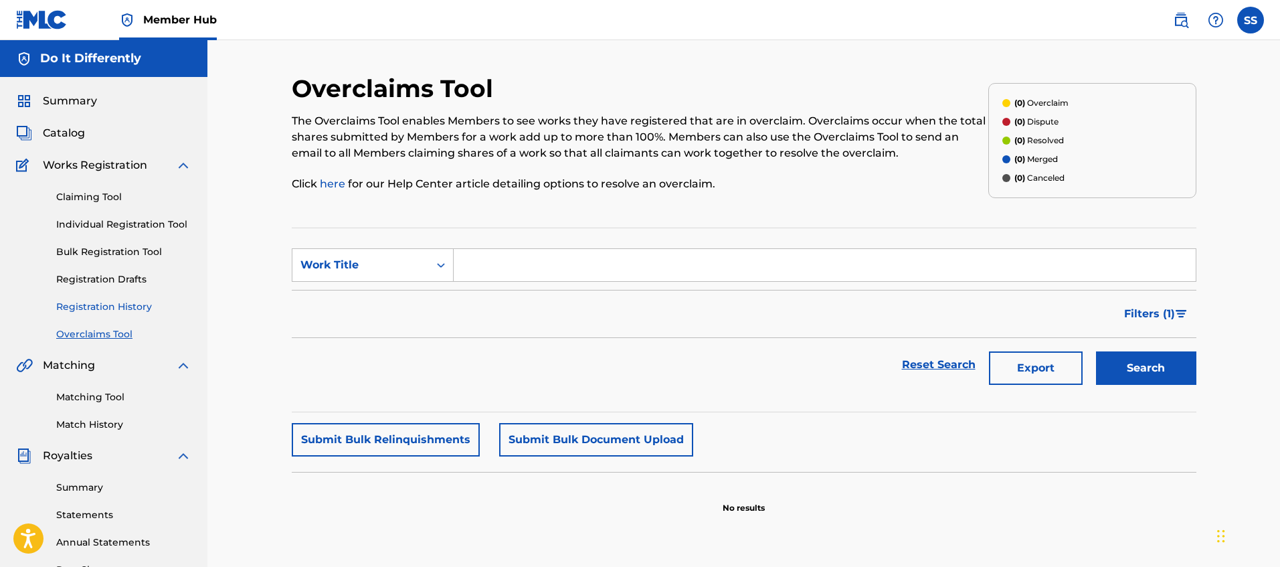
click at [108, 312] on link "Registration History" at bounding box center [123, 307] width 135 height 14
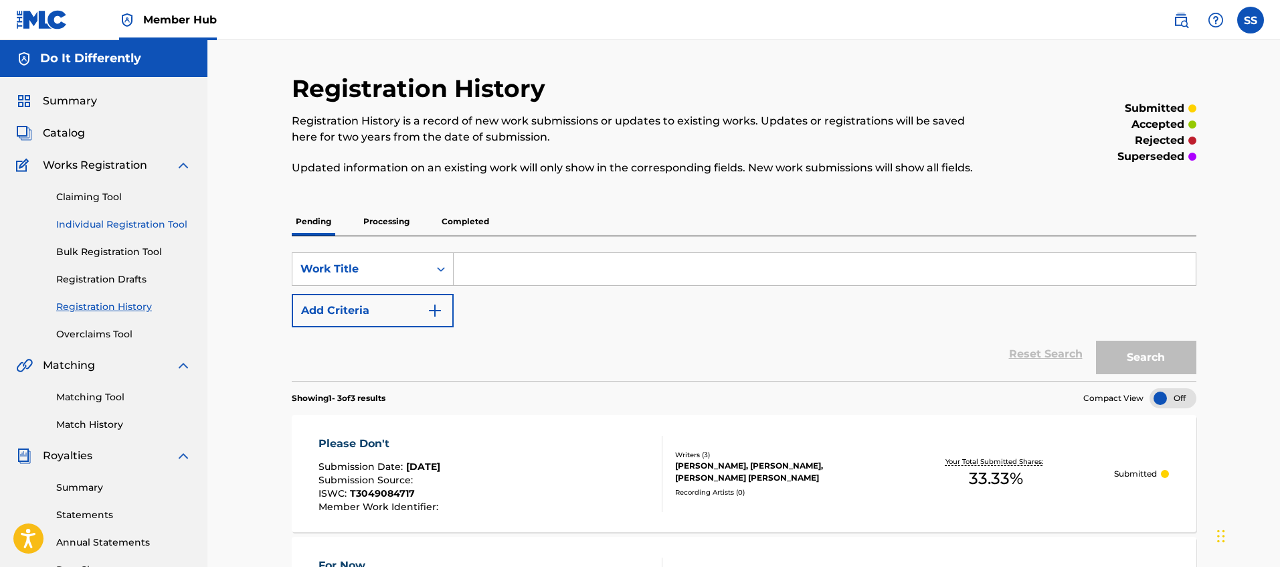
click at [143, 227] on link "Individual Registration Tool" at bounding box center [123, 224] width 135 height 14
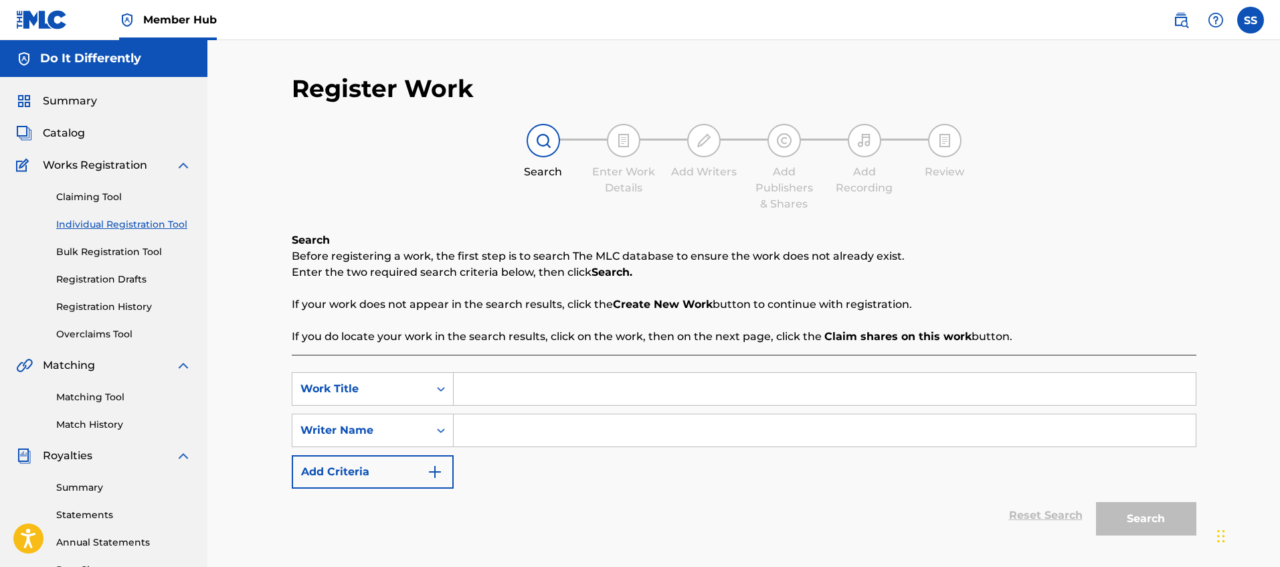
click at [672, 389] on input "Search Form" at bounding box center [825, 389] width 742 height 32
type input "baby i"
click at [684, 445] on input "Search Form" at bounding box center [825, 430] width 742 height 32
type input "shelby sco"
click at [1096, 502] on button "Search" at bounding box center [1146, 518] width 100 height 33
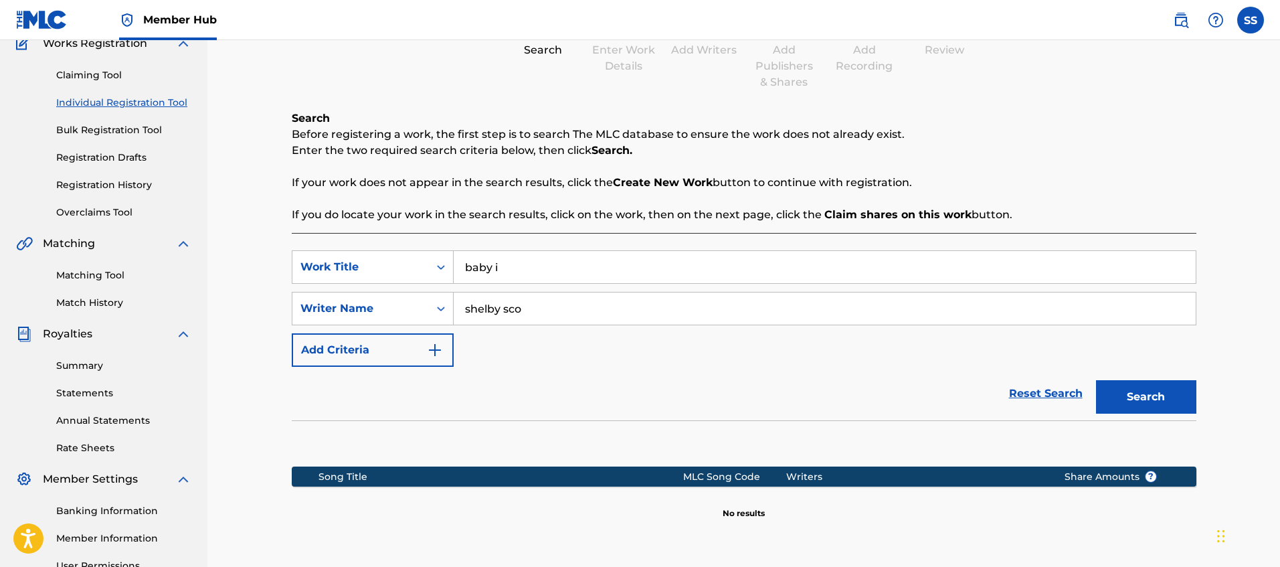
scroll to position [263, 0]
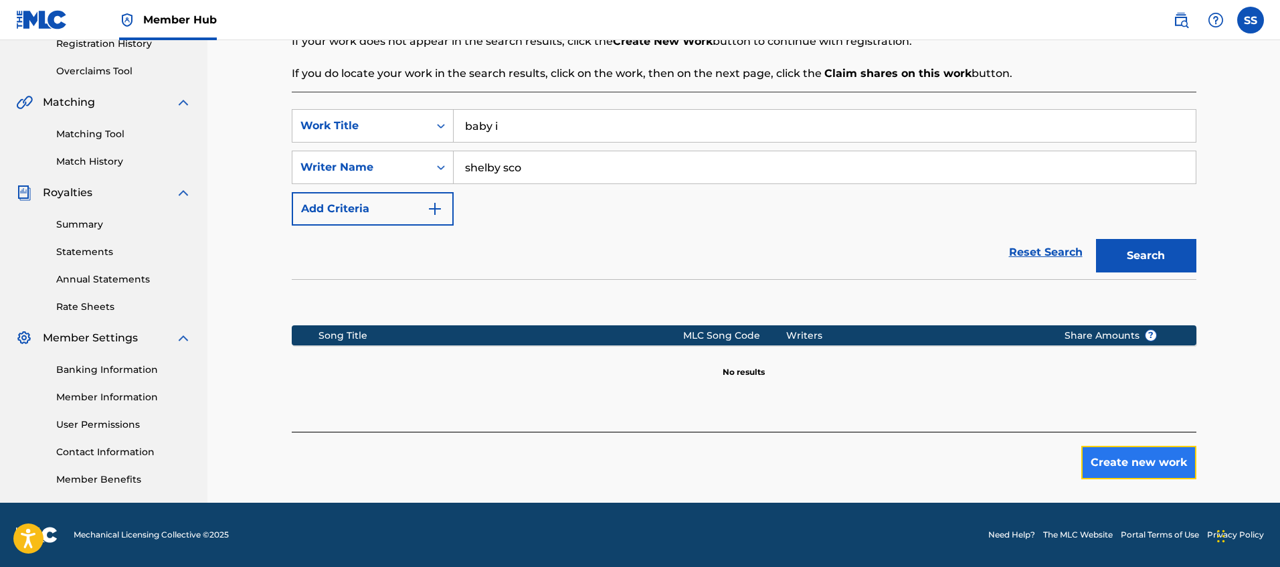
click at [1152, 470] on button "Create new work" at bounding box center [1138, 462] width 115 height 33
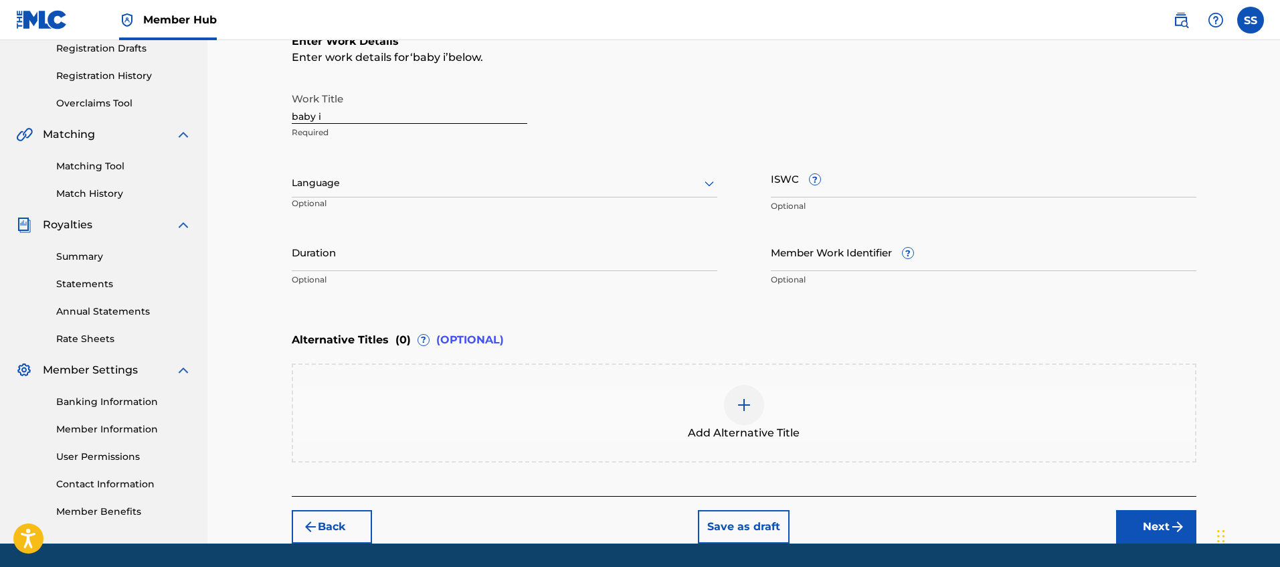
scroll to position [227, 0]
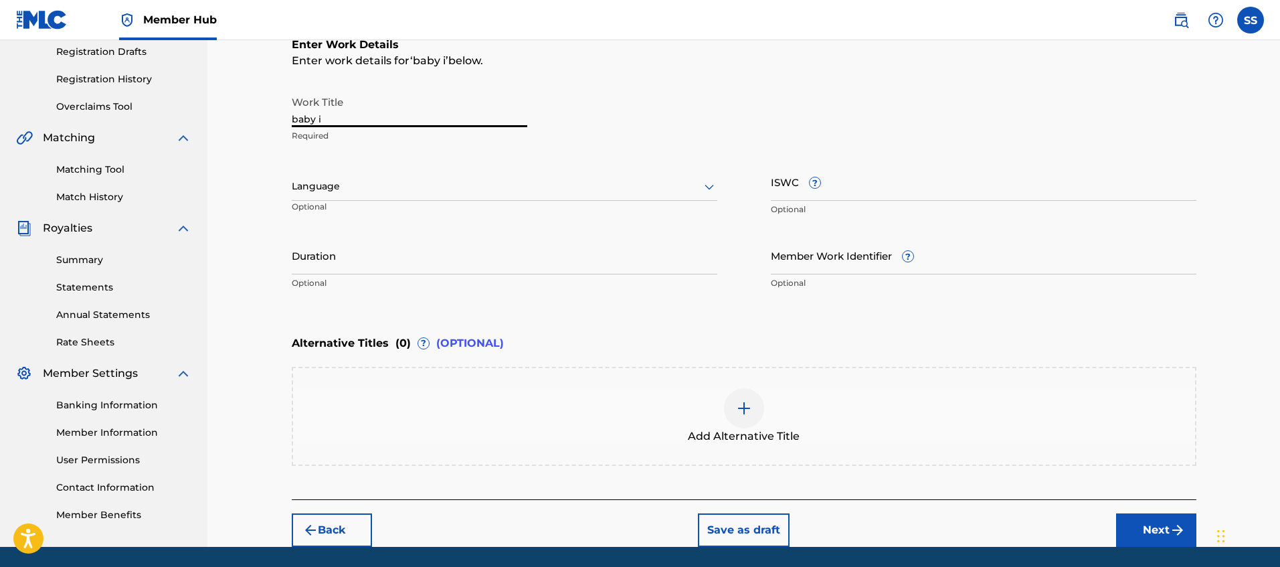
drag, startPoint x: 352, startPoint y: 117, endPoint x: 269, endPoint y: 91, distance: 87.0
click at [269, 91] on div "Register Work Search Enter Work Details Add Writers Add Publishers & Shares Add…" at bounding box center [743, 180] width 1073 height 734
type input "Baby I"
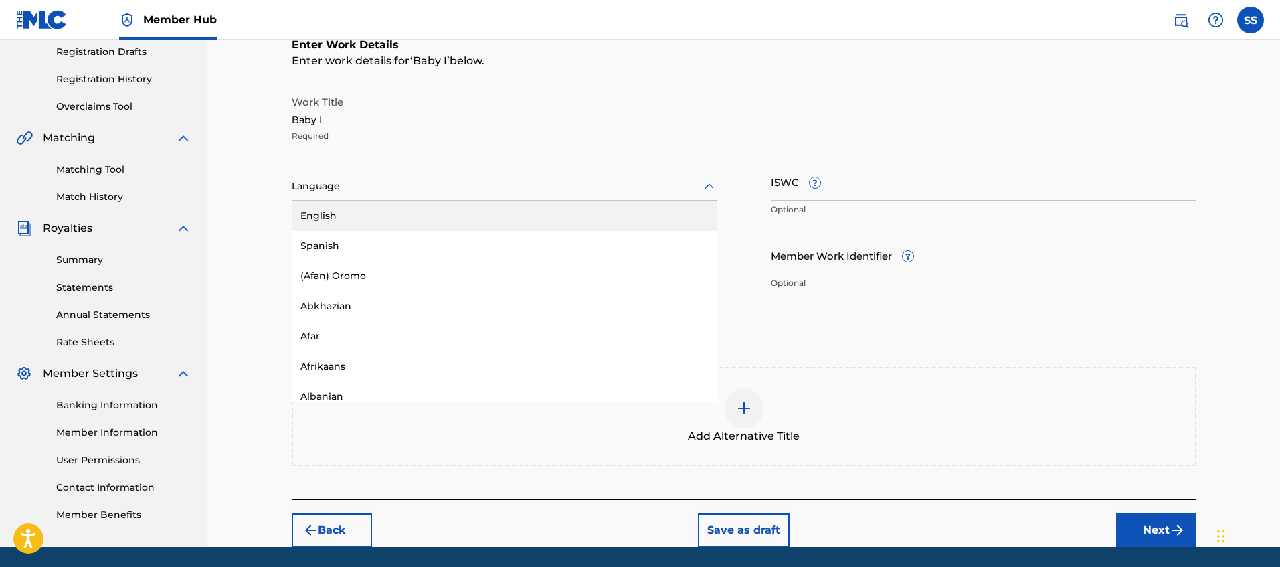
click at [488, 178] on div at bounding box center [505, 186] width 426 height 17
click at [480, 213] on div "English" at bounding box center [504, 216] width 424 height 30
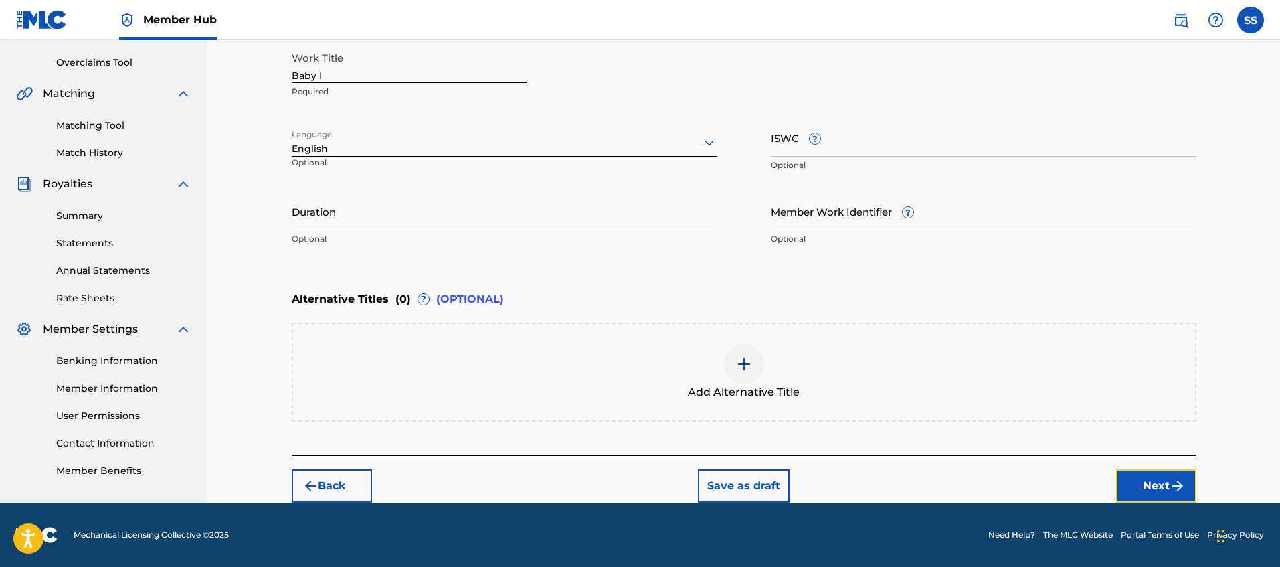
click at [1164, 480] on button "Next" at bounding box center [1156, 485] width 80 height 33
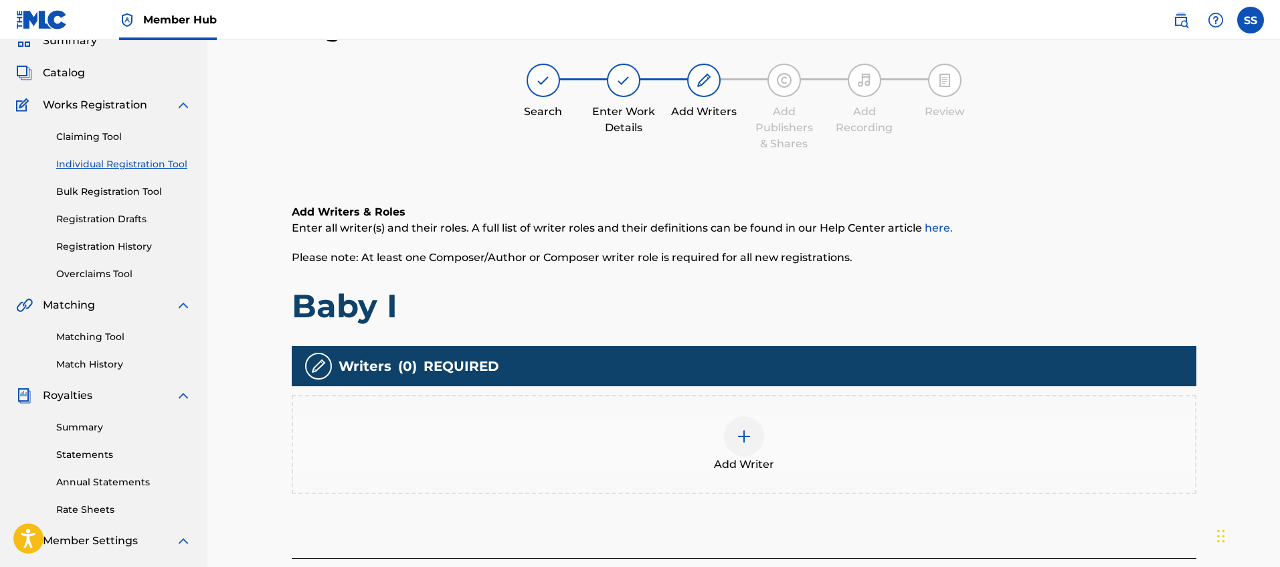
scroll to position [146, 0]
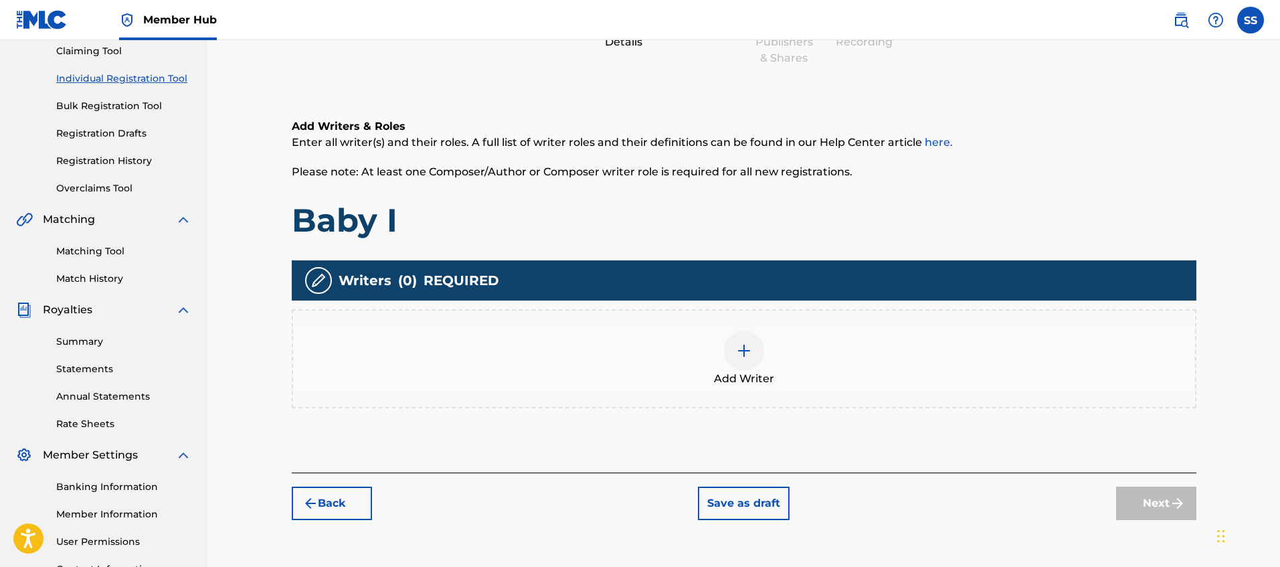
click at [741, 358] on img at bounding box center [744, 351] width 16 height 16
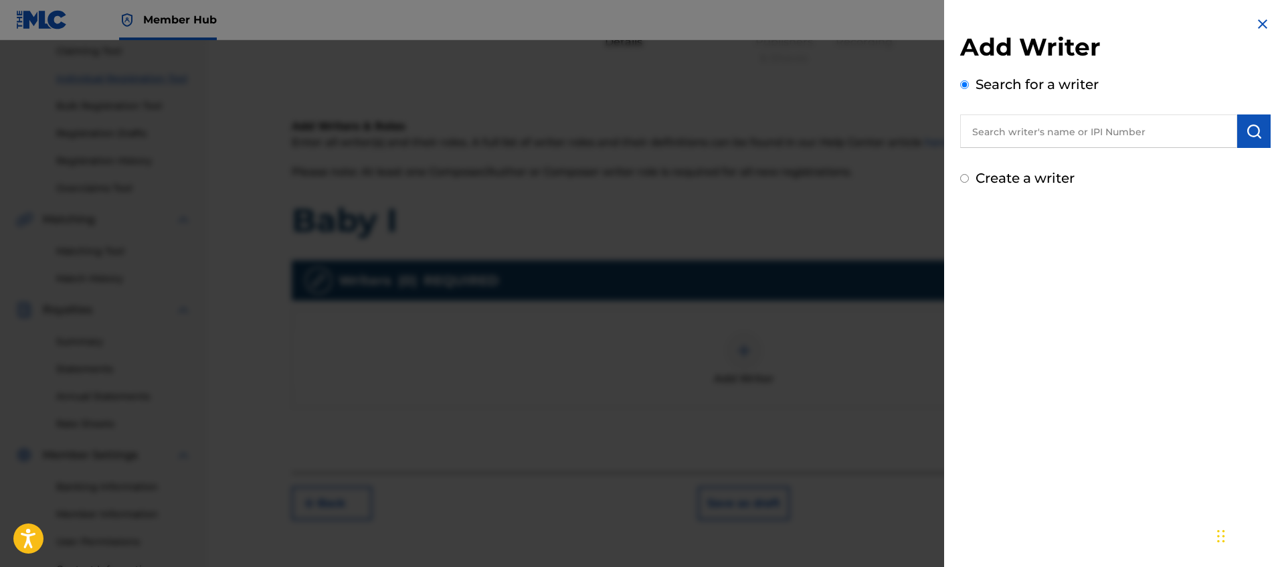
click at [1011, 136] on input "text" at bounding box center [1098, 130] width 277 height 33
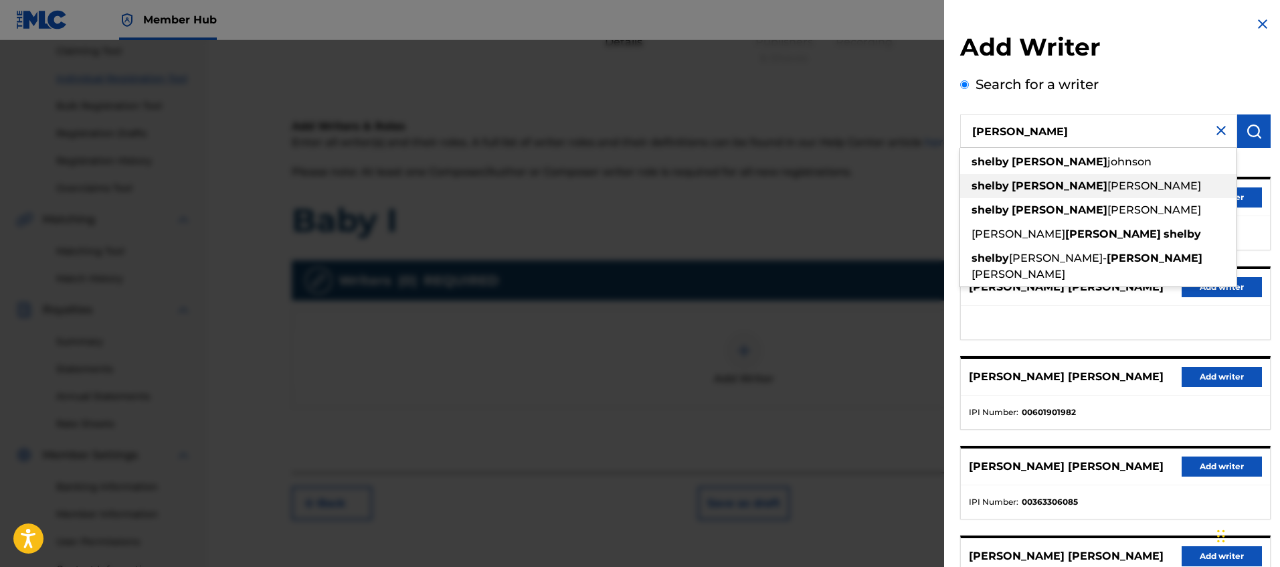
click at [1065, 195] on div "[PERSON_NAME] [PERSON_NAME]" at bounding box center [1098, 186] width 276 height 24
type input "[PERSON_NAME] [PERSON_NAME]"
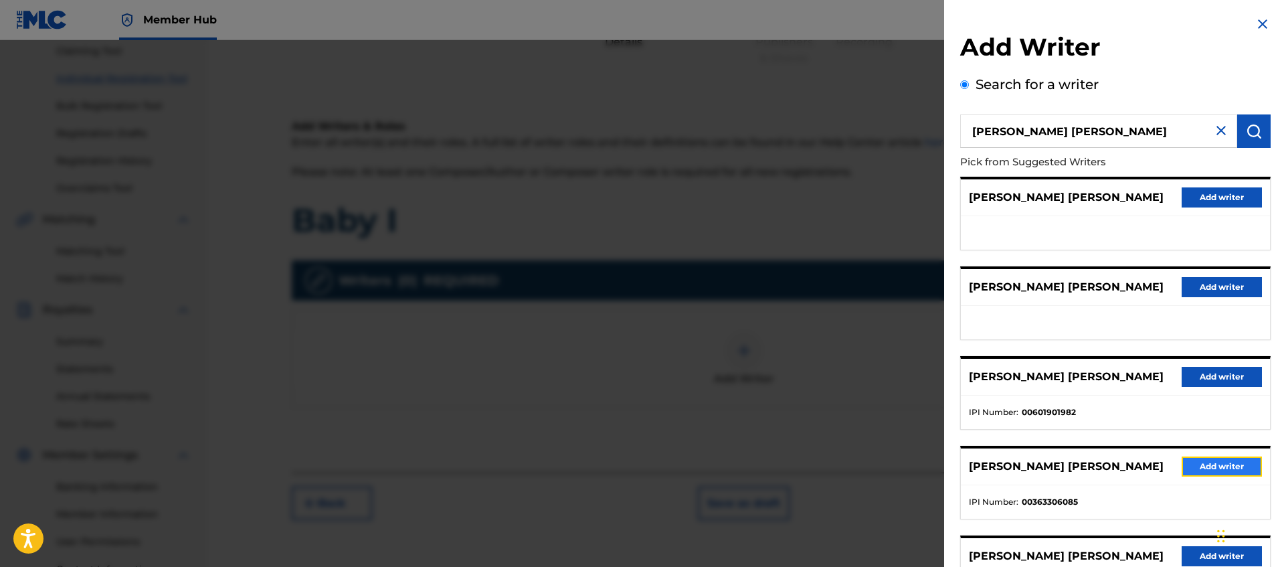
click at [1219, 466] on button "Add writer" at bounding box center [1222, 466] width 80 height 20
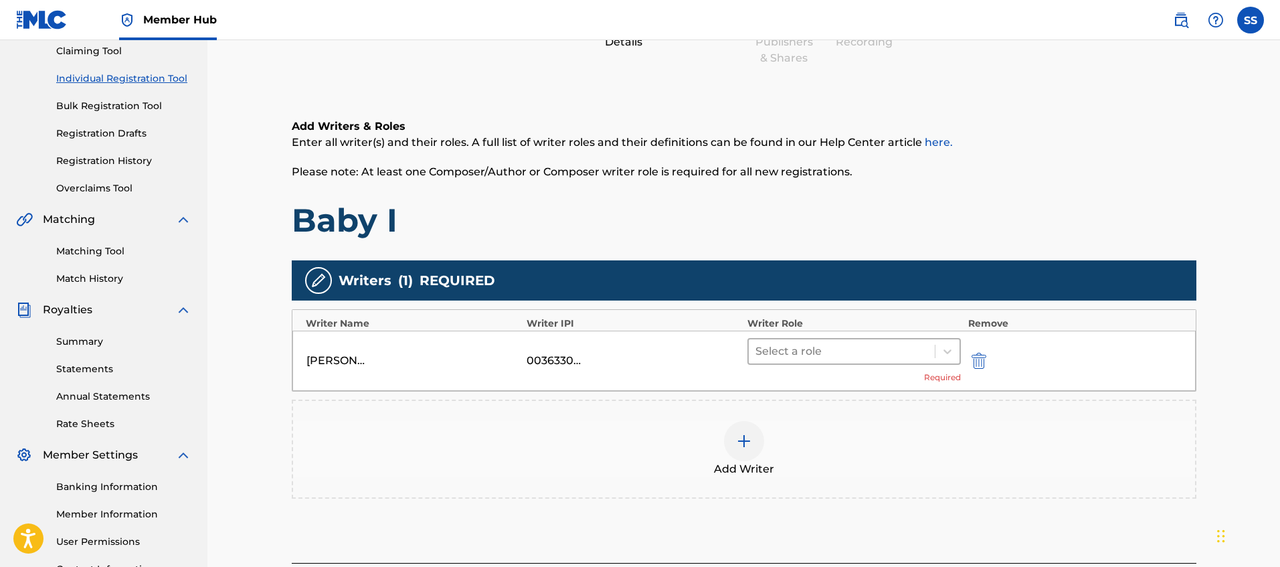
drag, startPoint x: 854, startPoint y: 348, endPoint x: 870, endPoint y: 351, distance: 16.3
click at [855, 348] on div at bounding box center [841, 351] width 173 height 19
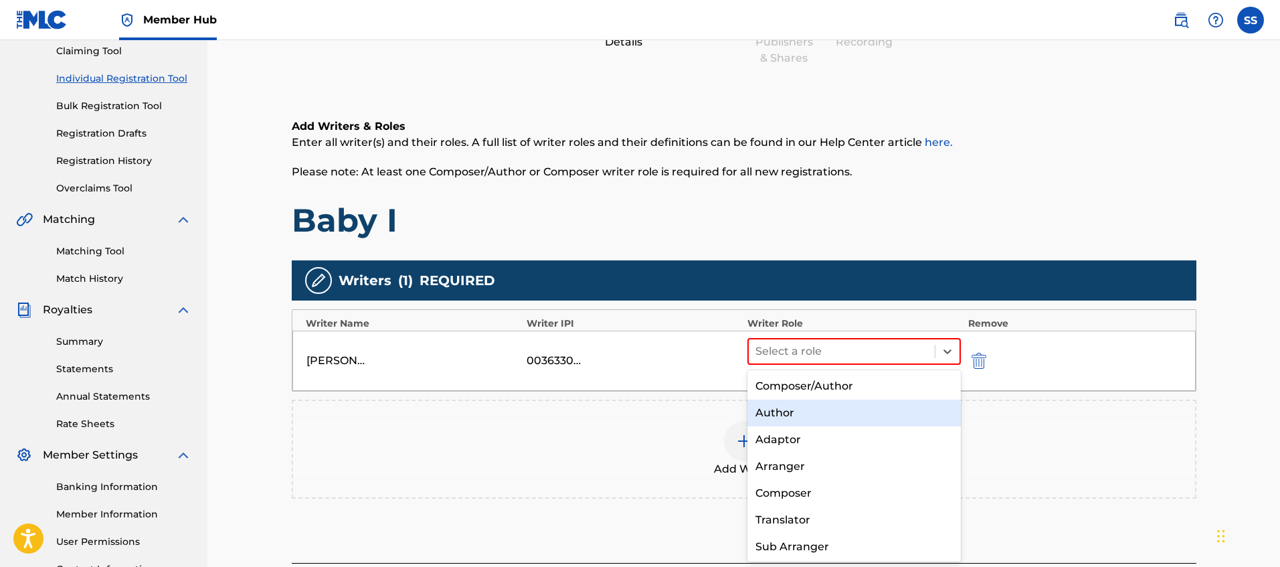
click at [853, 417] on div "Author" at bounding box center [854, 412] width 214 height 27
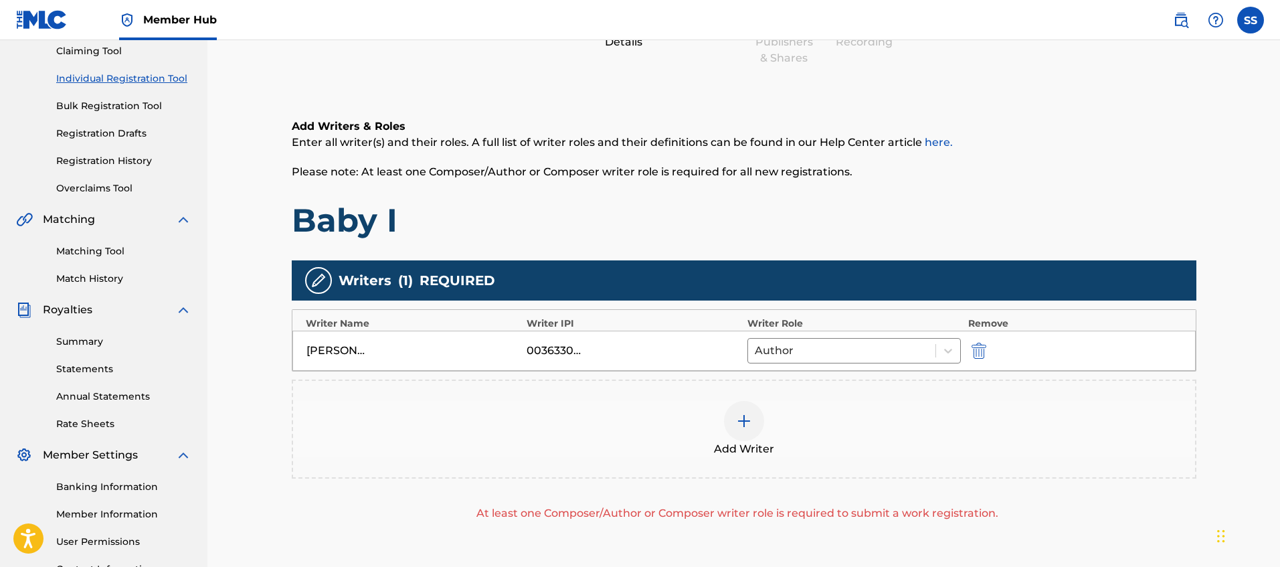
click at [753, 425] on div at bounding box center [744, 421] width 40 height 40
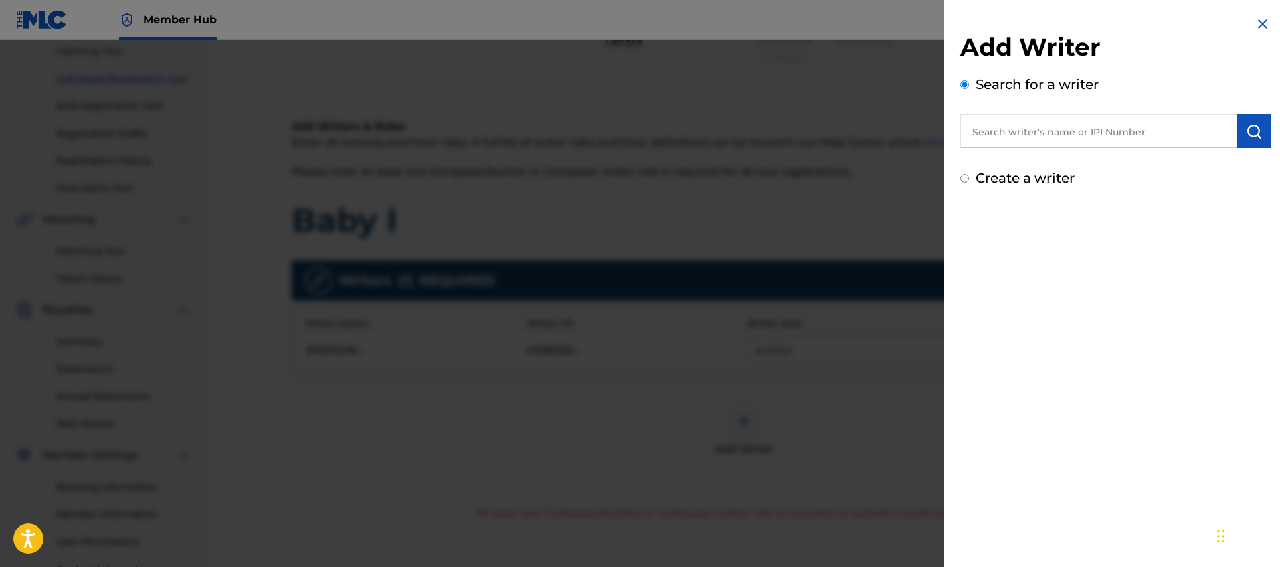
click at [1002, 132] on input "text" at bounding box center [1098, 130] width 277 height 33
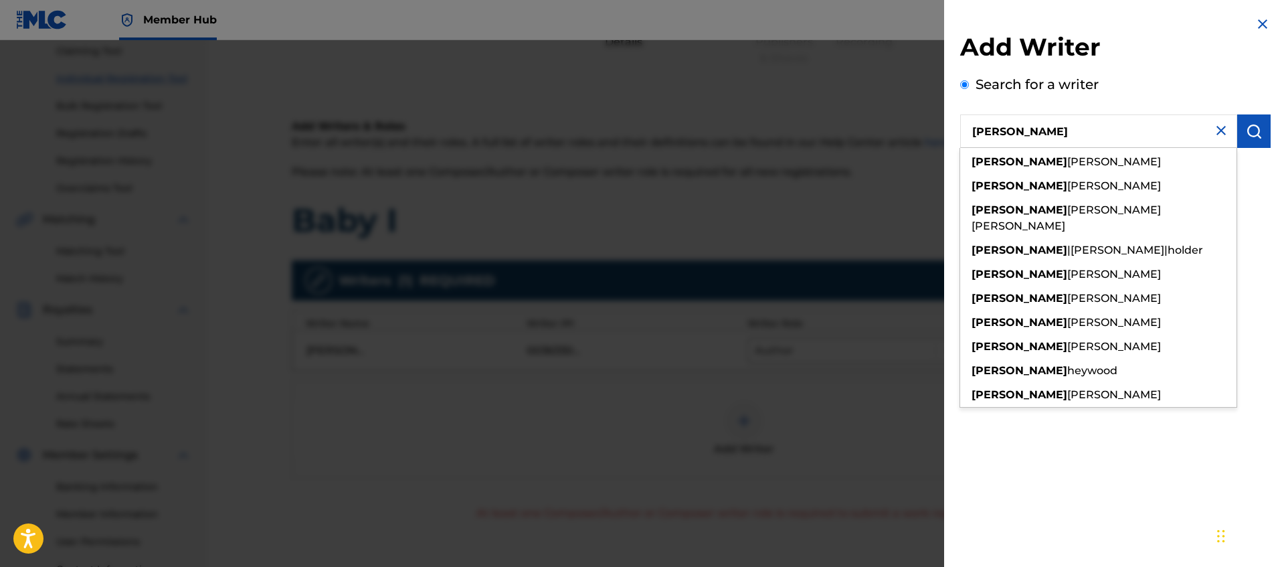
type input "[PERSON_NAME]"
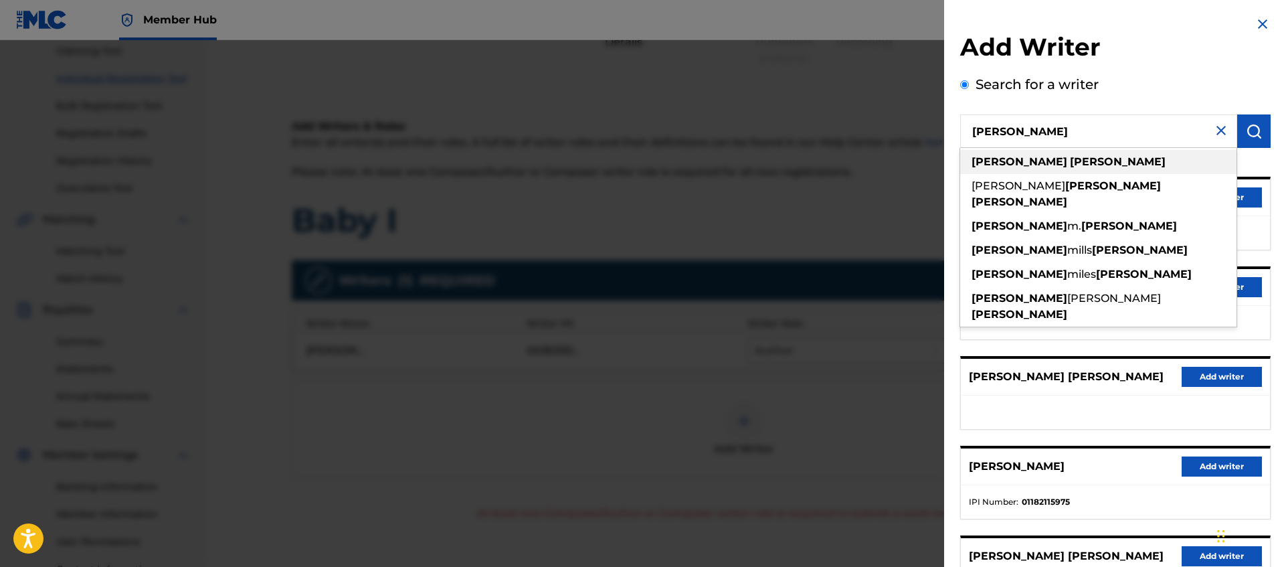
click at [1061, 160] on div "[PERSON_NAME]" at bounding box center [1098, 162] width 276 height 24
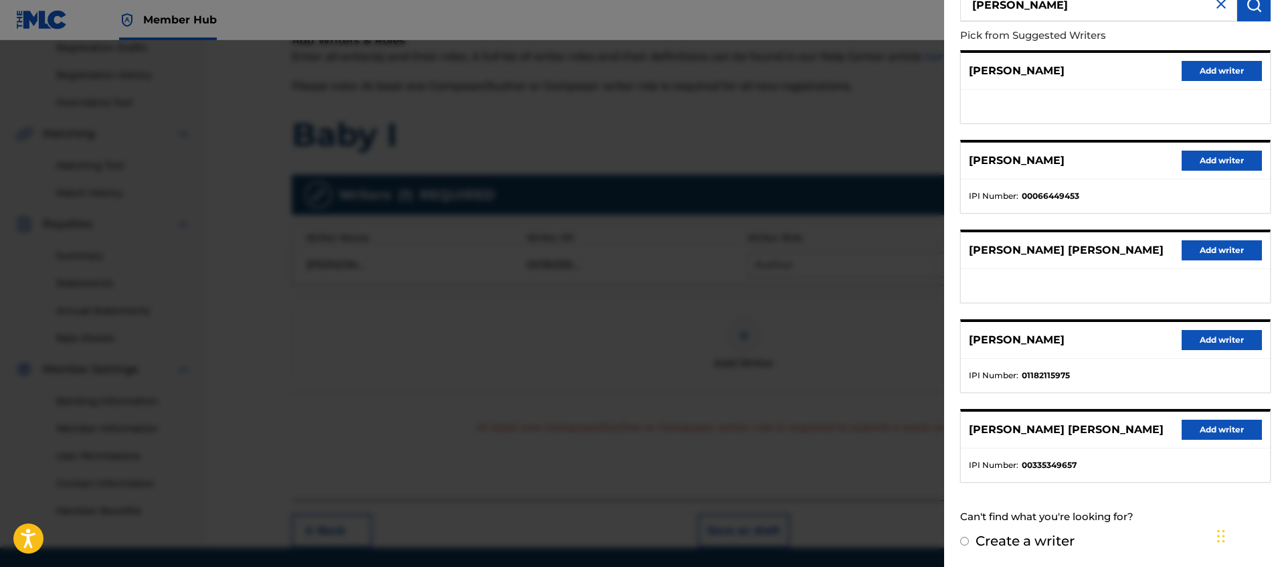
scroll to position [276, 0]
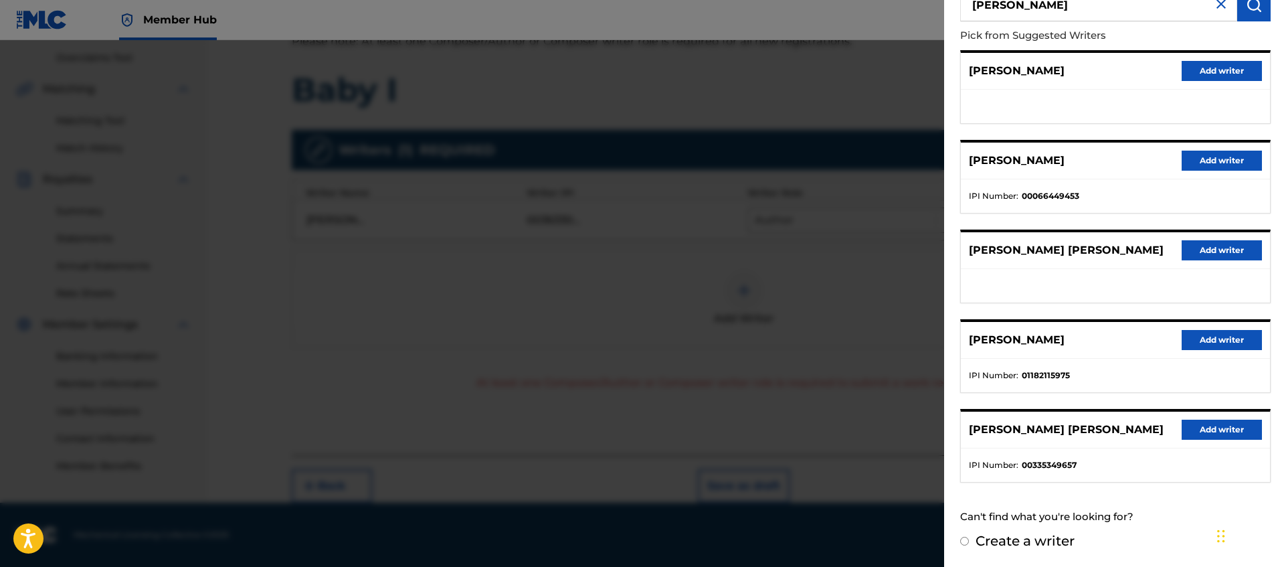
click at [966, 542] on input "Create a writer" at bounding box center [964, 541] width 9 height 9
radio input "false"
radio input "true"
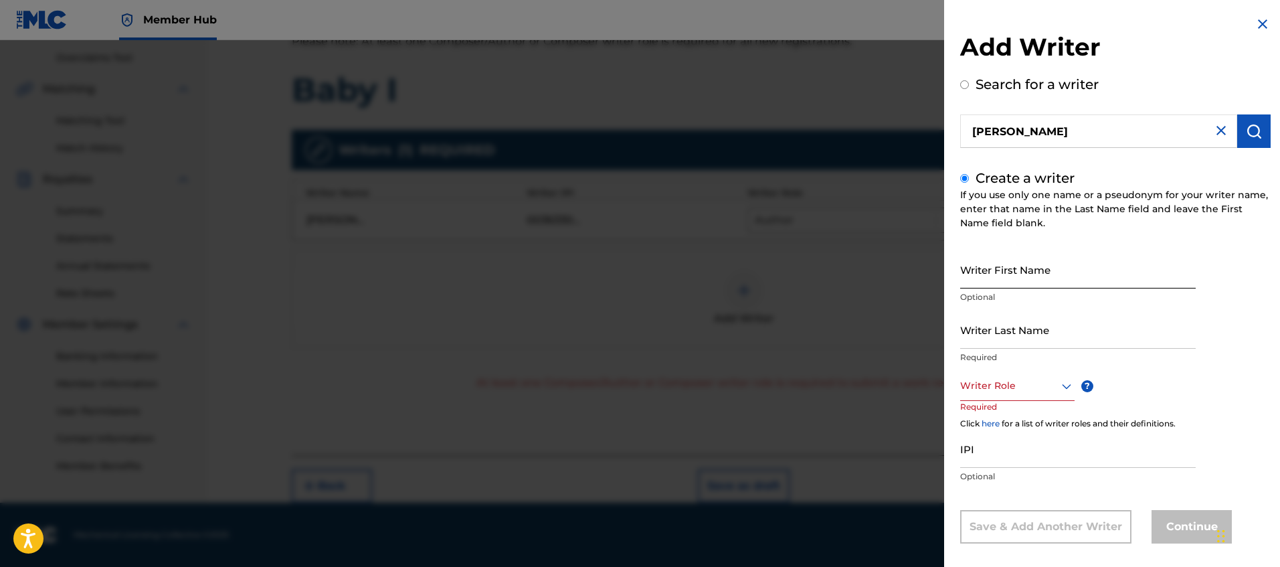
click at [1034, 282] on input "Writer First Name" at bounding box center [1078, 269] width 236 height 38
type input "[PERSON_NAME]"
click at [1062, 312] on input "Writer Last Name" at bounding box center [1078, 329] width 236 height 38
type input "i"
type input "[PERSON_NAME]"
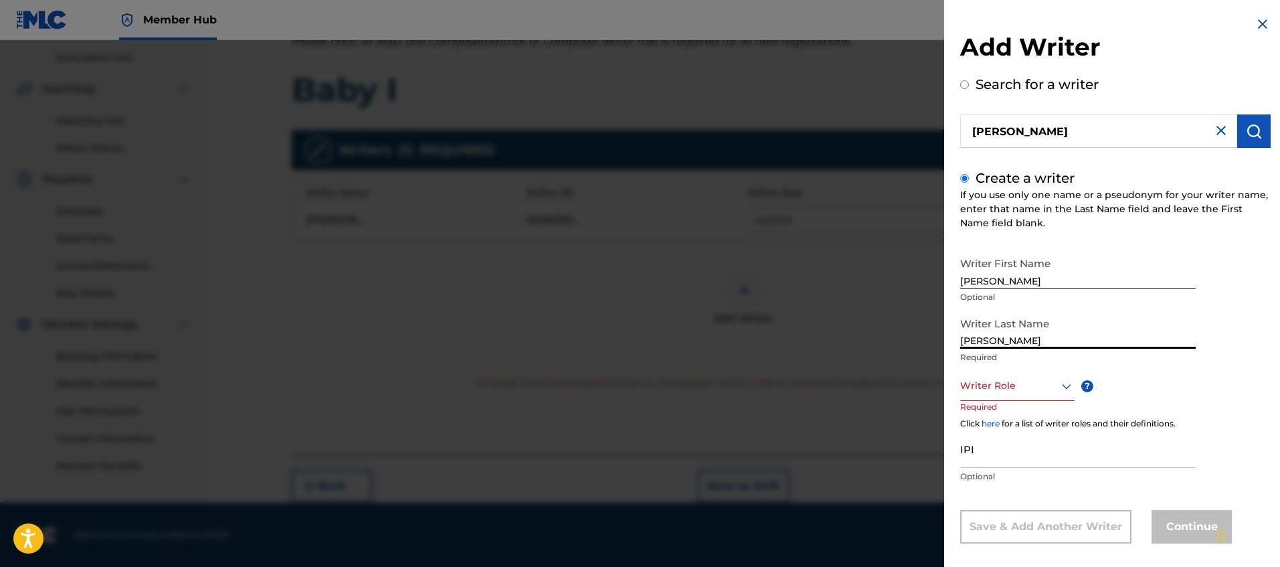
click at [1039, 395] on div "Writer Role" at bounding box center [1017, 386] width 114 height 30
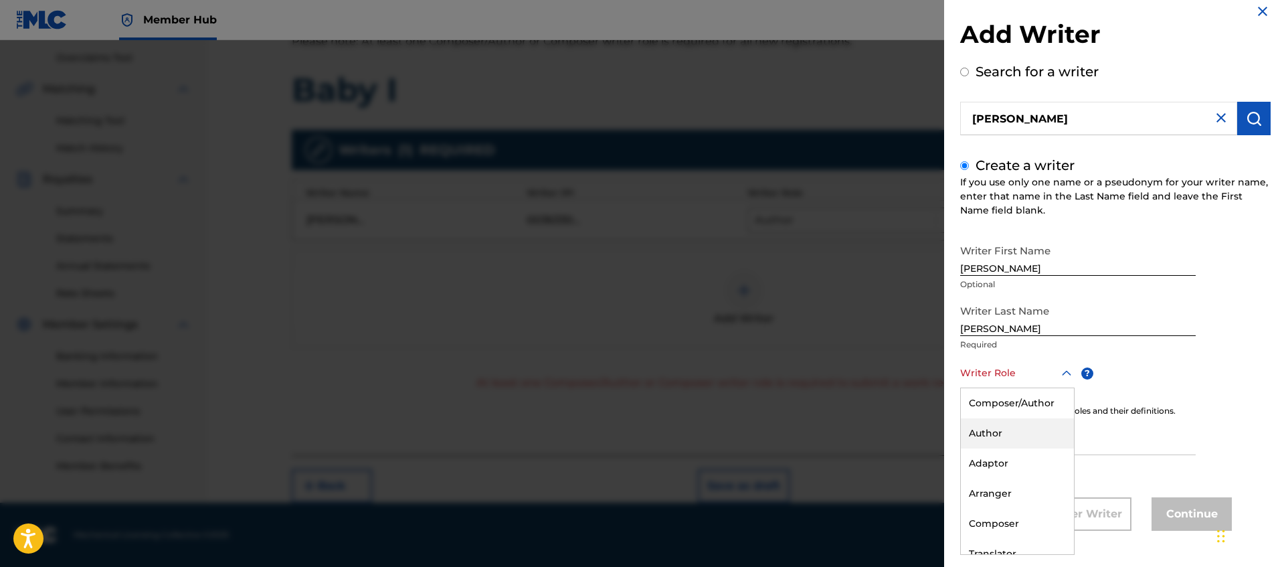
drag, startPoint x: 1045, startPoint y: 436, endPoint x: 1081, endPoint y: 389, distance: 58.7
click at [1044, 436] on div "Author" at bounding box center [1017, 433] width 113 height 30
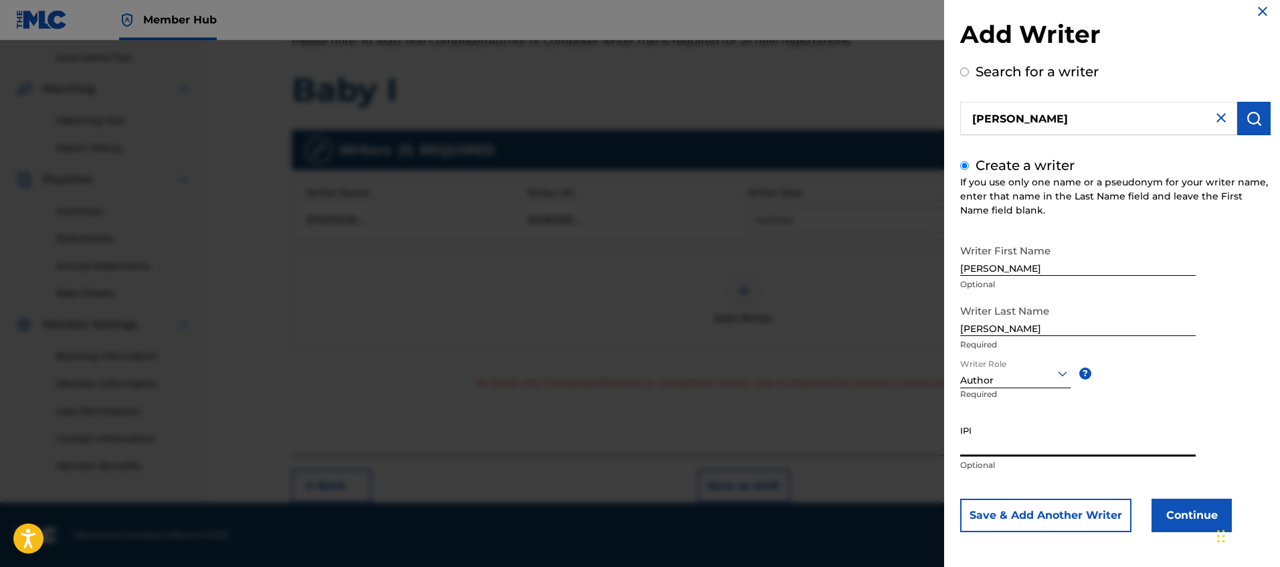
click at [1098, 443] on input "IPI" at bounding box center [1078, 437] width 236 height 38
paste input "551182405"
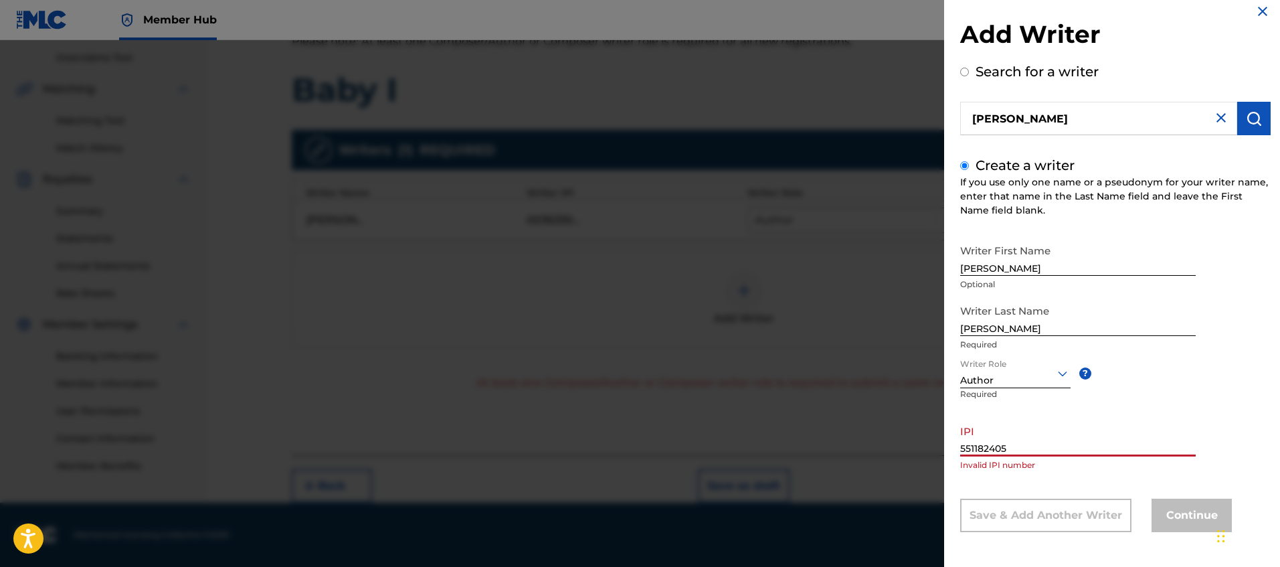
click at [1050, 442] on input "551182405" at bounding box center [1078, 437] width 236 height 38
click at [967, 451] on input "551182405" at bounding box center [1078, 437] width 236 height 38
type input "551182405"
click at [1173, 517] on div "Continue" at bounding box center [1191, 514] width 80 height 33
click at [1207, 116] on input "[PERSON_NAME]" at bounding box center [1098, 118] width 277 height 33
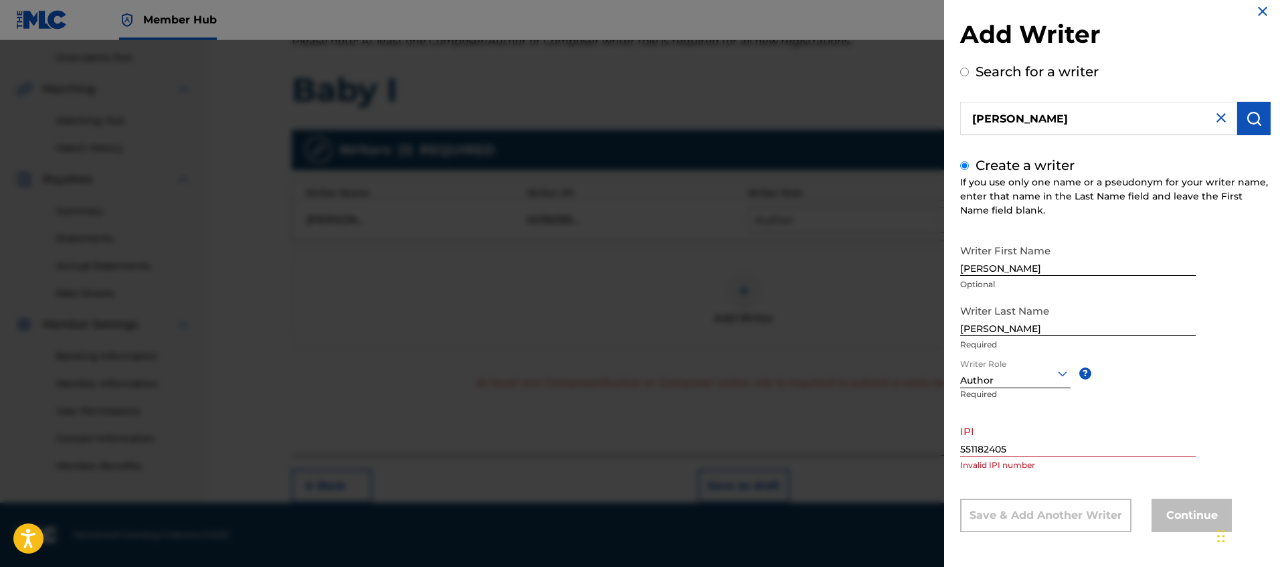
radio input "true"
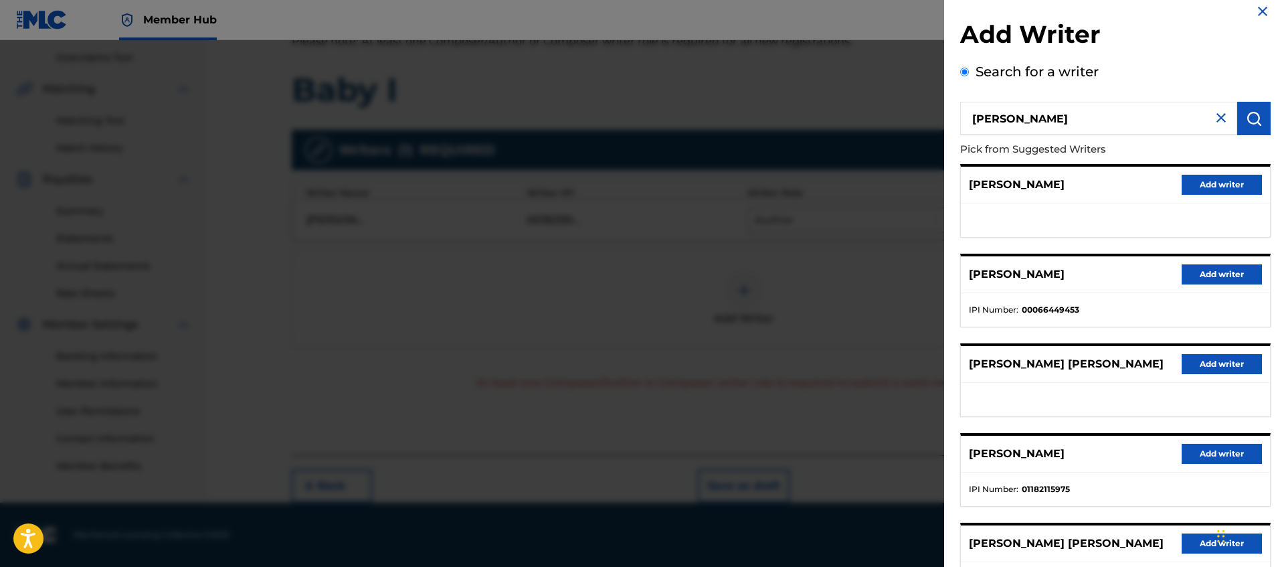
click at [1213, 116] on img at bounding box center [1221, 118] width 16 height 16
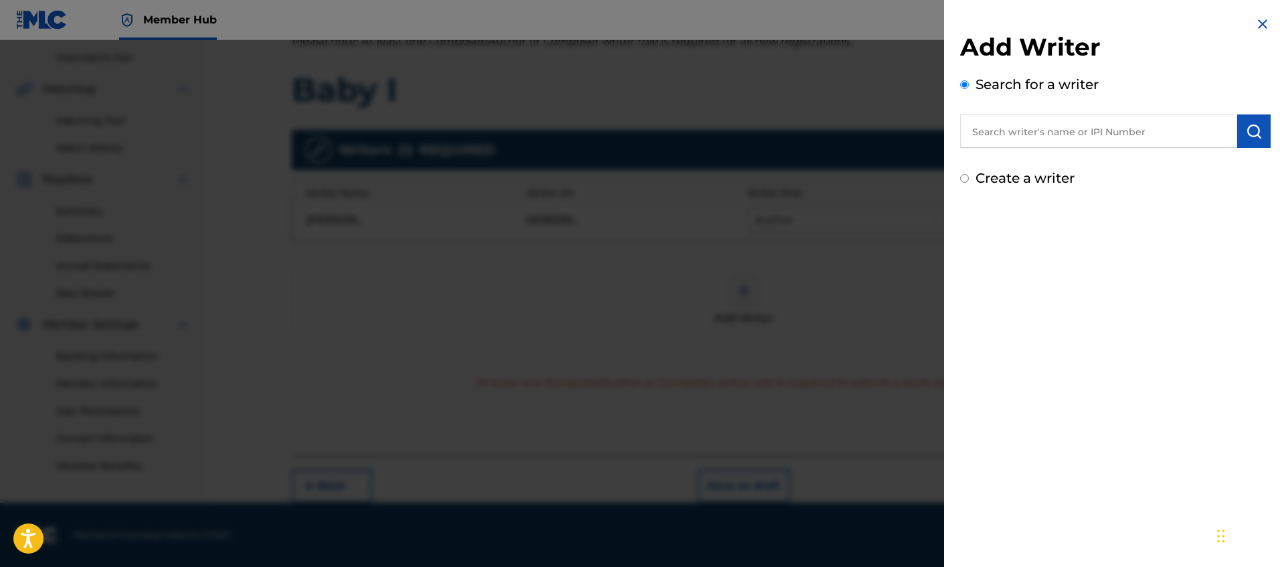
click at [1148, 132] on input "text" at bounding box center [1098, 130] width 277 height 33
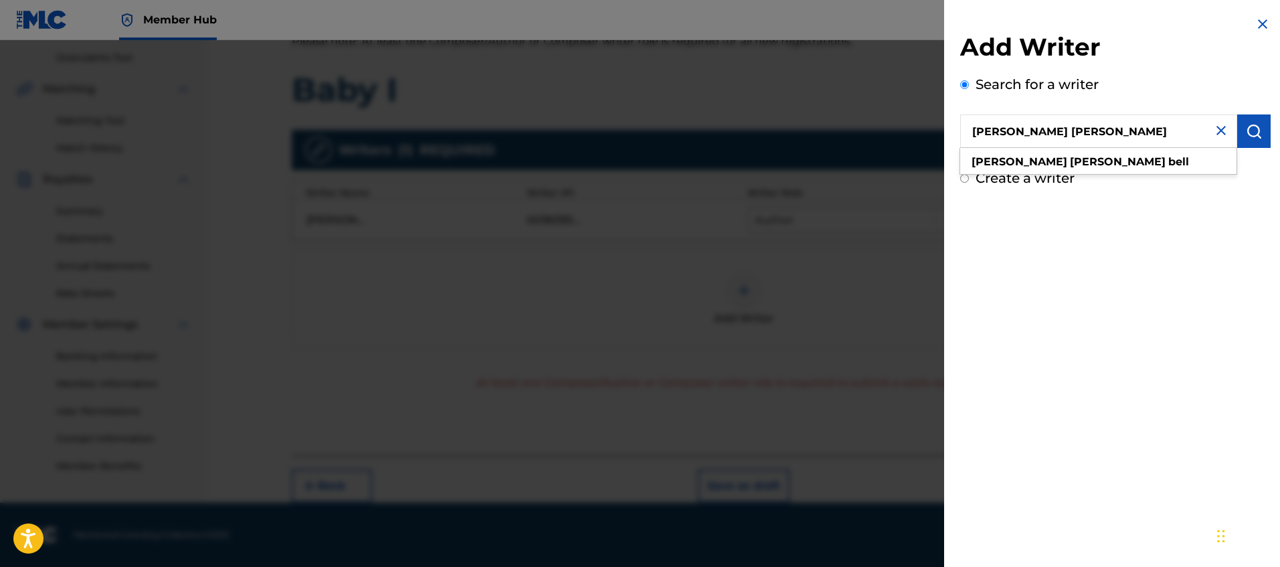
type input "[PERSON_NAME] [PERSON_NAME]"
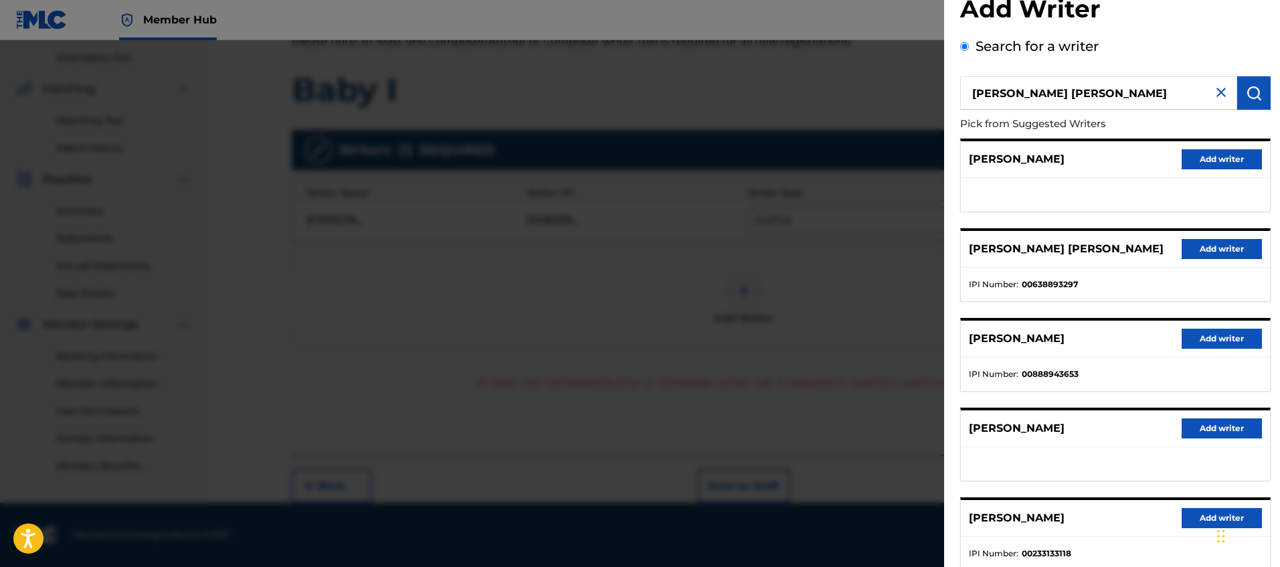
scroll to position [37, 0]
click at [1228, 249] on button "Add writer" at bounding box center [1222, 250] width 80 height 20
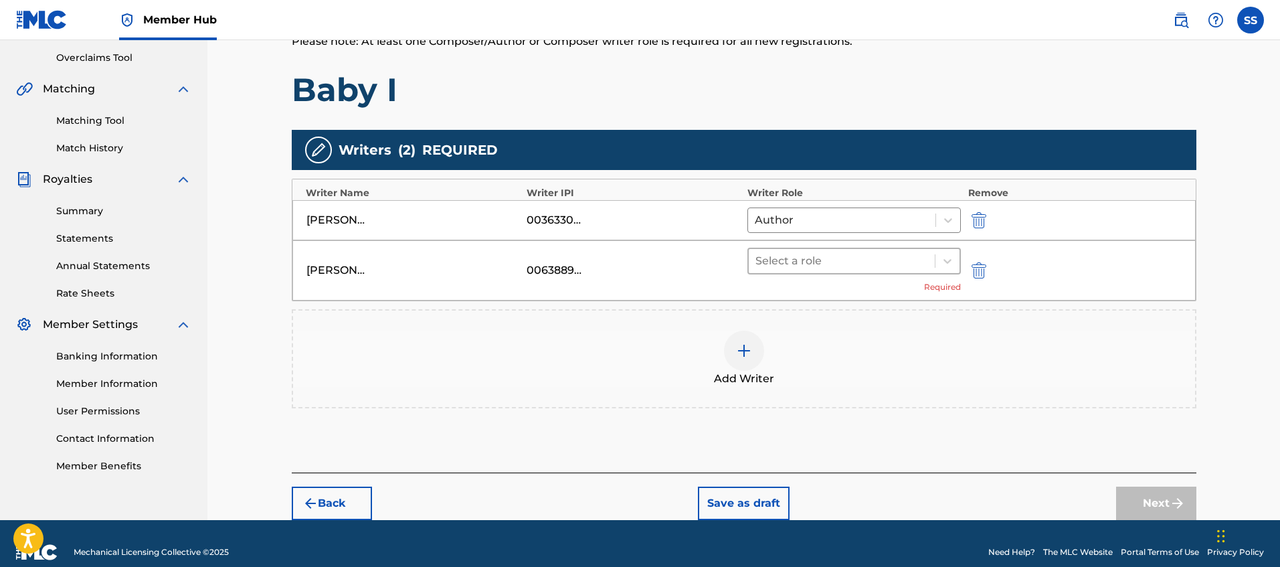
click at [818, 268] on div "Select a role" at bounding box center [842, 261] width 187 height 24
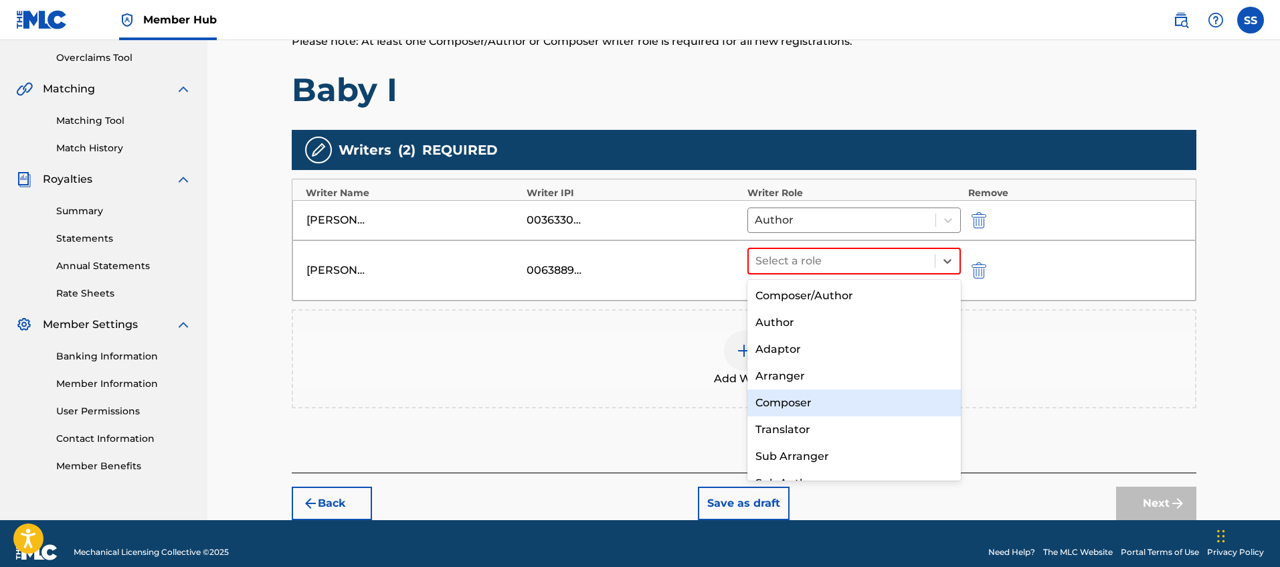
click at [839, 393] on div "Composer" at bounding box center [854, 402] width 214 height 27
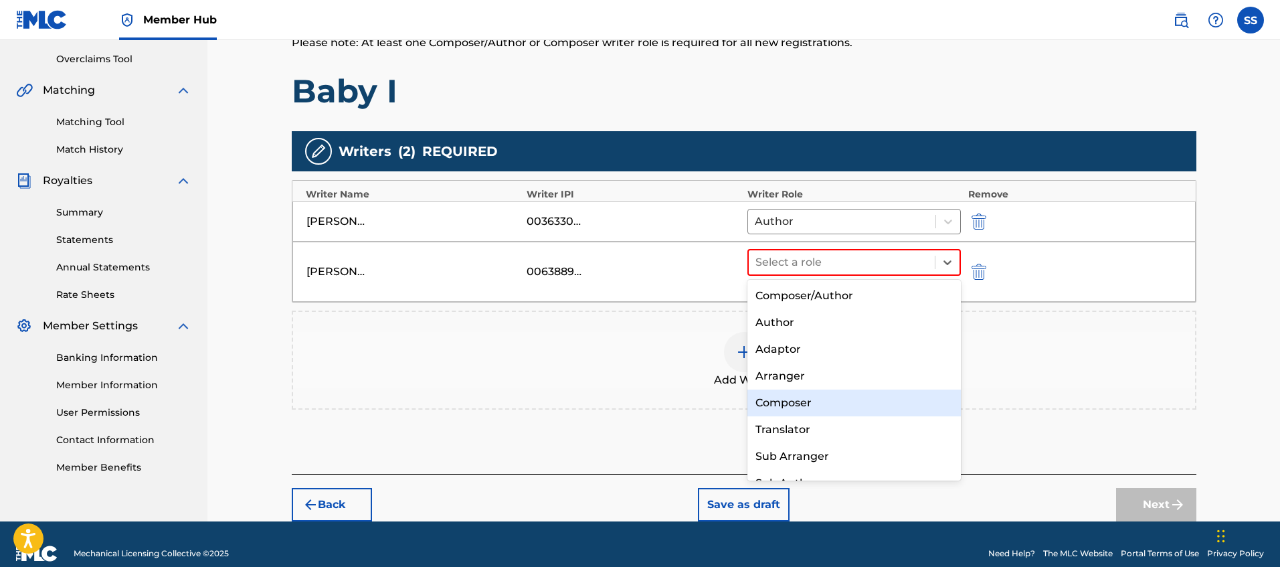
scroll to position [274, 0]
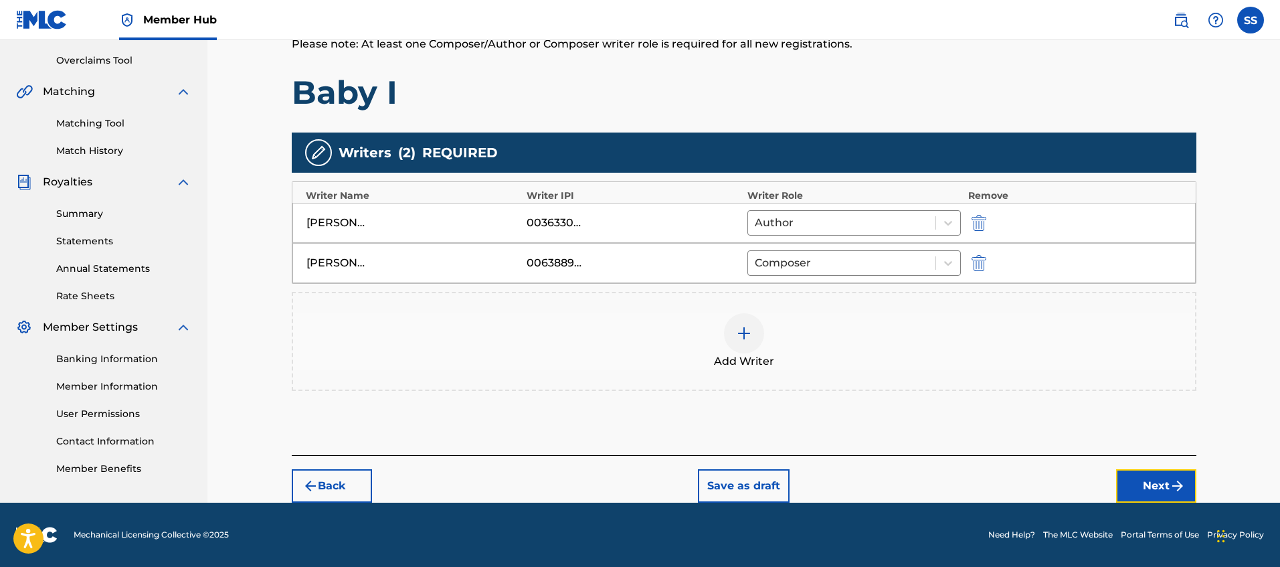
click at [1166, 479] on button "Next" at bounding box center [1156, 485] width 80 height 33
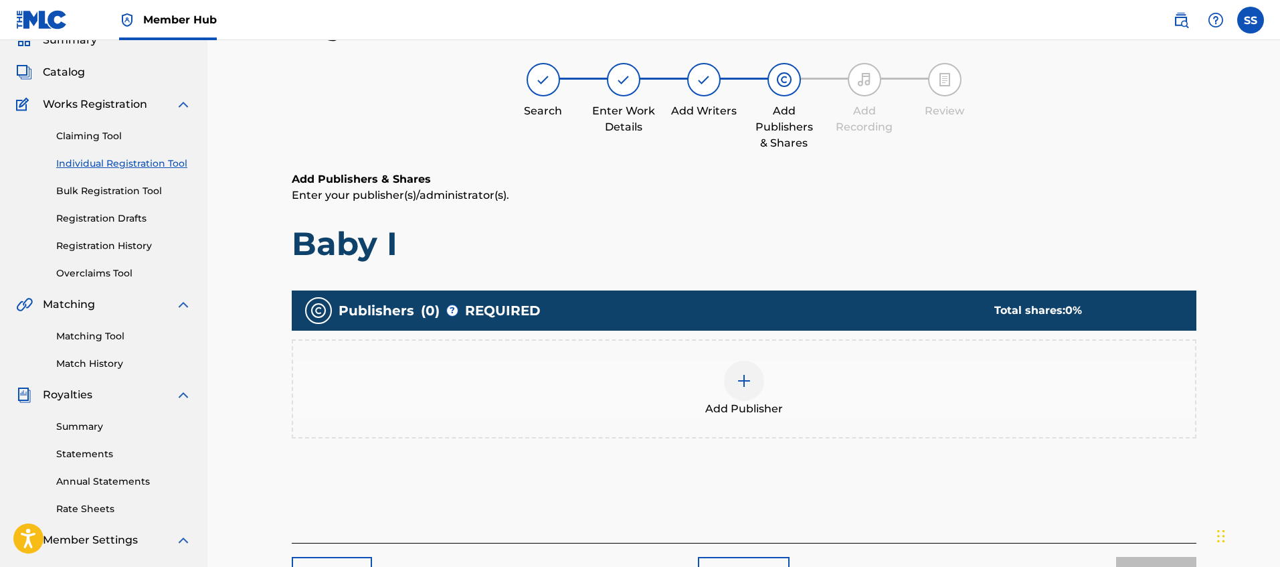
scroll to position [60, 0]
click at [745, 385] on img at bounding box center [744, 381] width 16 height 16
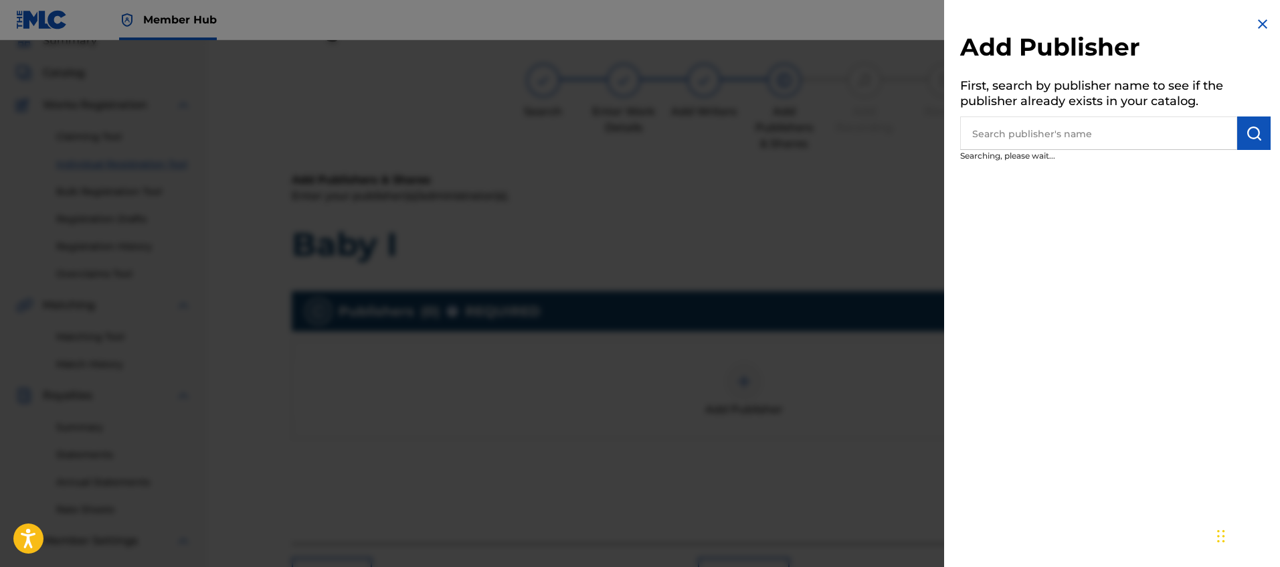
scroll to position [62, 0]
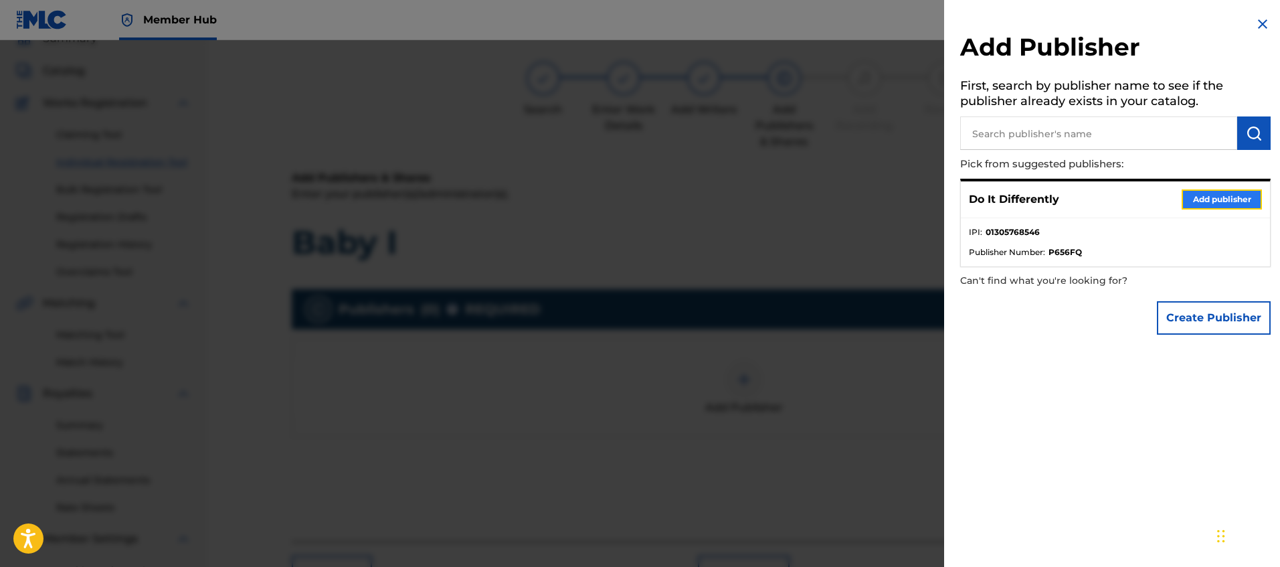
click at [1200, 198] on button "Add publisher" at bounding box center [1222, 199] width 80 height 20
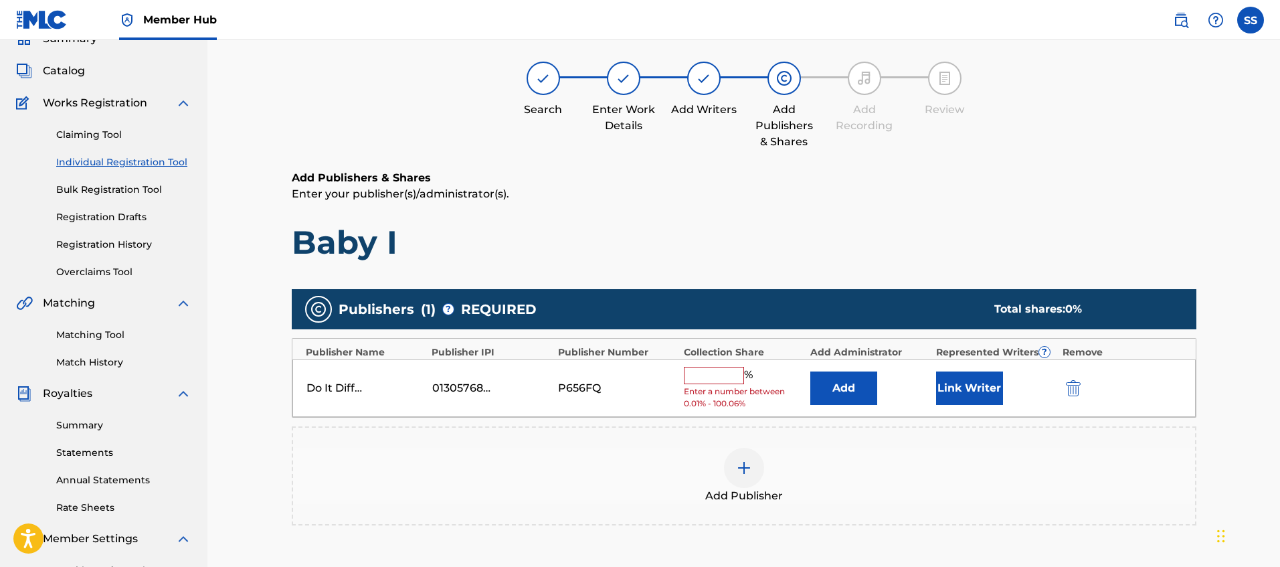
click at [724, 367] on input "text" at bounding box center [714, 375] width 60 height 17
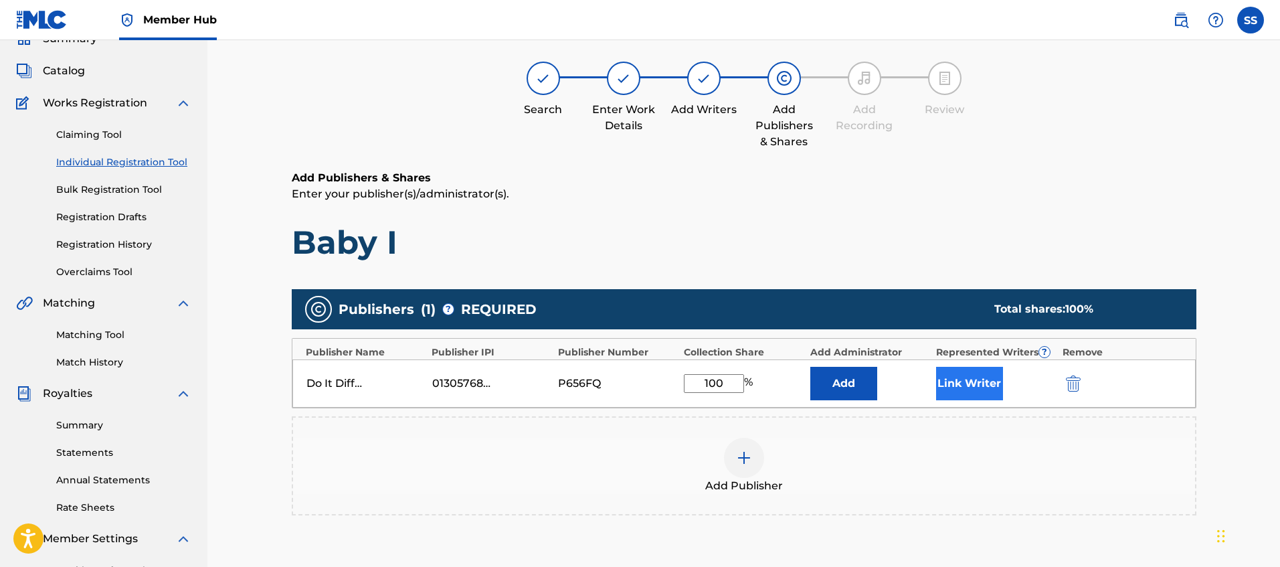
type input "100"
click at [971, 373] on button "Link Writer" at bounding box center [969, 383] width 67 height 33
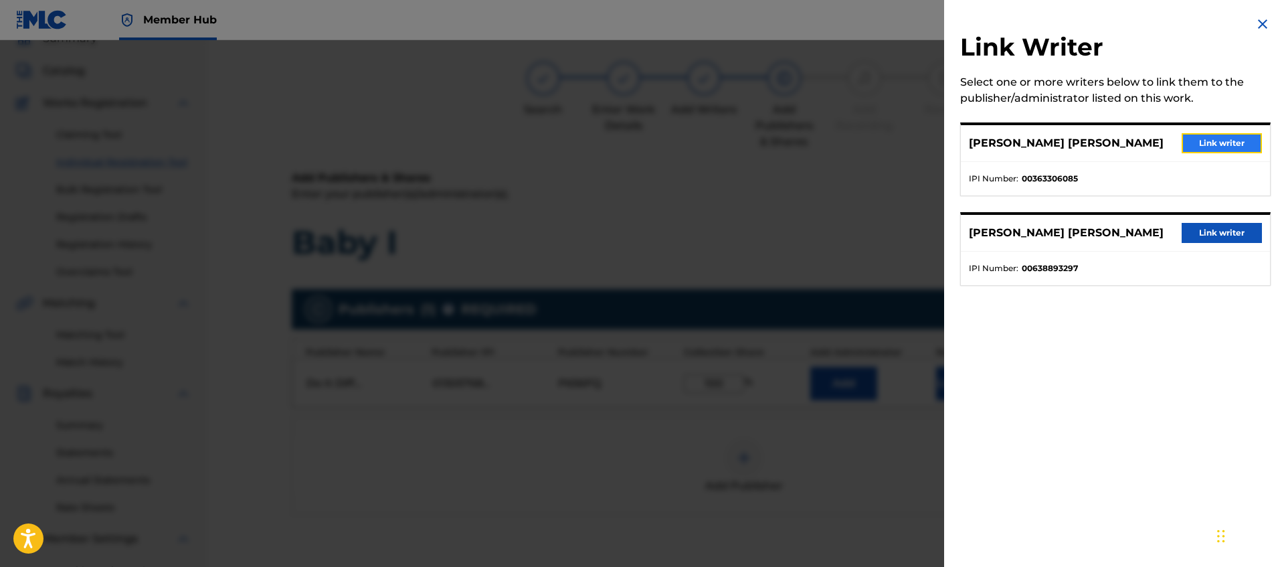
drag, startPoint x: 1187, startPoint y: 141, endPoint x: 1184, endPoint y: 155, distance: 14.3
click at [1187, 141] on button "Link writer" at bounding box center [1222, 143] width 80 height 20
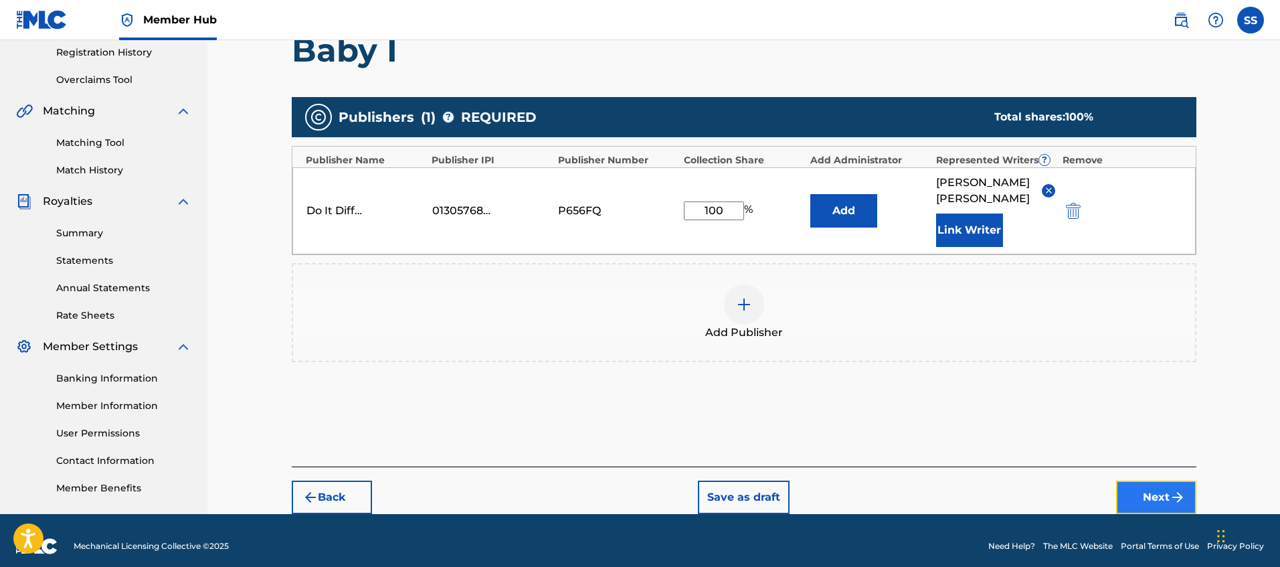
click at [1137, 492] on button "Next" at bounding box center [1156, 496] width 80 height 33
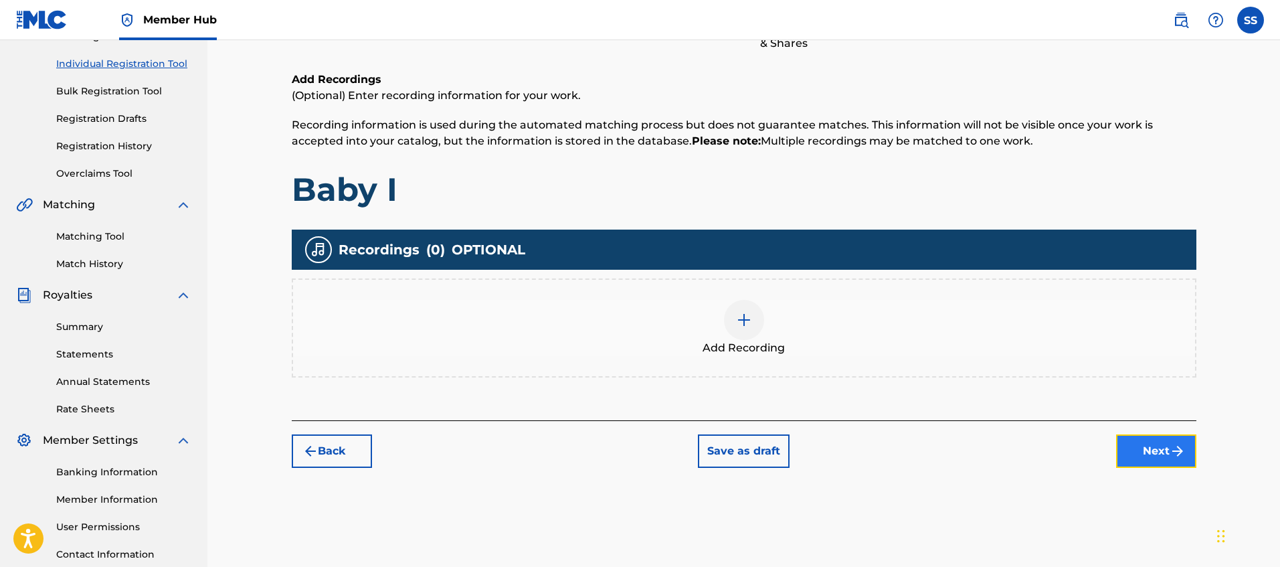
click at [1153, 448] on button "Next" at bounding box center [1156, 450] width 80 height 33
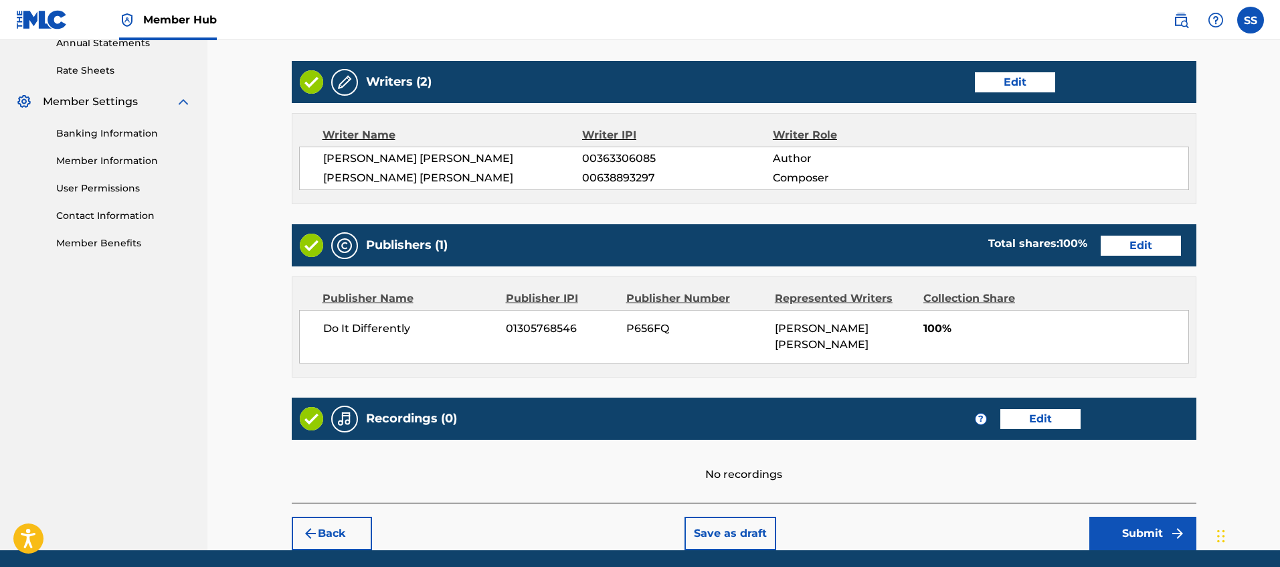
scroll to position [531, 0]
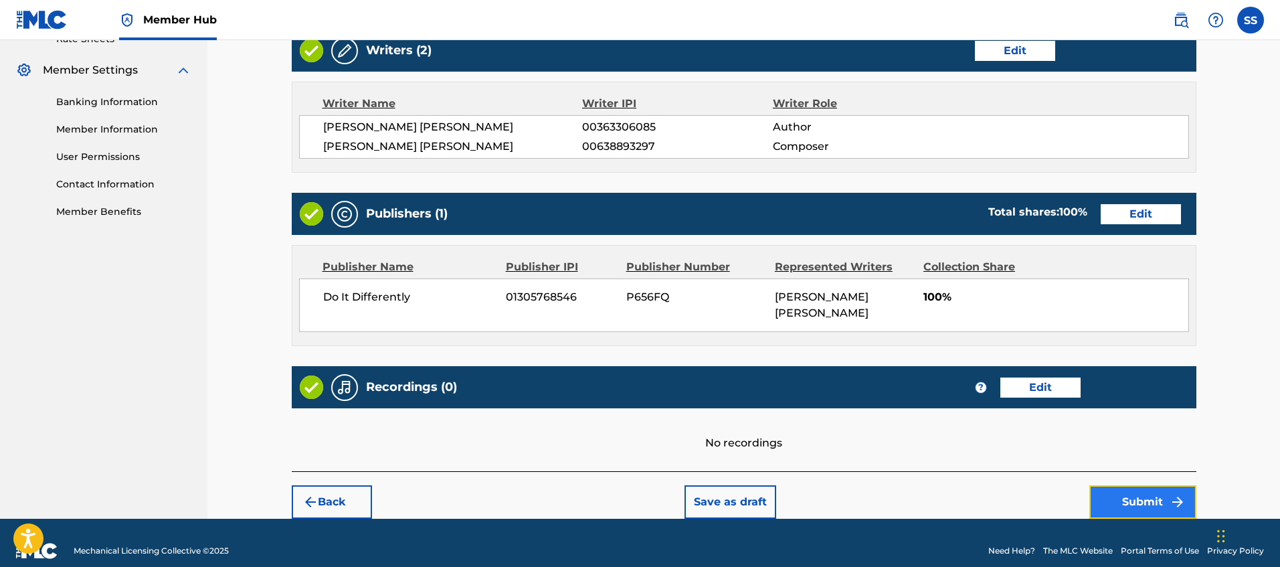
click at [1115, 485] on button "Submit" at bounding box center [1142, 501] width 107 height 33
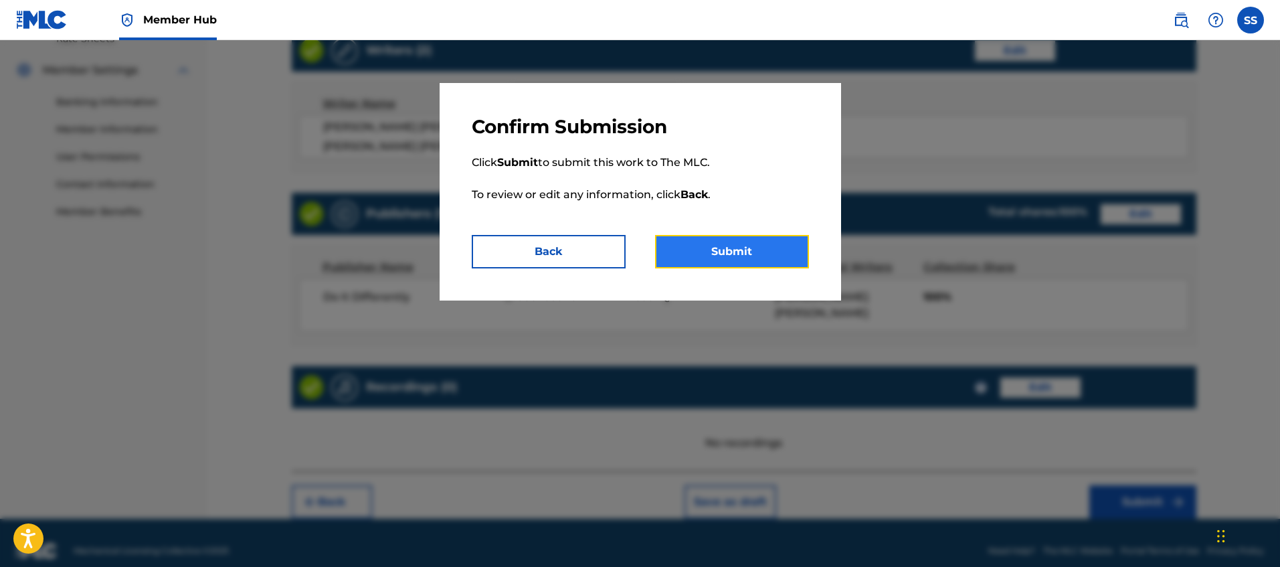
click at [769, 262] on button "Submit" at bounding box center [732, 251] width 154 height 33
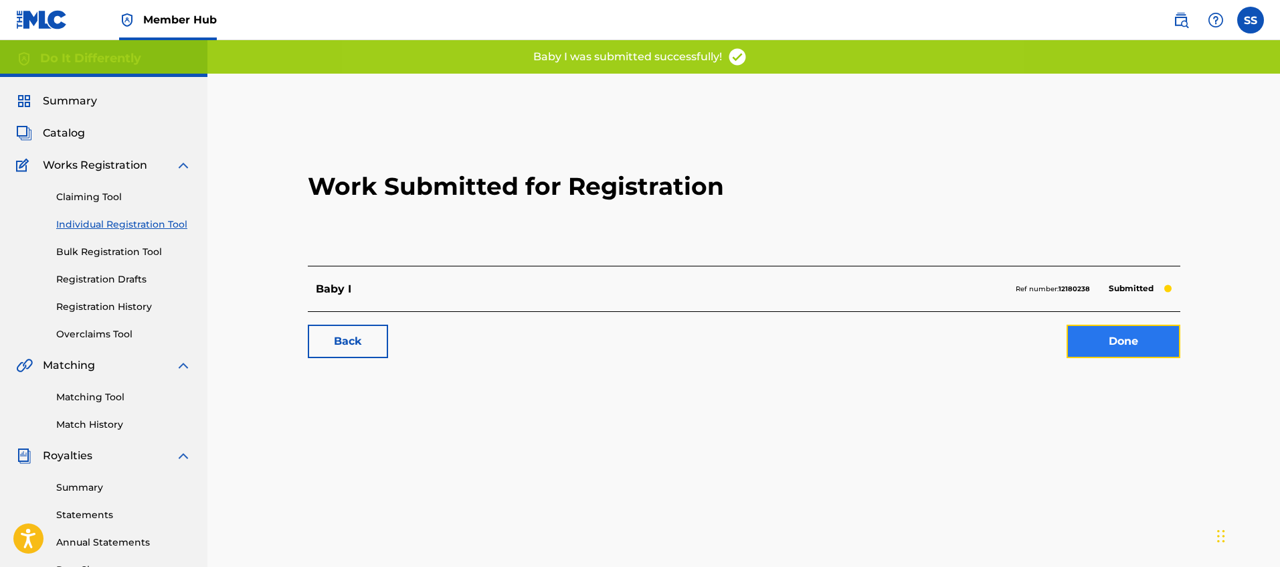
scroll to position [3, 0]
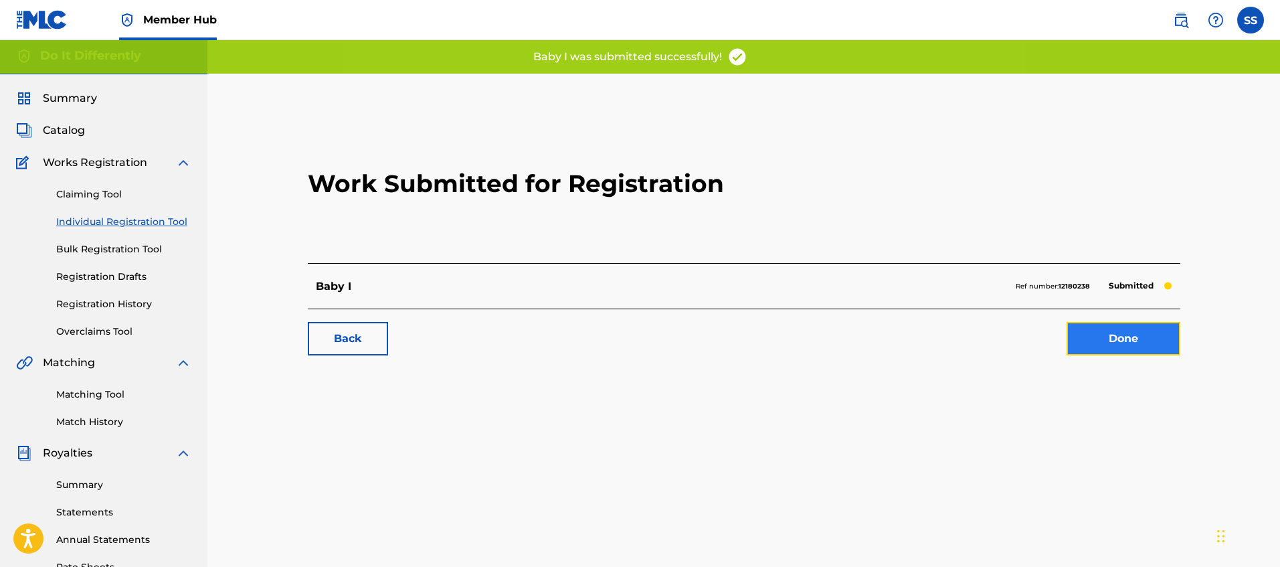
click at [1142, 343] on link "Done" at bounding box center [1123, 338] width 114 height 33
